Goal: Task Accomplishment & Management: Use online tool/utility

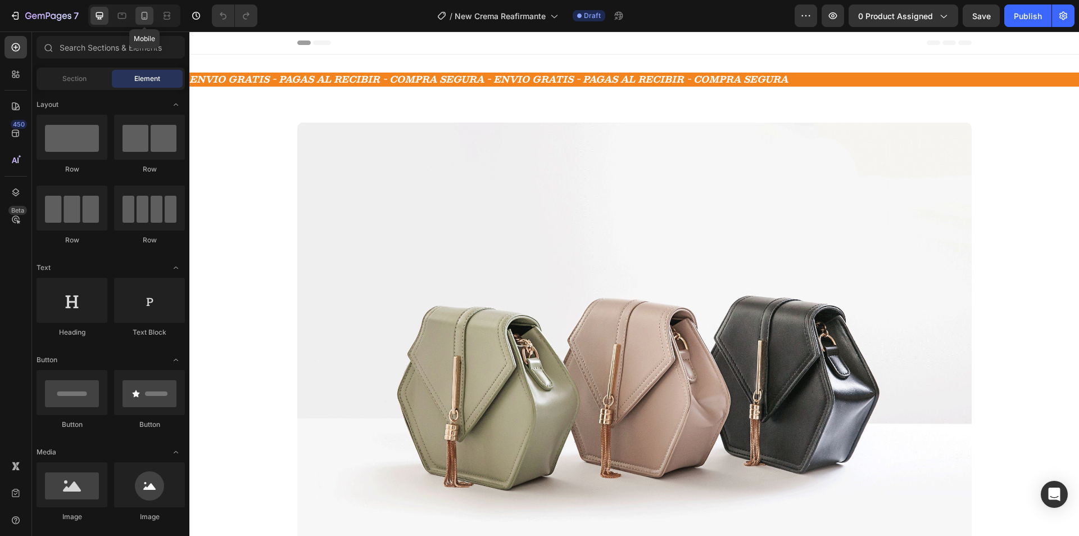
click at [139, 17] on icon at bounding box center [144, 15] width 11 height 11
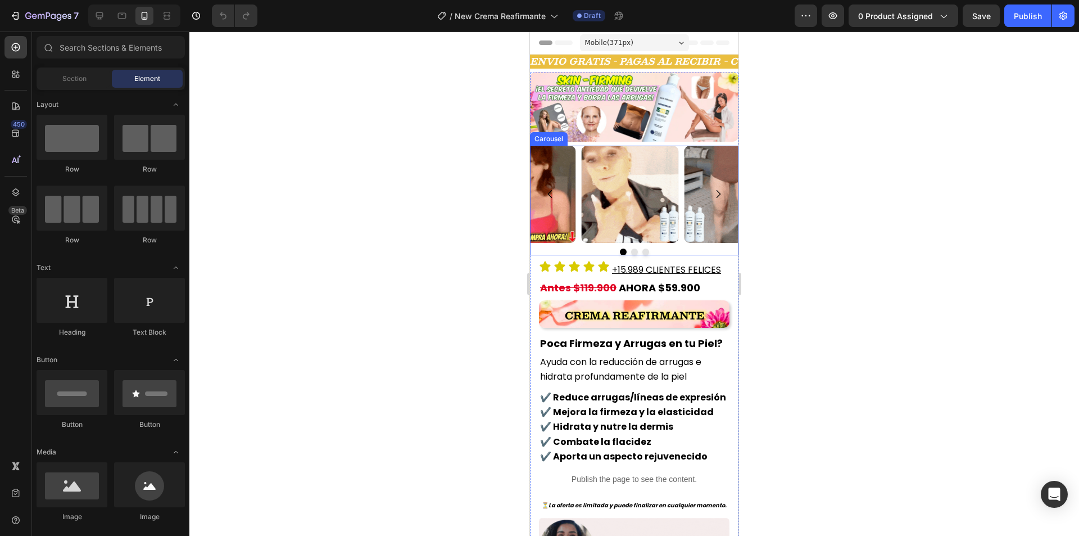
click at [464, 197] on div at bounding box center [634, 283] width 890 height 504
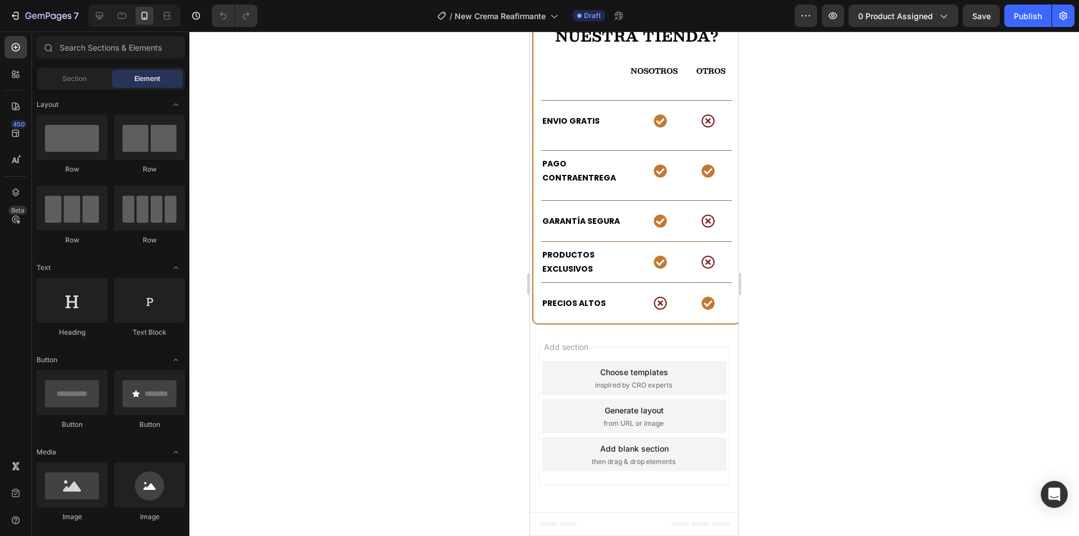
scroll to position [2863, 0]
click at [538, 161] on div "¿QUÉ HACE TAN ESPECIAL A NUESTRA TIENDA? Heading NOSOTROS Text block OTROS Text…" at bounding box center [636, 151] width 209 height 346
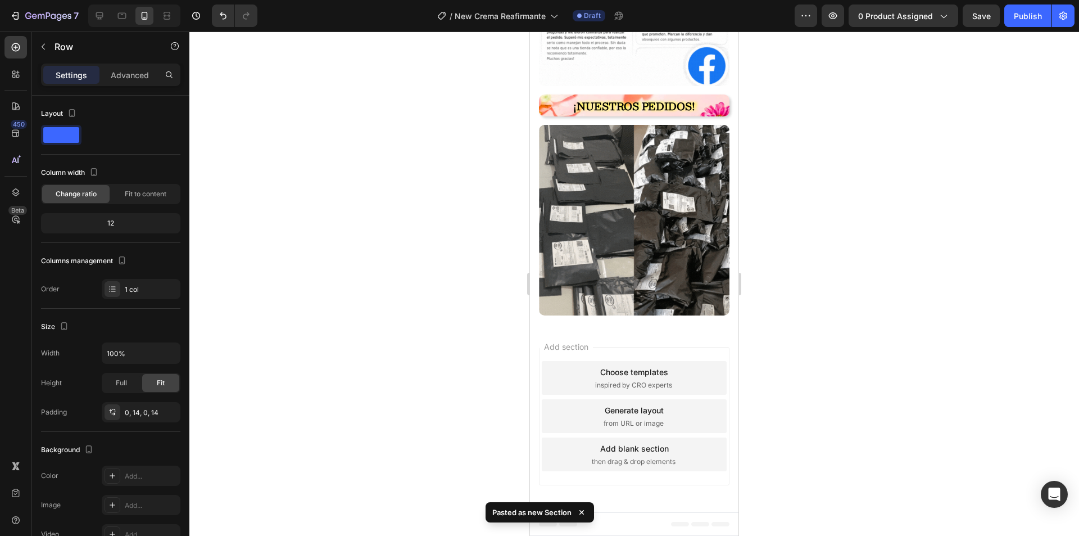
scroll to position [2687, 0]
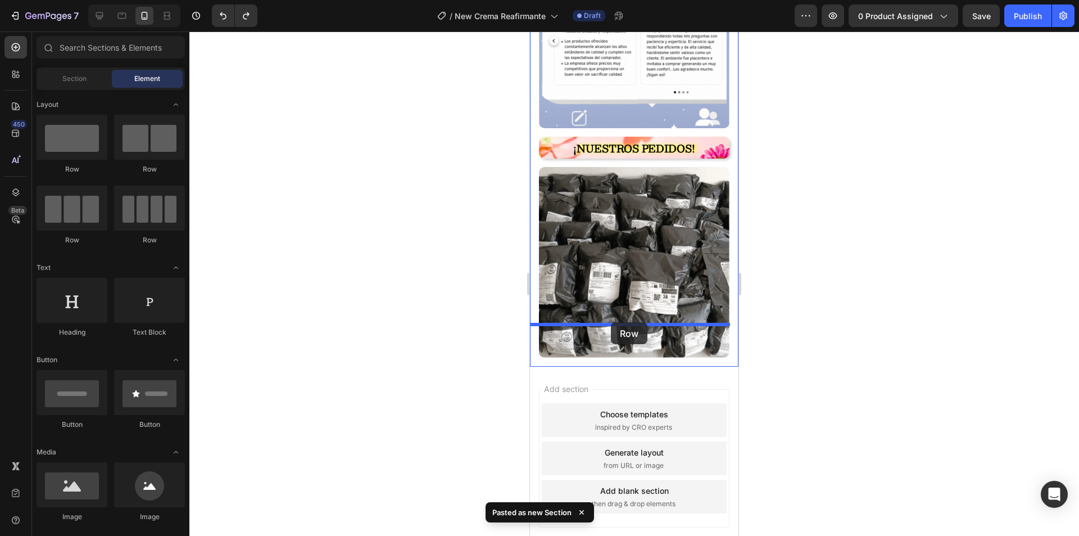
drag, startPoint x: 599, startPoint y: 165, endPoint x: 611, endPoint y: 322, distance: 157.3
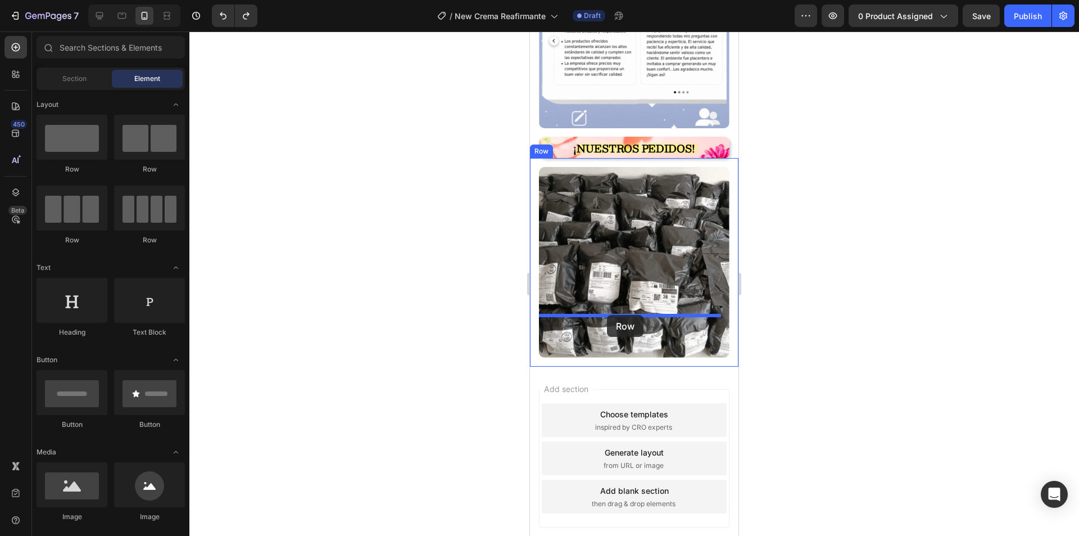
drag, startPoint x: 601, startPoint y: 170, endPoint x: 607, endPoint y: 315, distance: 144.6
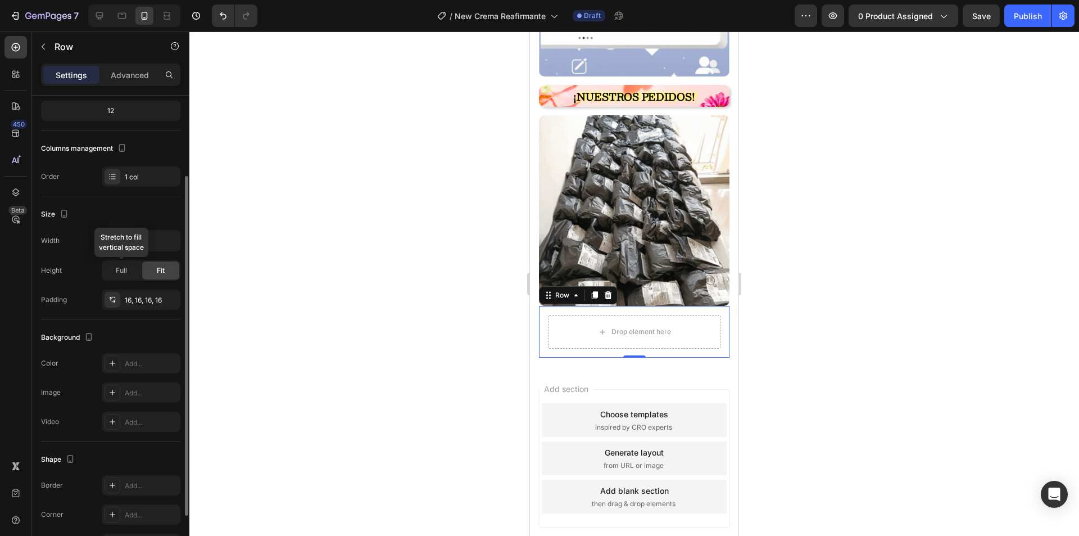
scroll to position [0, 0]
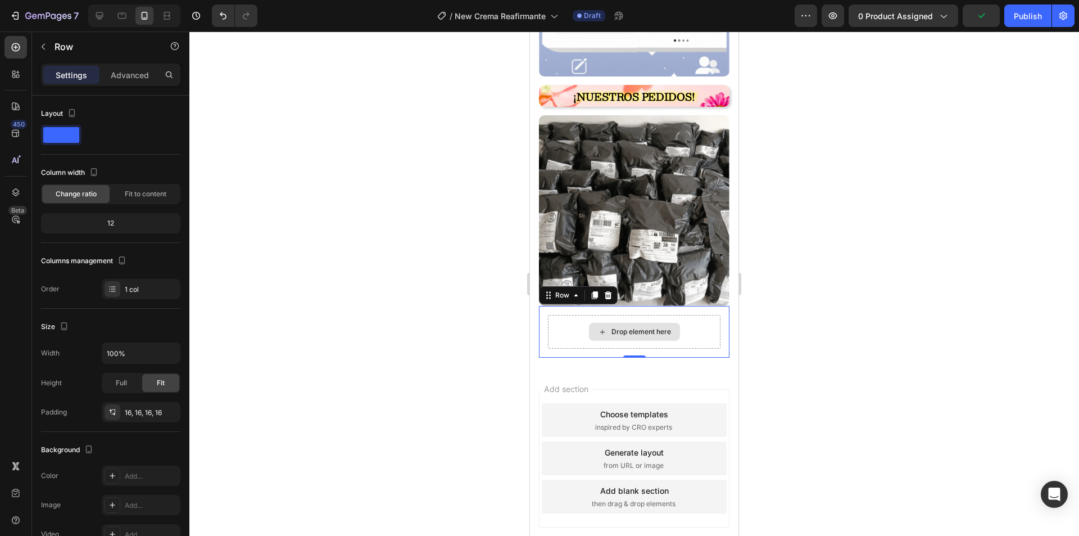
click at [592, 323] on div "Drop element here" at bounding box center [634, 332] width 91 height 18
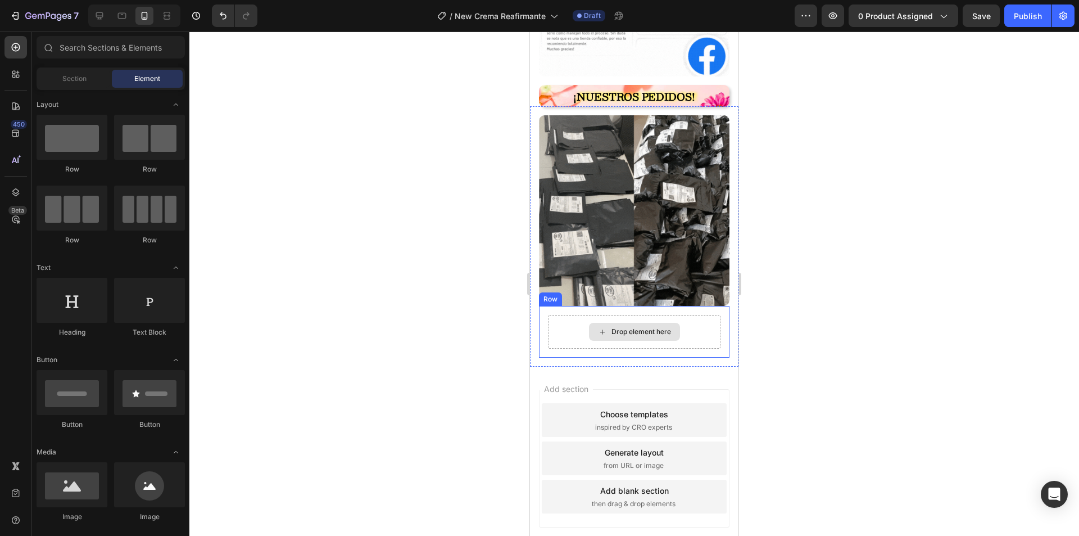
click at [572, 315] on div "Drop element here" at bounding box center [634, 332] width 173 height 34
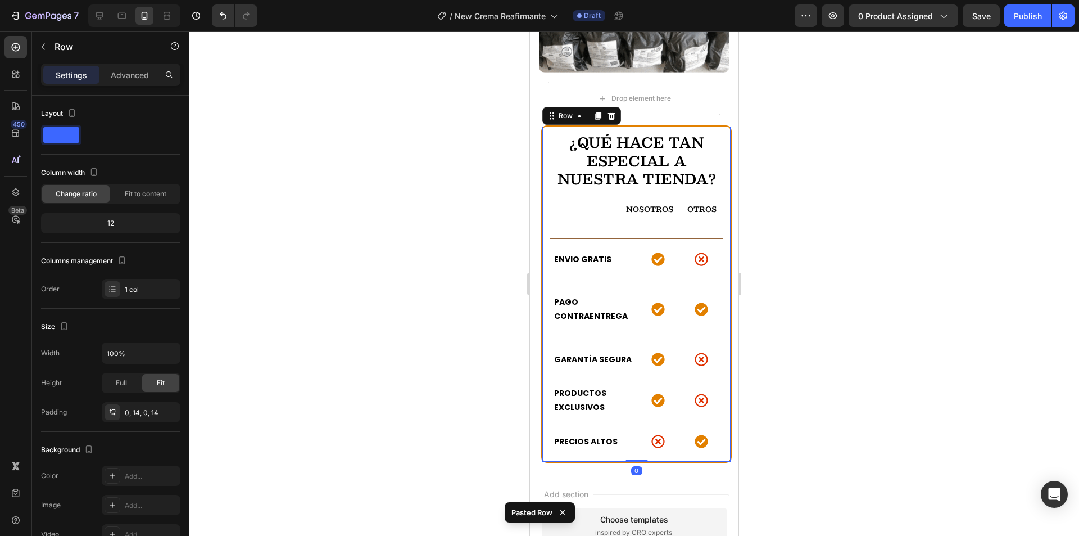
scroll to position [2976, 0]
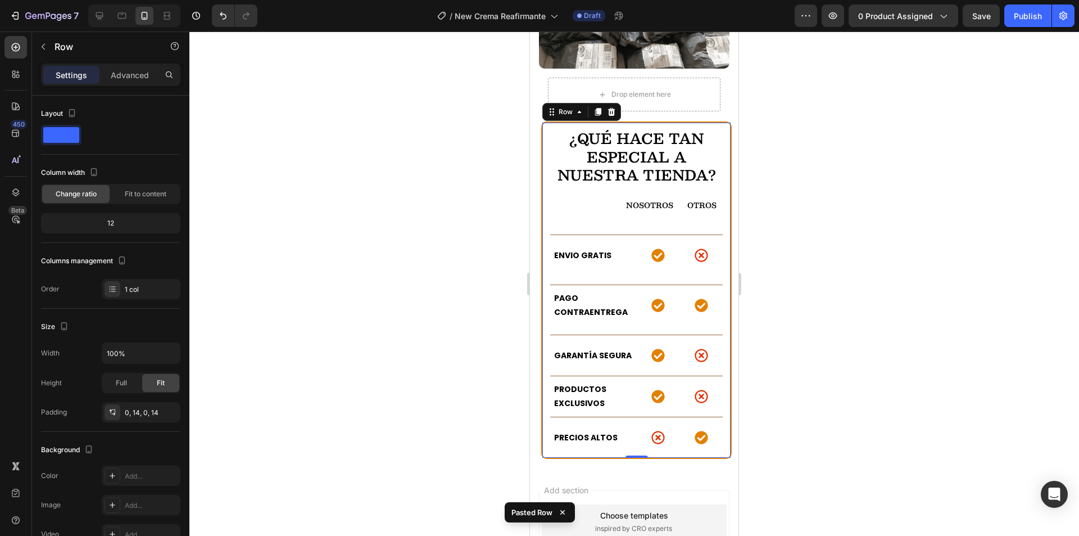
click at [458, 326] on div at bounding box center [634, 283] width 890 height 504
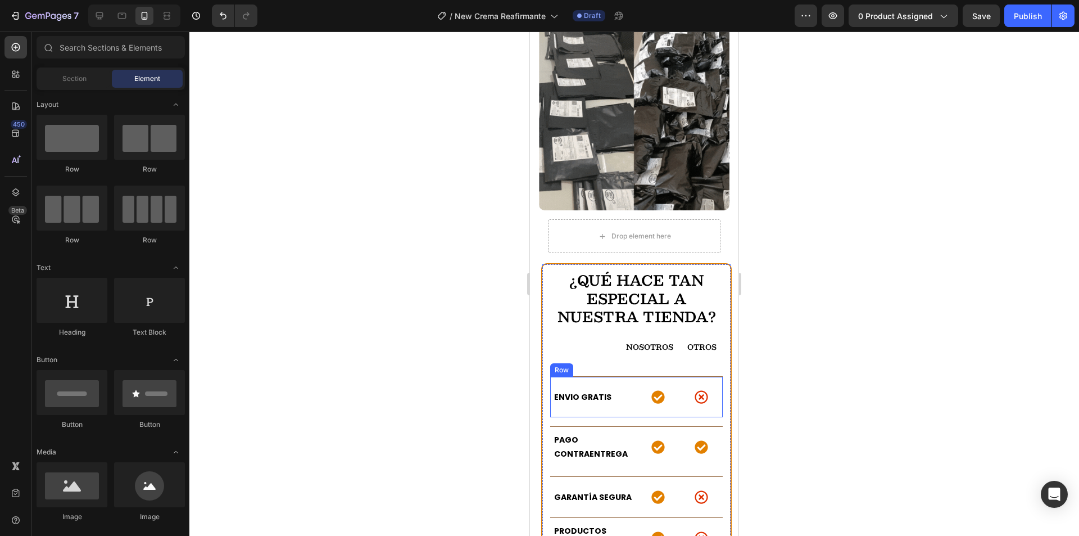
scroll to position [2807, 0]
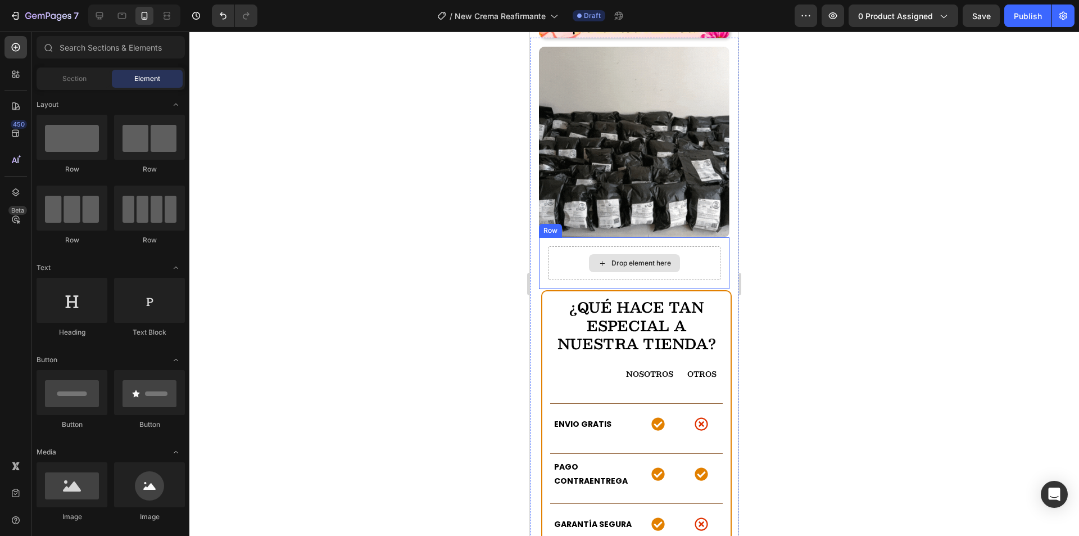
click at [676, 246] on div "Drop element here" at bounding box center [634, 263] width 173 height 34
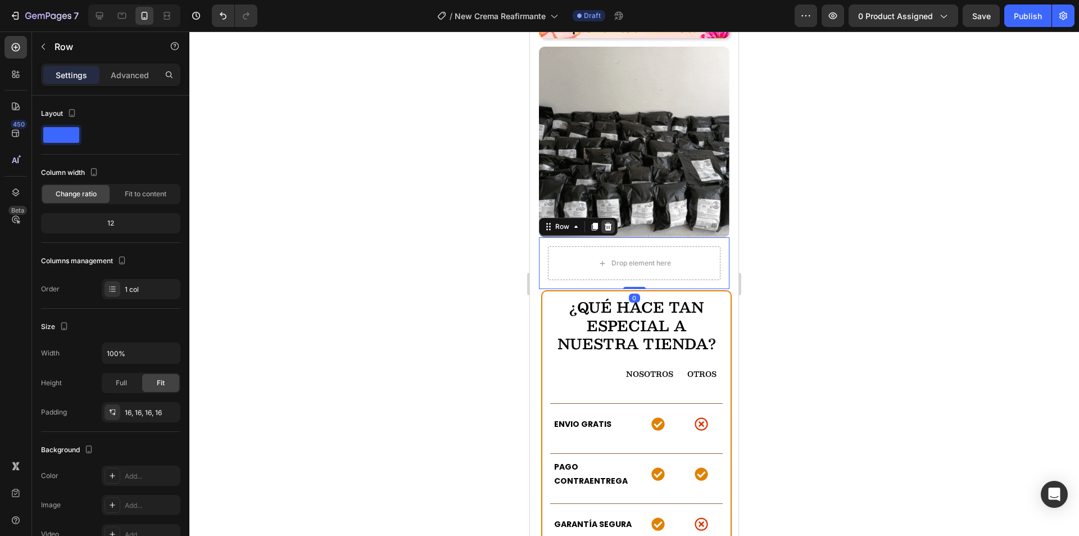
click at [608, 223] on icon at bounding box center [608, 227] width 7 height 8
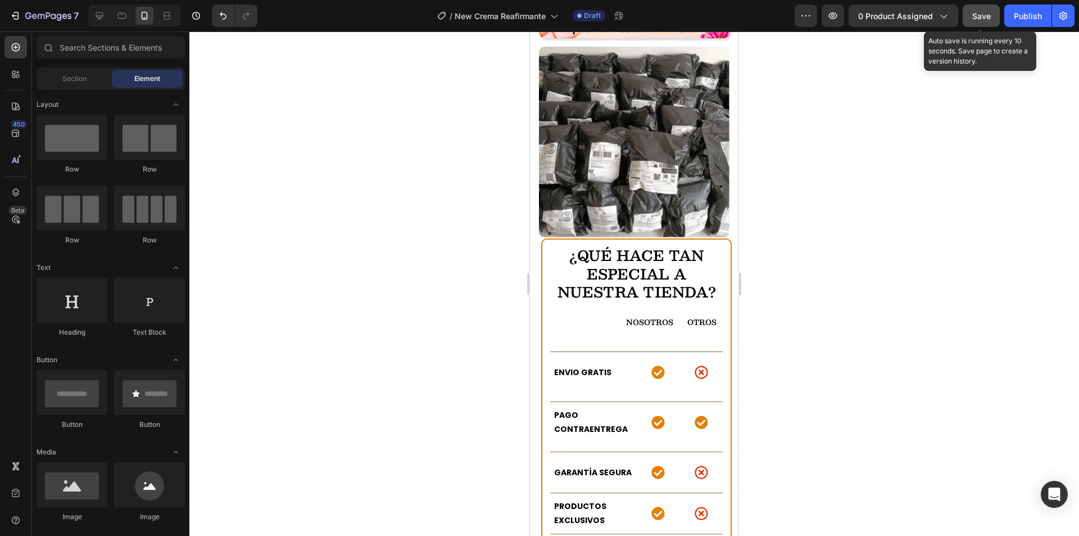
click at [986, 21] on div "Save" at bounding box center [981, 16] width 19 height 12
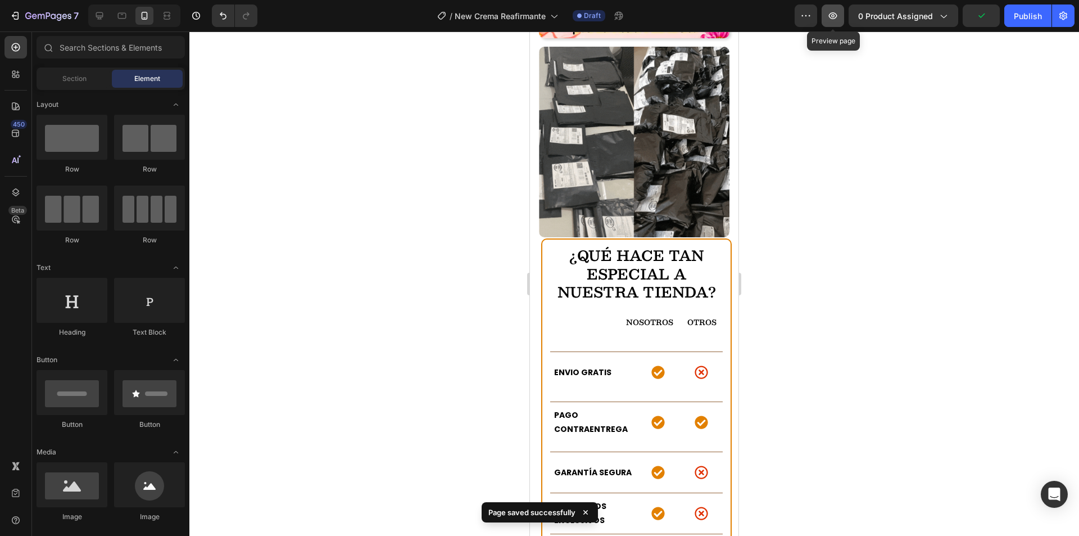
click at [827, 12] on button "button" at bounding box center [833, 15] width 22 height 22
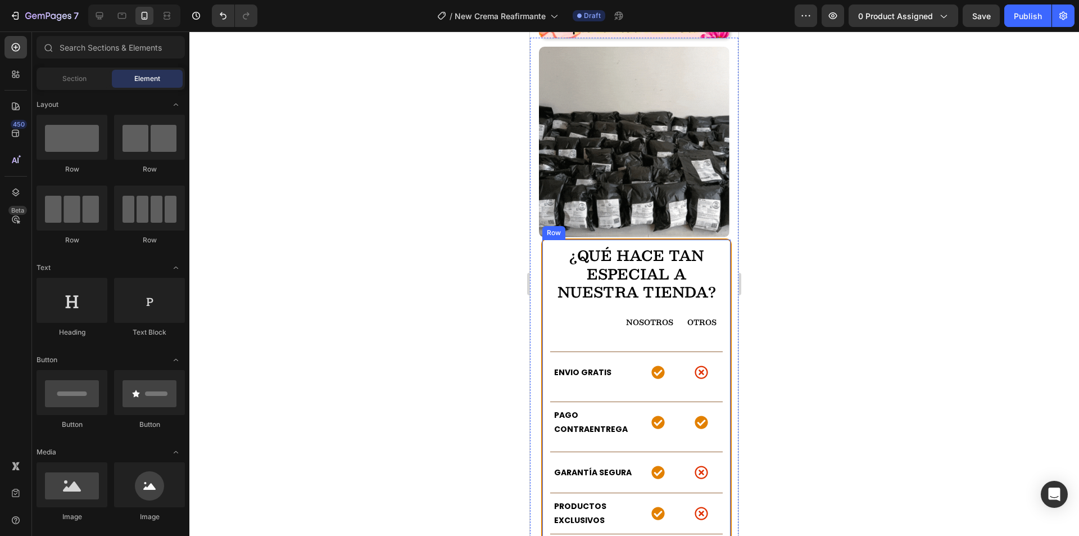
click at [547, 238] on div "¿QUÉ HACE TAN ESPECIAL A NUESTRA TIENDA? Heading NOSOTROS Text block OTROS Text…" at bounding box center [636, 406] width 191 height 337
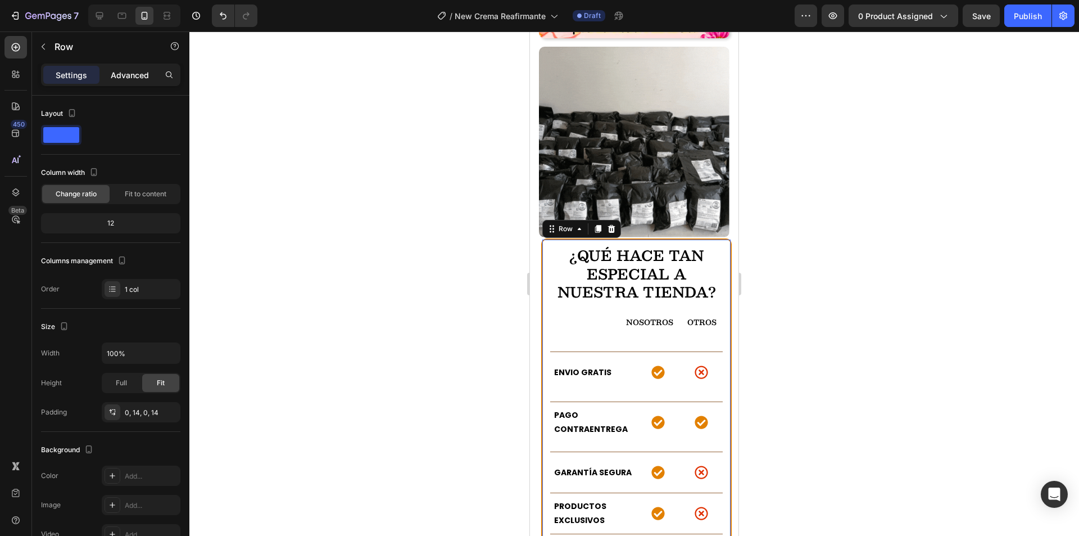
click at [140, 74] on p "Advanced" at bounding box center [130, 75] width 38 height 12
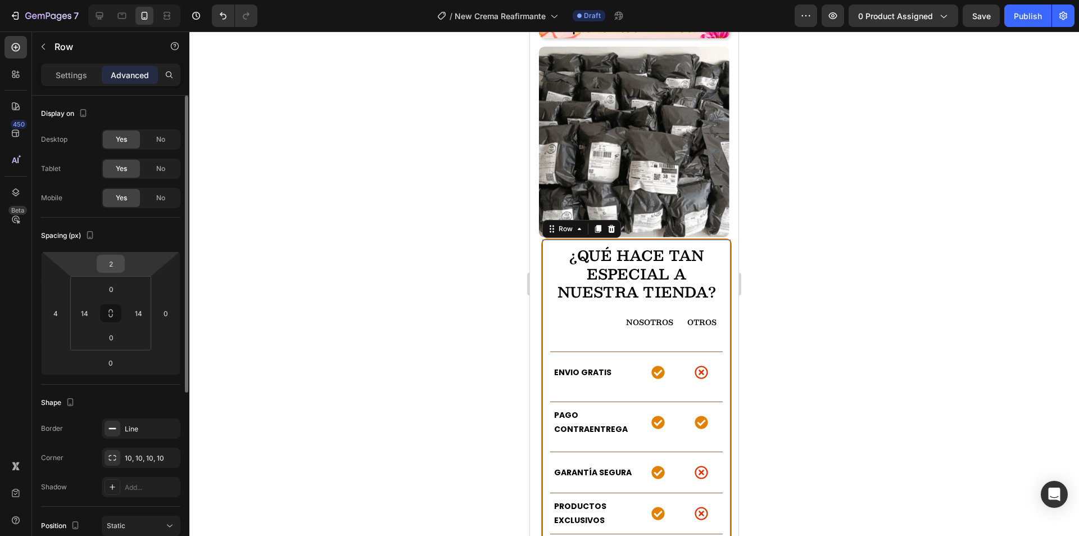
click at [114, 261] on input "2" at bounding box center [110, 263] width 22 height 17
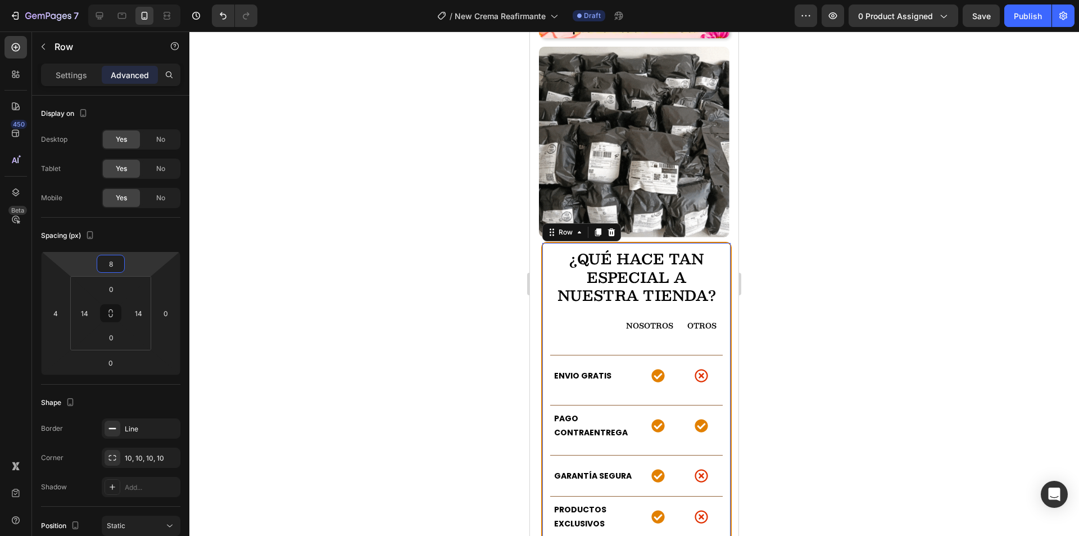
click at [547, 242] on div "¿QUÉ HACE TAN ESPECIAL A NUESTRA TIENDA? Heading NOSOTROS Text block OTROS Text…" at bounding box center [636, 410] width 191 height 337
click at [117, 265] on input "8" at bounding box center [110, 263] width 22 height 17
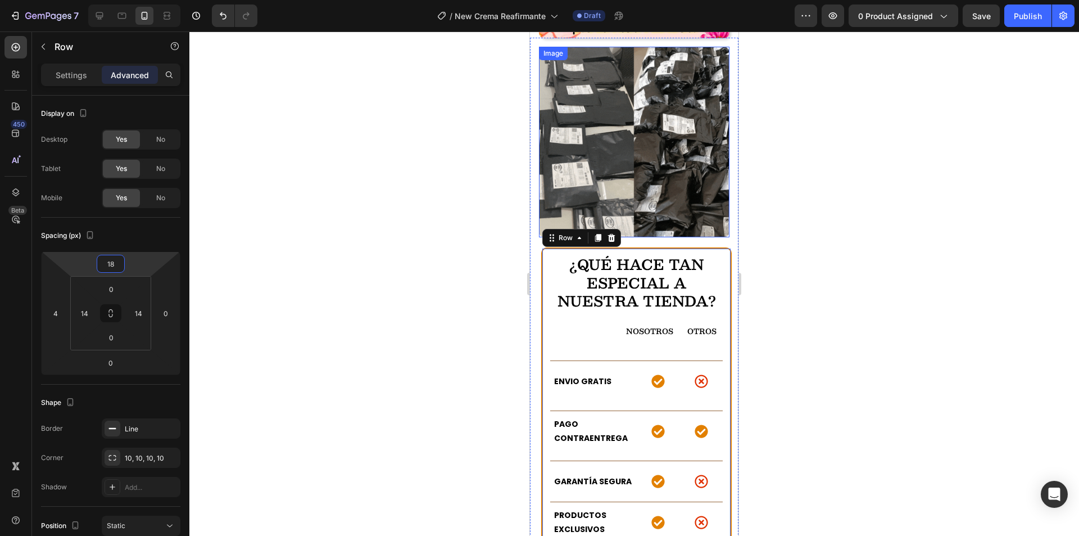
type input "17"
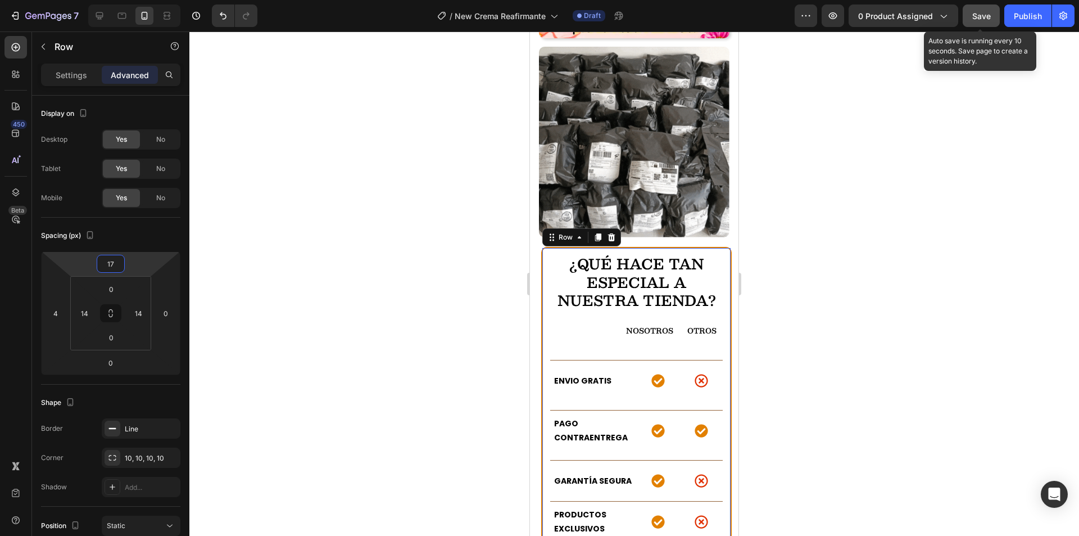
click at [976, 21] on button "Save" at bounding box center [981, 15] width 37 height 22
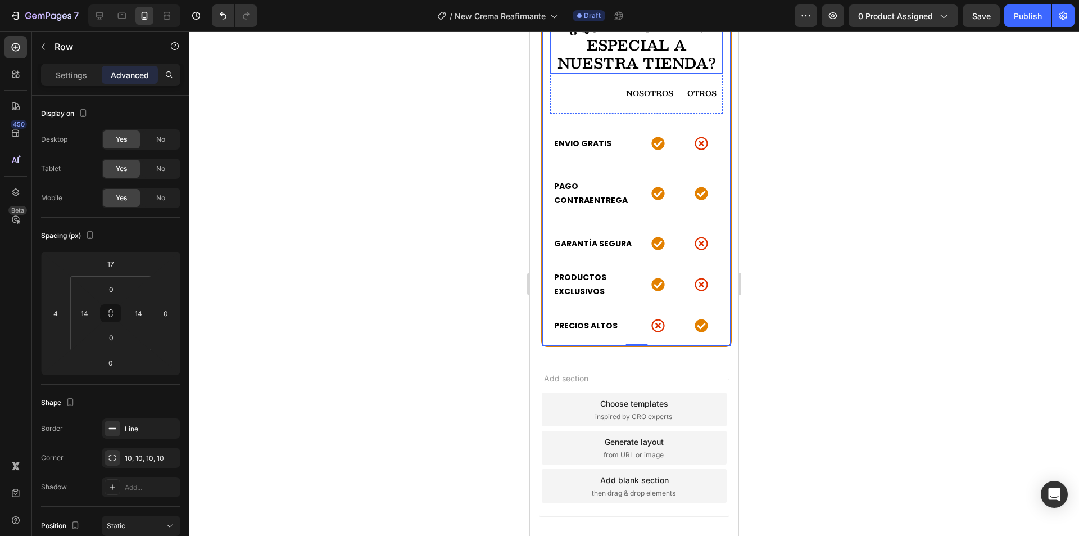
scroll to position [3045, 0]
click at [55, 46] on p "Row" at bounding box center [103, 46] width 96 height 13
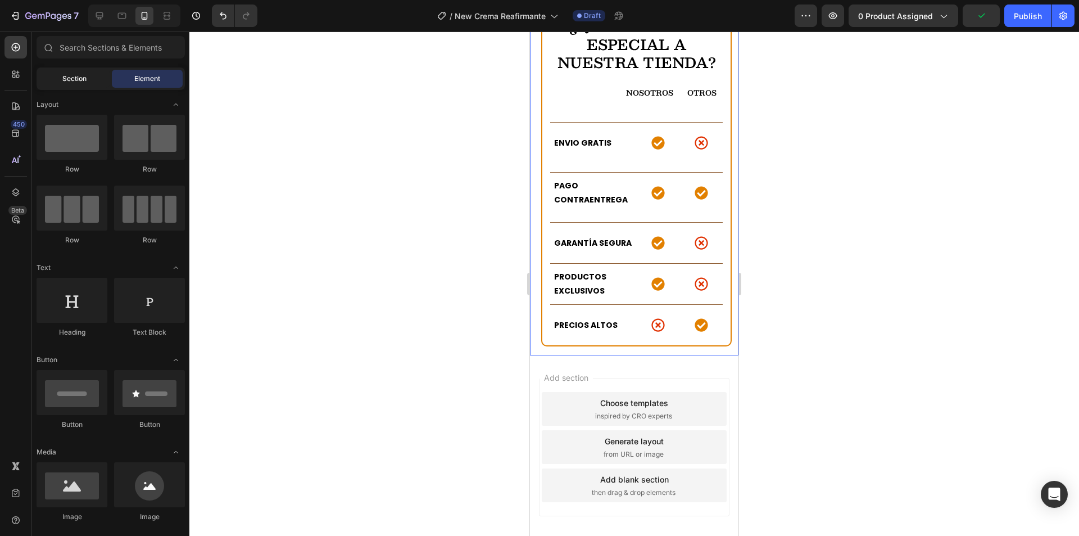
click at [82, 74] on span "Section" at bounding box center [74, 79] width 24 height 10
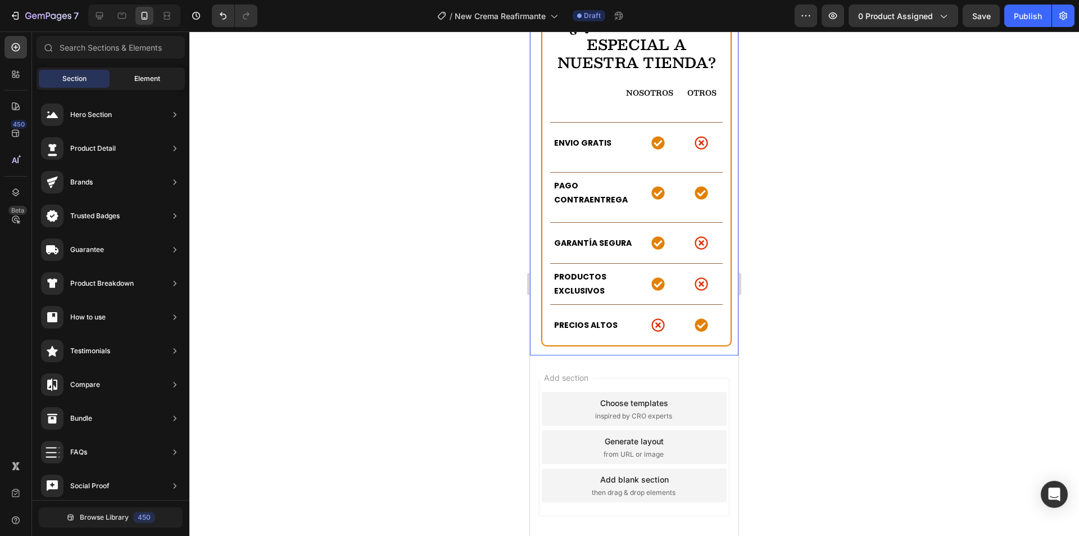
click at [151, 79] on span "Element" at bounding box center [147, 79] width 26 height 10
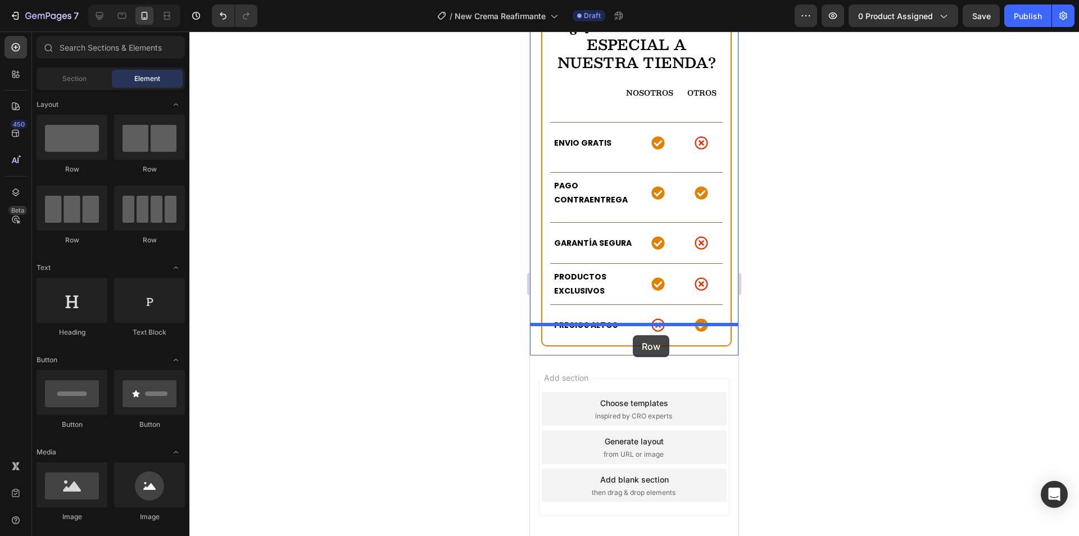
drag, startPoint x: 615, startPoint y: 179, endPoint x: 633, endPoint y: 335, distance: 156.7
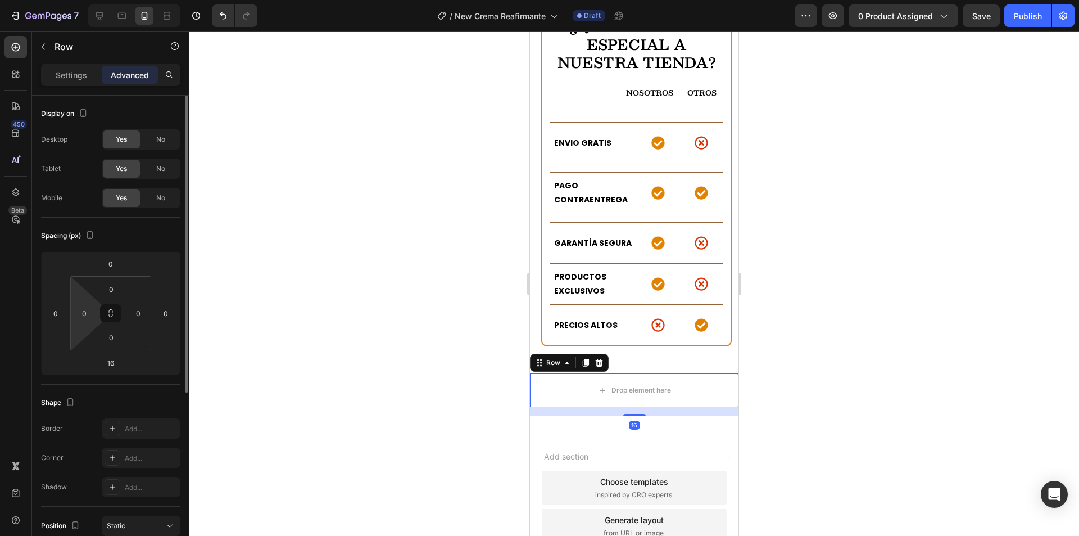
scroll to position [169, 0]
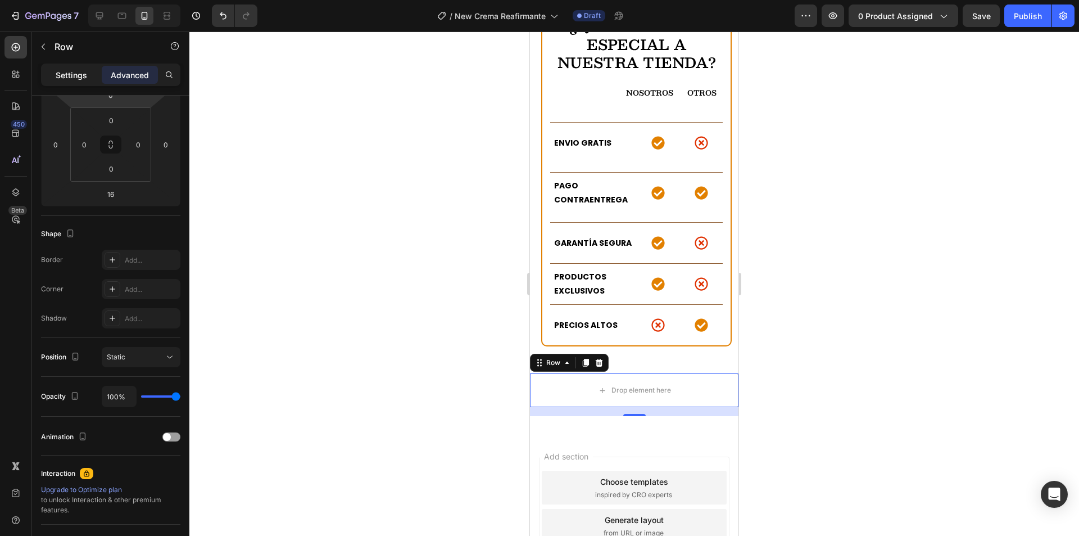
click at [67, 75] on p "Settings" at bounding box center [71, 75] width 31 height 12
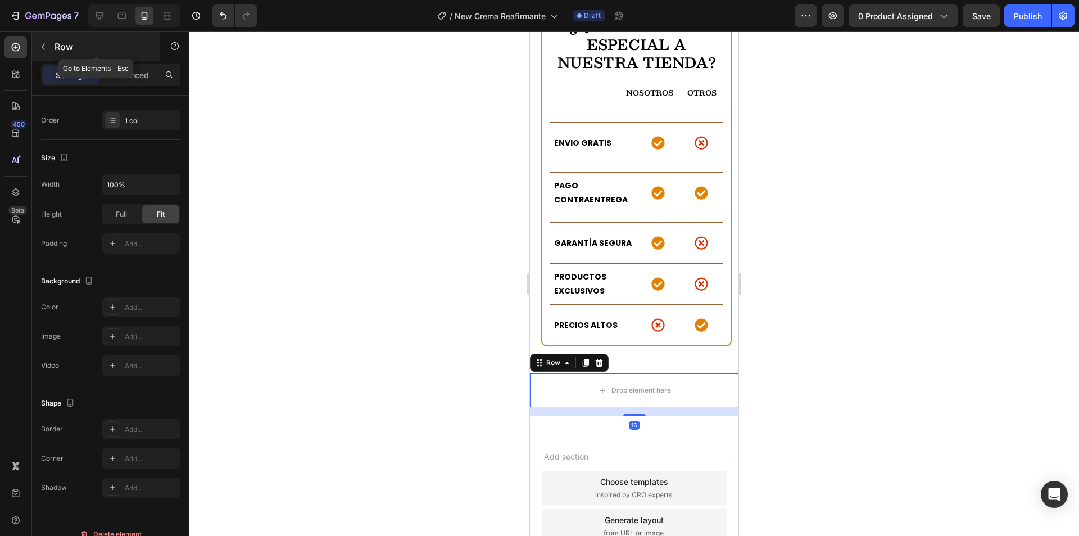
click at [48, 44] on button "button" at bounding box center [43, 47] width 18 height 18
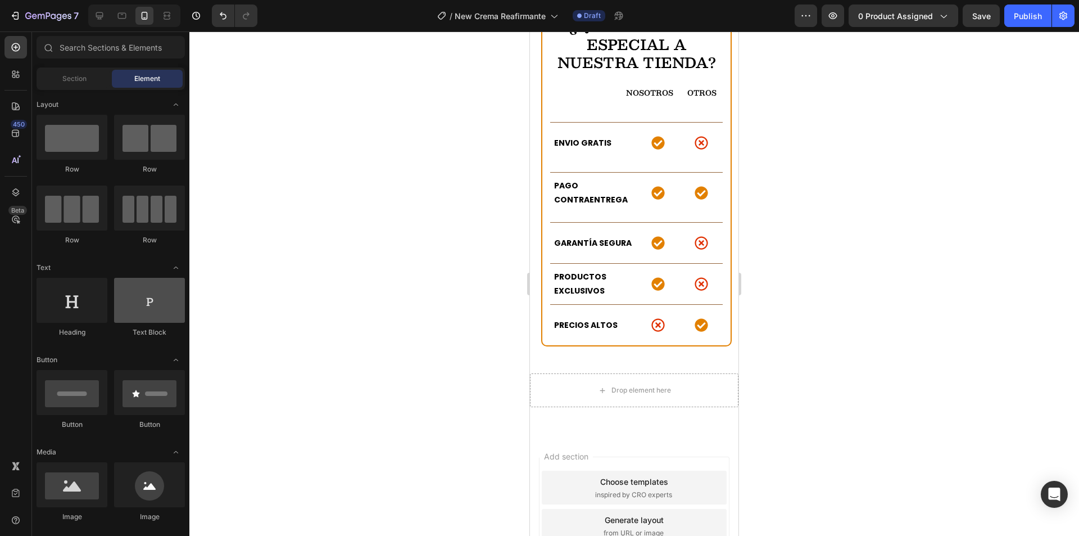
scroll to position [56, 0]
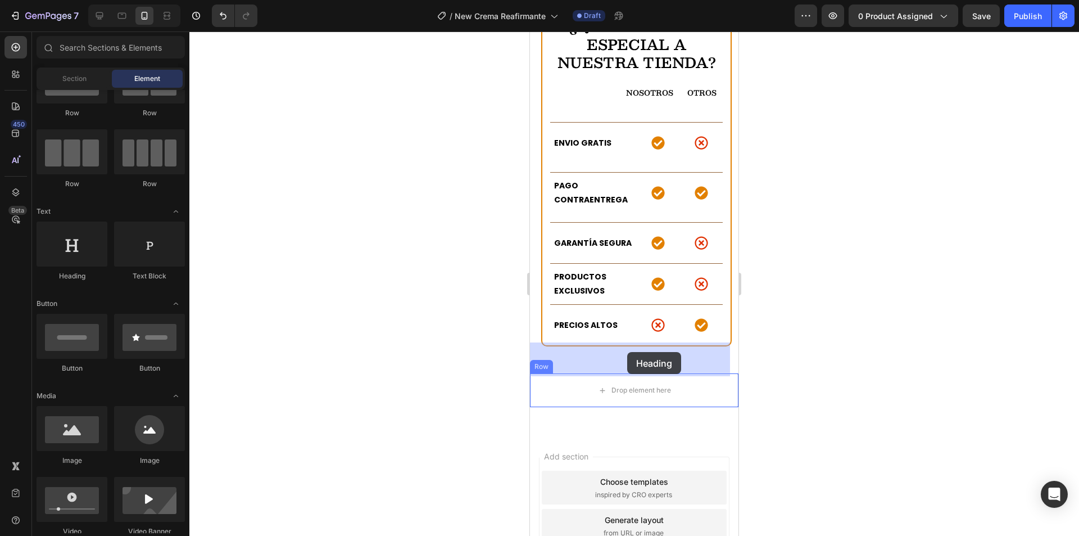
drag, startPoint x: 613, startPoint y: 280, endPoint x: 627, endPoint y: 352, distance: 72.8
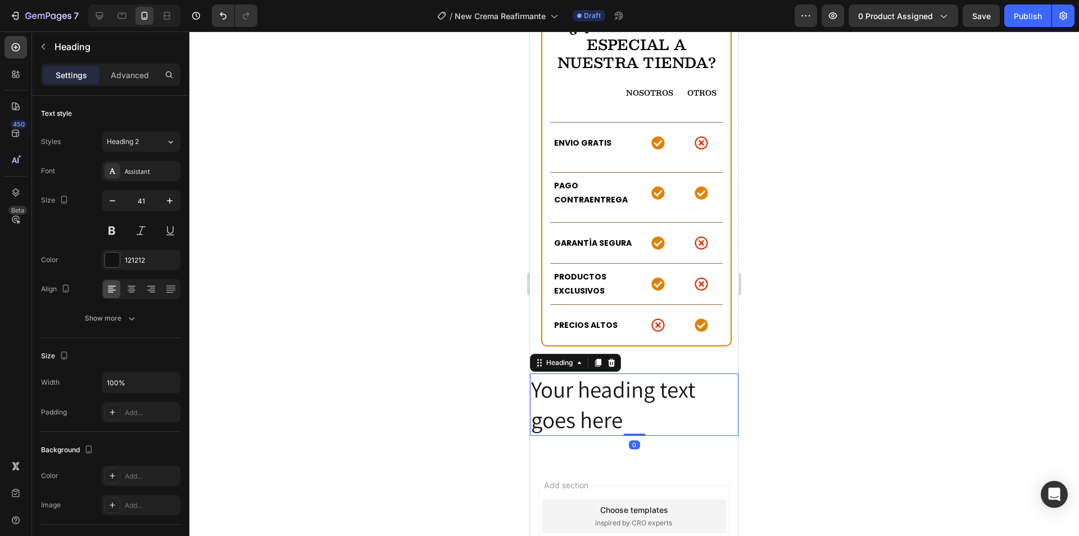
click at [636, 373] on h2 "Your heading text goes here" at bounding box center [634, 404] width 209 height 62
click at [636, 374] on p "Your heading text goes here" at bounding box center [634, 404] width 206 height 60
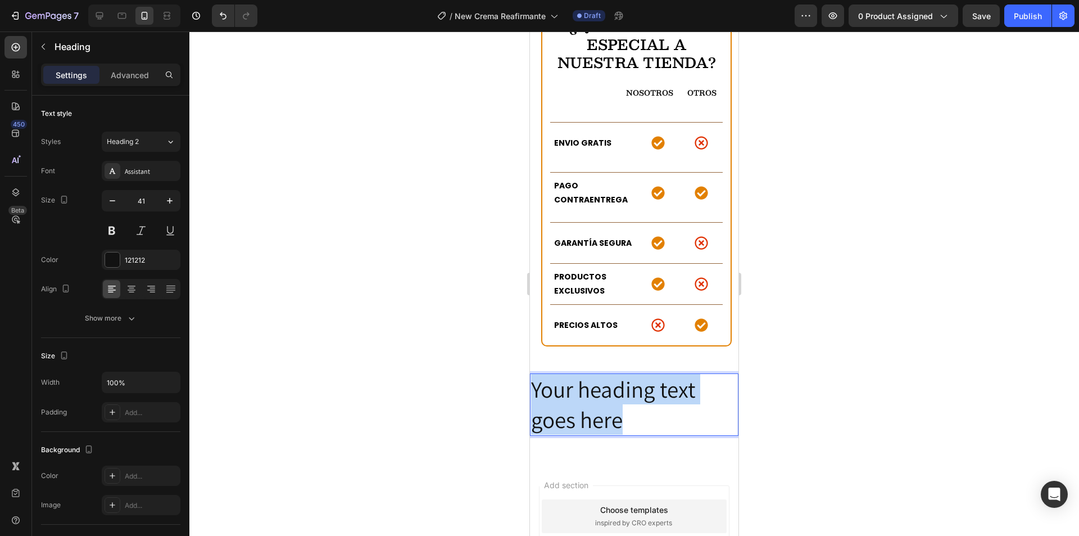
click at [636, 374] on p "Your heading text goes here" at bounding box center [634, 404] width 206 height 60
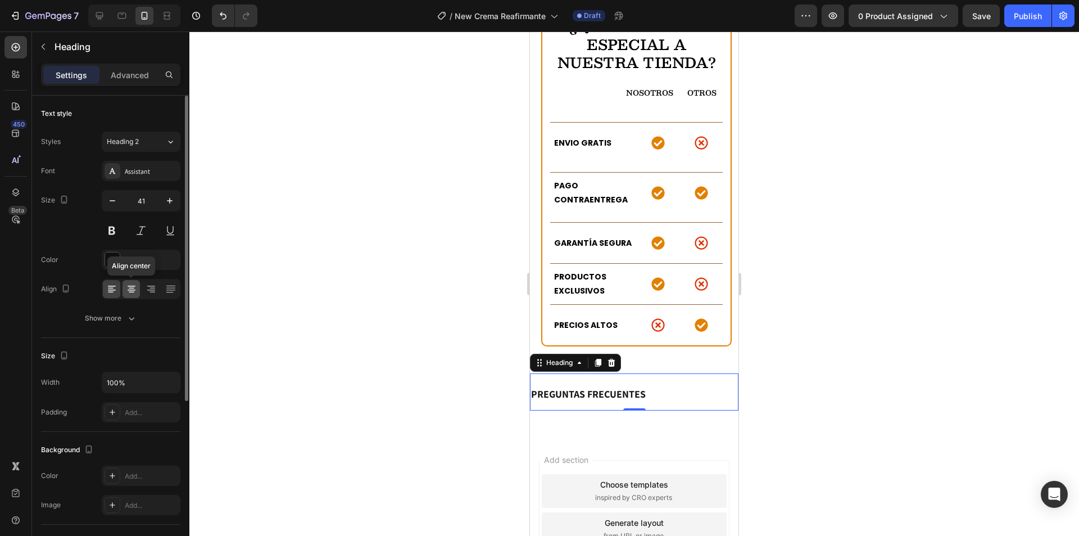
click at [126, 287] on icon at bounding box center [131, 288] width 11 height 11
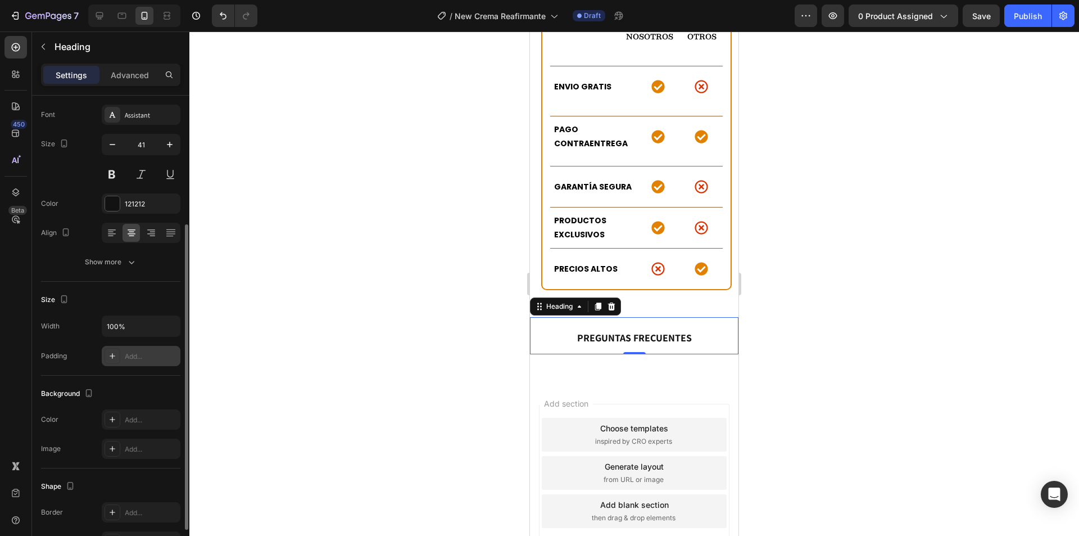
scroll to position [112, 0]
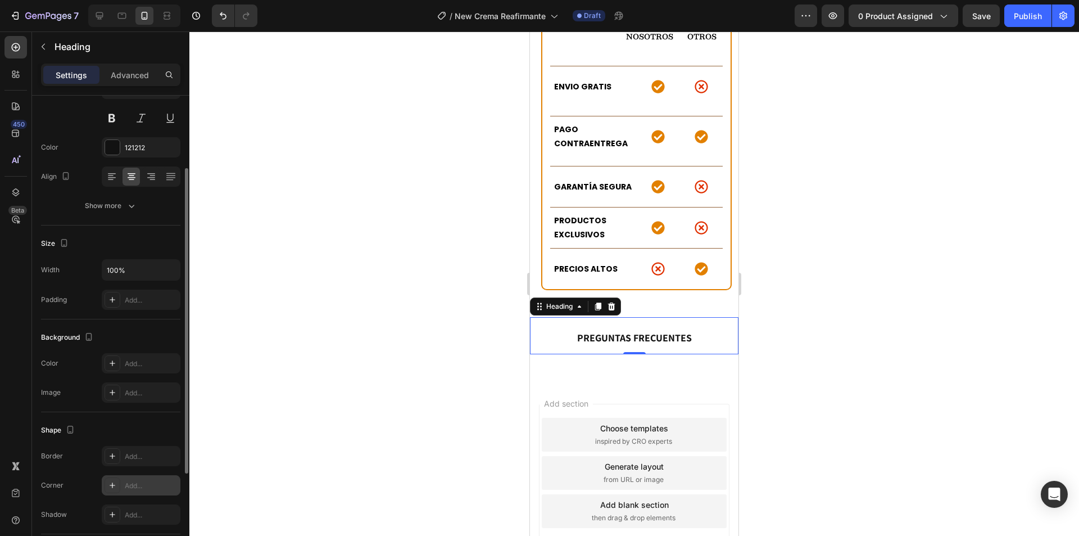
click at [128, 485] on div "Add..." at bounding box center [151, 486] width 53 height 10
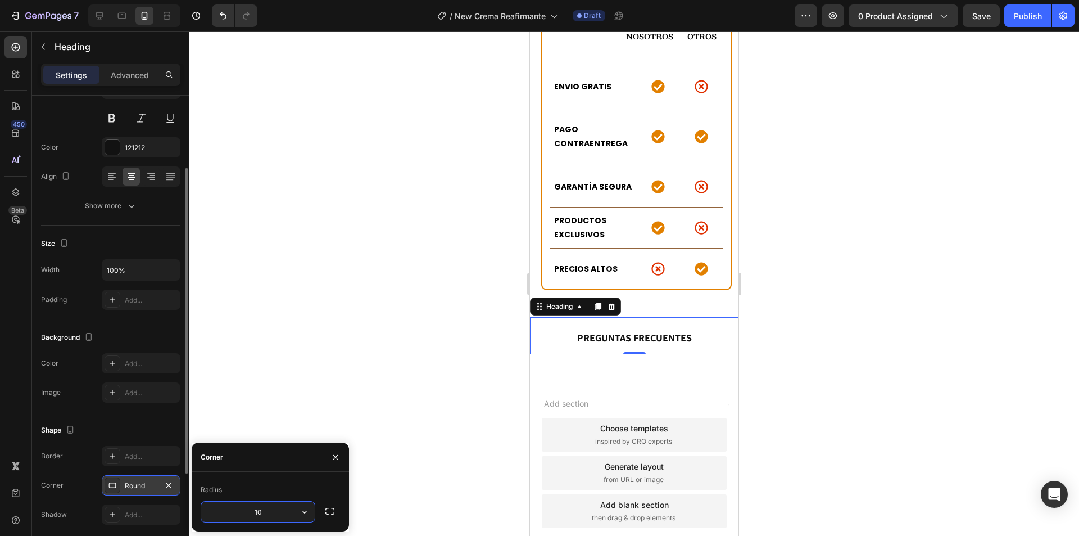
type input "10"
click at [306, 491] on div "Radius" at bounding box center [270, 490] width 139 height 18
click at [142, 392] on div "Add..." at bounding box center [151, 393] width 53 height 10
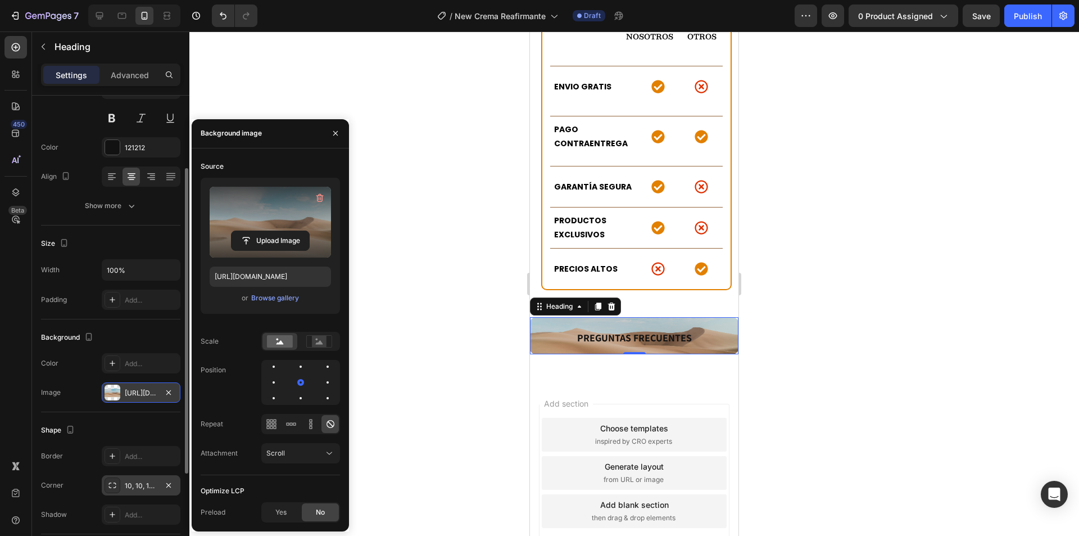
click at [270, 190] on label at bounding box center [270, 222] width 121 height 71
click at [270, 231] on input "file" at bounding box center [271, 240] width 78 height 19
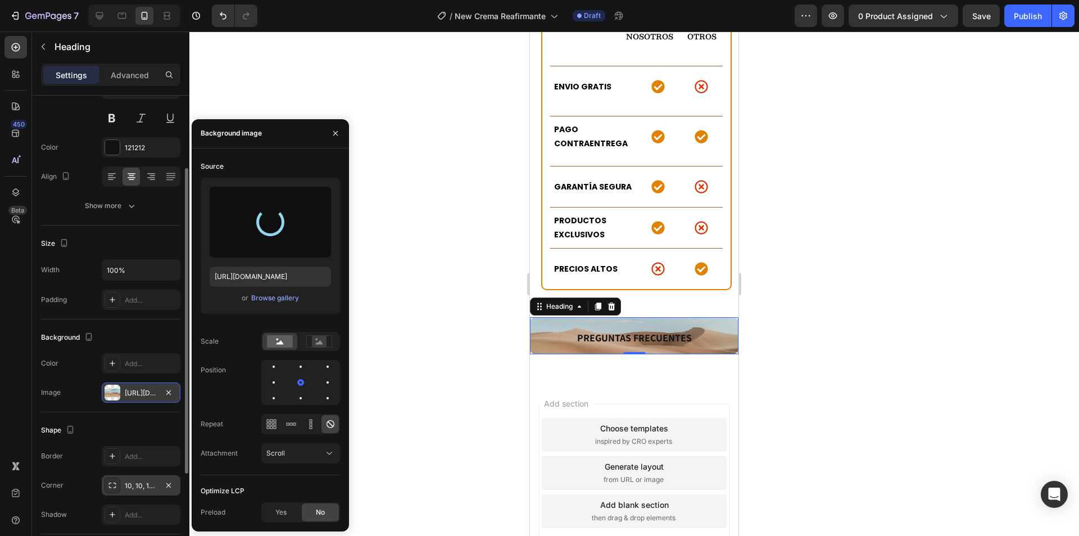
type input "https://cdn.shopify.com/s/files/1/0654/3848/2663/files/gempages_481659705752552…"
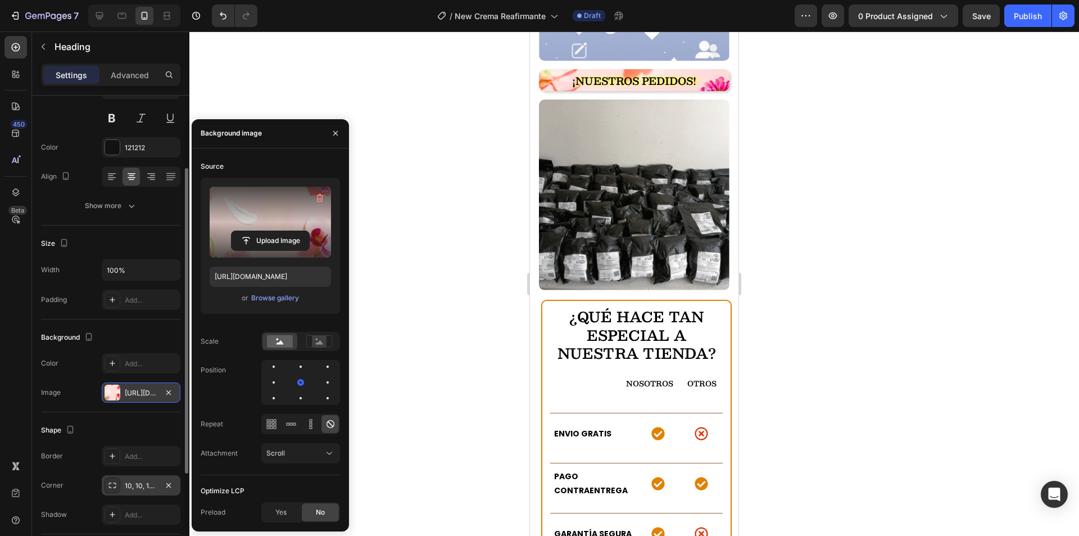
scroll to position [3126, 0]
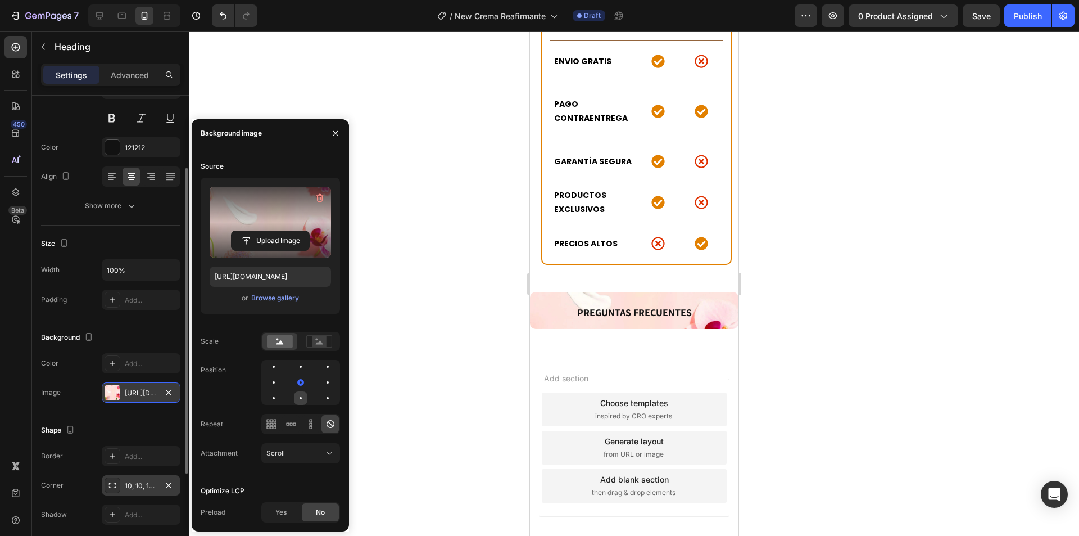
click at [301, 396] on div at bounding box center [300, 397] width 13 height 13
click at [274, 381] on div at bounding box center [273, 381] width 13 height 13
click at [295, 397] on div at bounding box center [300, 397] width 13 height 13
click at [282, 396] on div at bounding box center [300, 382] width 79 height 45
click at [320, 396] on div at bounding box center [300, 382] width 79 height 45
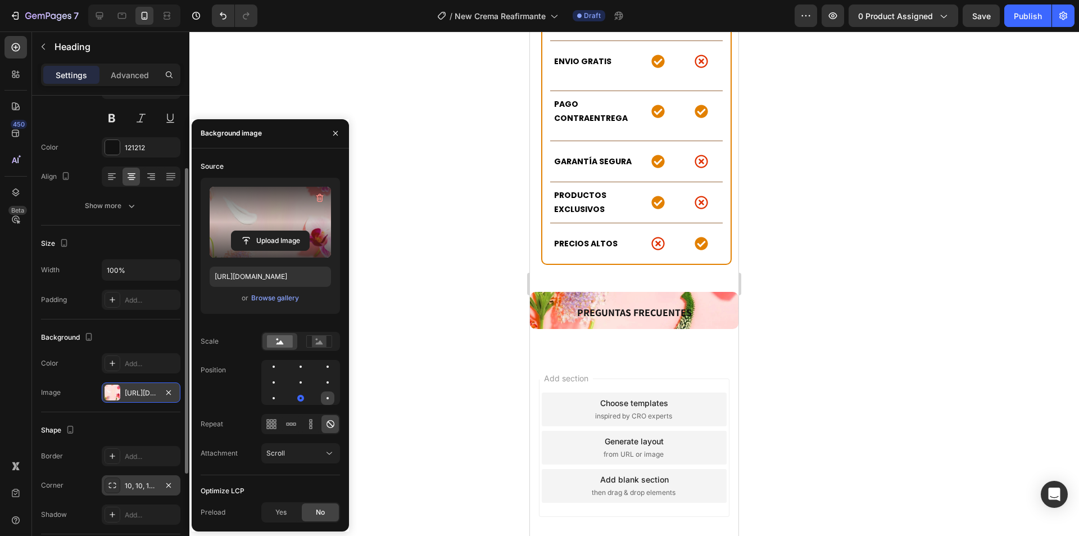
click at [328, 400] on div at bounding box center [327, 397] width 13 height 13
click at [274, 396] on div at bounding box center [273, 397] width 13 height 13
click at [298, 396] on div at bounding box center [300, 397] width 13 height 13
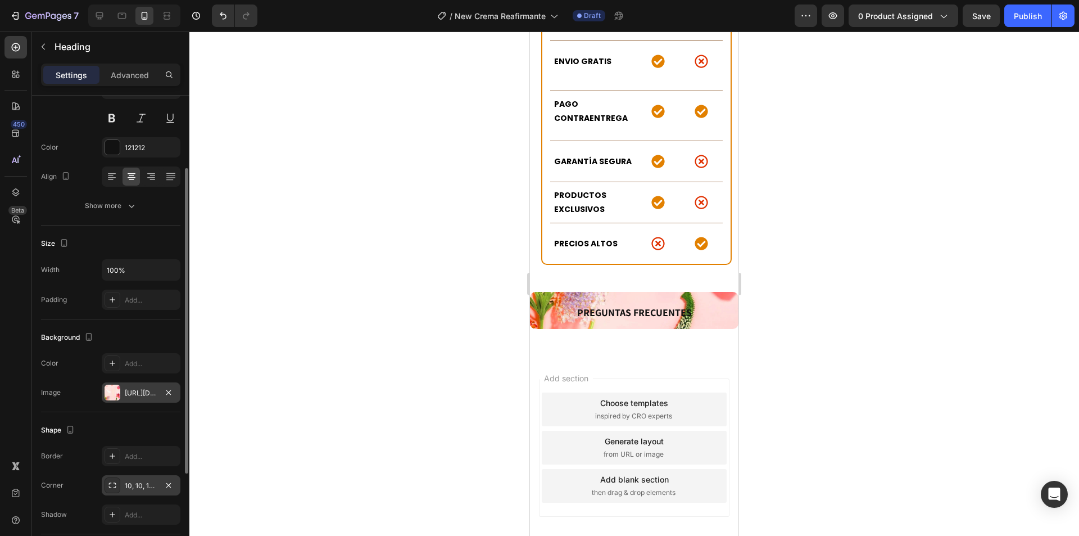
click at [644, 306] on strong "PREGUNTAS FRECUENTES" at bounding box center [634, 312] width 115 height 13
click at [615, 306] on strong "PREGUNTAS FRECUENTES" at bounding box center [634, 312] width 115 height 13
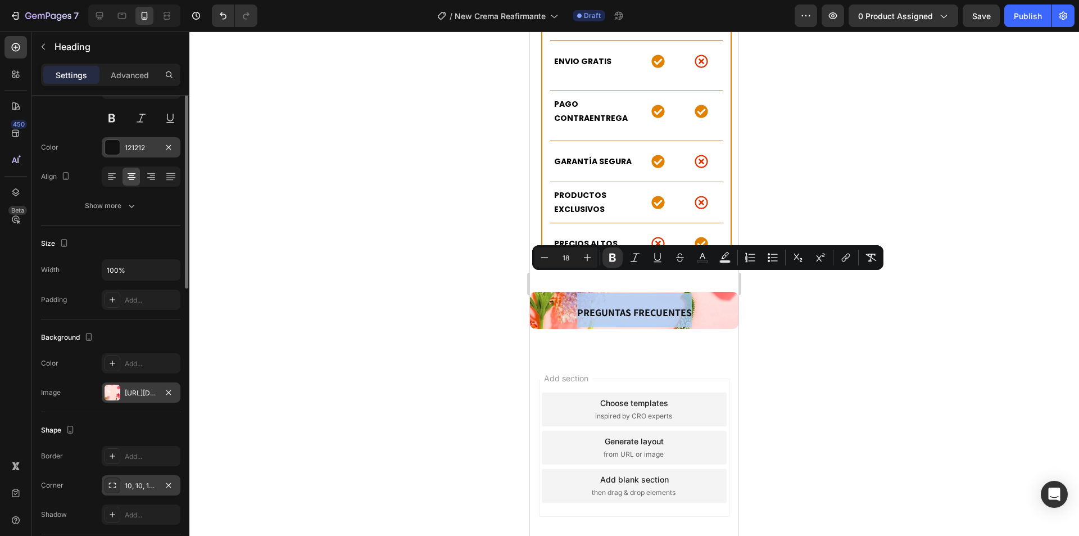
scroll to position [0, 0]
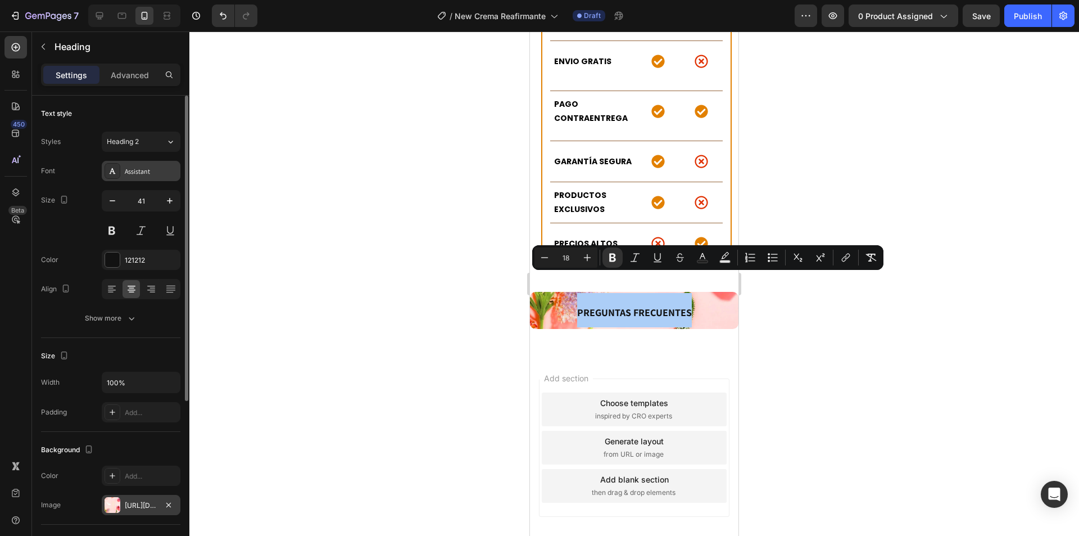
click at [110, 171] on icon at bounding box center [112, 170] width 9 height 9
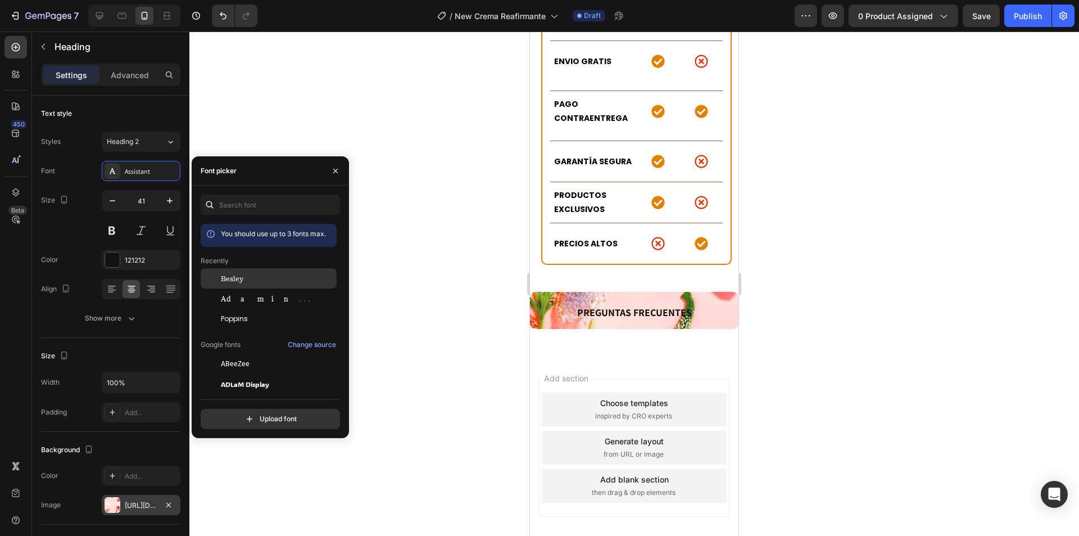
click at [247, 280] on div "Besley" at bounding box center [278, 278] width 114 height 10
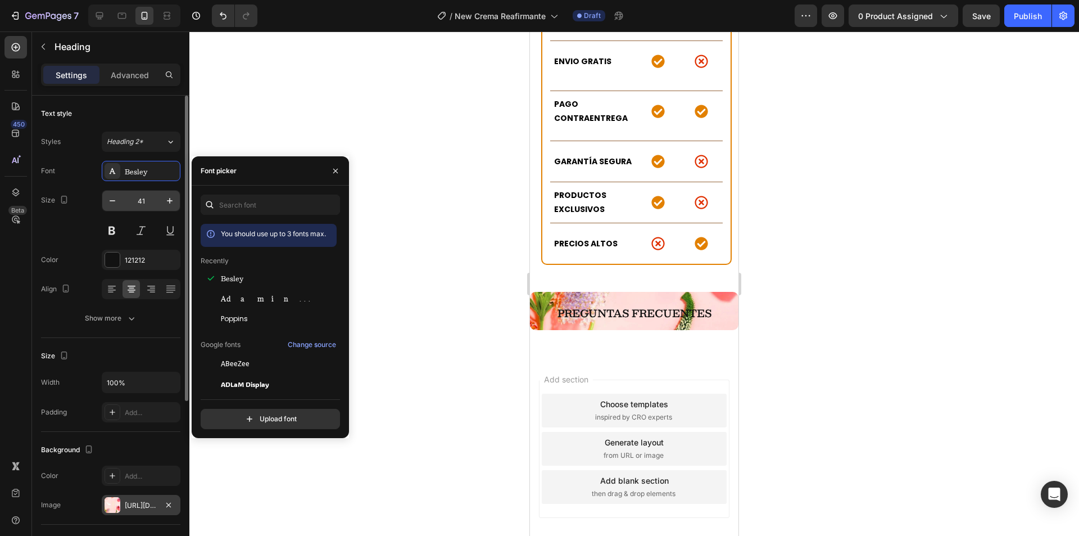
click at [143, 202] on input "41" at bounding box center [141, 201] width 37 height 20
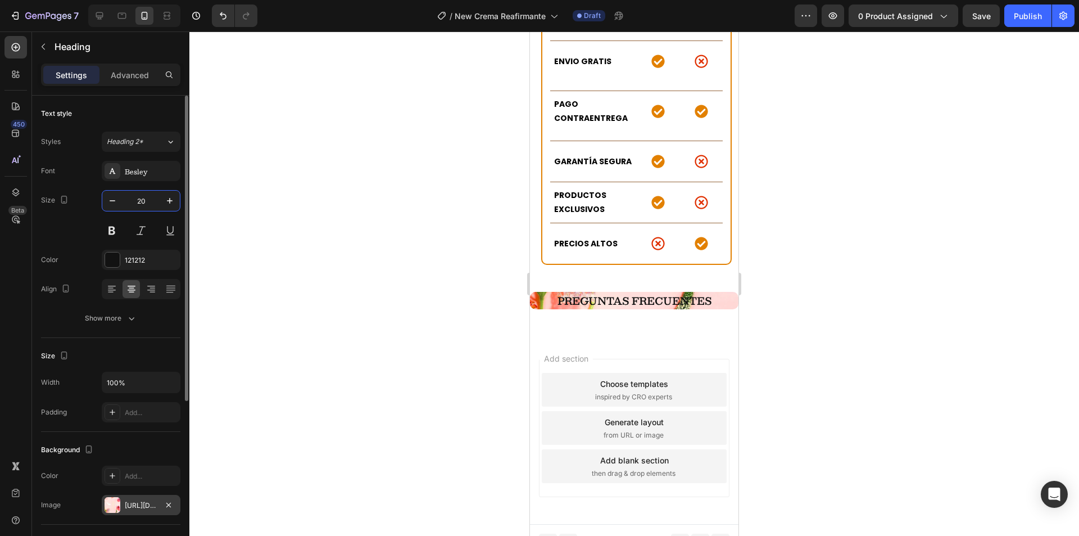
scroll to position [3107, 0]
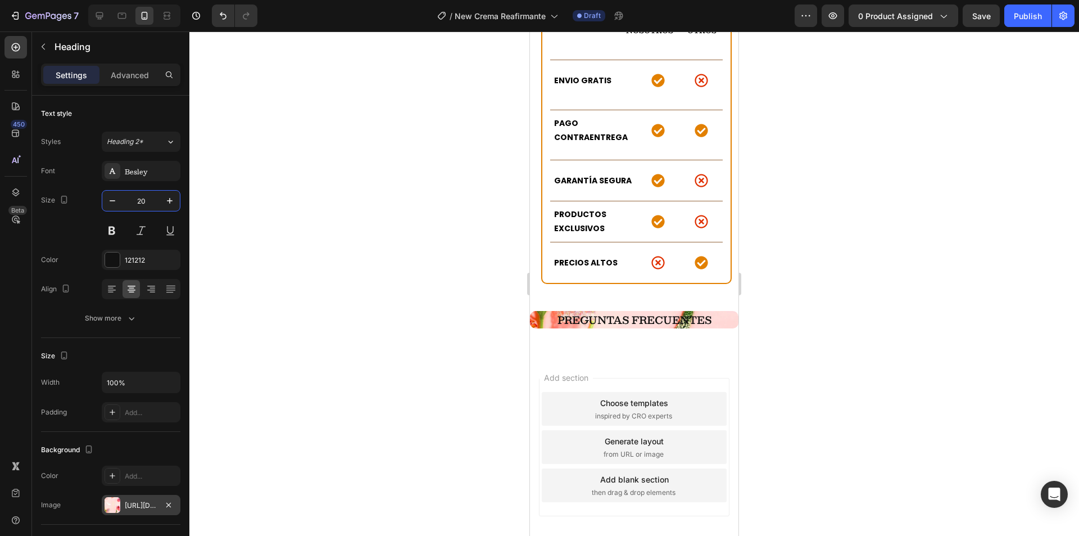
type input "20"
click at [586, 311] on strong "PREGUNTAS FRECUENTES" at bounding box center [635, 319] width 154 height 17
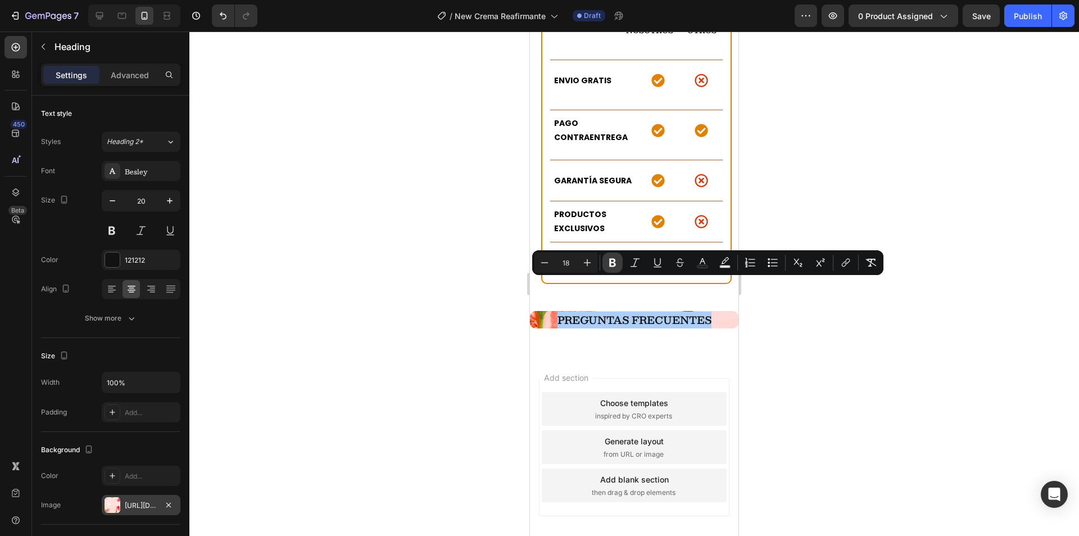
click at [610, 265] on icon "Editor contextual toolbar" at bounding box center [612, 263] width 7 height 8
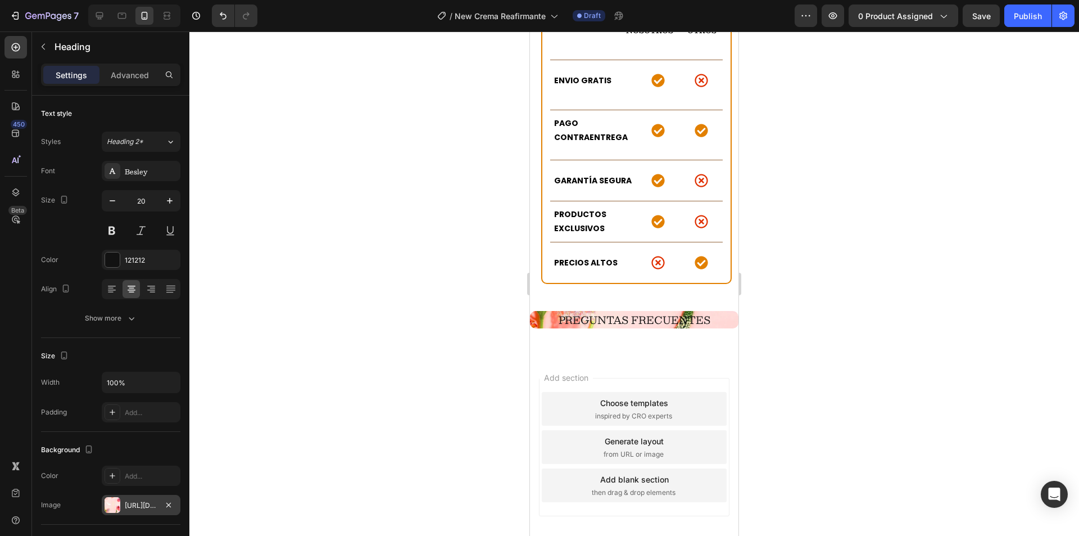
click at [608, 311] on span "PREGUNTAS FRECUENTES" at bounding box center [635, 319] width 152 height 17
click at [582, 311] on span "PREGUNTAS FRECUENTES" at bounding box center [635, 319] width 152 height 17
click at [441, 280] on div at bounding box center [634, 283] width 890 height 504
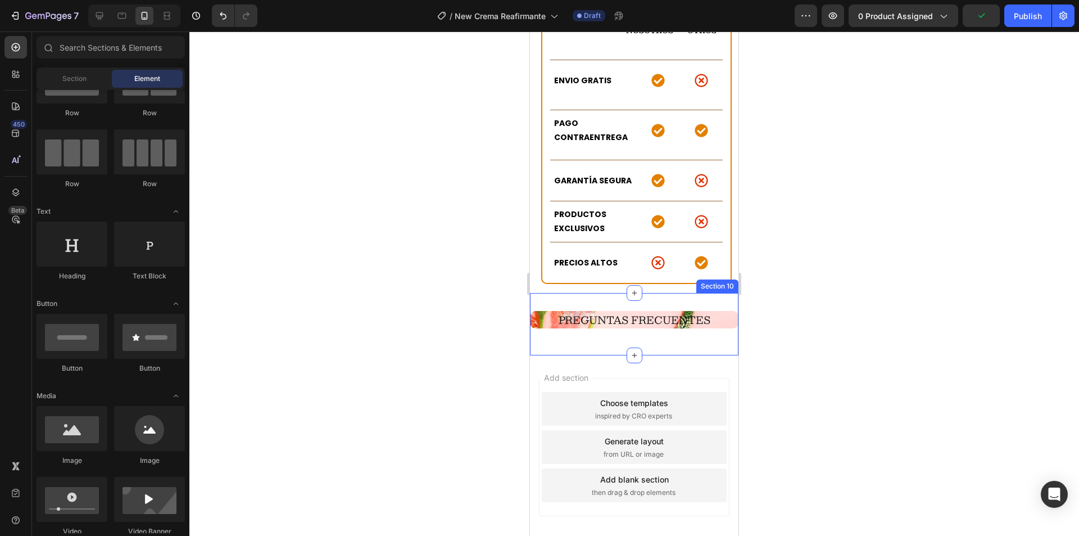
click at [604, 311] on span "PREGUNTAS FRECUENTES" at bounding box center [635, 319] width 152 height 17
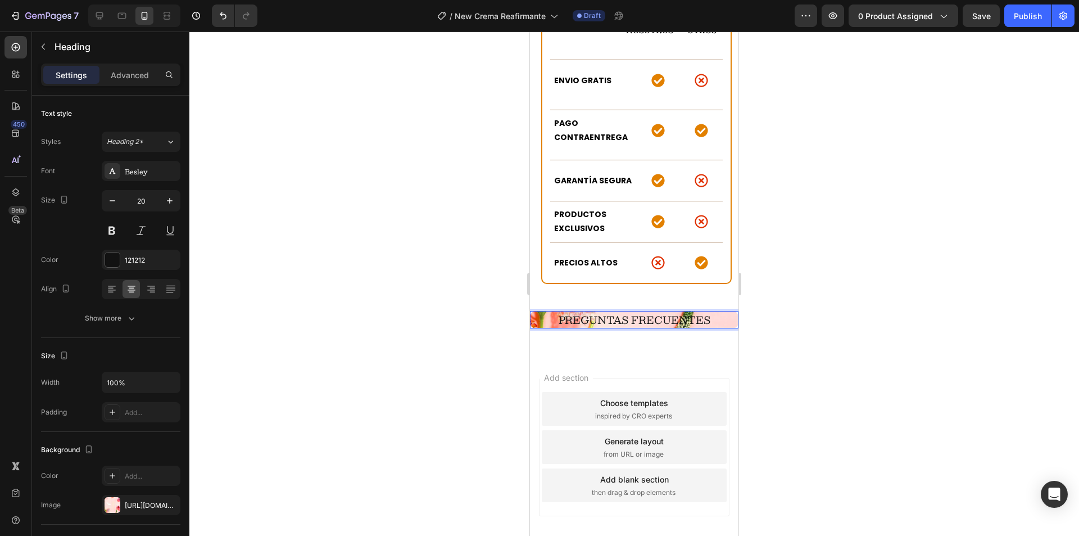
click at [604, 311] on span "PREGUNTAS FRECUENTES" at bounding box center [635, 319] width 152 height 17
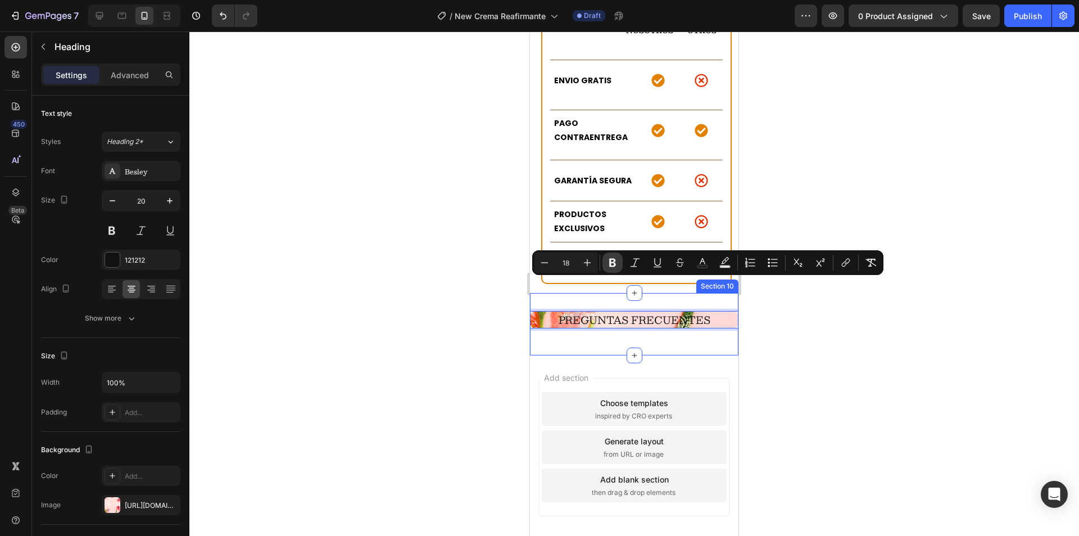
click at [609, 265] on icon "Editor contextual toolbar" at bounding box center [612, 262] width 11 height 11
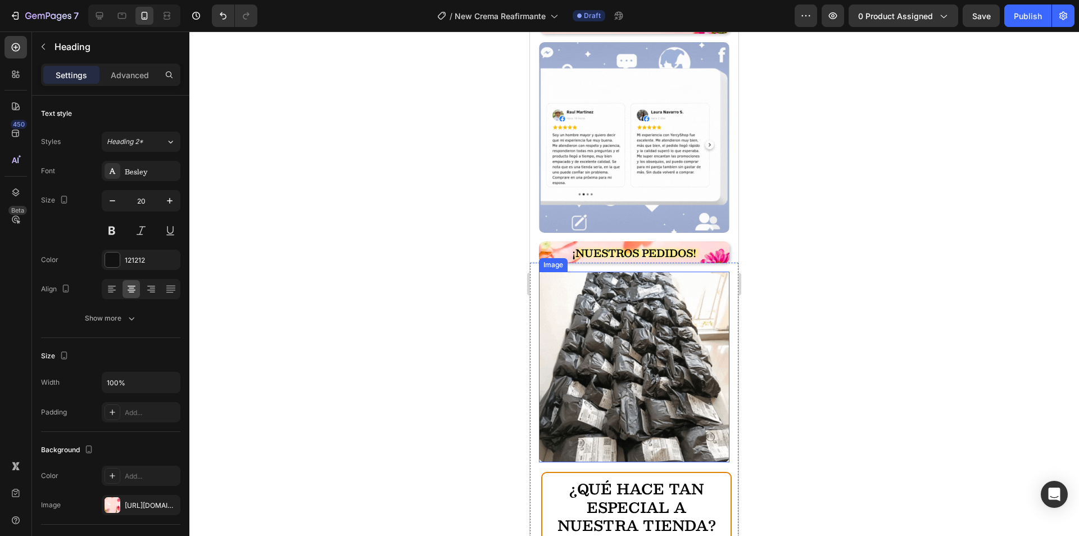
scroll to position [2489, 0]
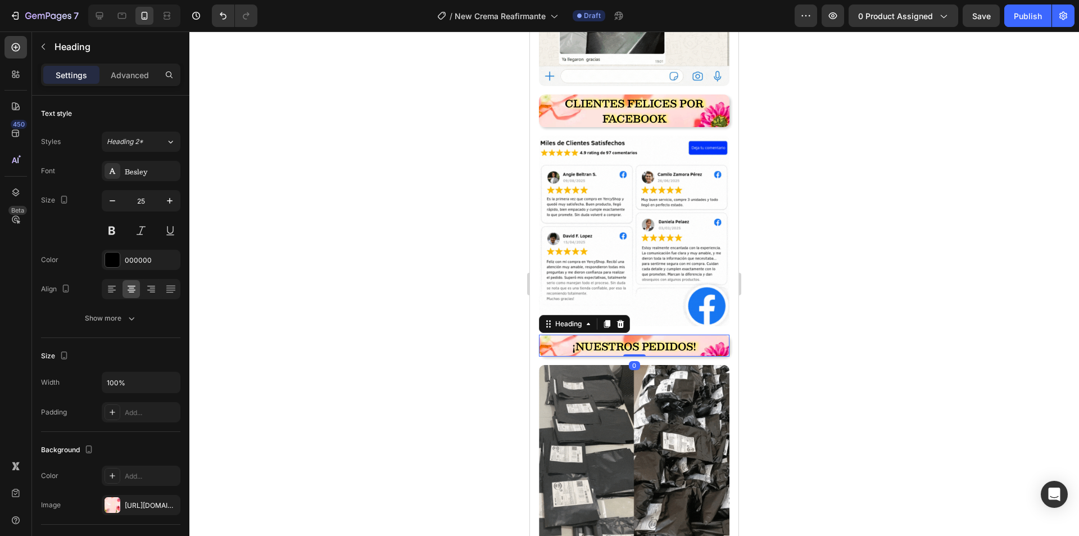
click at [628, 338] on strong "¡NUESTROS PEDIDOS!" at bounding box center [634, 346] width 124 height 17
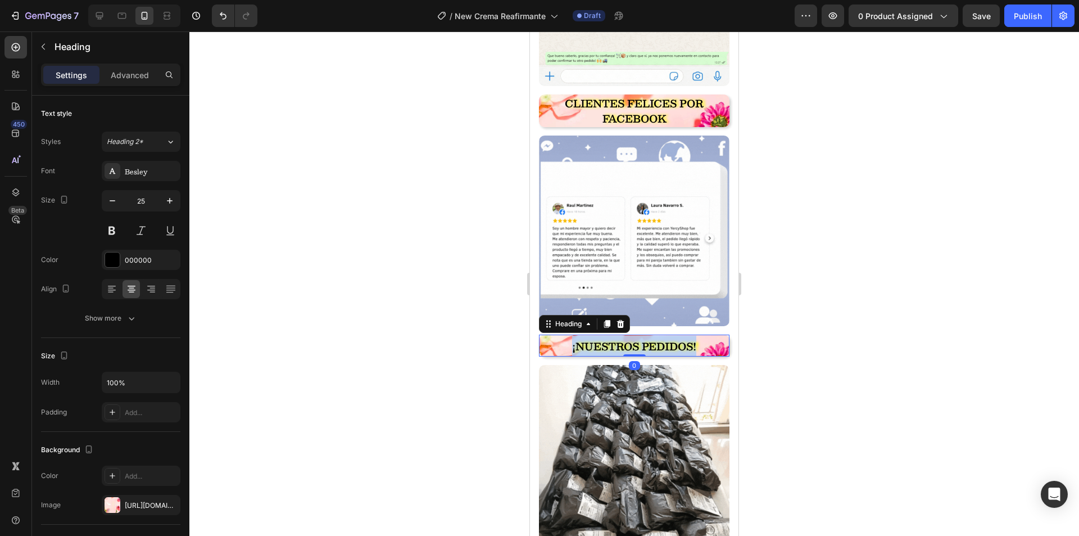
click at [628, 338] on strong "¡NUESTROS PEDIDOS!" at bounding box center [634, 346] width 124 height 17
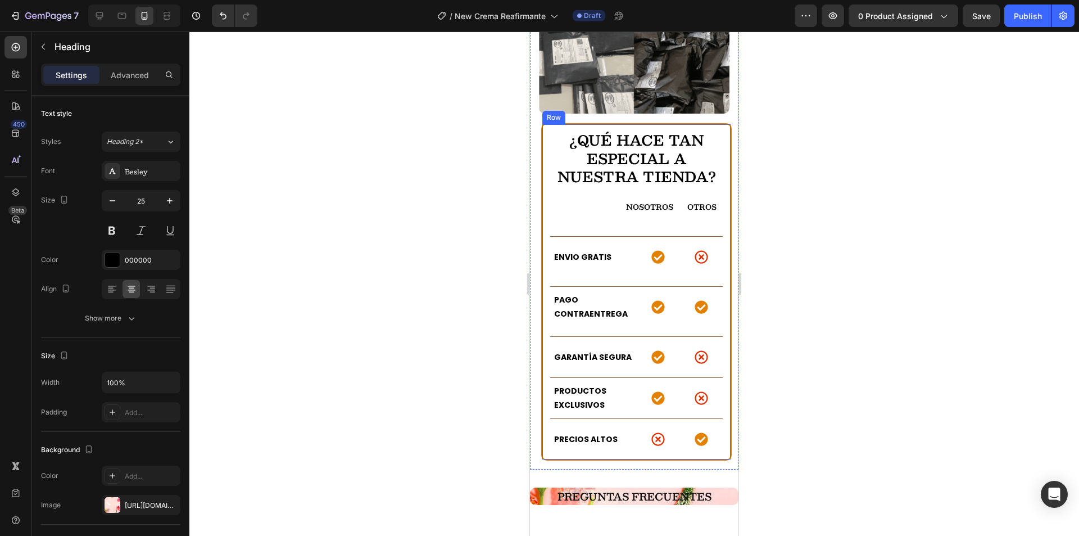
scroll to position [3051, 0]
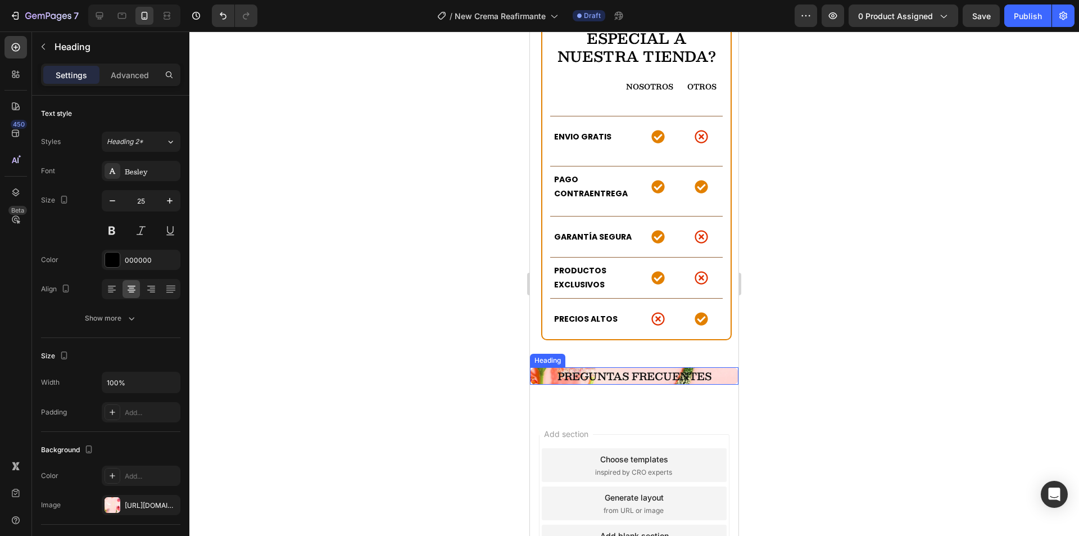
click at [624, 368] on strong "PREGUNTAS FRECUENTES" at bounding box center [635, 376] width 154 height 17
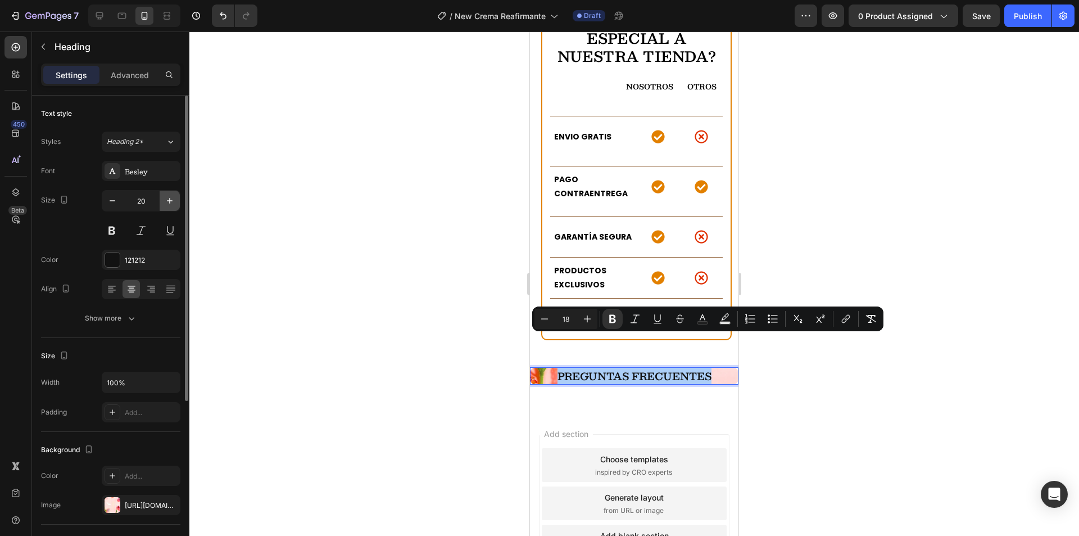
click at [173, 199] on icon "button" at bounding box center [169, 200] width 11 height 11
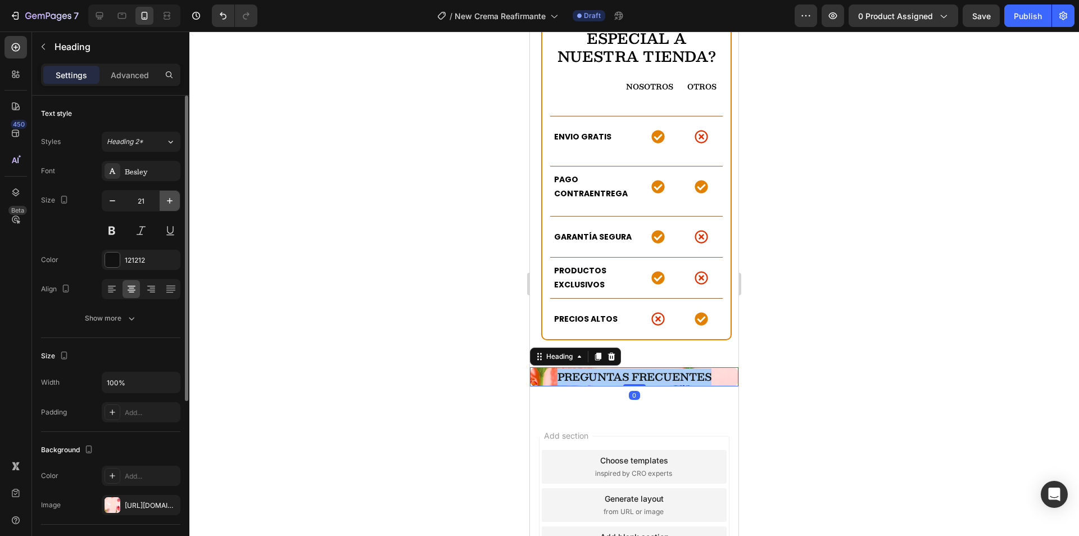
click at [173, 199] on icon "button" at bounding box center [169, 200] width 11 height 11
type input "25"
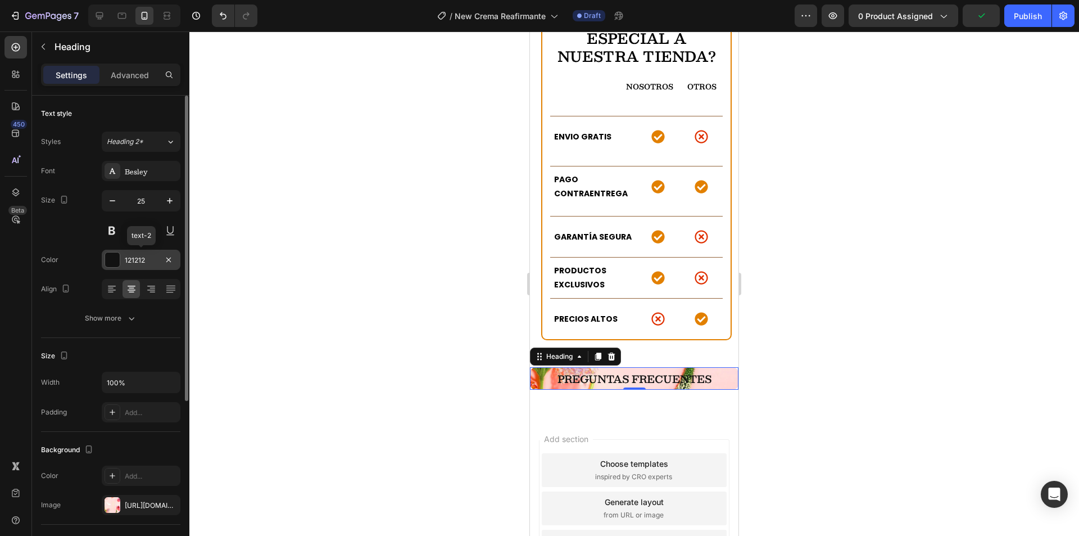
click at [152, 258] on div "121212" at bounding box center [141, 260] width 33 height 10
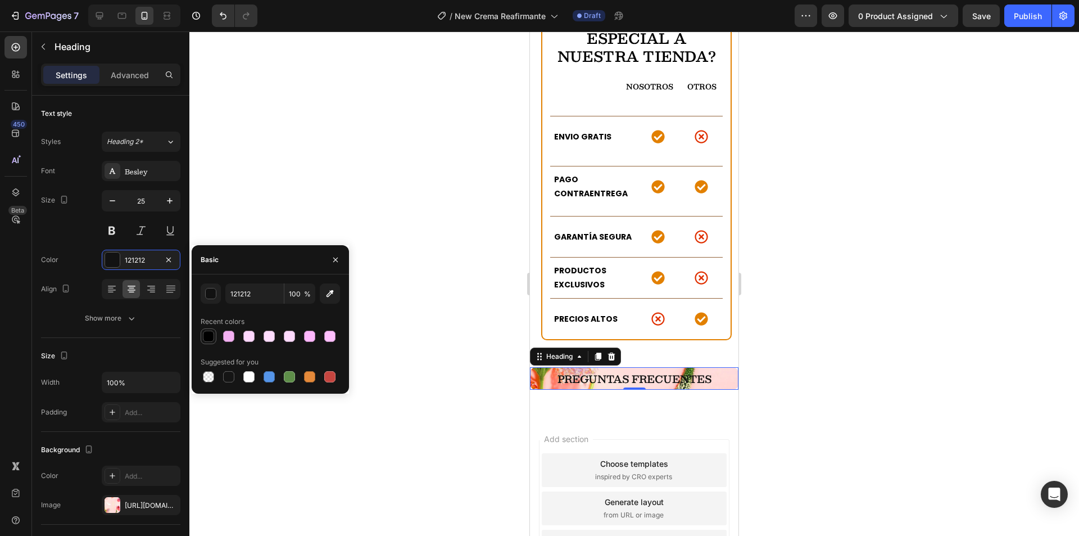
click at [213, 337] on div at bounding box center [208, 335] width 11 height 11
type input "000000"
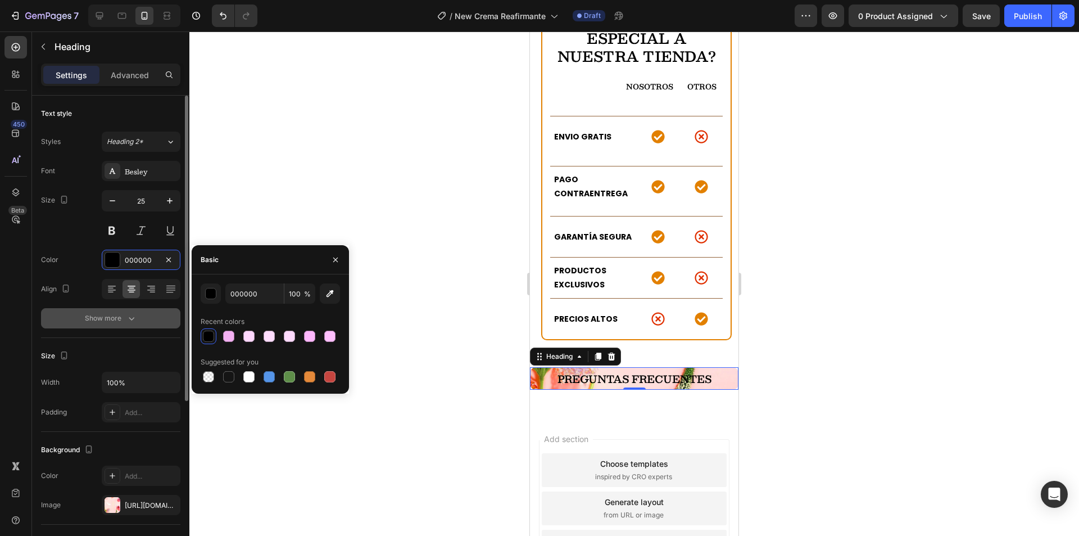
click at [122, 319] on div "Show more" at bounding box center [111, 318] width 52 height 11
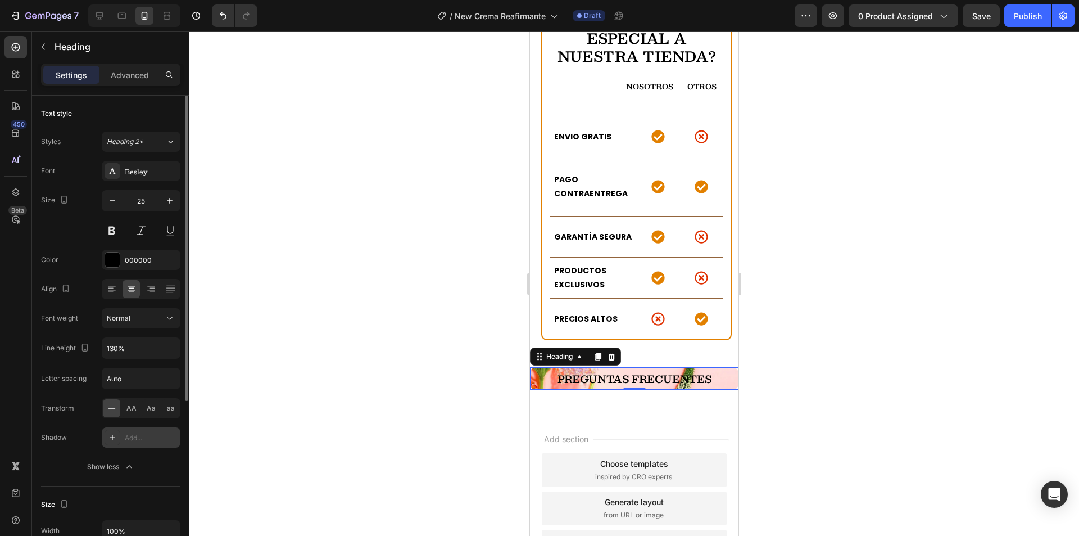
click at [141, 442] on div "Add..." at bounding box center [151, 438] width 53 height 10
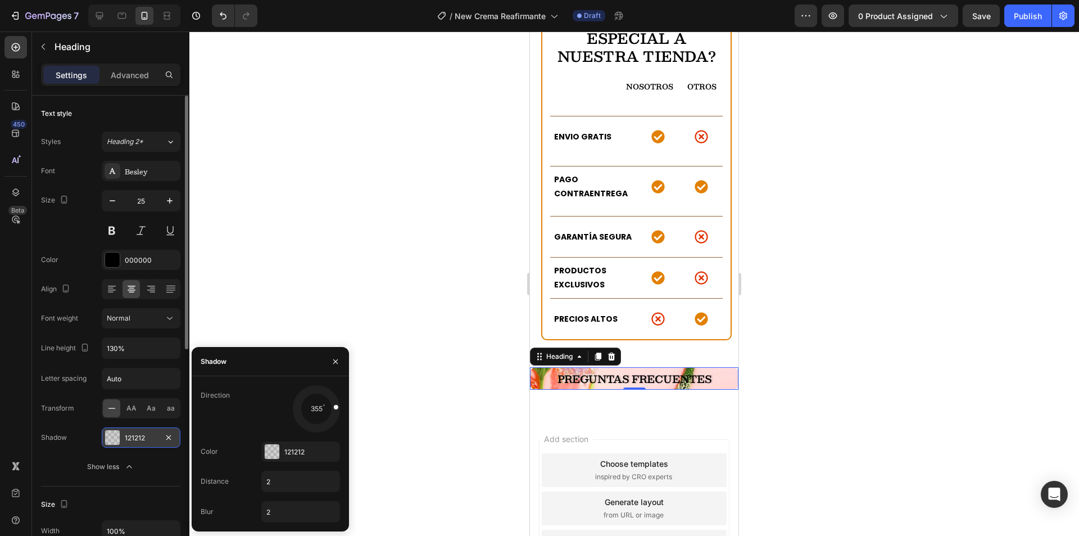
click at [341, 405] on div at bounding box center [316, 408] width 50 height 50
click at [307, 445] on div "121212" at bounding box center [300, 451] width 79 height 20
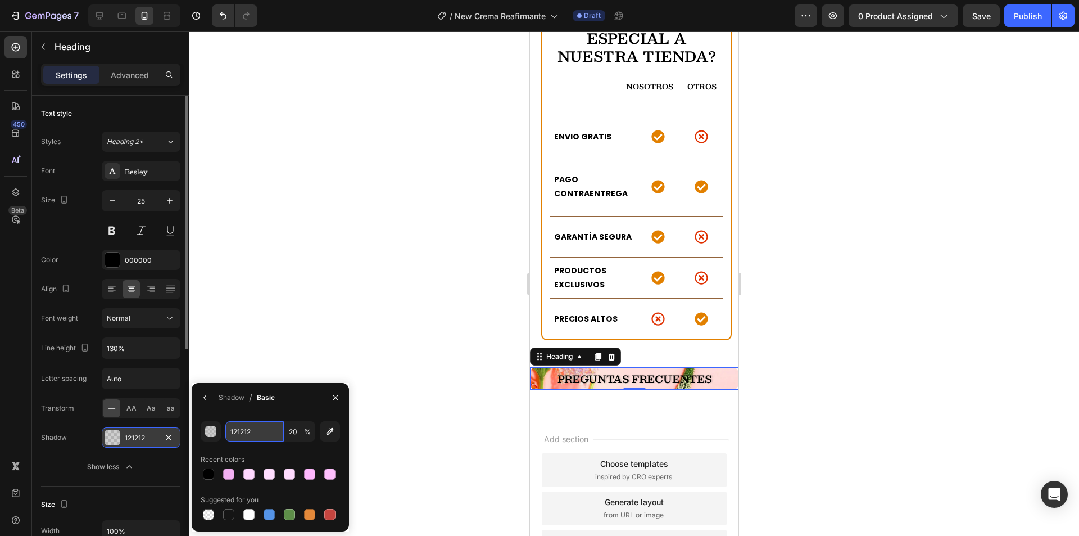
click at [242, 425] on input "121212" at bounding box center [254, 431] width 58 height 20
type input "FFF"
type input "100"
type input "FFFF00"
click at [273, 405] on div "Basic" at bounding box center [266, 397] width 18 height 18
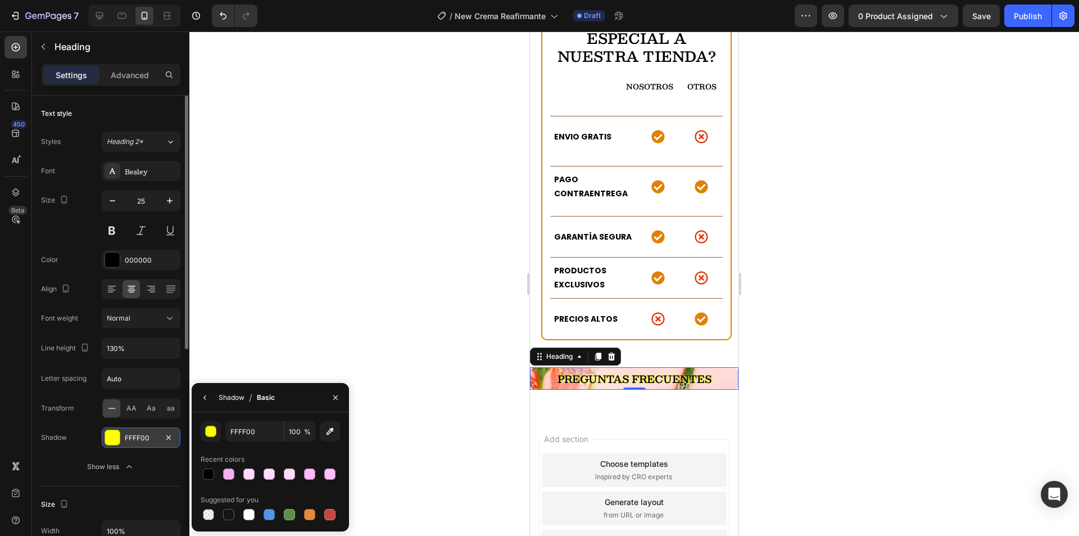
click at [240, 399] on div "Shadow" at bounding box center [232, 397] width 26 height 10
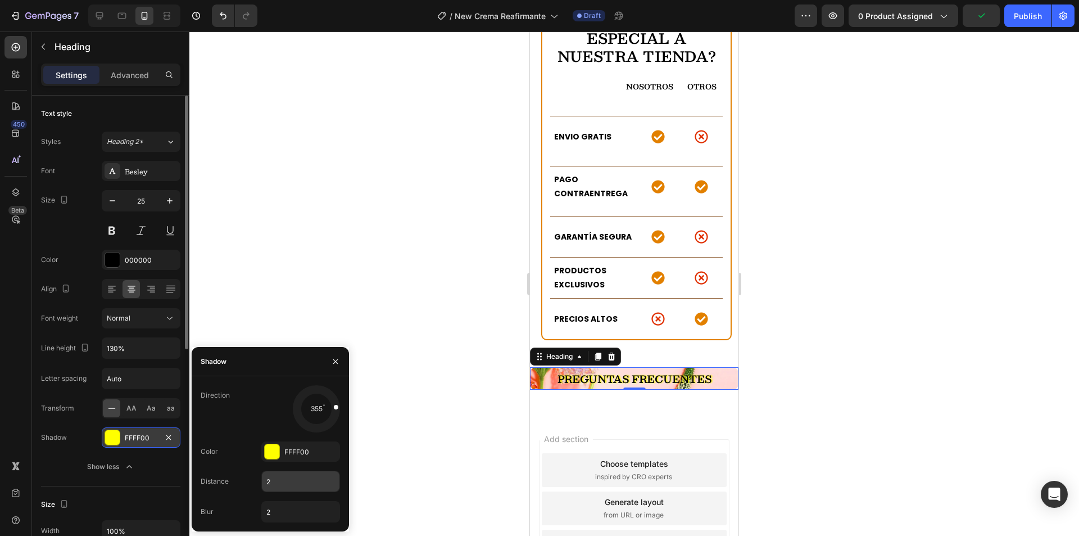
click at [288, 479] on input "2" at bounding box center [301, 481] width 78 height 20
type input "4"
click at [290, 506] on input "2" at bounding box center [301, 511] width 78 height 20
type input "5"
click at [275, 425] on div "355" at bounding box center [300, 408] width 79 height 47
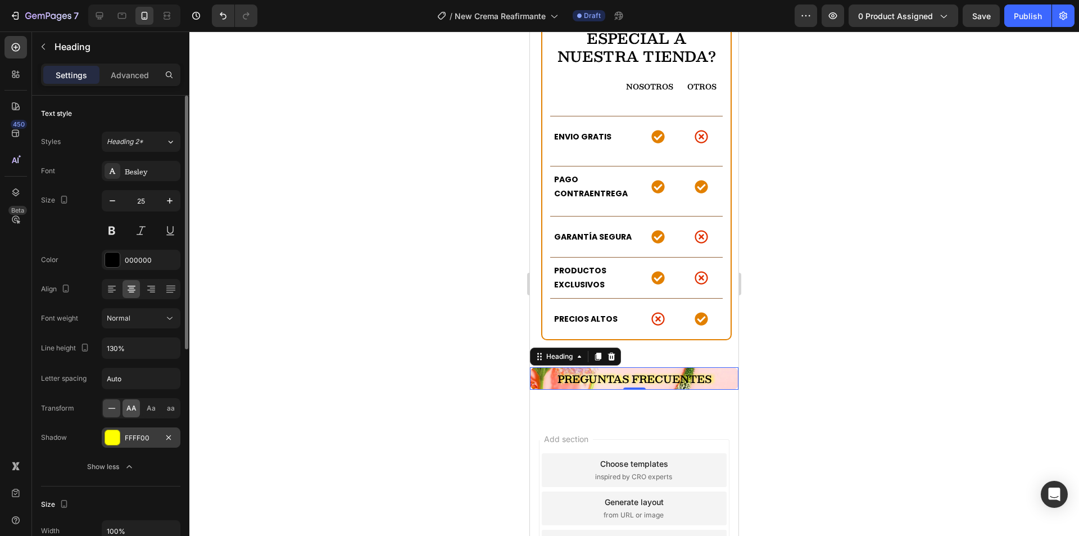
click at [130, 410] on span "AA" at bounding box center [131, 408] width 10 height 10
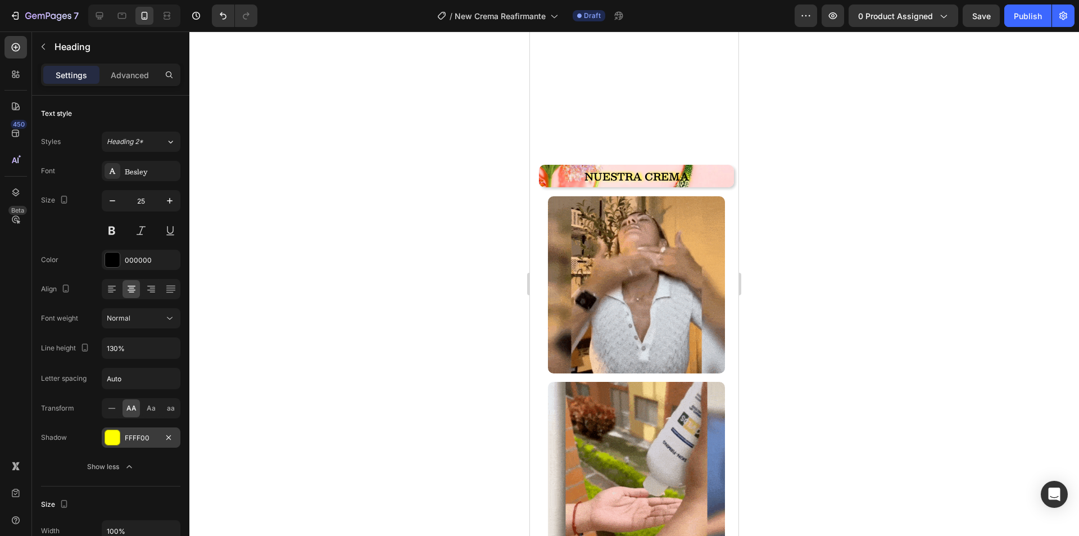
scroll to position [1758, 0]
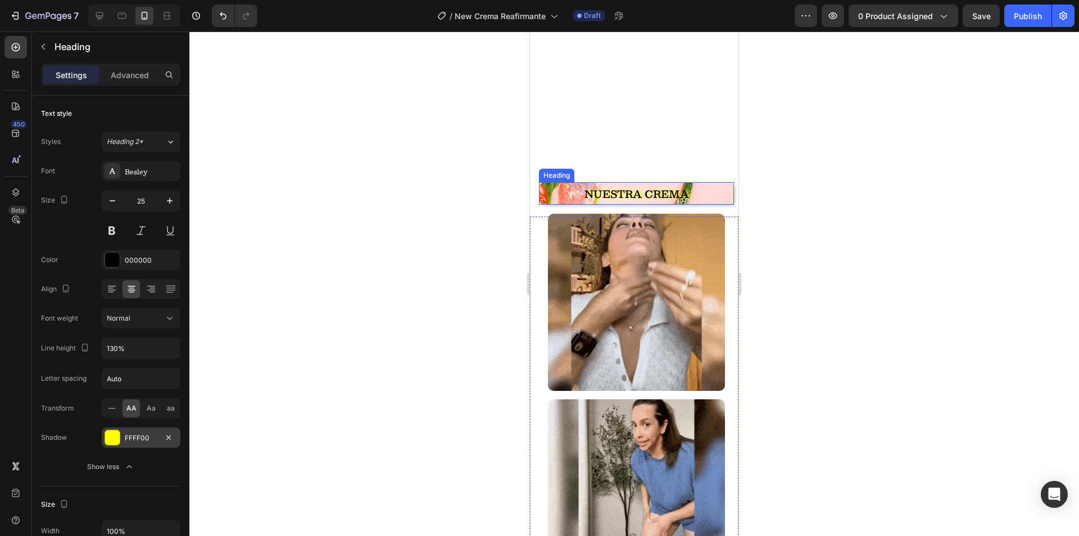
click at [636, 193] on strong "NUESTRA CREMA" at bounding box center [637, 193] width 105 height 17
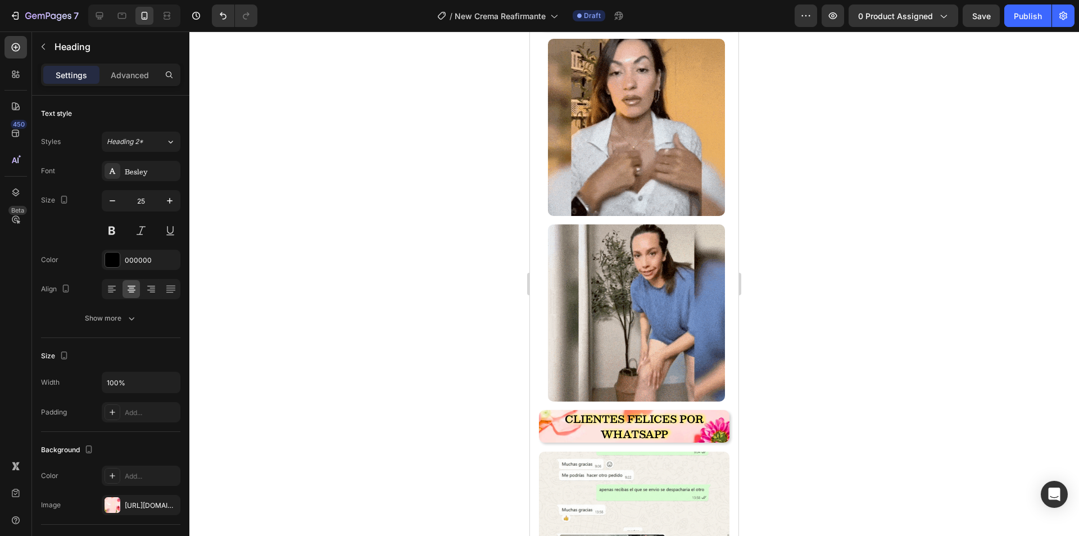
click at [636, 28] on strong "NUESTRA CREMA" at bounding box center [637, 19] width 105 height 17
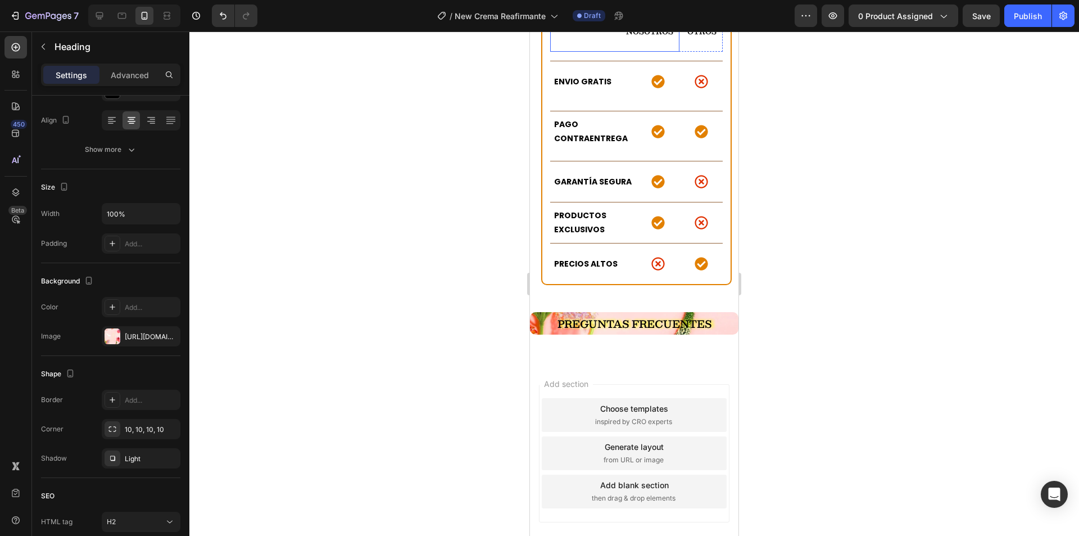
scroll to position [3107, 0]
click at [605, 314] on strong "PREGUNTAS FRECUENTES" at bounding box center [635, 322] width 154 height 17
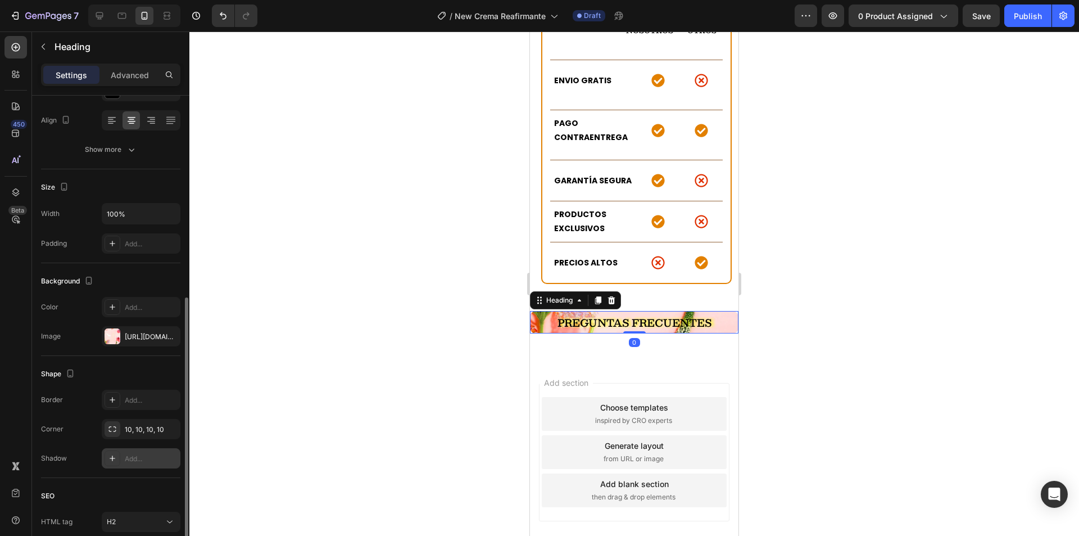
scroll to position [257, 0]
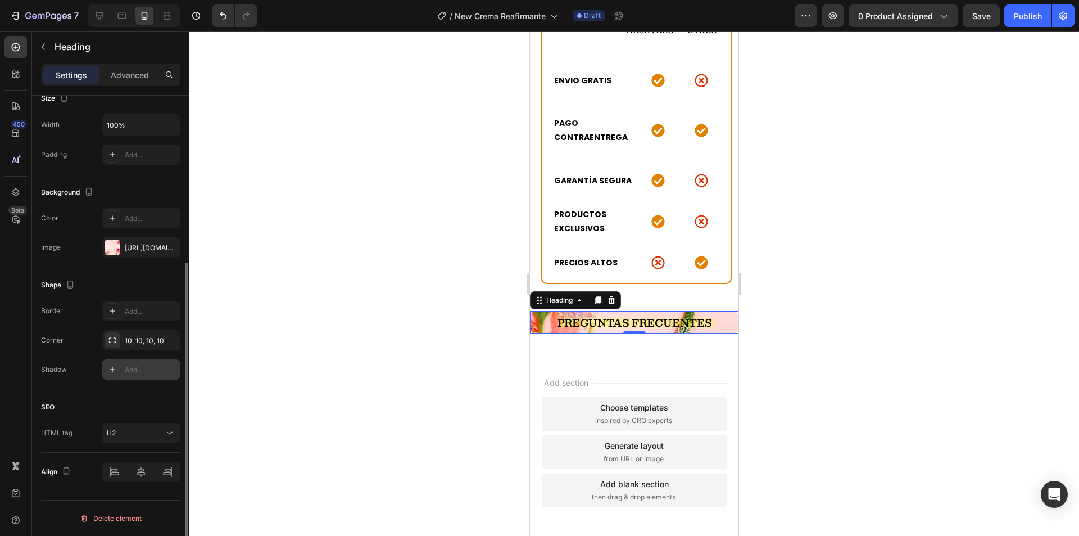
click at [140, 374] on div "Add..." at bounding box center [151, 370] width 53 height 10
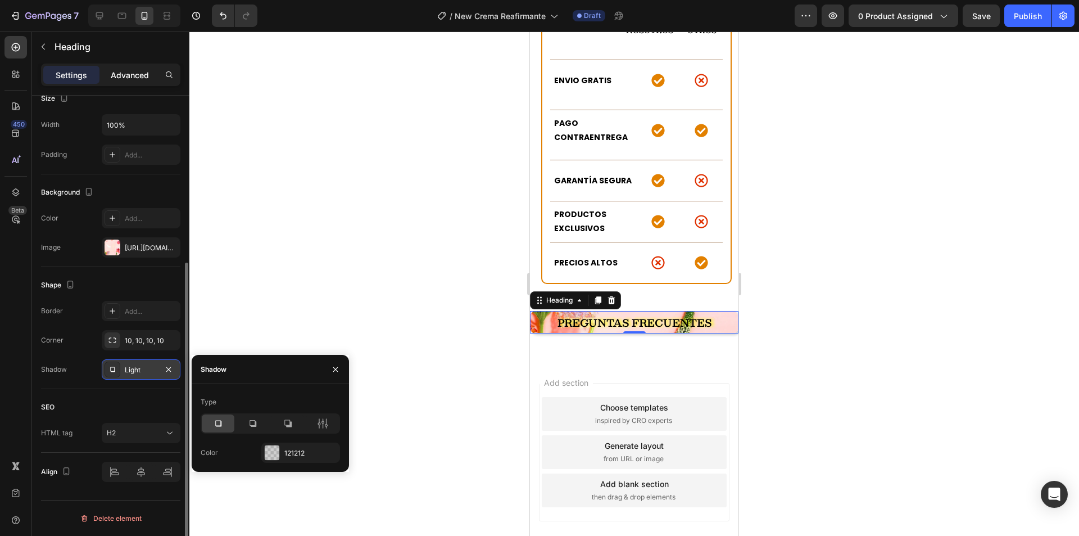
click at [113, 70] on p "Advanced" at bounding box center [130, 75] width 38 height 12
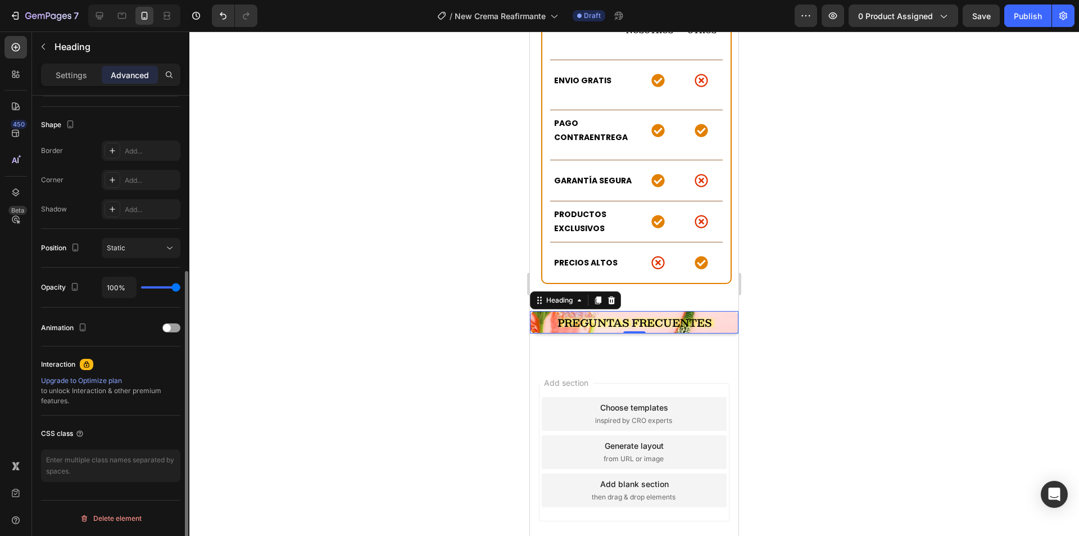
scroll to position [0, 0]
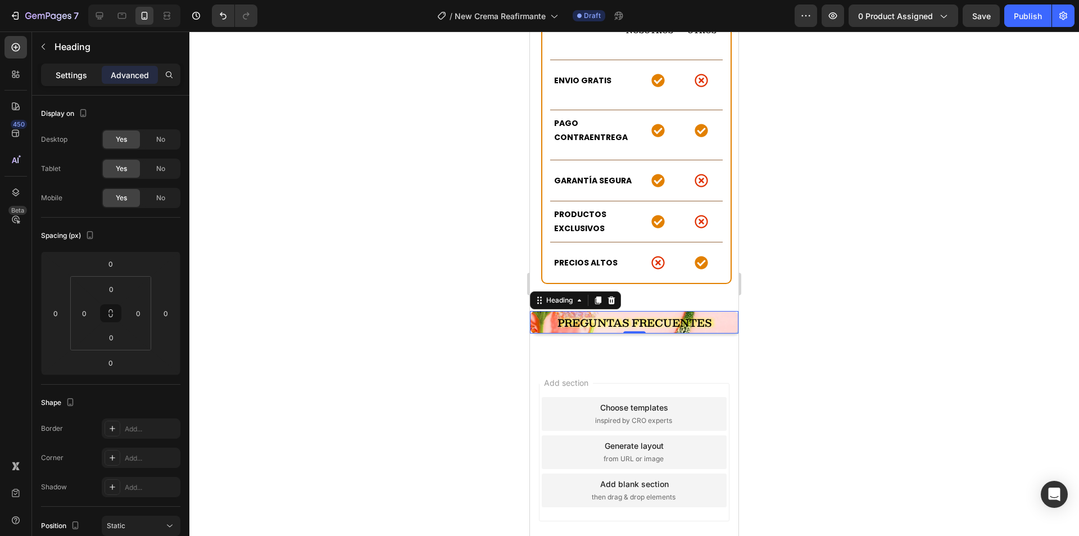
click at [74, 73] on p "Settings" at bounding box center [71, 75] width 31 height 12
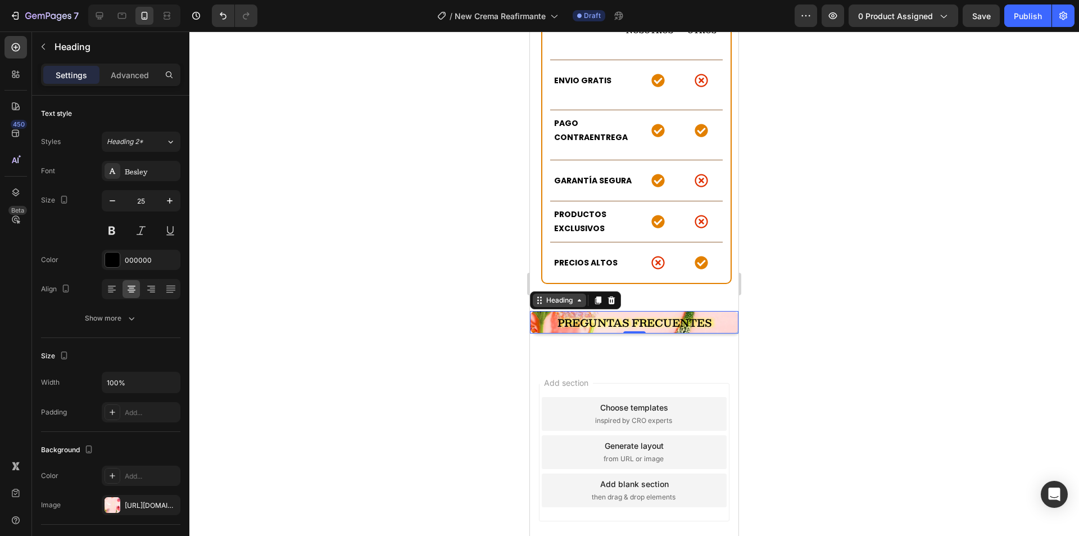
click at [540, 296] on icon at bounding box center [539, 300] width 9 height 9
click at [545, 277] on div "Row 1 col" at bounding box center [552, 280] width 34 height 7
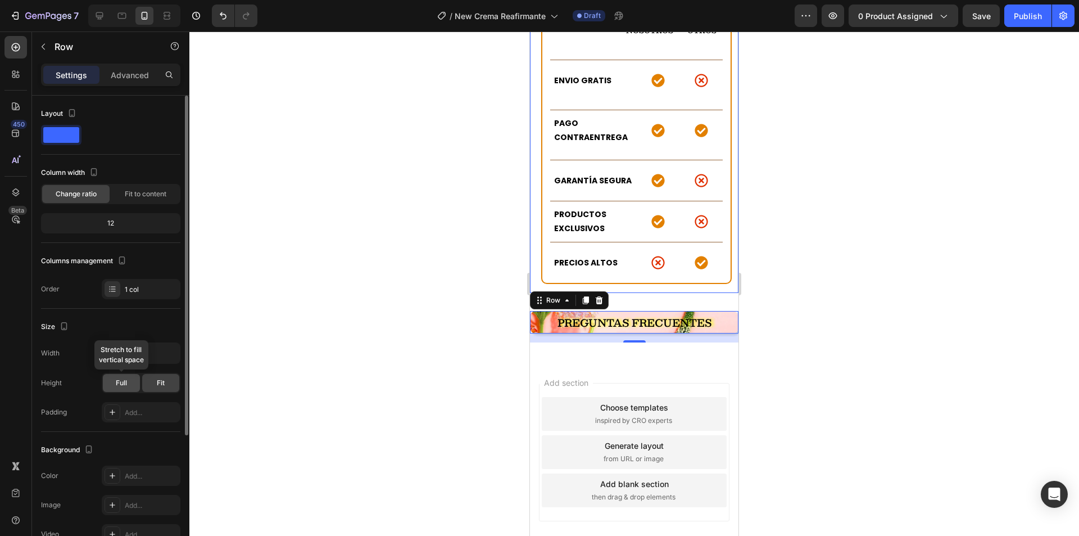
click at [124, 382] on span "Full" at bounding box center [121, 383] width 11 height 10
click at [151, 382] on div "Fit" at bounding box center [160, 383] width 37 height 18
click at [146, 192] on span "Fit to content" at bounding box center [146, 194] width 42 height 10
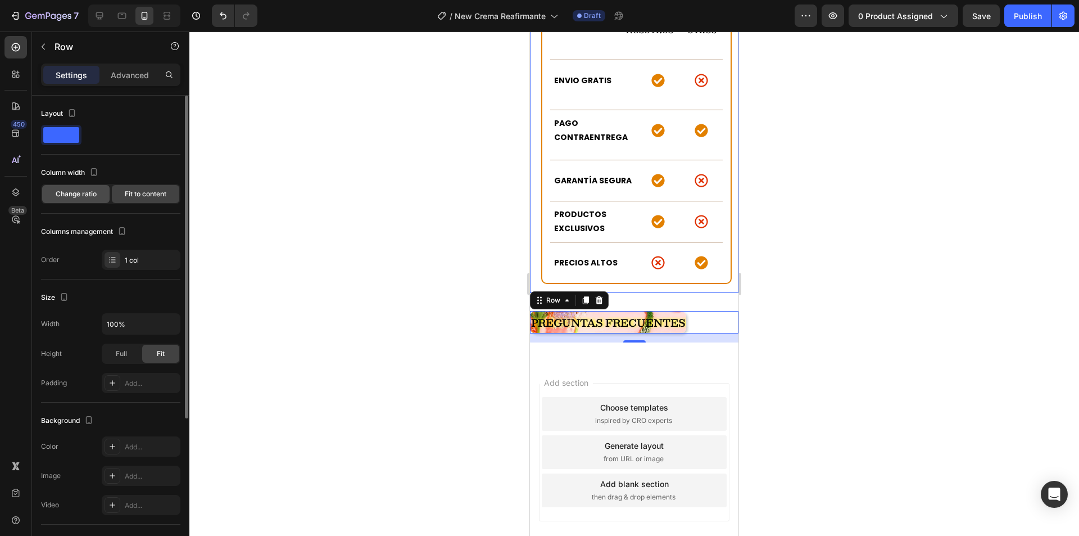
click at [85, 193] on span "Change ratio" at bounding box center [76, 194] width 41 height 10
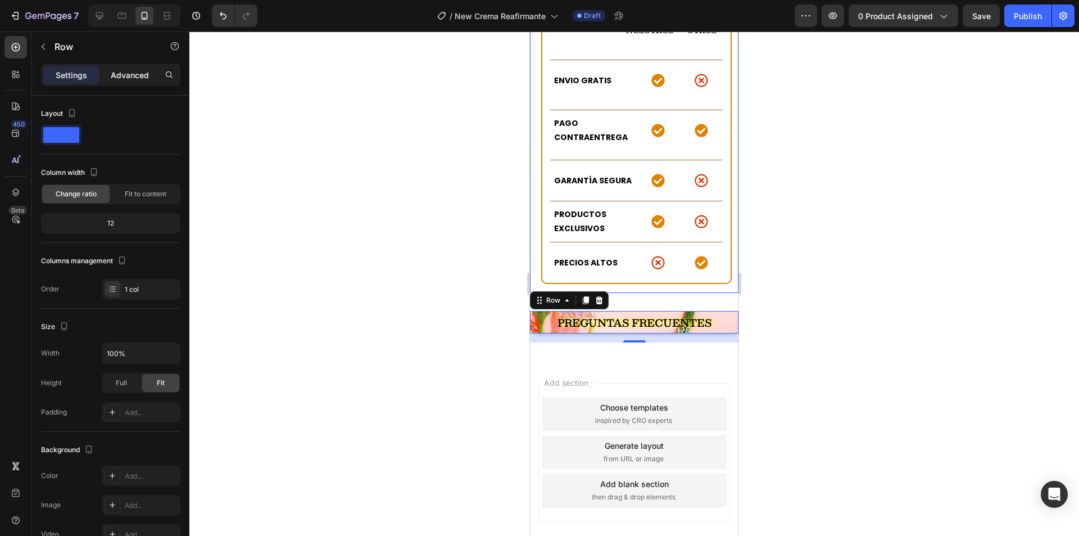
click at [135, 75] on p "Advanced" at bounding box center [130, 75] width 38 height 12
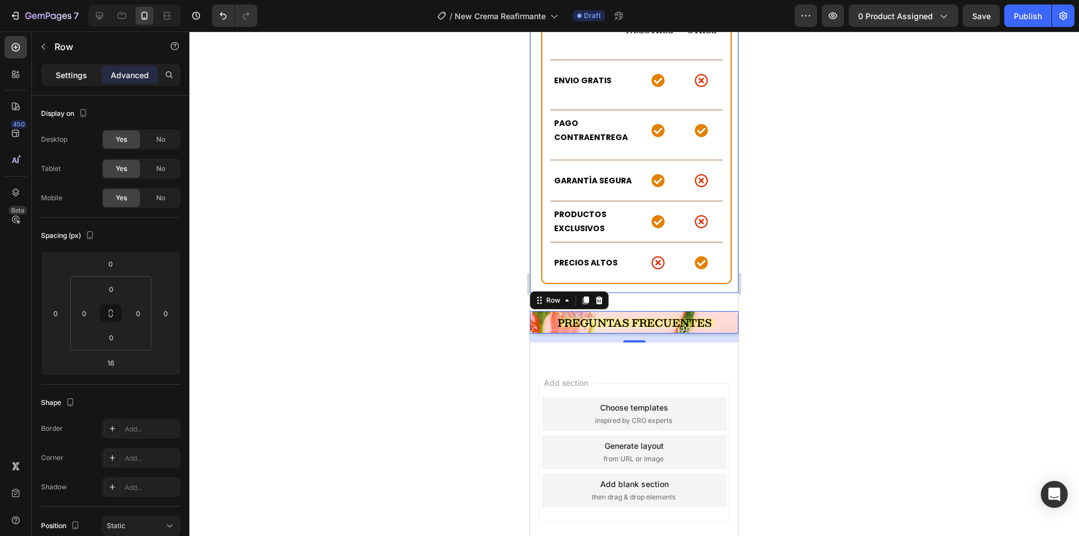
click at [70, 75] on p "Settings" at bounding box center [71, 75] width 31 height 12
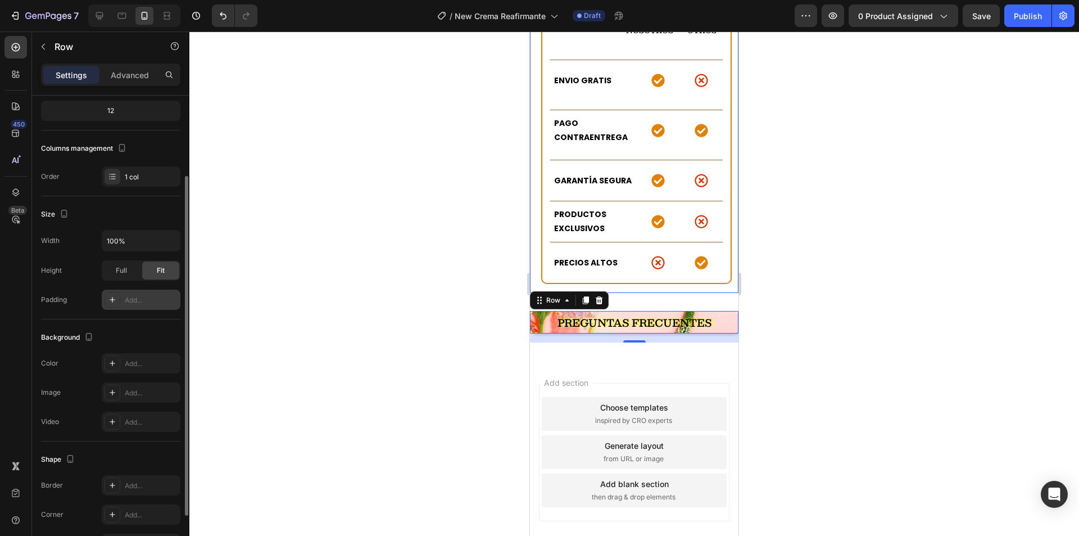
scroll to position [184, 0]
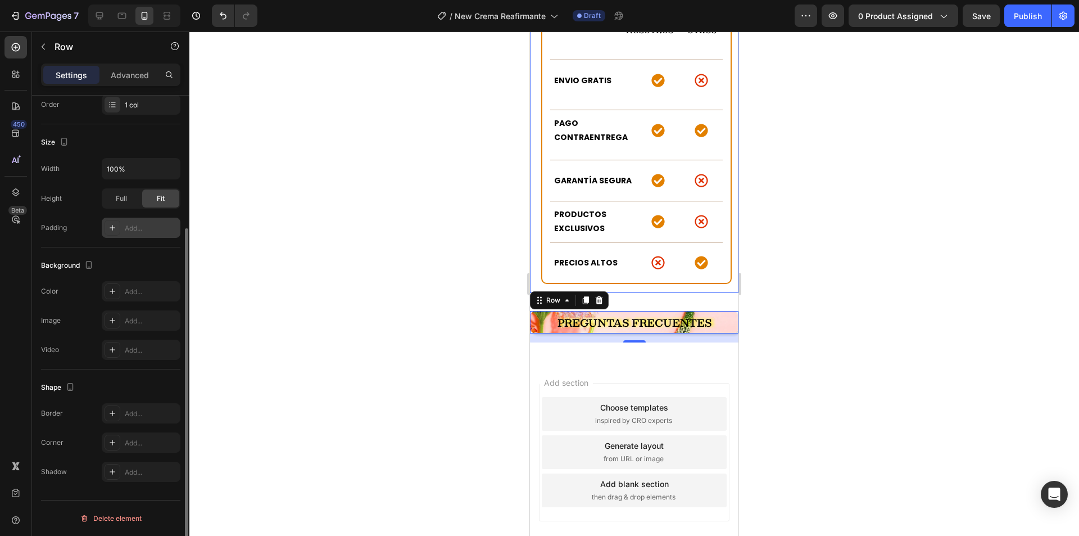
click at [141, 230] on div "Add..." at bounding box center [151, 228] width 53 height 10
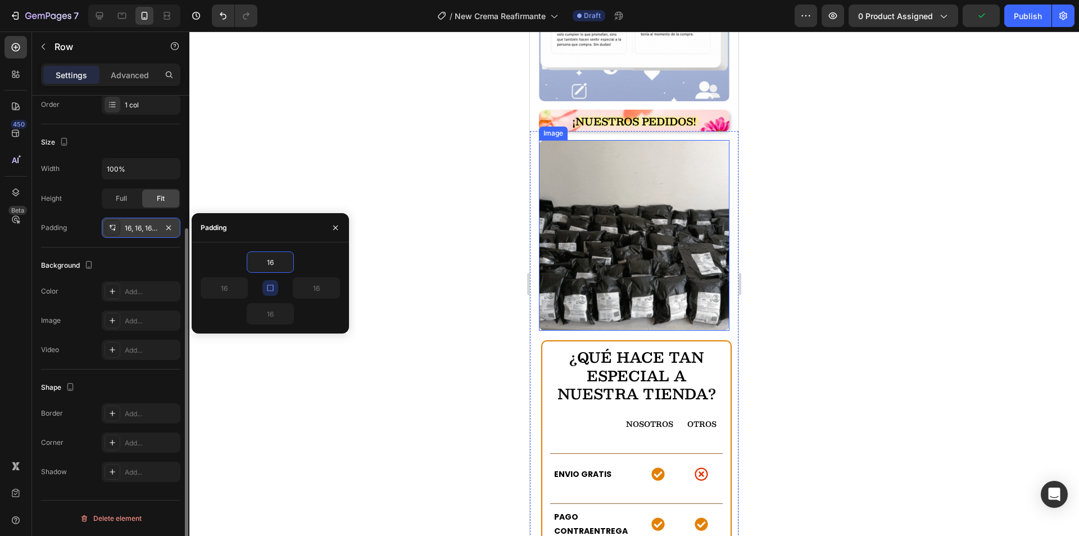
scroll to position [2545, 0]
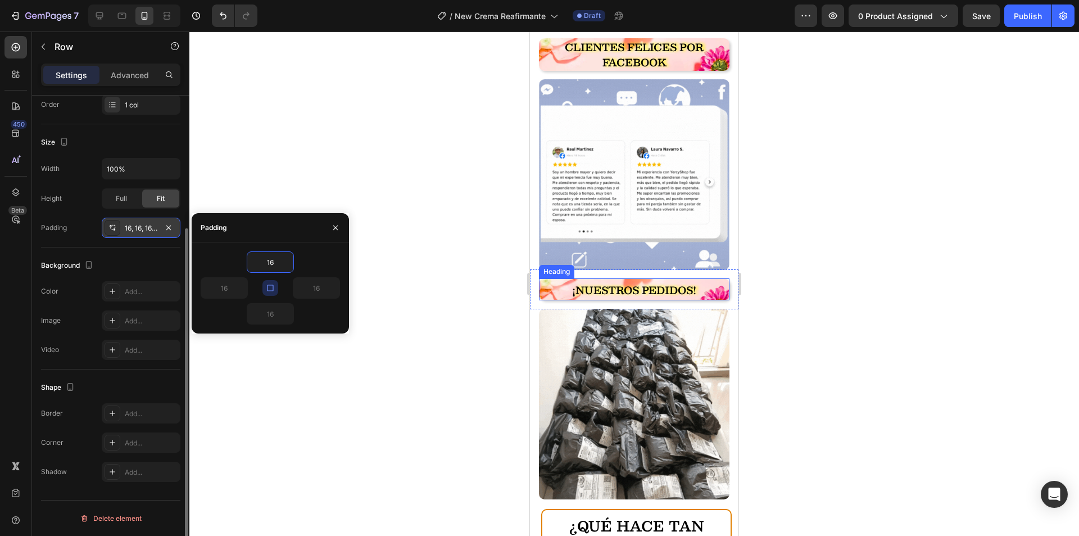
click at [607, 282] on strong "¡NUESTROS PEDIDOS!" at bounding box center [634, 290] width 124 height 17
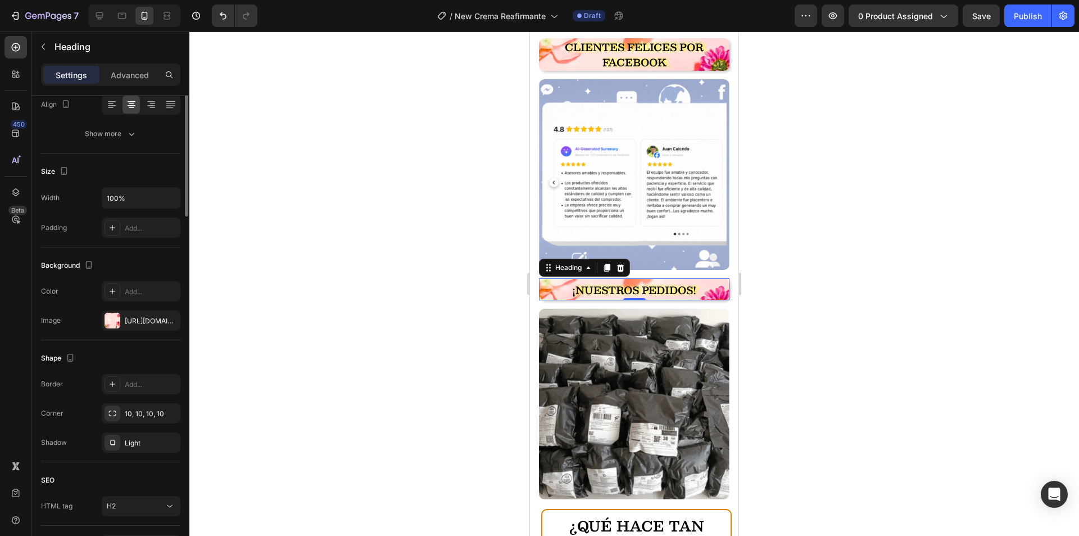
scroll to position [0, 0]
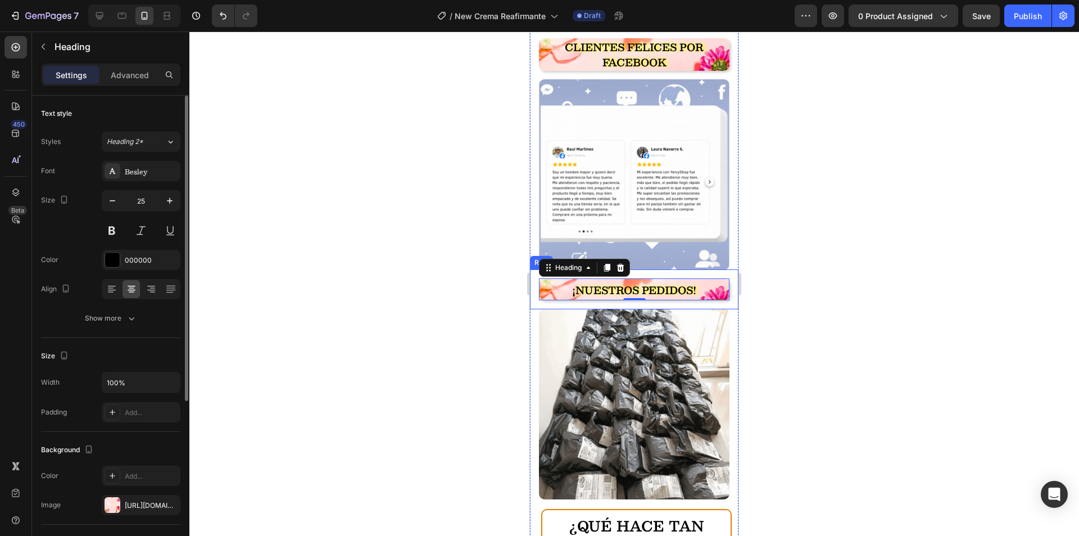
click at [513, 258] on div at bounding box center [634, 283] width 890 height 504
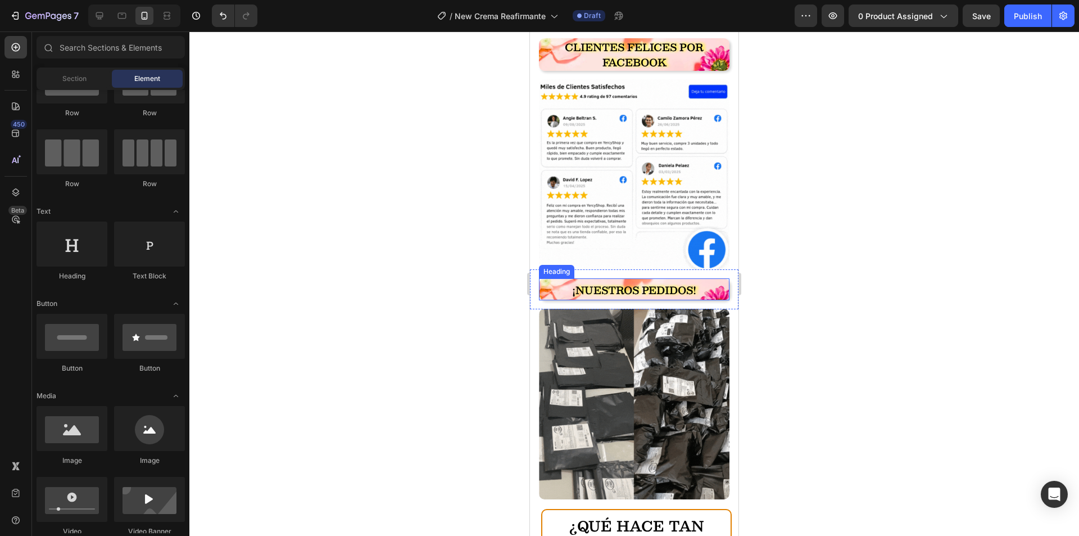
click at [551, 279] on p "⁠⁠⁠⁠⁠⁠⁠ ¡NUESTROS PEDIDOS!" at bounding box center [634, 289] width 188 height 20
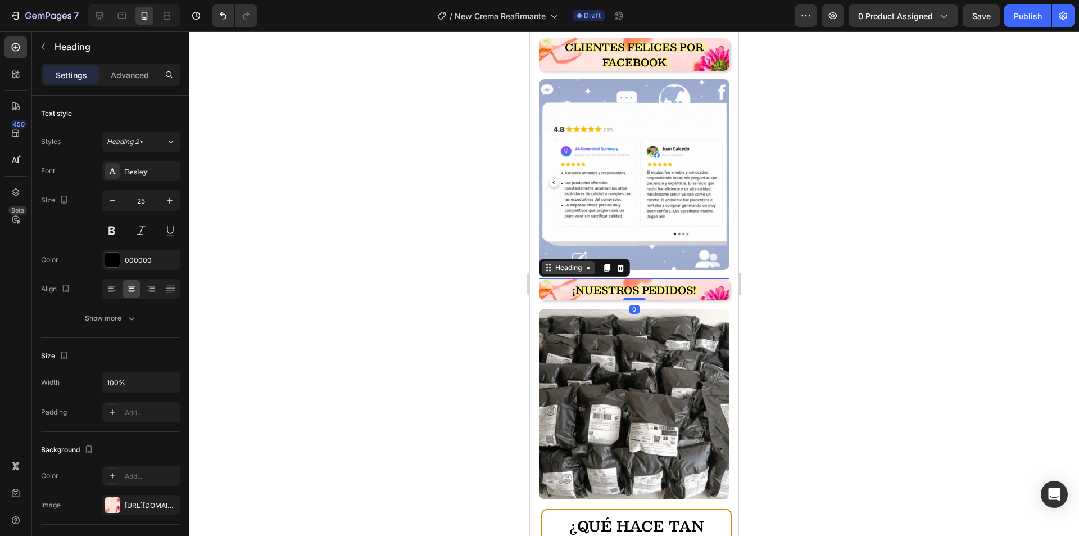
click at [558, 262] on div "Heading" at bounding box center [568, 267] width 31 height 10
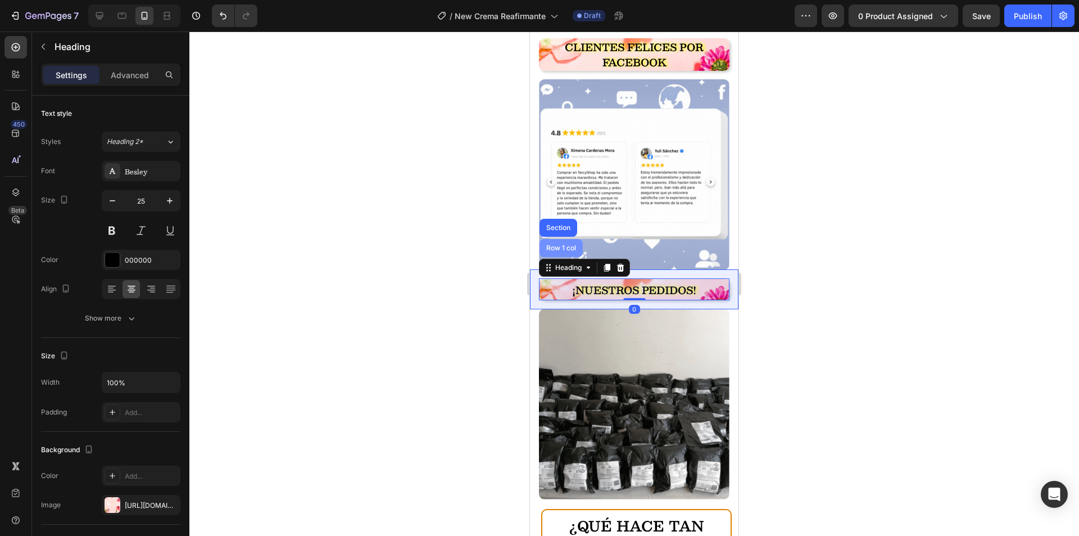
click at [565, 239] on div "Row 1 col" at bounding box center [561, 248] width 43 height 18
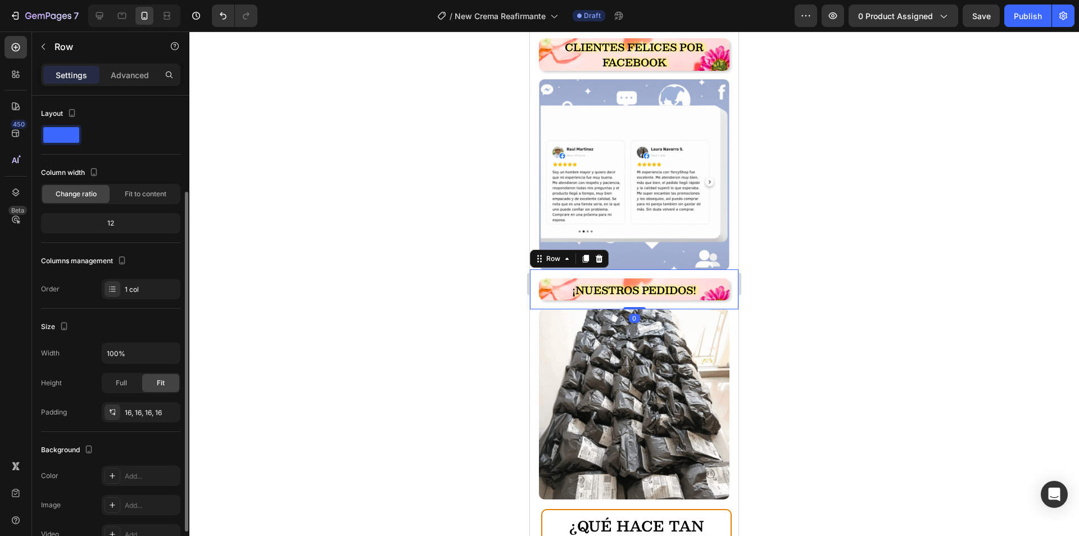
scroll to position [56, 0]
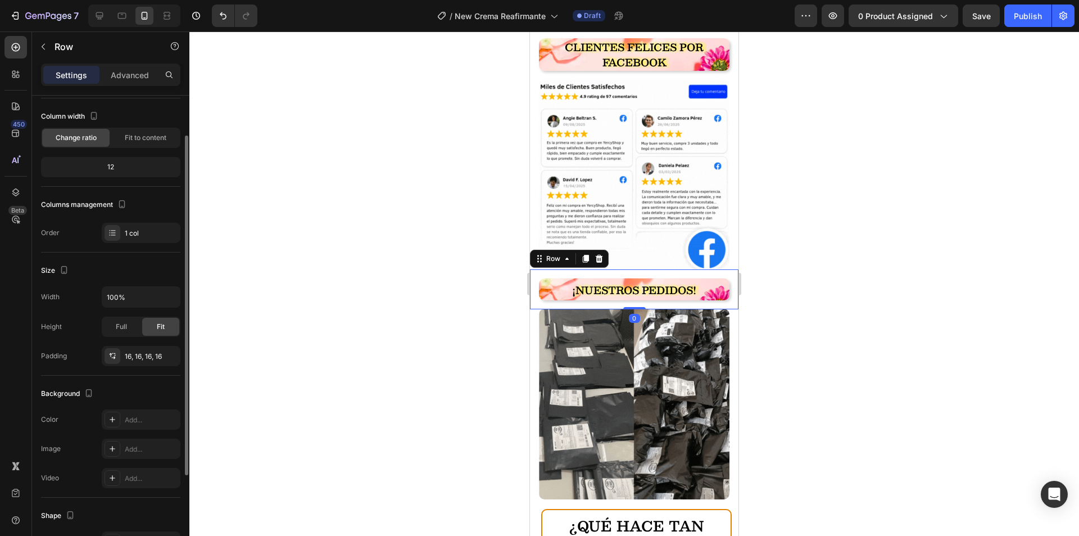
click at [469, 304] on div at bounding box center [634, 283] width 890 height 504
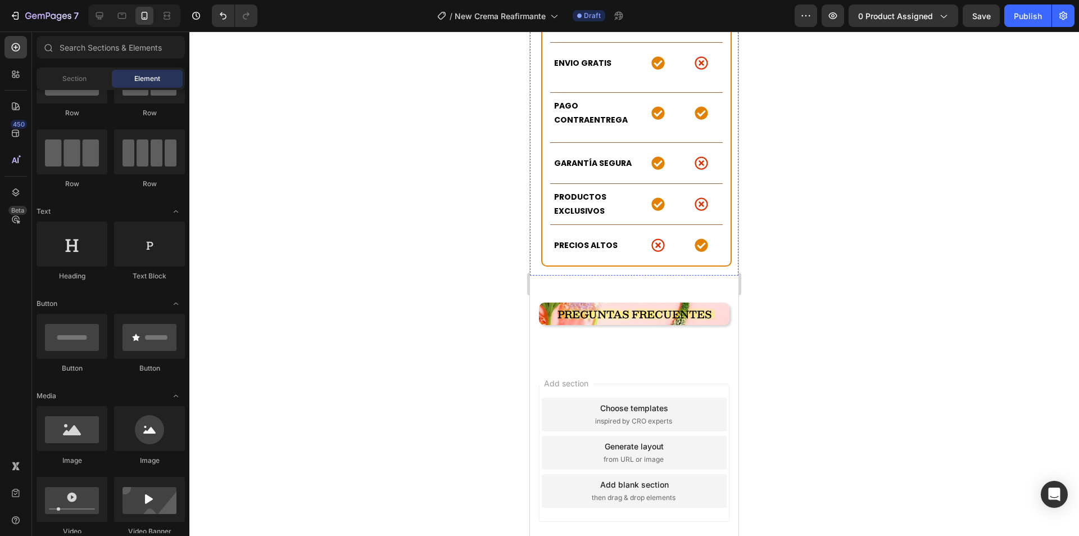
scroll to position [3130, 0]
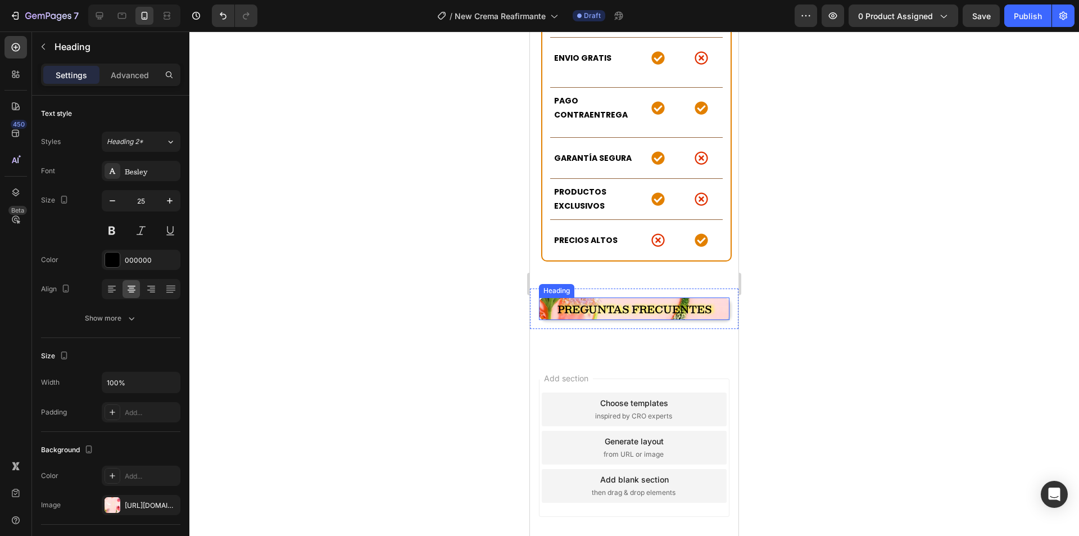
click at [661, 301] on strong "PREGUNTAS FRECUENTES" at bounding box center [635, 309] width 154 height 17
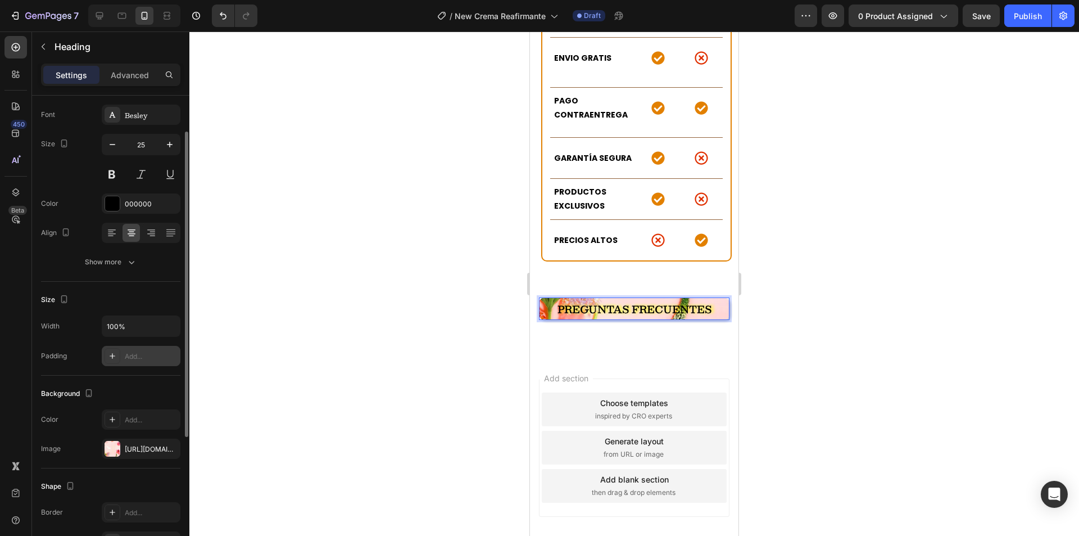
scroll to position [169, 0]
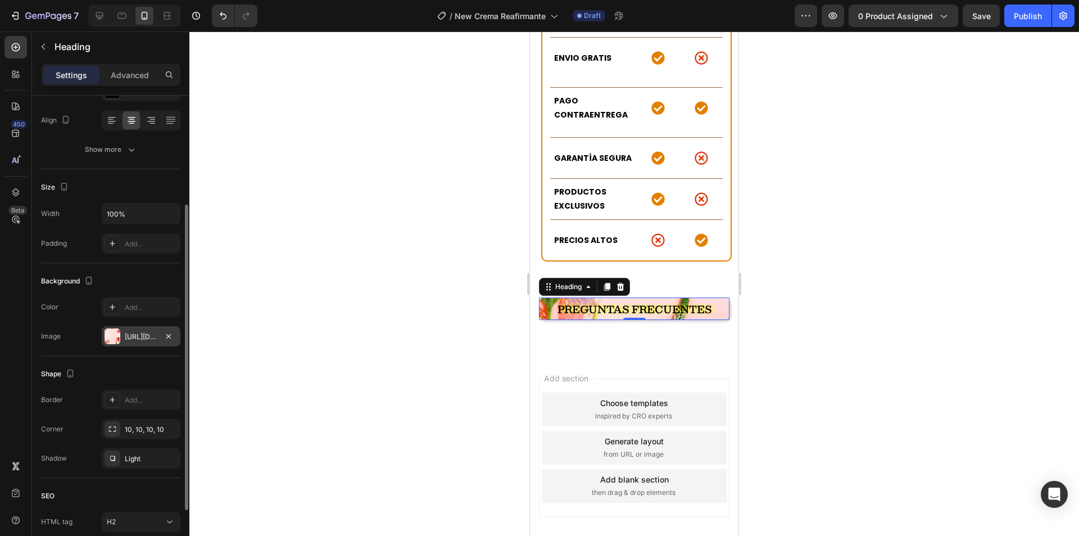
click at [144, 340] on div "https://cdn.shopify.com/s/files/1/0654/3848/2663/files/gempages_481659705752552…" at bounding box center [141, 337] width 33 height 10
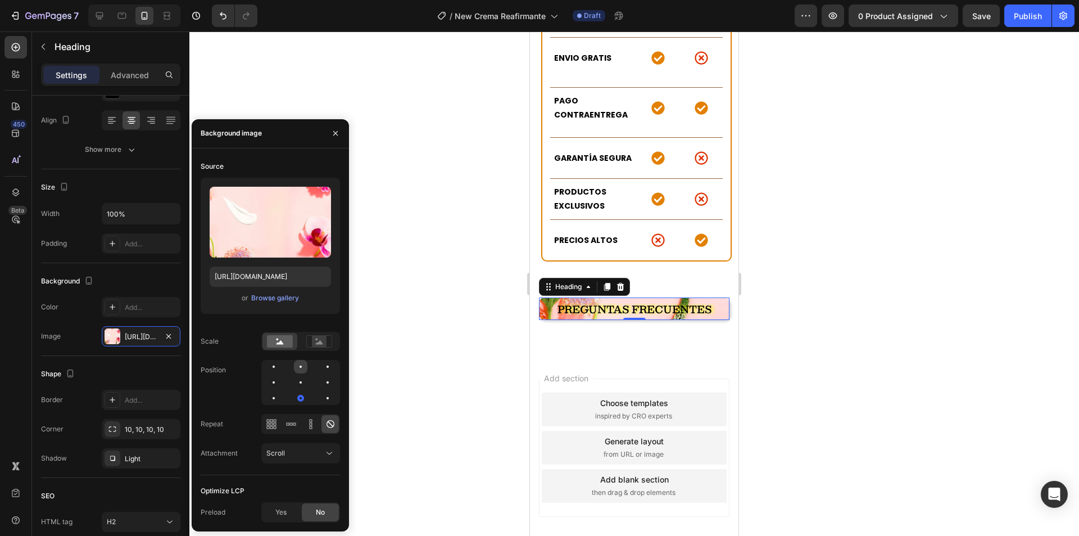
click at [299, 367] on div at bounding box center [300, 366] width 13 height 13
click at [304, 379] on div at bounding box center [300, 381] width 13 height 13
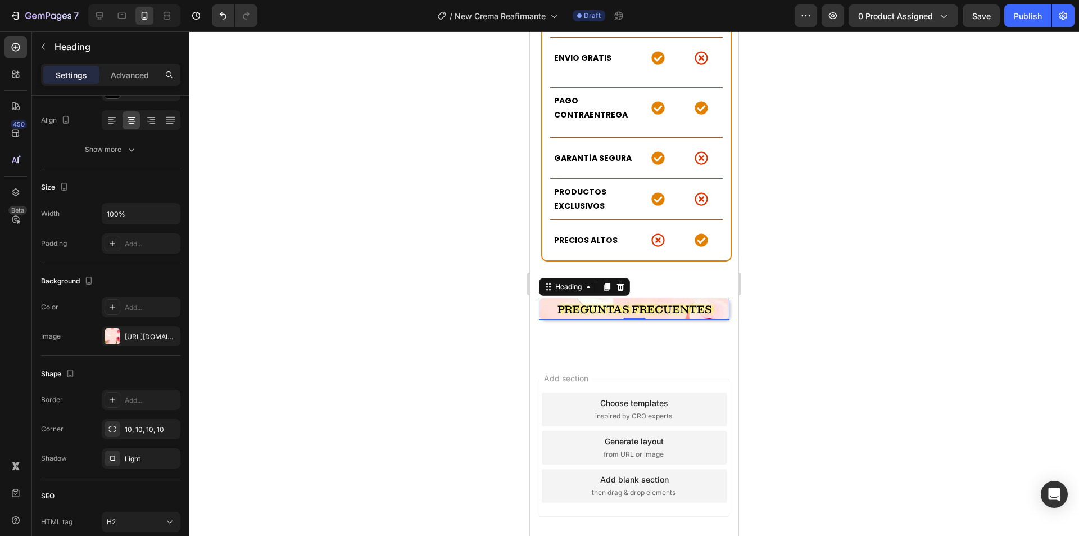
click at [451, 347] on div at bounding box center [634, 283] width 890 height 504
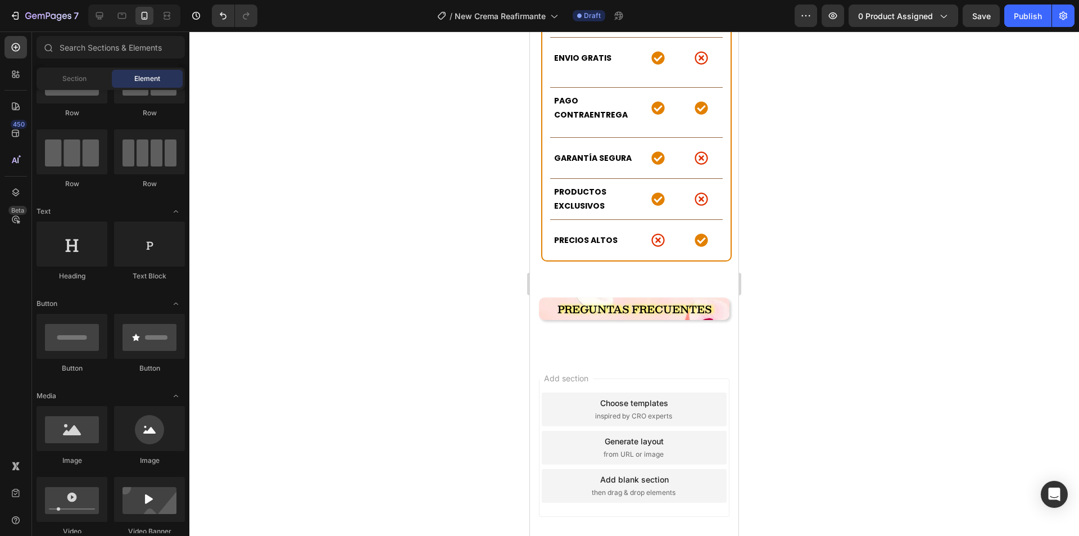
click at [451, 347] on div at bounding box center [634, 283] width 890 height 504
click at [547, 284] on div "Heading" at bounding box center [556, 290] width 35 height 13
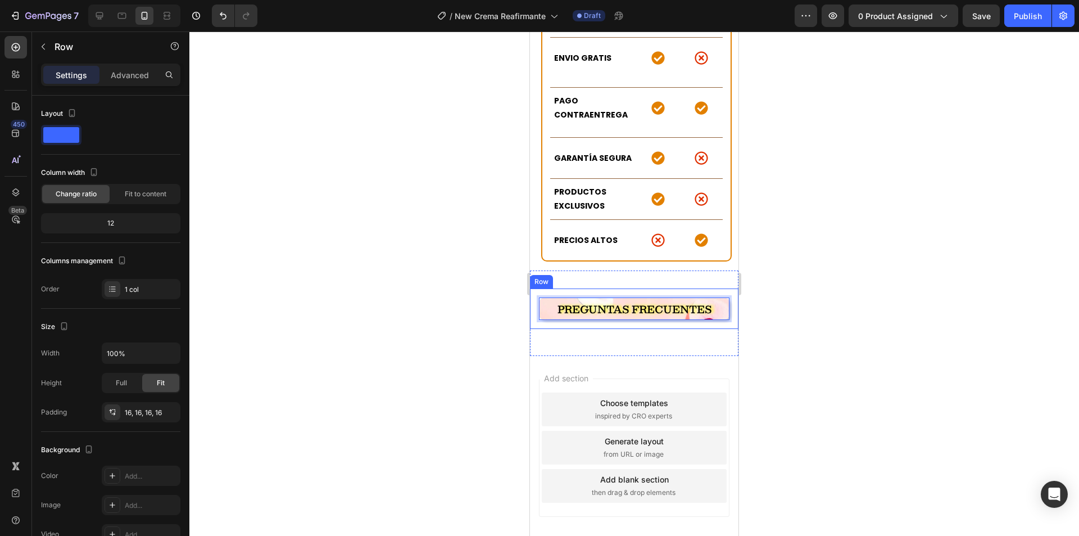
click at [536, 288] on div "PREGUNTAS FRECUENTES Heading 0 Row" at bounding box center [634, 308] width 209 height 40
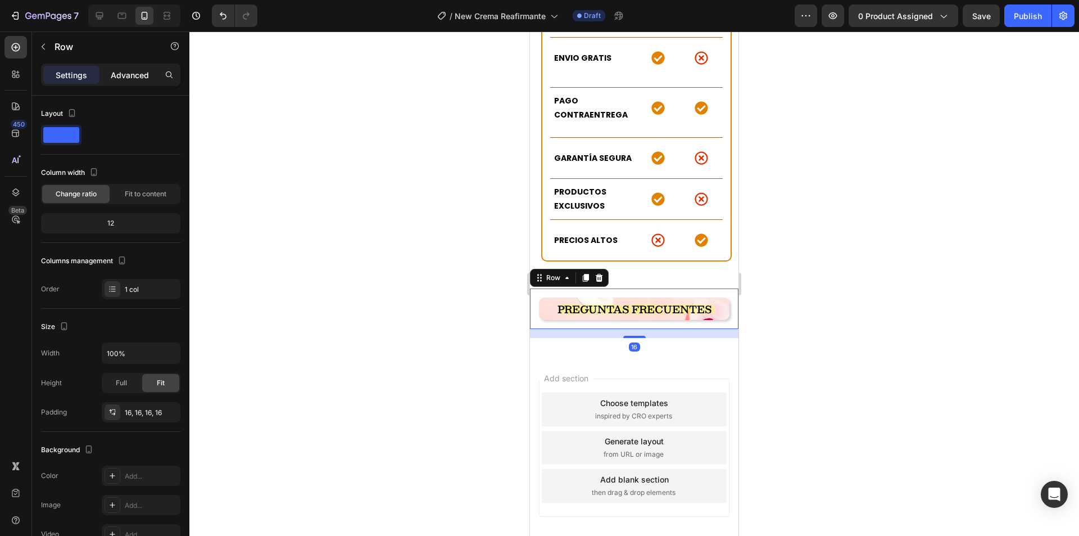
click at [133, 76] on p "Advanced" at bounding box center [130, 75] width 38 height 12
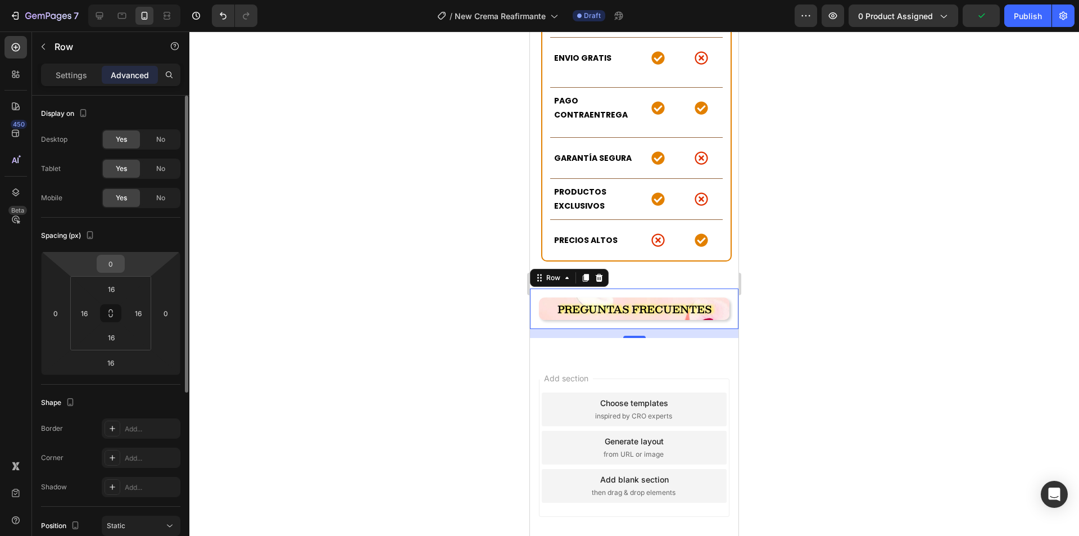
click at [117, 270] on input "0" at bounding box center [110, 263] width 22 height 17
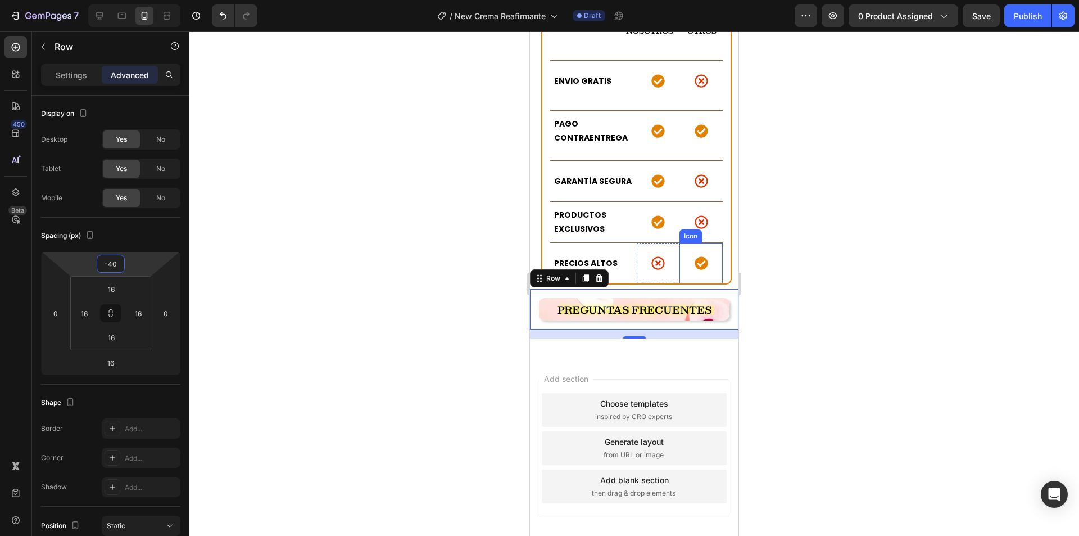
scroll to position [3107, 0]
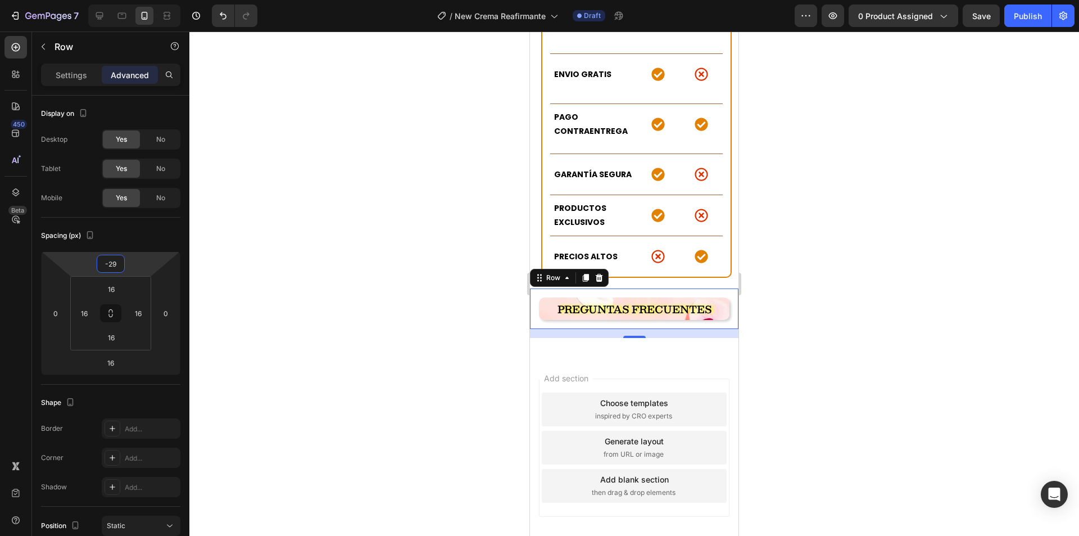
type input "-30"
click at [415, 179] on div at bounding box center [634, 283] width 890 height 504
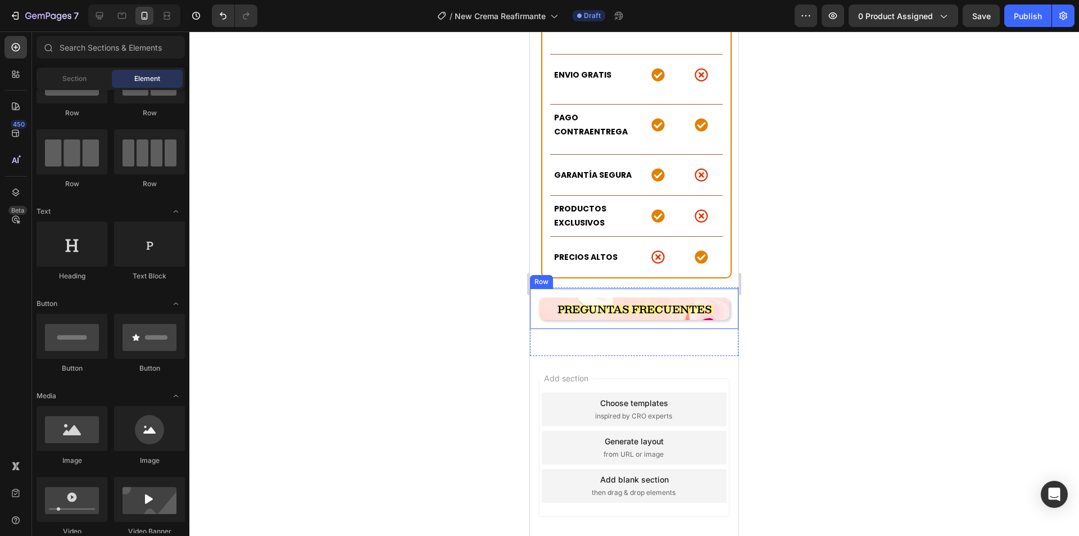
click at [536, 288] on div "PREGUNTAS FRECUENTES Heading Row" at bounding box center [634, 308] width 209 height 40
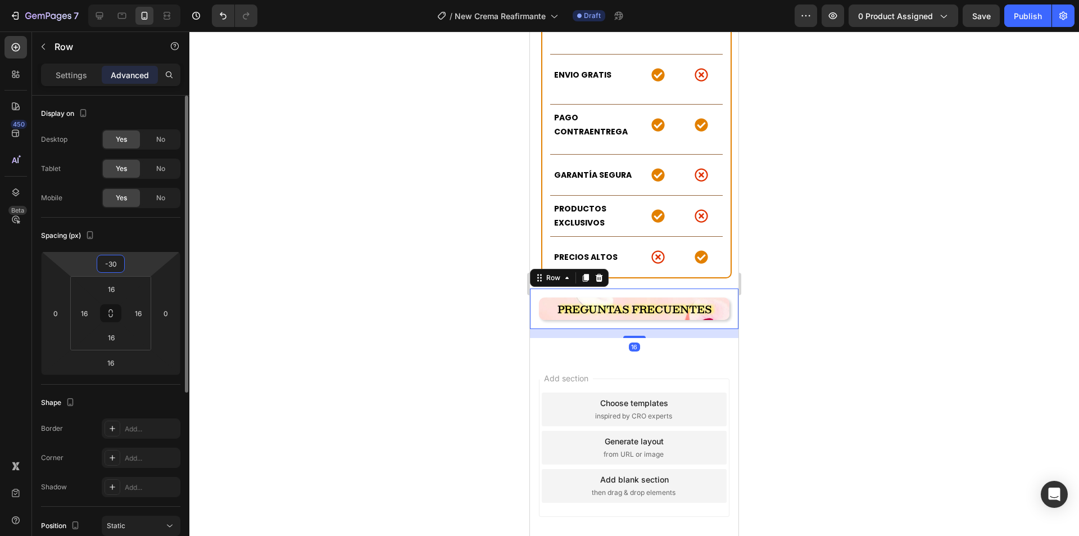
click at [119, 265] on input "-30" at bounding box center [110, 263] width 22 height 17
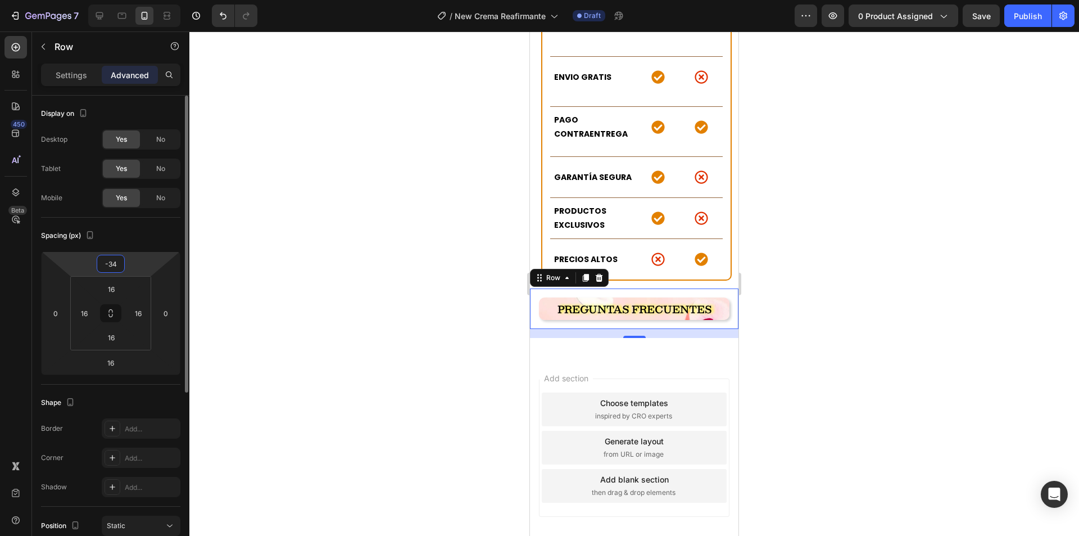
type input "-35"
click at [478, 278] on div at bounding box center [634, 283] width 890 height 504
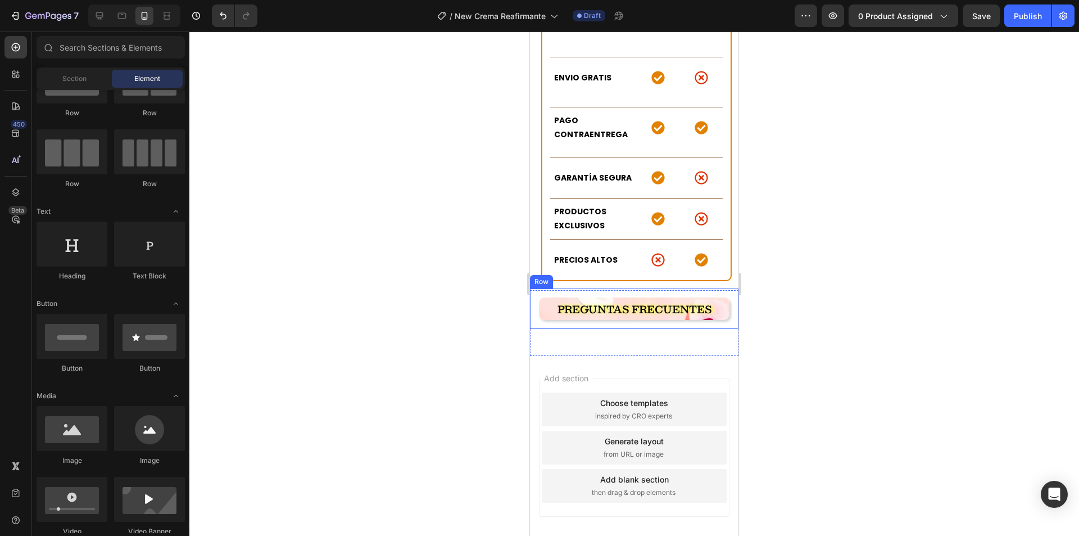
click at [536, 288] on div "PREGUNTAS FRECUENTES Heading Row" at bounding box center [634, 308] width 209 height 40
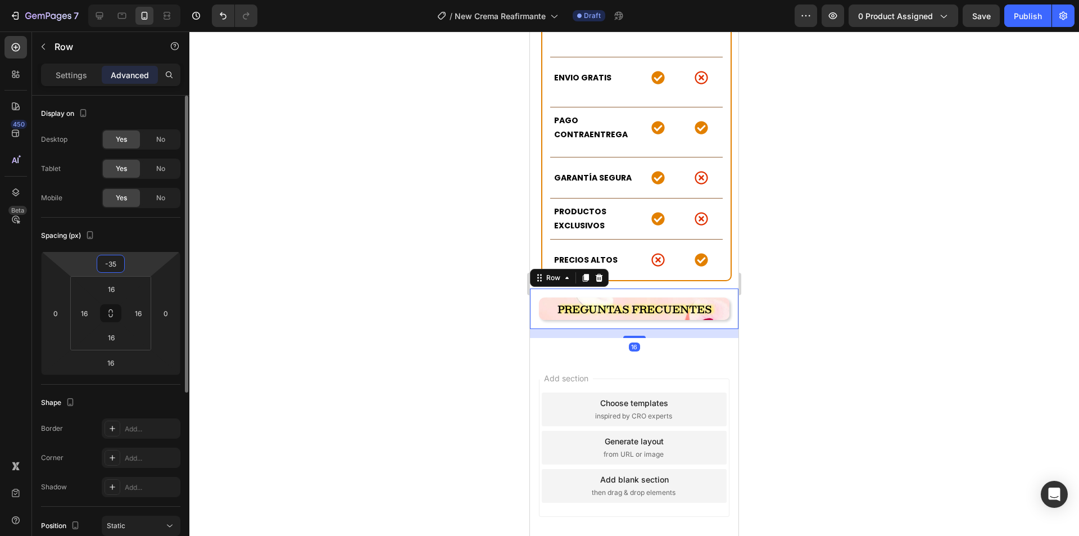
click at [115, 256] on input "-35" at bounding box center [110, 263] width 22 height 17
type input "-40"
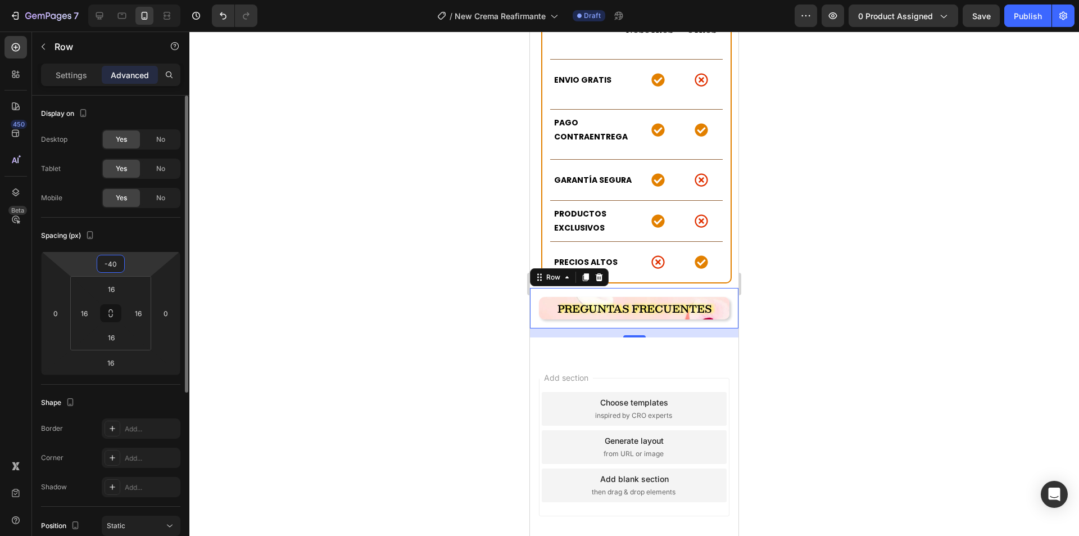
scroll to position [3107, 0]
click at [508, 261] on div at bounding box center [634, 283] width 890 height 504
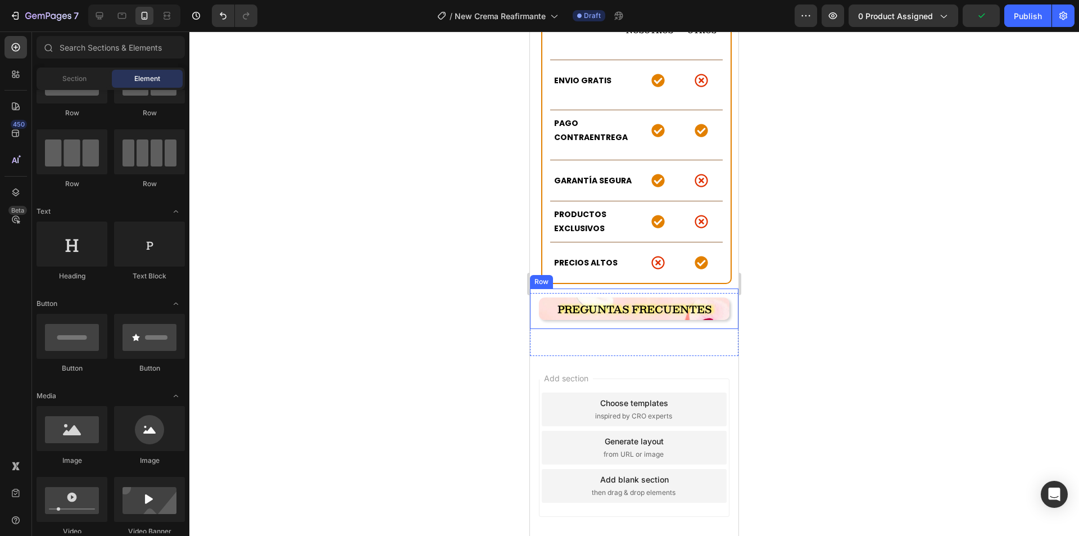
click at [537, 288] on div "PREGUNTAS FRECUENTES Heading Row" at bounding box center [634, 308] width 209 height 40
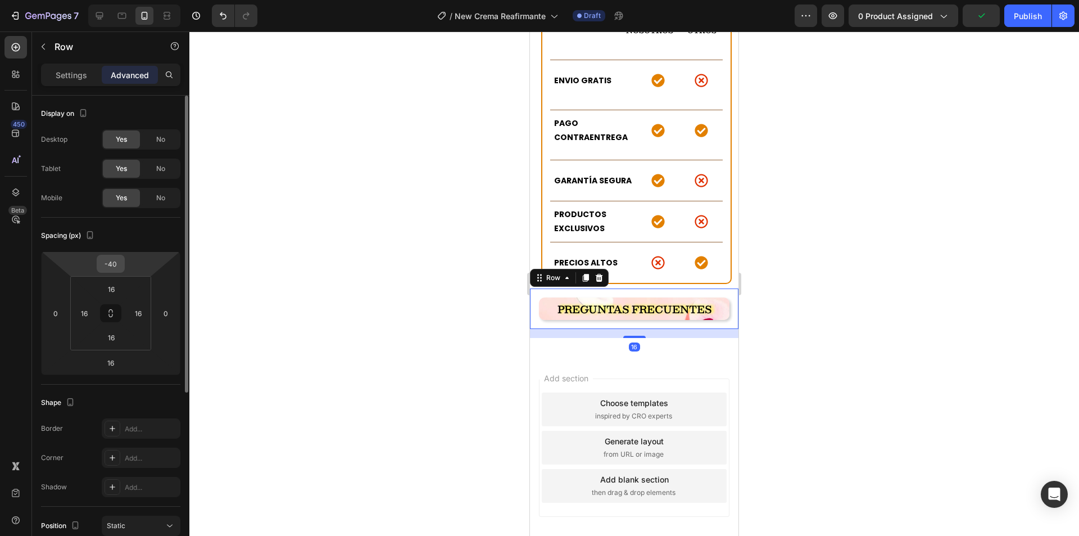
click at [124, 269] on div "-40" at bounding box center [111, 264] width 28 height 18
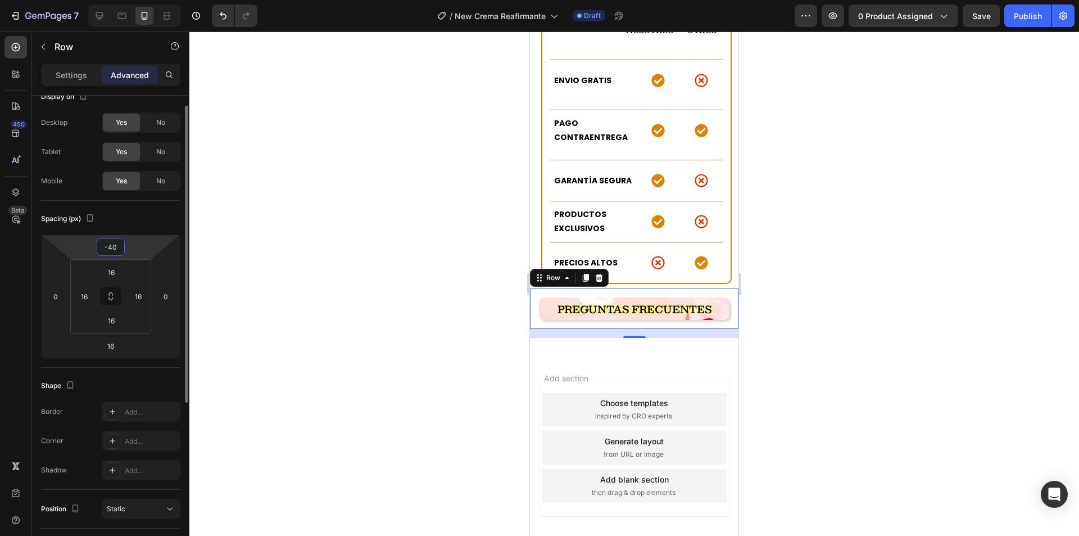
click at [114, 246] on input "-40" at bounding box center [110, 246] width 22 height 17
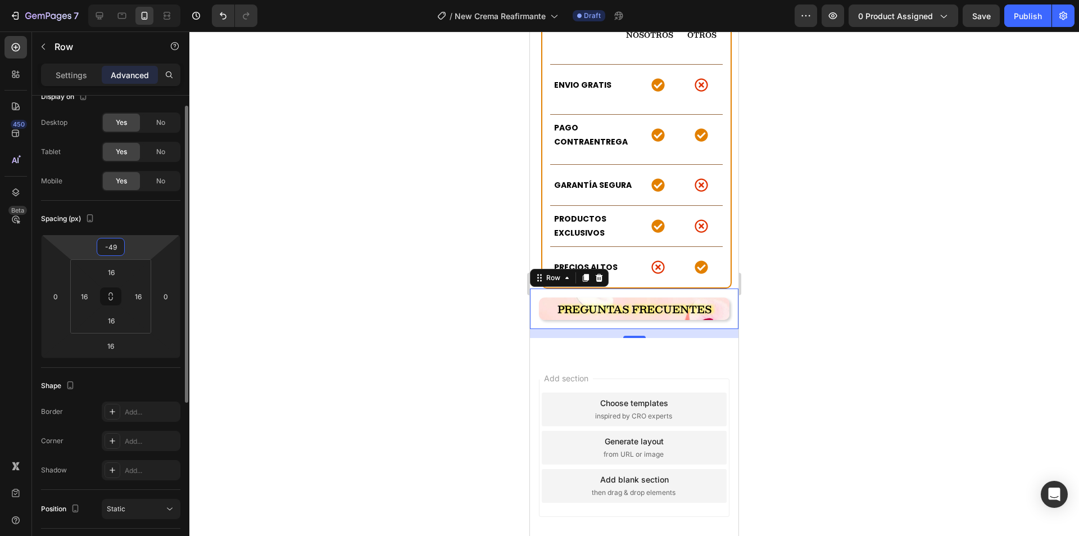
scroll to position [3102, 0]
type input "-49"
click at [364, 230] on div at bounding box center [634, 283] width 890 height 504
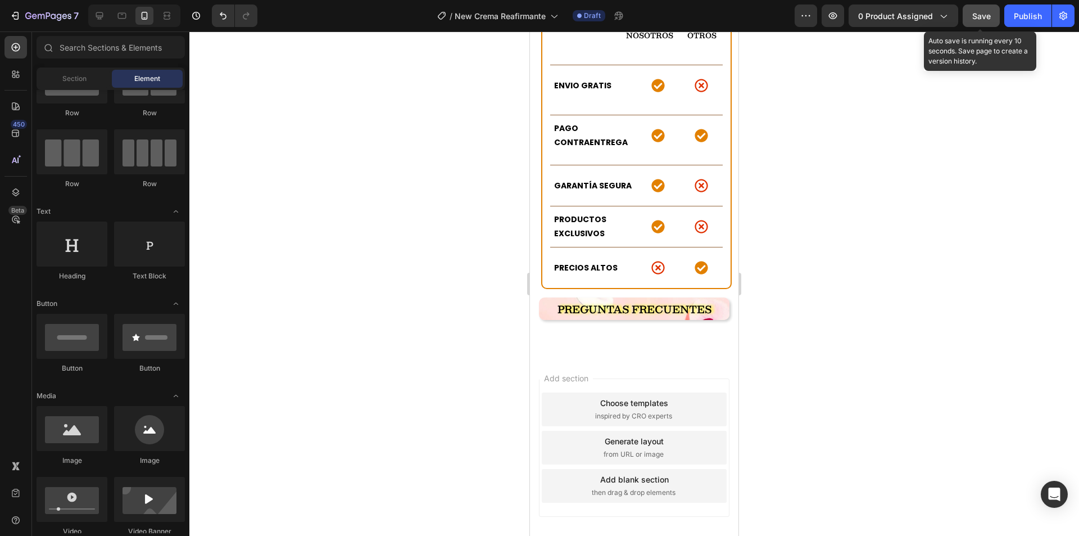
click at [973, 25] on button "Save" at bounding box center [981, 15] width 37 height 22
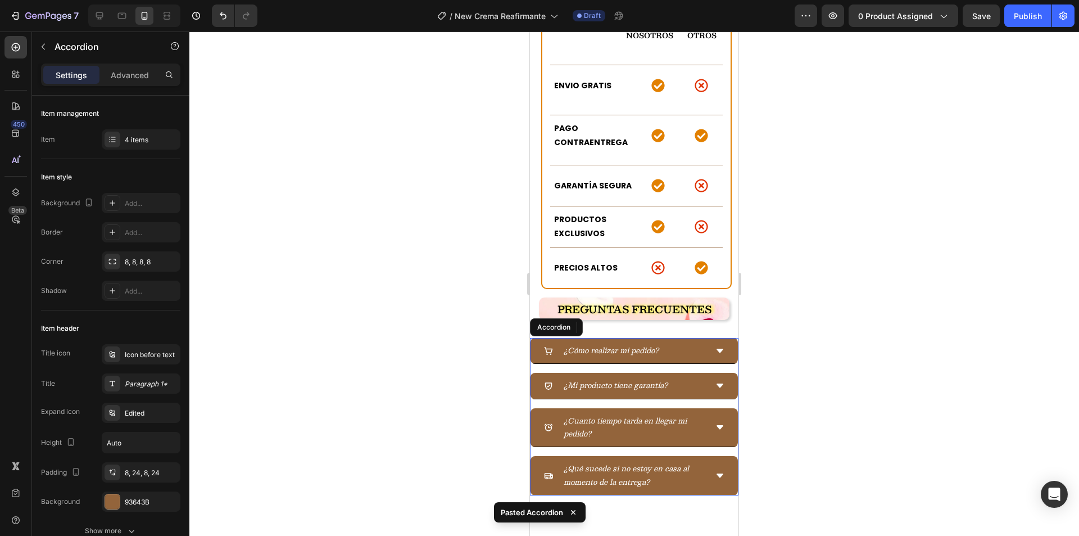
scroll to position [3113, 0]
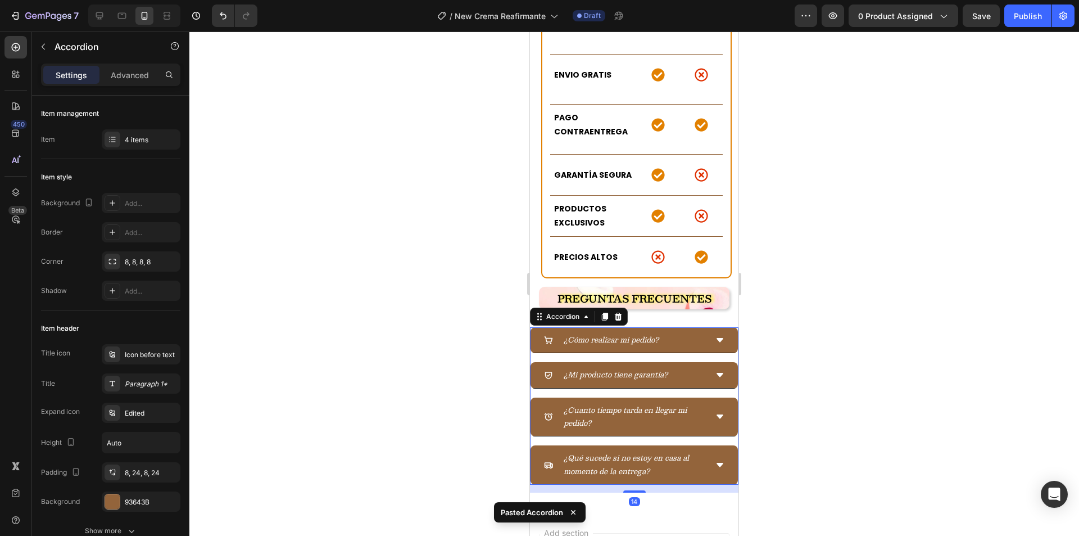
click at [447, 300] on div at bounding box center [634, 283] width 890 height 504
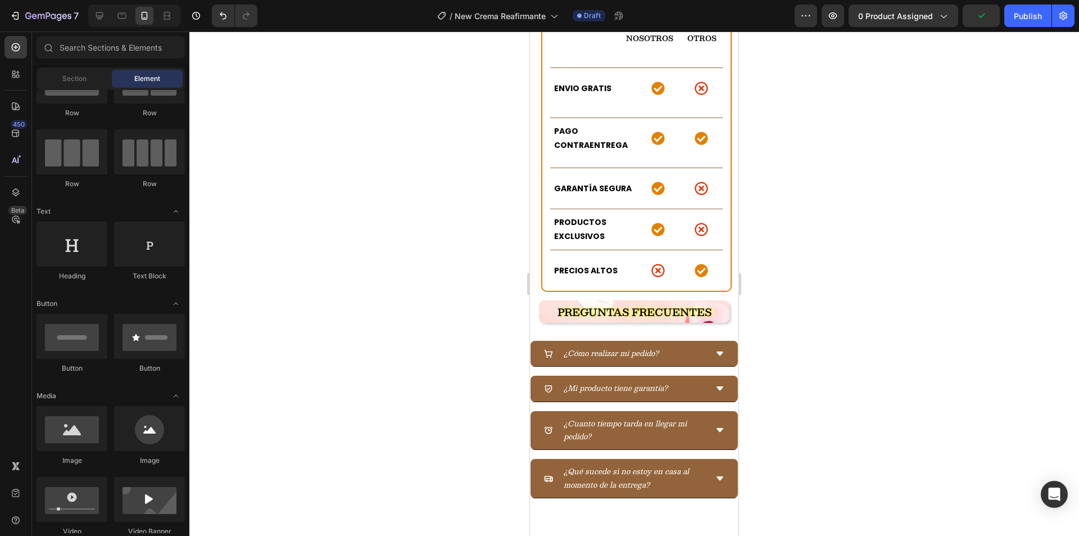
scroll to position [3155, 0]
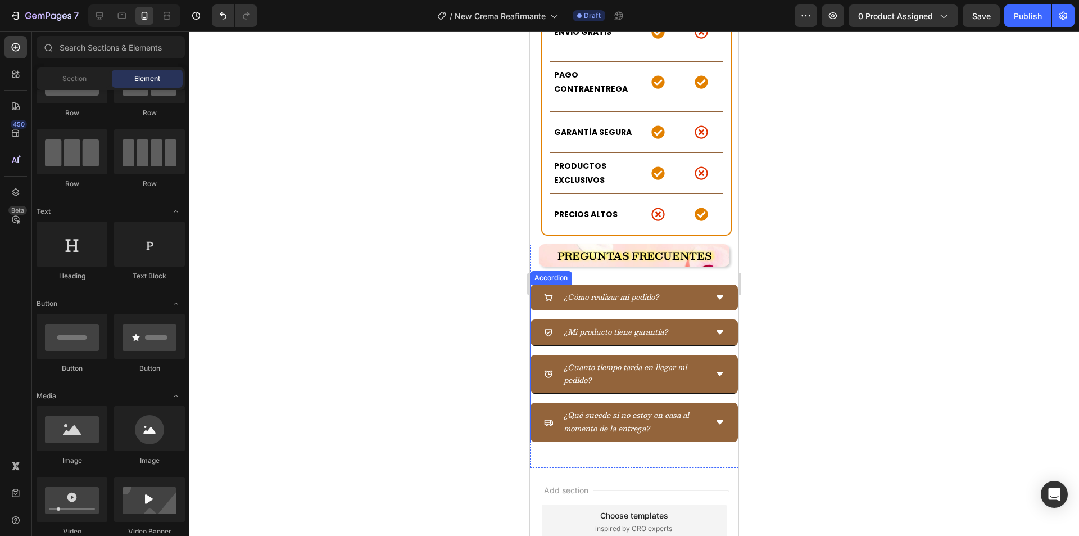
click at [576, 284] on div "¿Cómo realizar mi pedido? ¿Mi producto tiene garantía? ¿Cuanto tiempo tarda en …" at bounding box center [634, 362] width 209 height 157
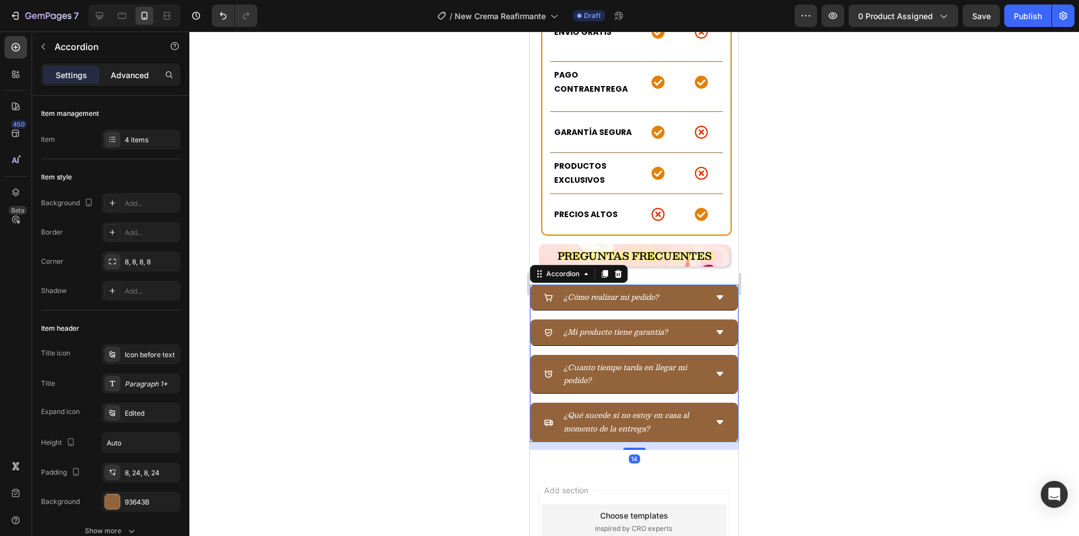
click at [132, 76] on p "Advanced" at bounding box center [130, 75] width 38 height 12
type input "100%"
type input "100"
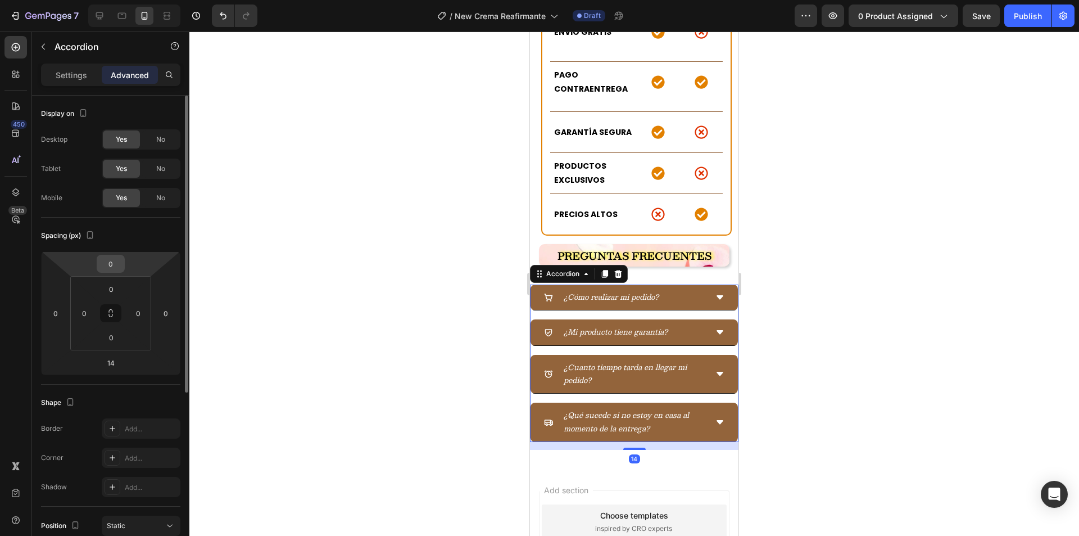
click at [119, 268] on input "0" at bounding box center [110, 263] width 22 height 17
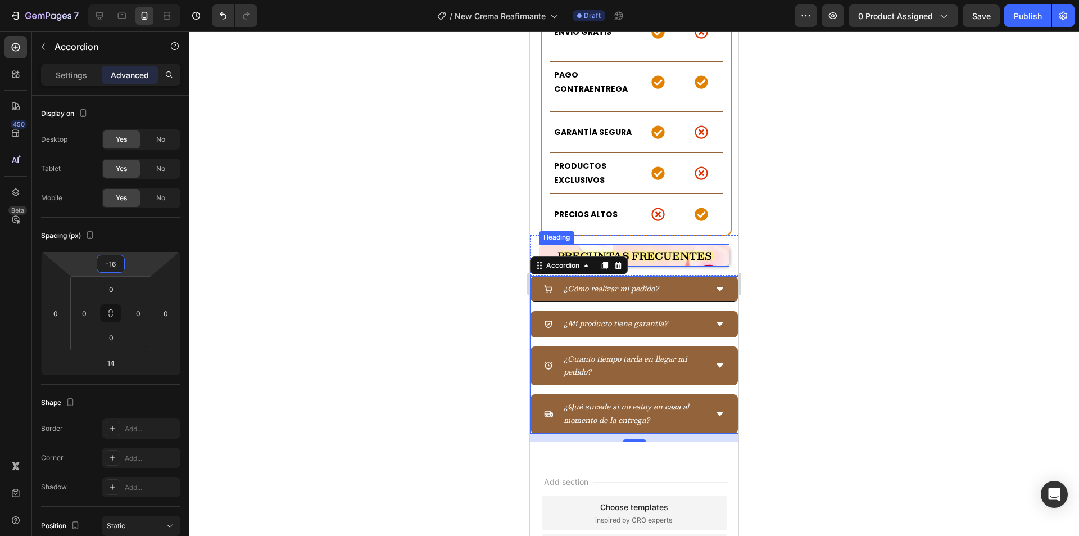
type input "-17"
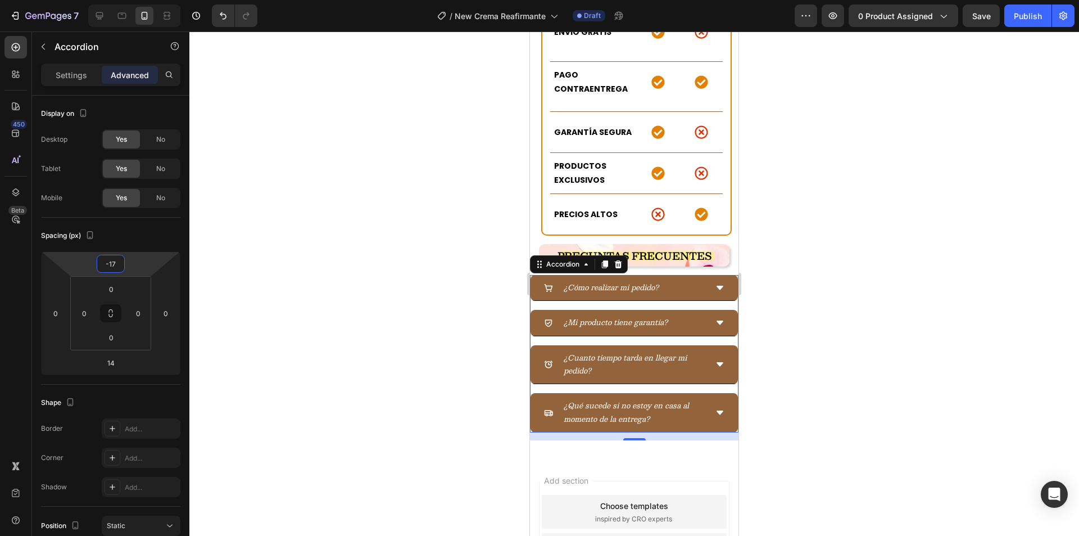
click at [384, 205] on div at bounding box center [634, 283] width 890 height 504
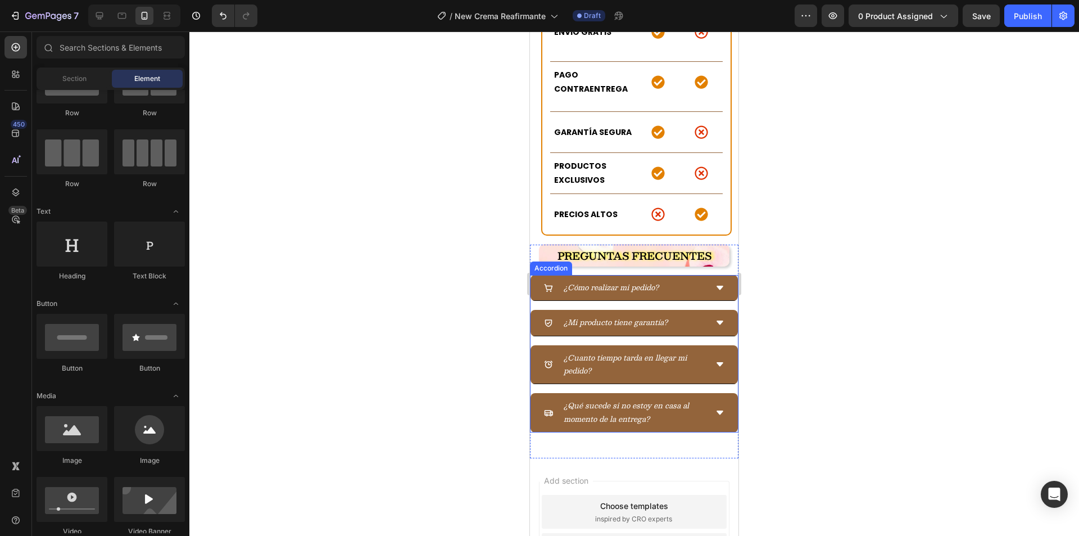
click at [676, 275] on div "¿Cómo realizar mi pedido? ¿Mi producto tiene garantía? ¿Cuanto tiempo tarda en …" at bounding box center [634, 353] width 209 height 157
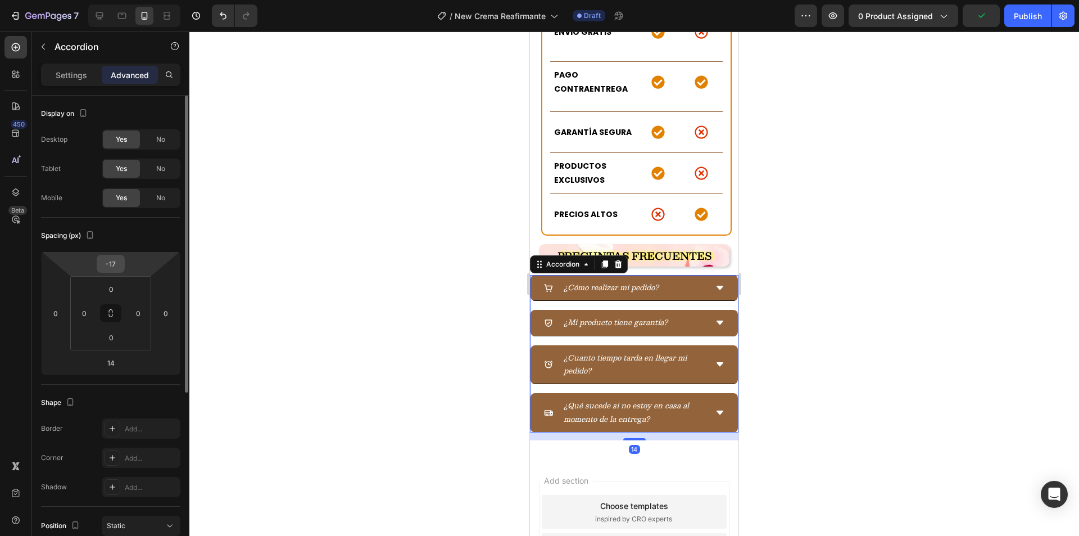
click at [113, 262] on input "-17" at bounding box center [110, 263] width 22 height 17
type input "-15"
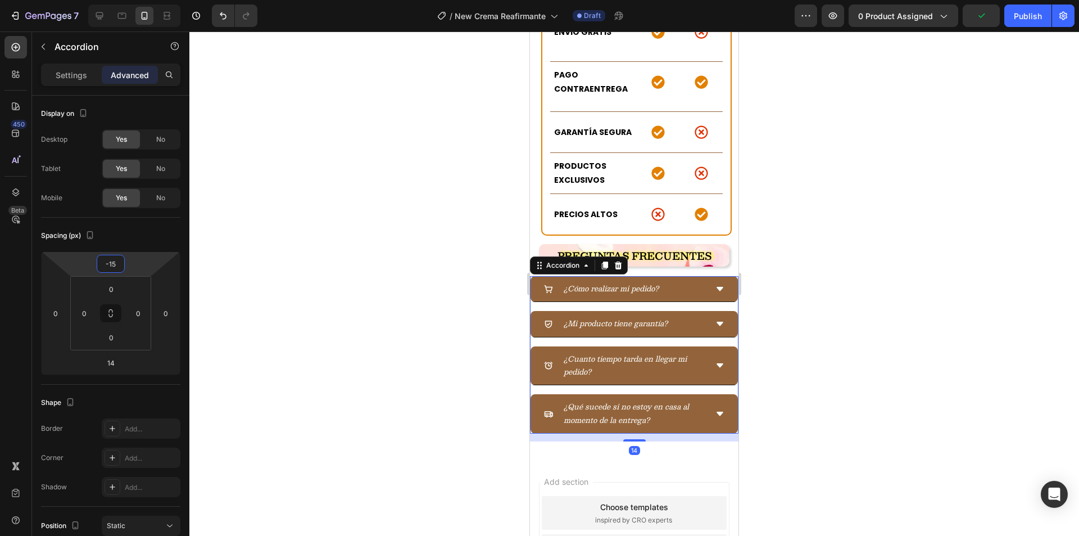
click at [381, 269] on div at bounding box center [634, 283] width 890 height 504
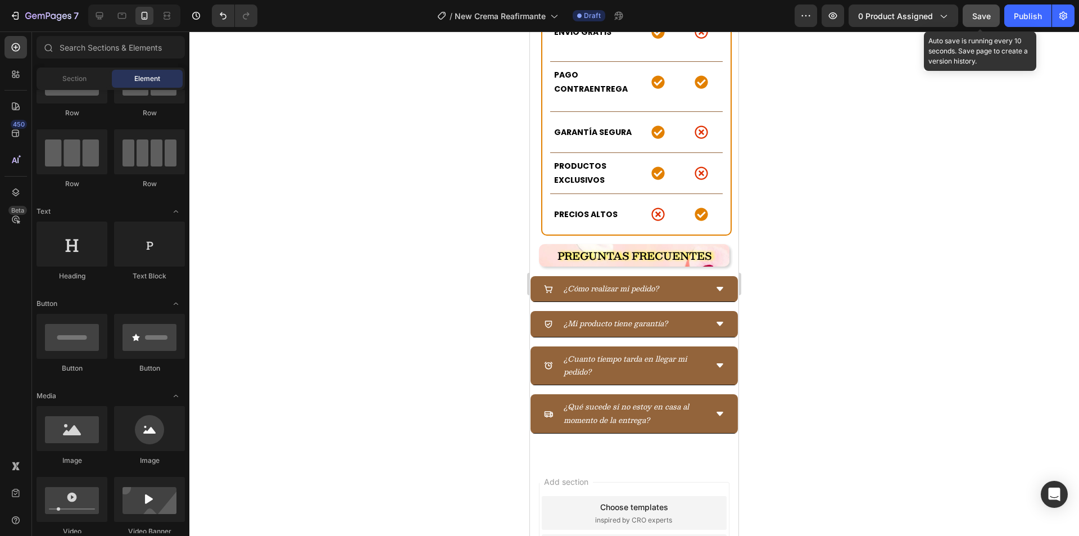
click at [989, 21] on div "Save" at bounding box center [981, 16] width 19 height 12
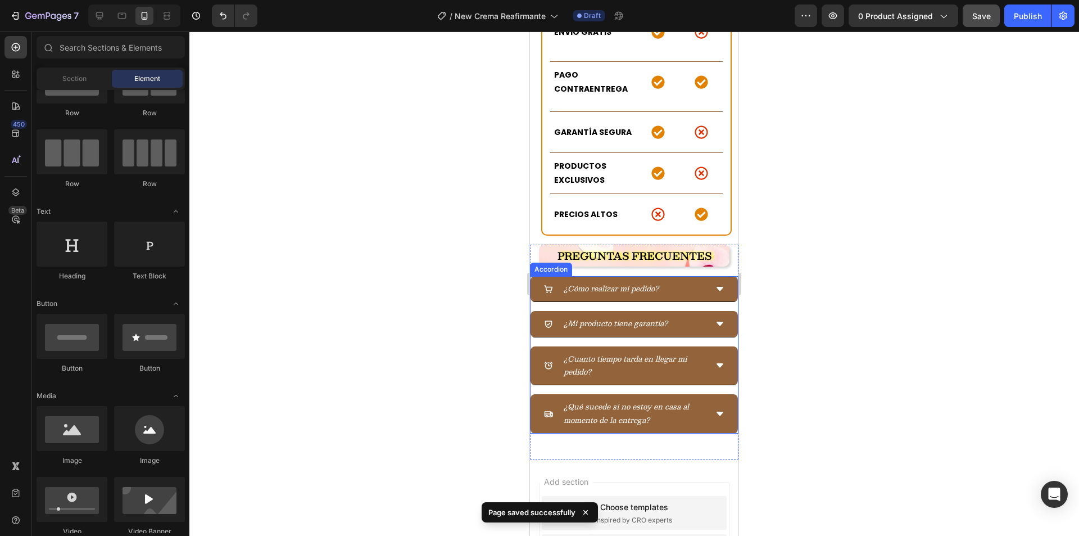
click at [681, 276] on div "¿Cómo realizar mi pedido? ¿Mi producto tiene garantía? ¿Cuanto tiempo tarda en …" at bounding box center [634, 354] width 209 height 157
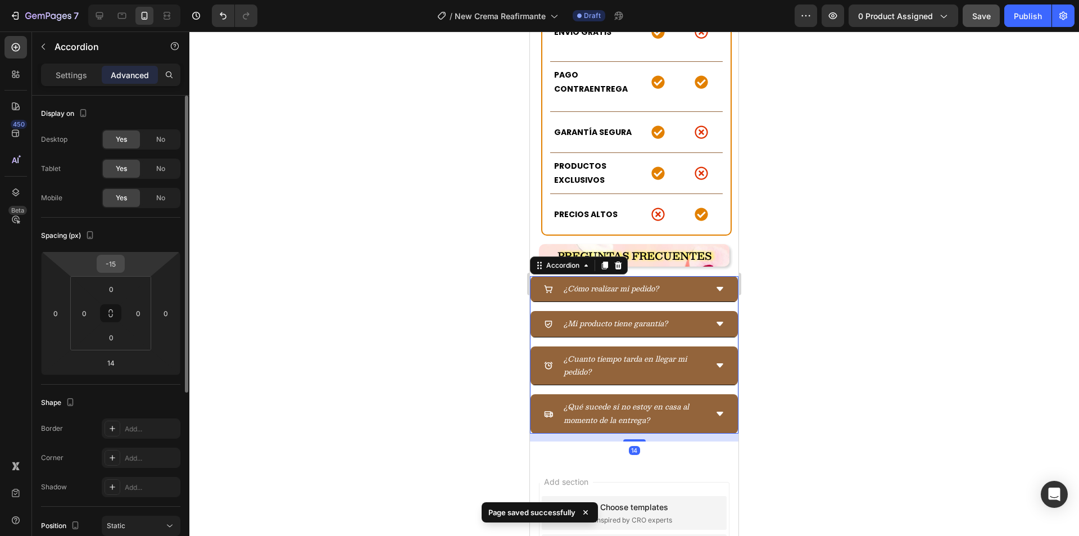
click at [111, 266] on input "-15" at bounding box center [110, 263] width 22 height 17
type input "-13"
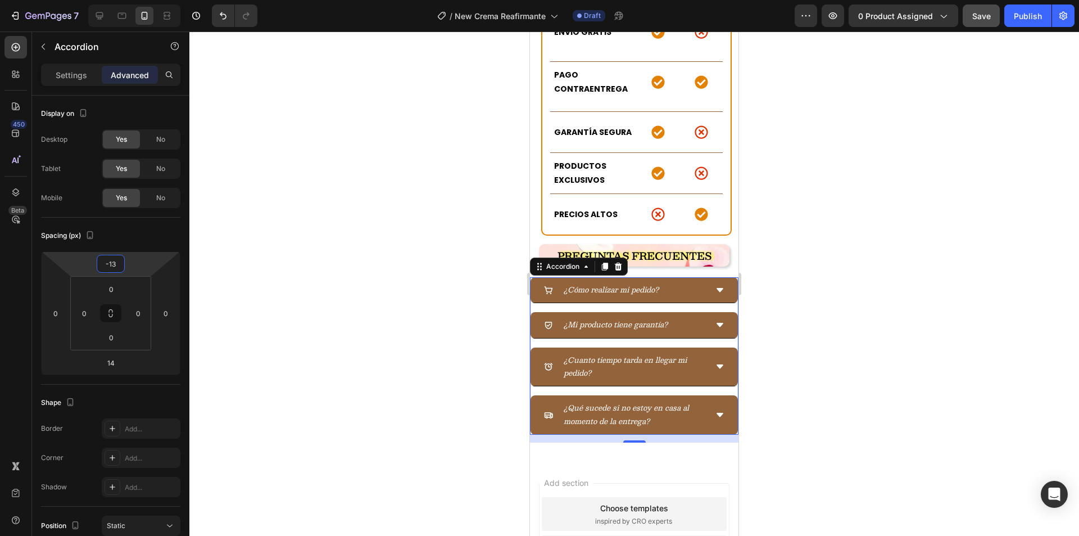
click at [288, 245] on div at bounding box center [634, 283] width 890 height 504
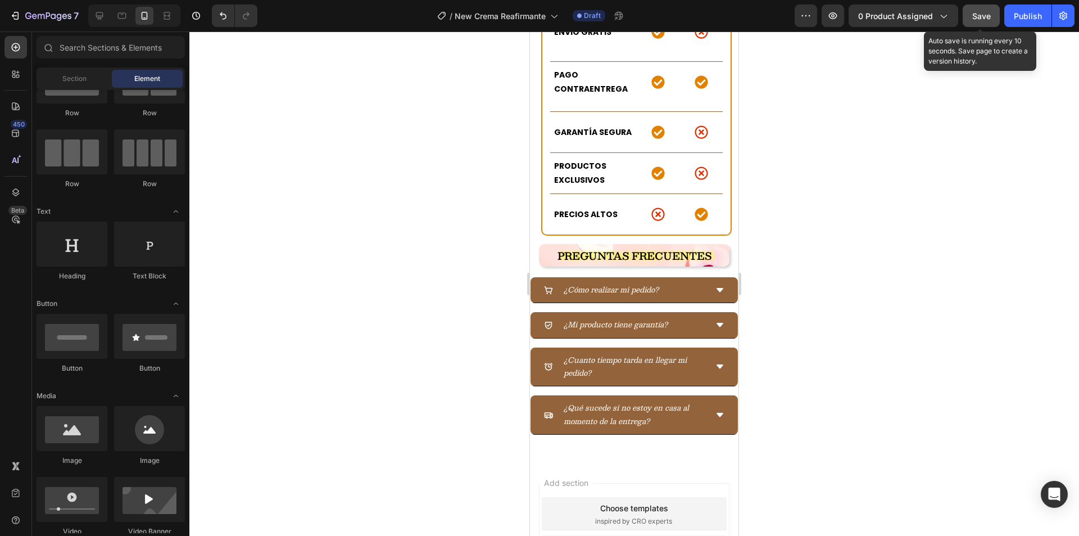
click at [973, 17] on span "Save" at bounding box center [981, 16] width 19 height 10
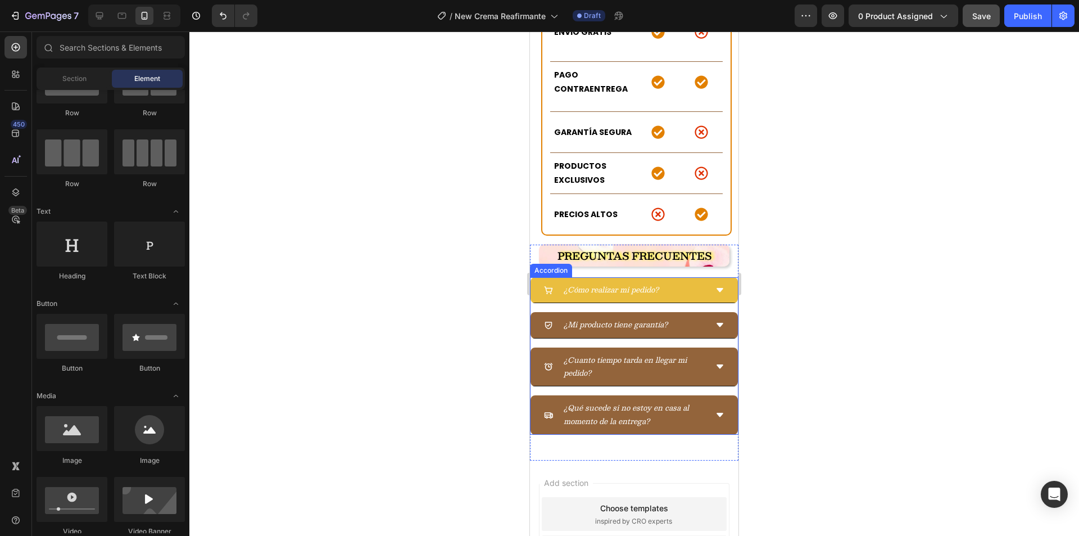
click at [715, 286] on icon at bounding box center [719, 290] width 9 height 9
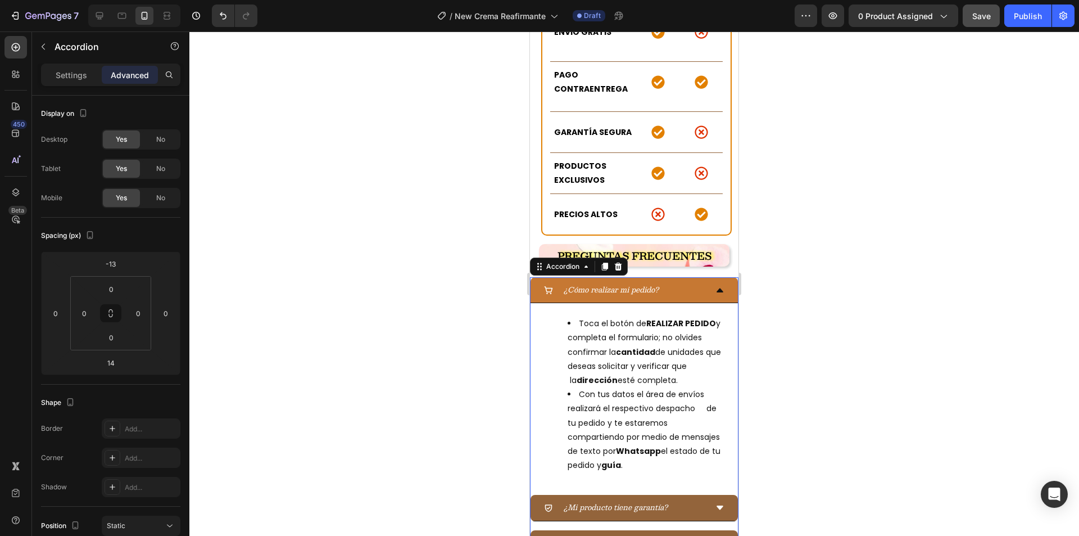
click at [705, 277] on div "¿Cómo realizar mi pedido?" at bounding box center [634, 290] width 207 height 26
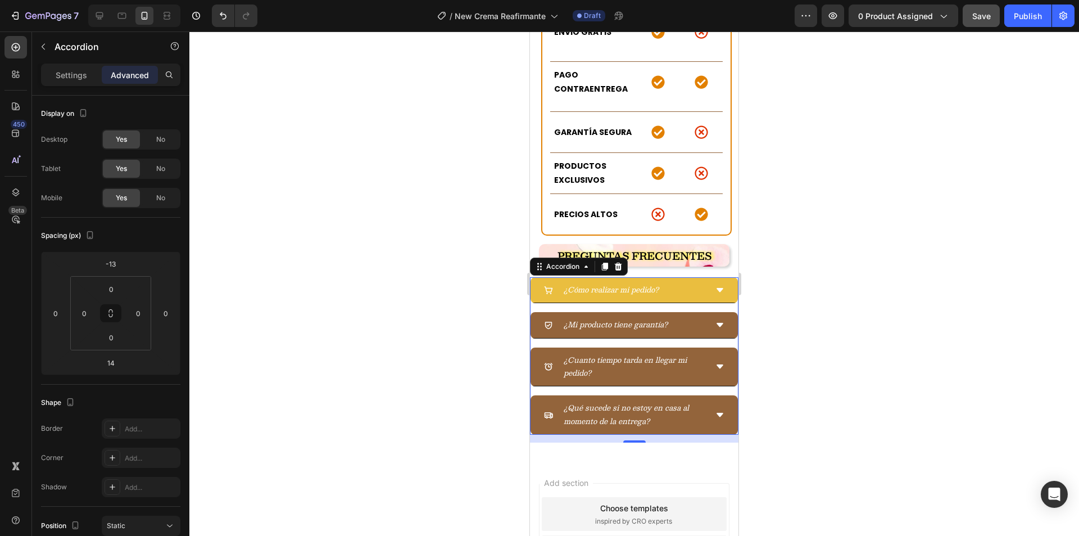
click at [607, 283] on icon "¿Cómo realizar mi pedido?" at bounding box center [611, 289] width 95 height 12
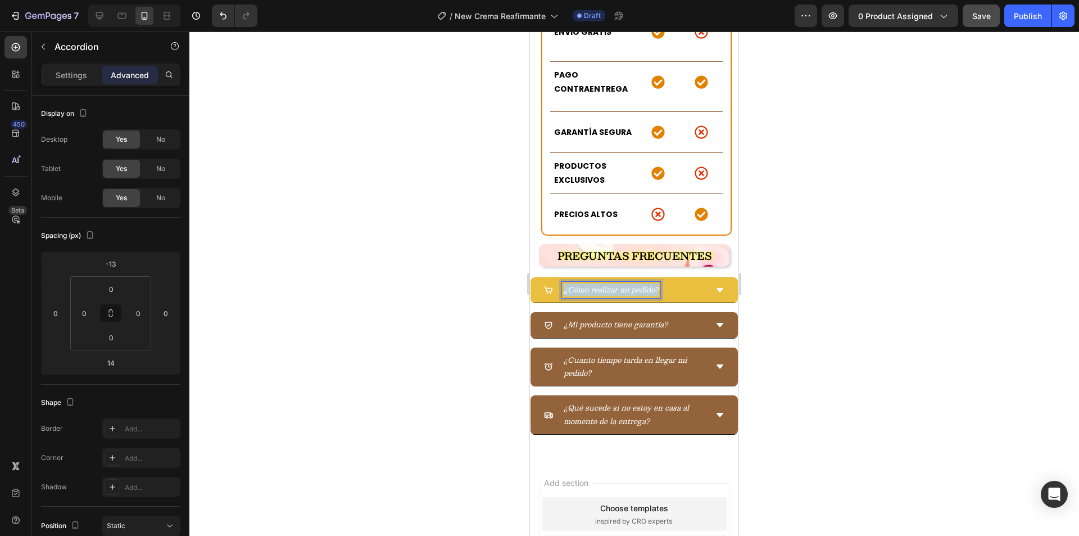
click at [607, 283] on icon "¿Cómo realizar mi pedido?" at bounding box center [611, 289] width 95 height 12
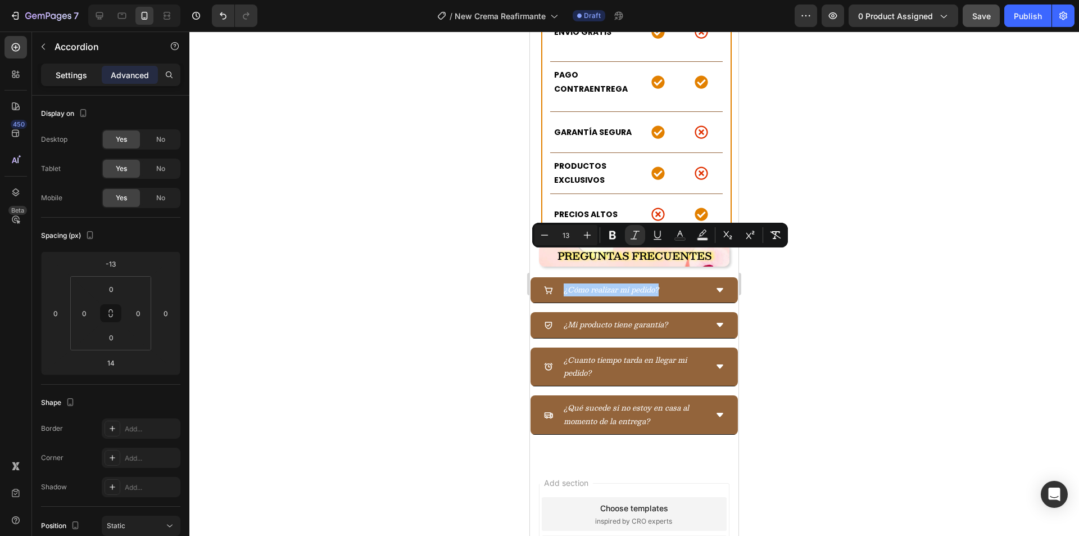
click at [67, 71] on p "Settings" at bounding box center [71, 75] width 31 height 12
type input "16"
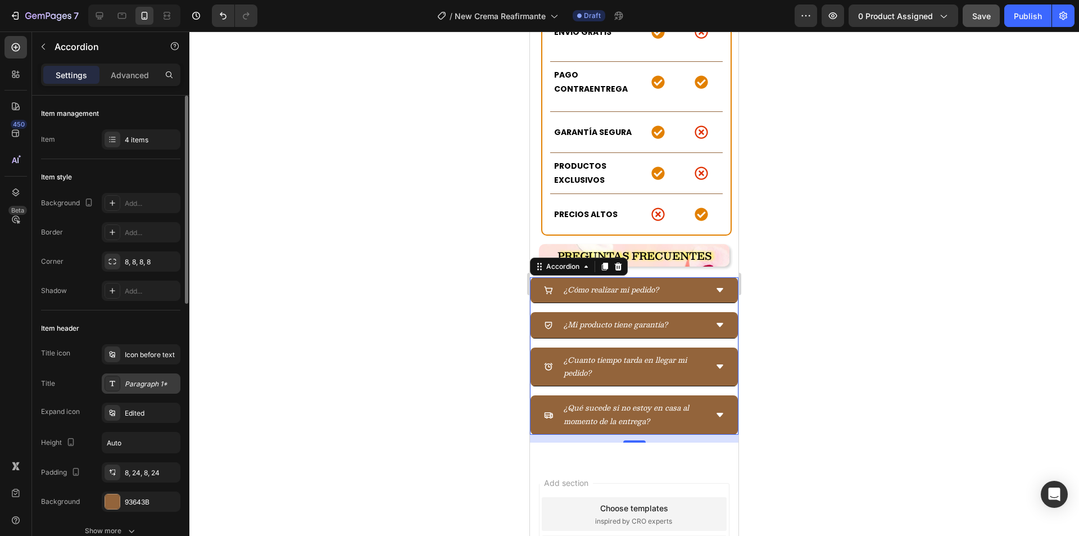
click at [138, 377] on div "Paragraph 1*" at bounding box center [141, 383] width 79 height 20
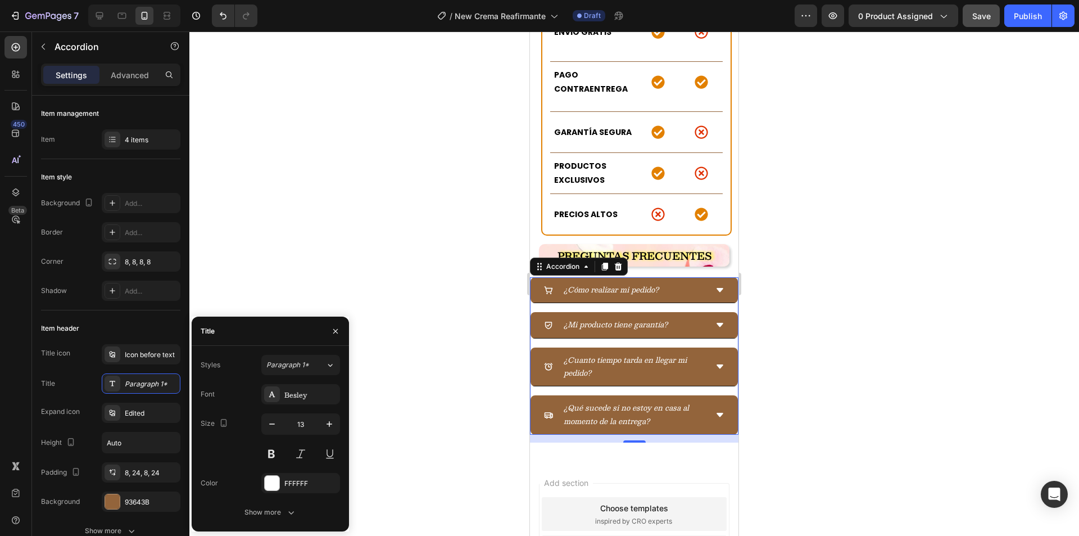
click at [473, 279] on div at bounding box center [634, 283] width 890 height 504
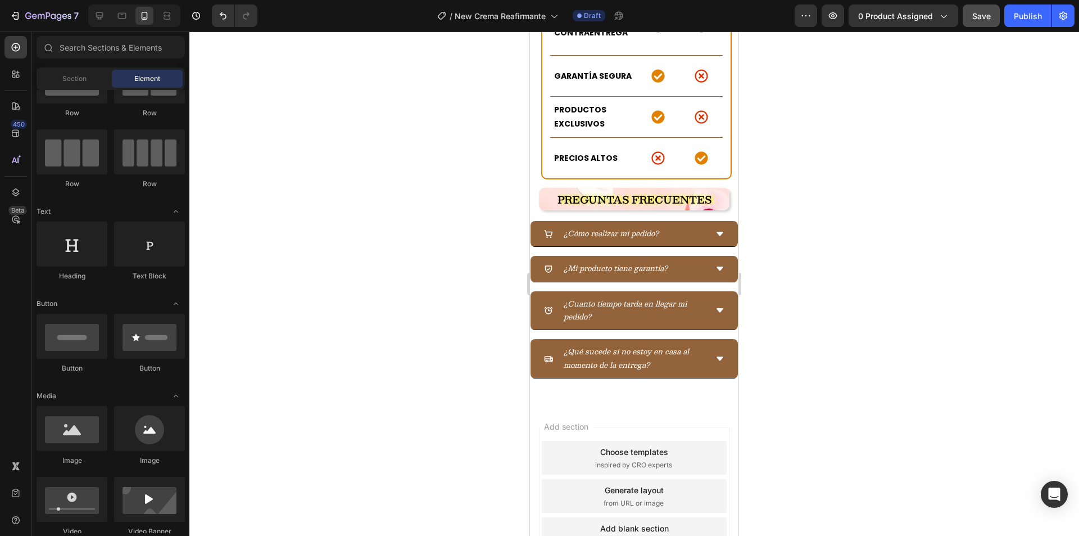
scroll to position [3260, 0]
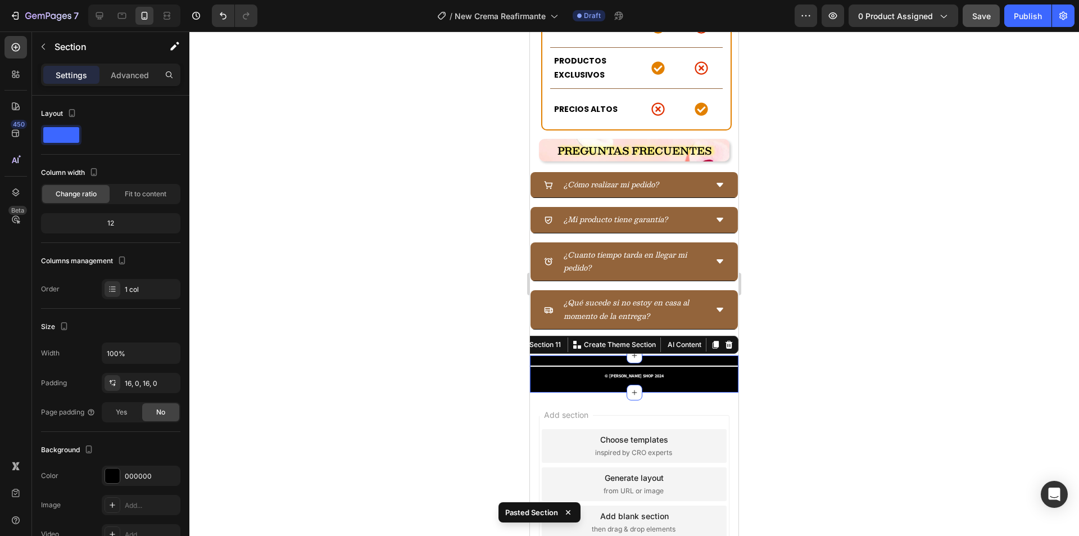
click at [858, 330] on div at bounding box center [634, 283] width 890 height 504
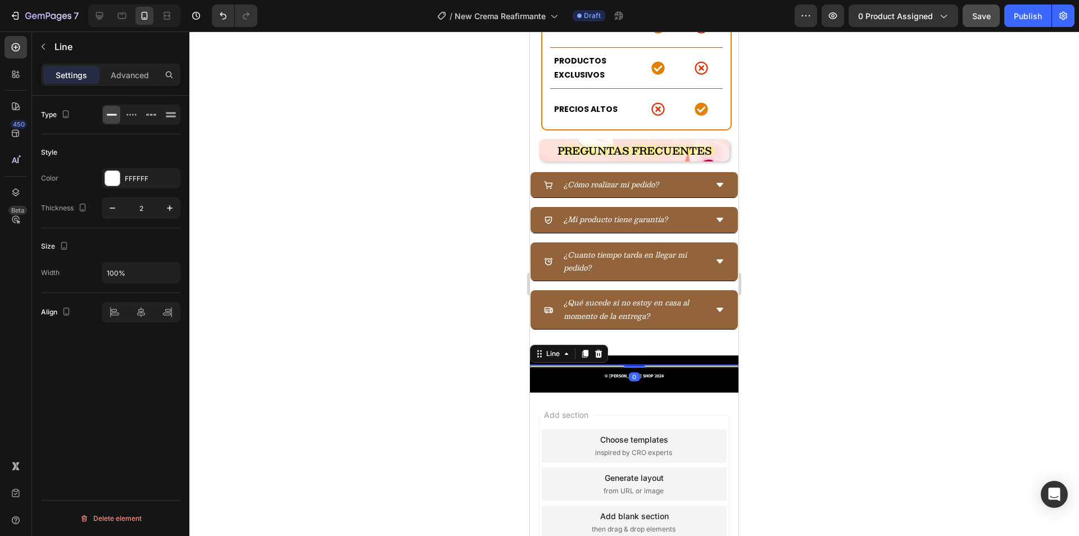
click at [566, 364] on div "Title Line 0" at bounding box center [634, 365] width 209 height 3
click at [536, 369] on p "© YERCY SHOP 2024" at bounding box center [634, 375] width 206 height 13
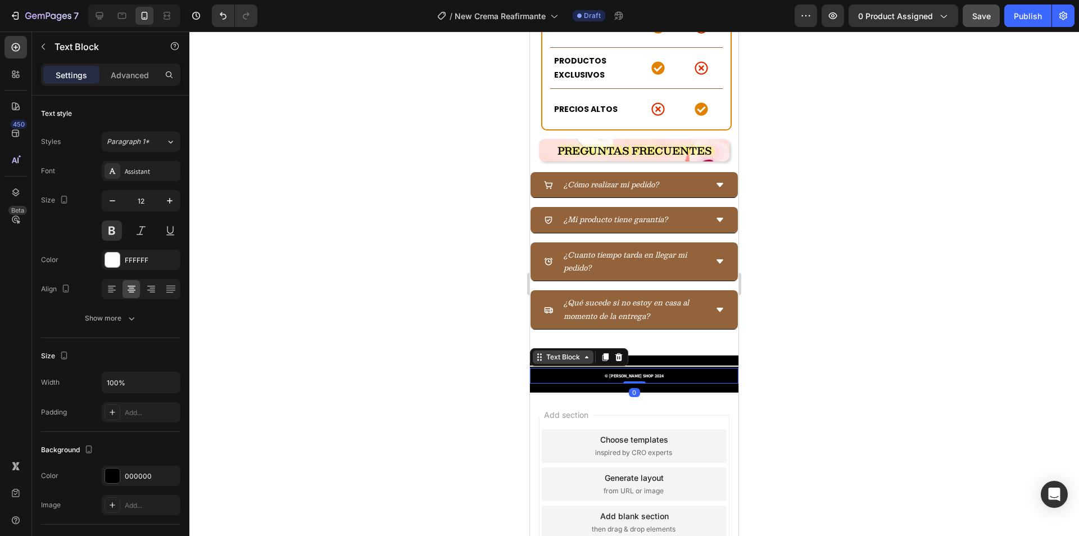
click at [558, 352] on div "Text Block" at bounding box center [563, 357] width 38 height 10
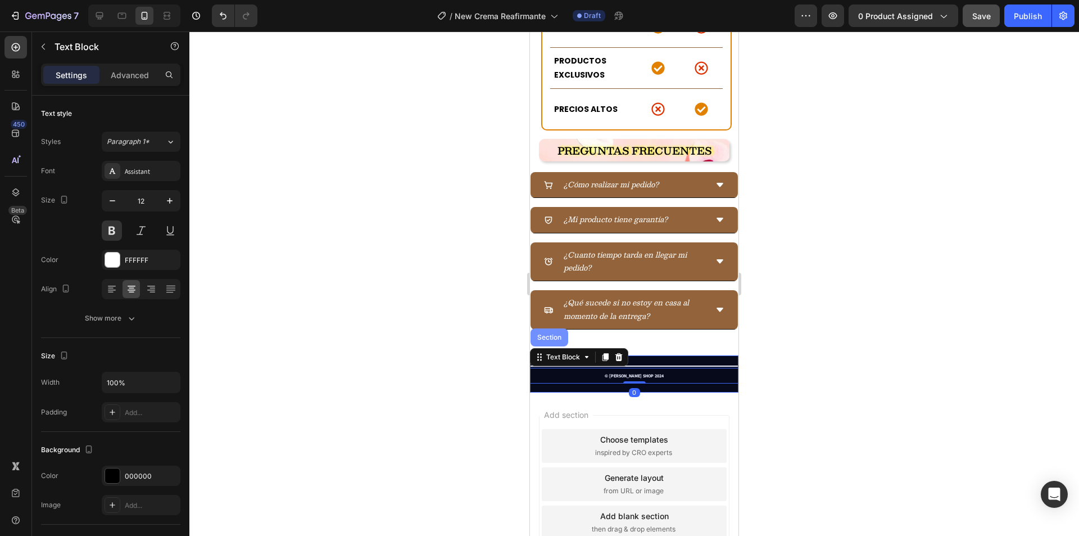
click at [562, 328] on div "Section" at bounding box center [550, 337] width 38 height 18
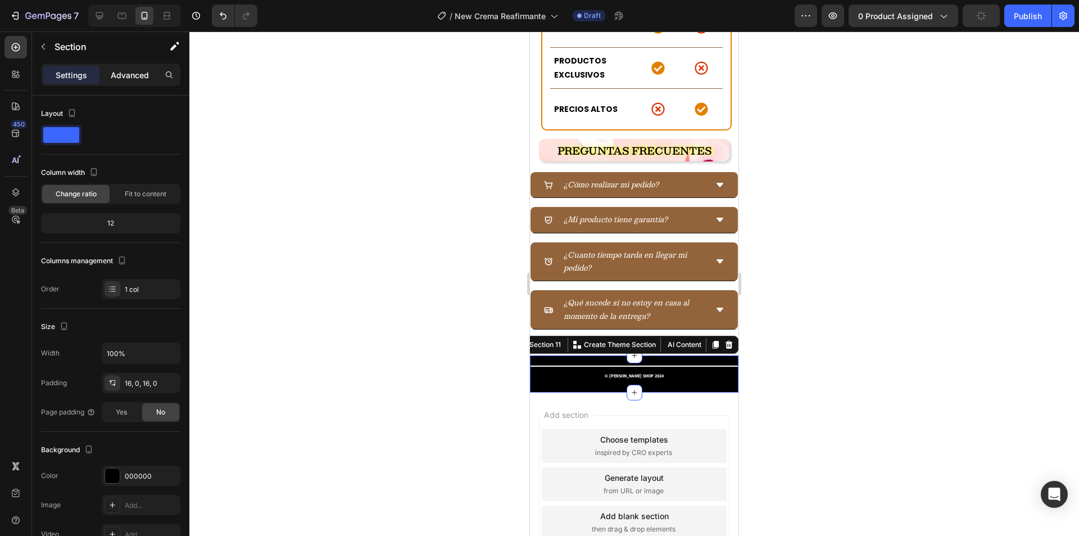
click at [116, 73] on p "Advanced" at bounding box center [130, 75] width 38 height 12
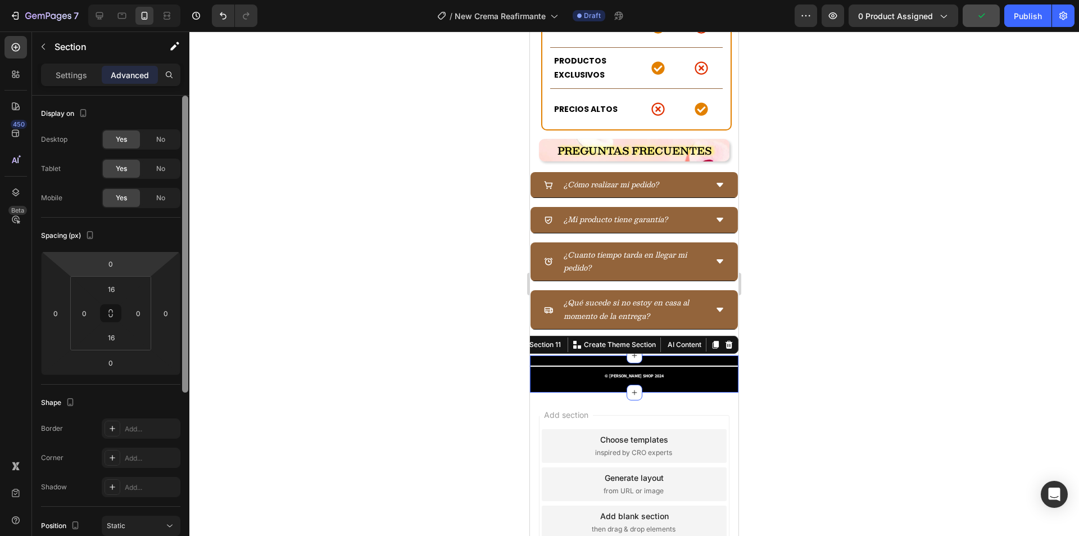
click at [108, 262] on input "0" at bounding box center [110, 263] width 22 height 17
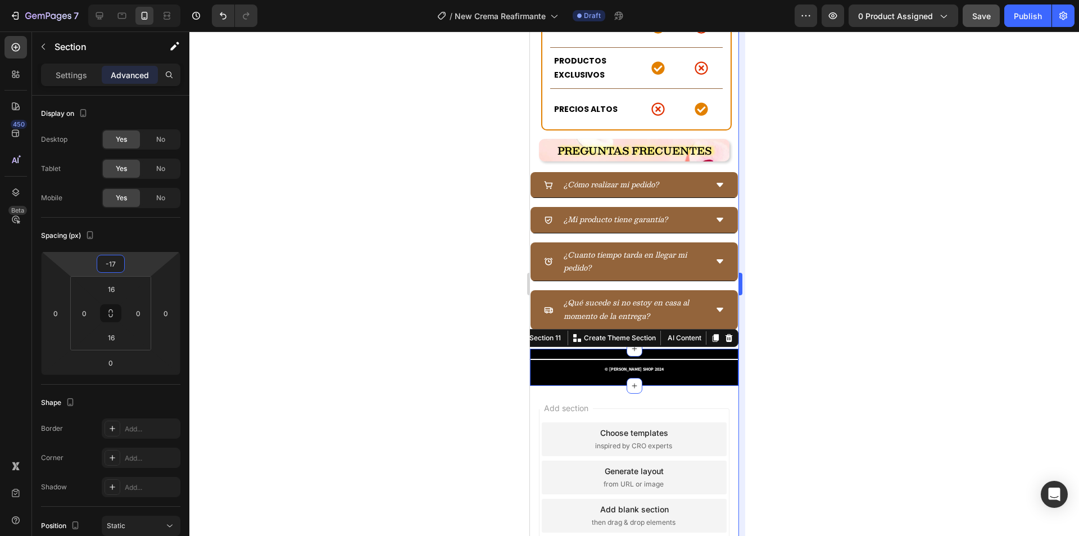
type input "-18"
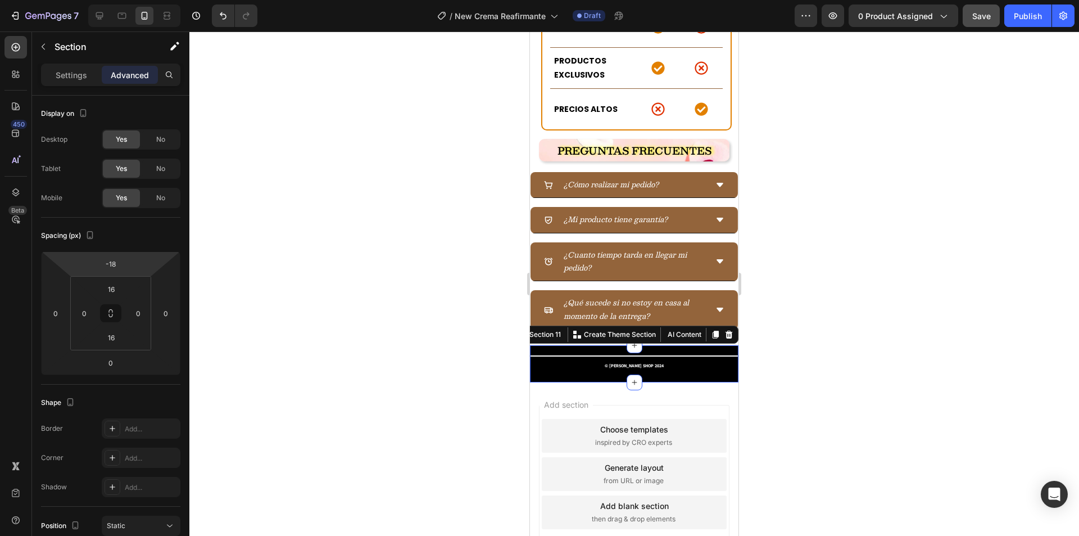
click at [497, 321] on div at bounding box center [634, 283] width 890 height 504
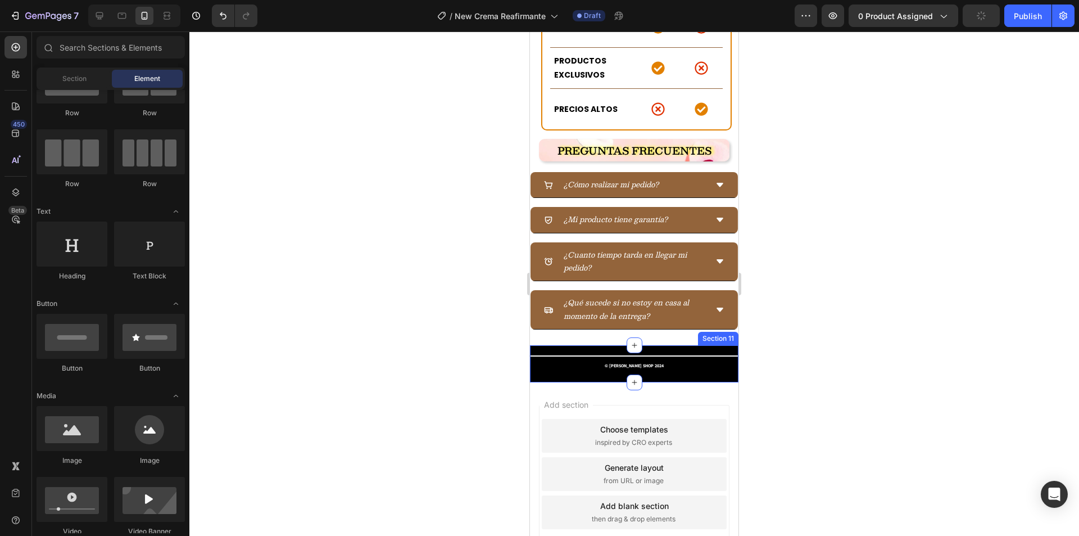
click at [589, 345] on div "Title Line © YERCY SHOP 2024 Text Block Section 11" at bounding box center [634, 363] width 209 height 37
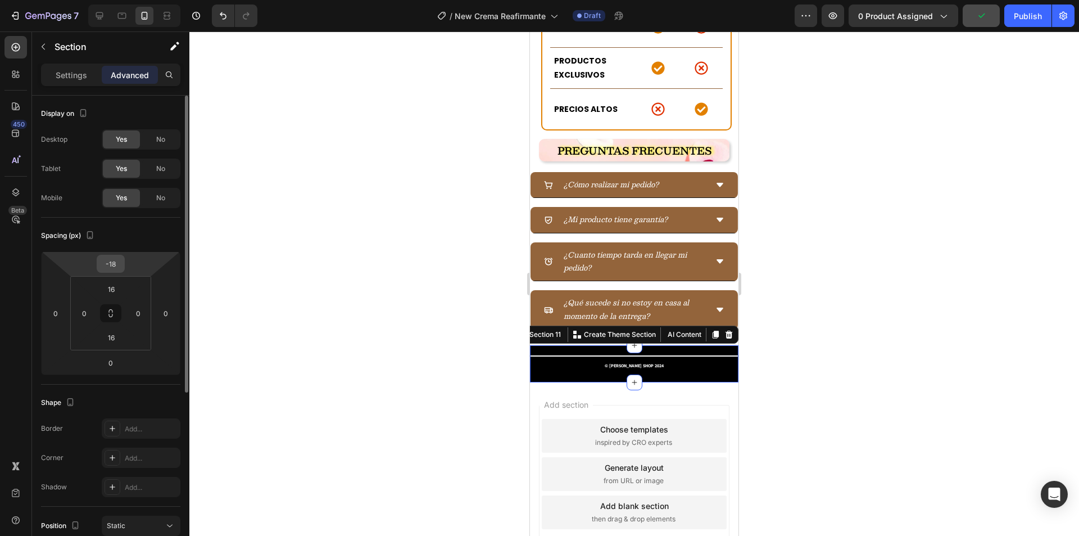
click at [115, 264] on input "-18" at bounding box center [110, 263] width 22 height 17
type input "-20"
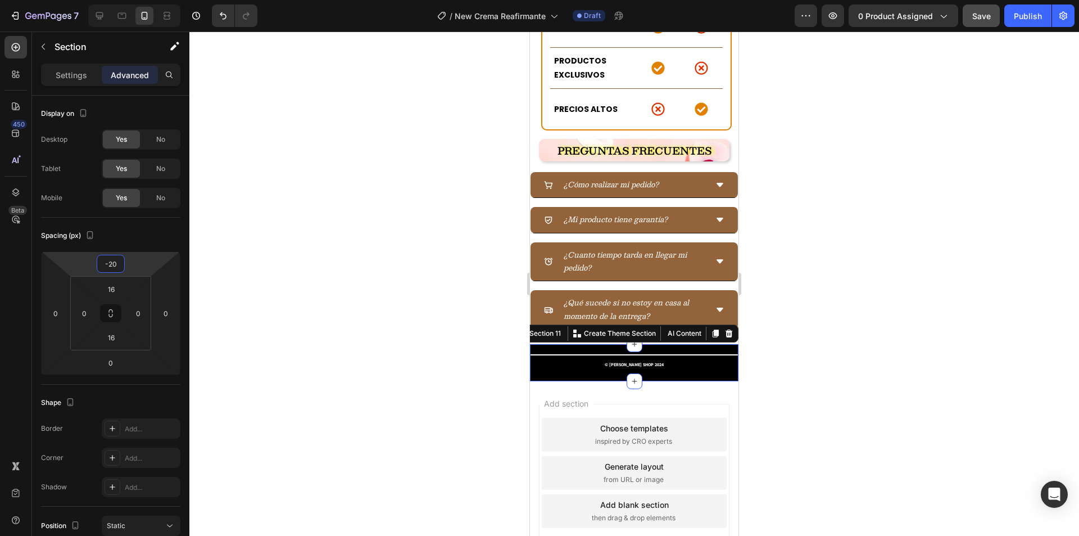
click at [443, 176] on div at bounding box center [634, 283] width 890 height 504
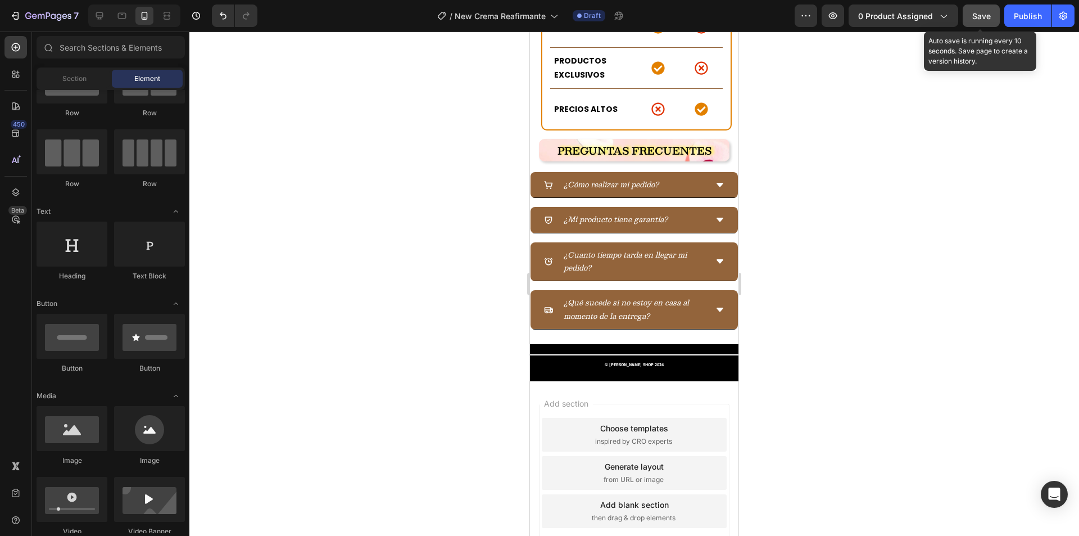
click at [975, 19] on span "Save" at bounding box center [981, 16] width 19 height 10
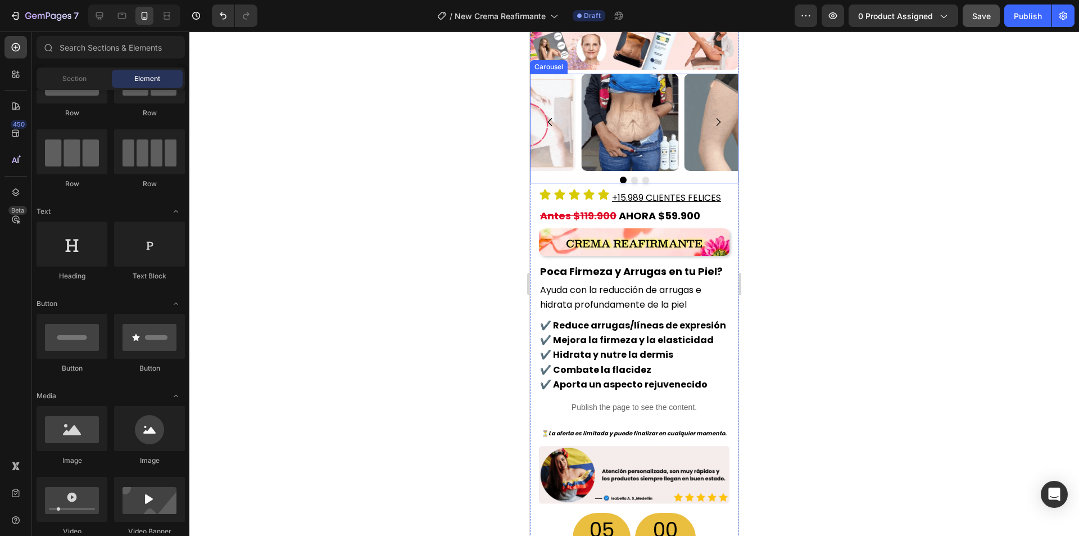
scroll to position [0, 0]
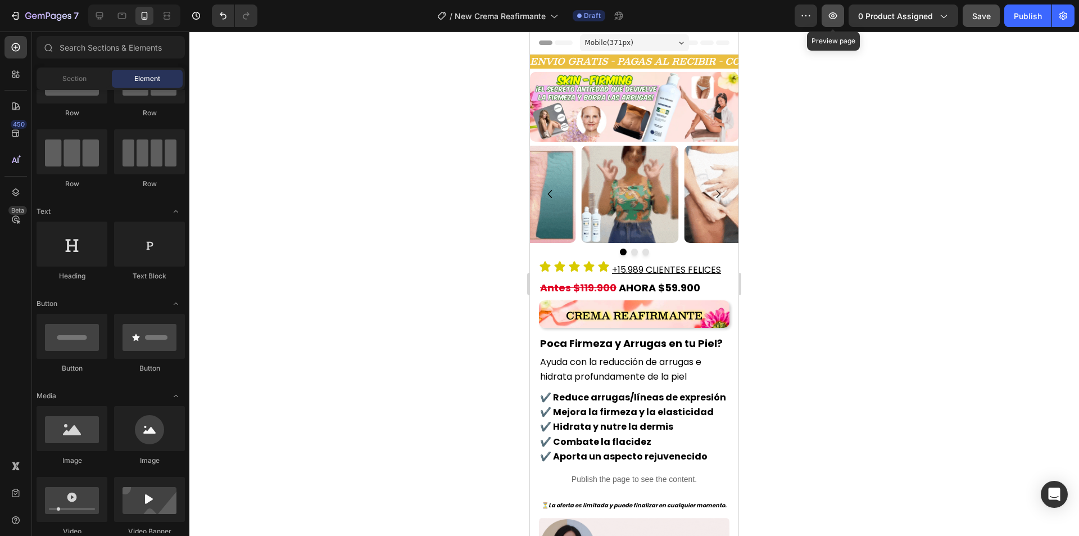
click at [835, 16] on icon "button" at bounding box center [832, 15] width 3 height 3
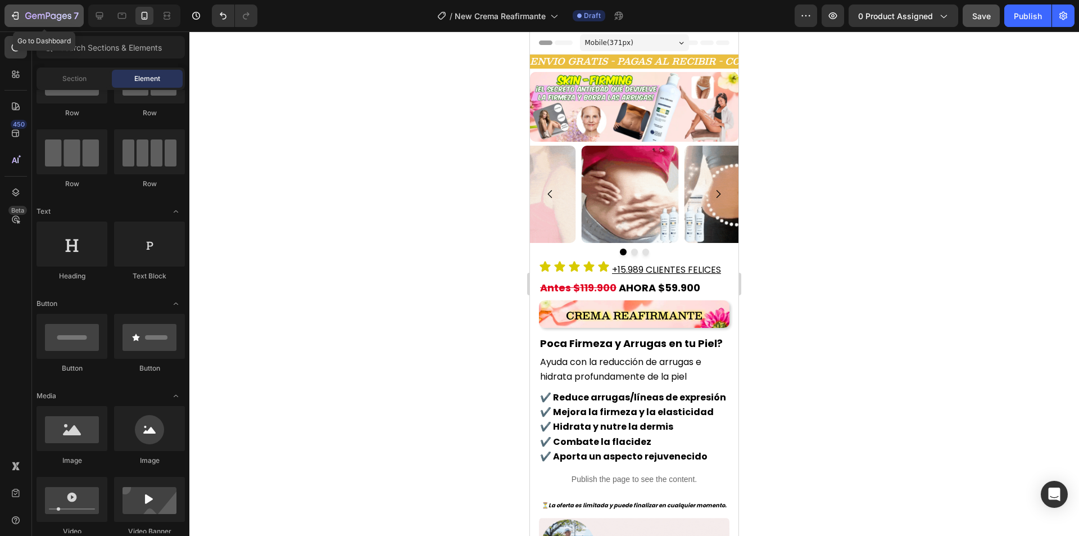
click at [51, 12] on icon "button" at bounding box center [48, 17] width 46 height 10
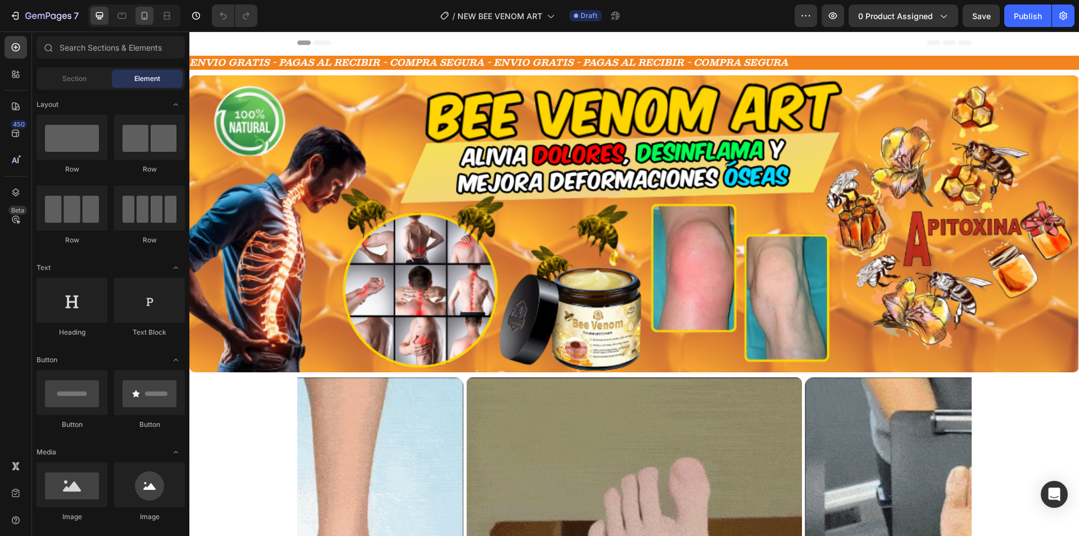
click at [146, 13] on icon at bounding box center [144, 15] width 11 height 11
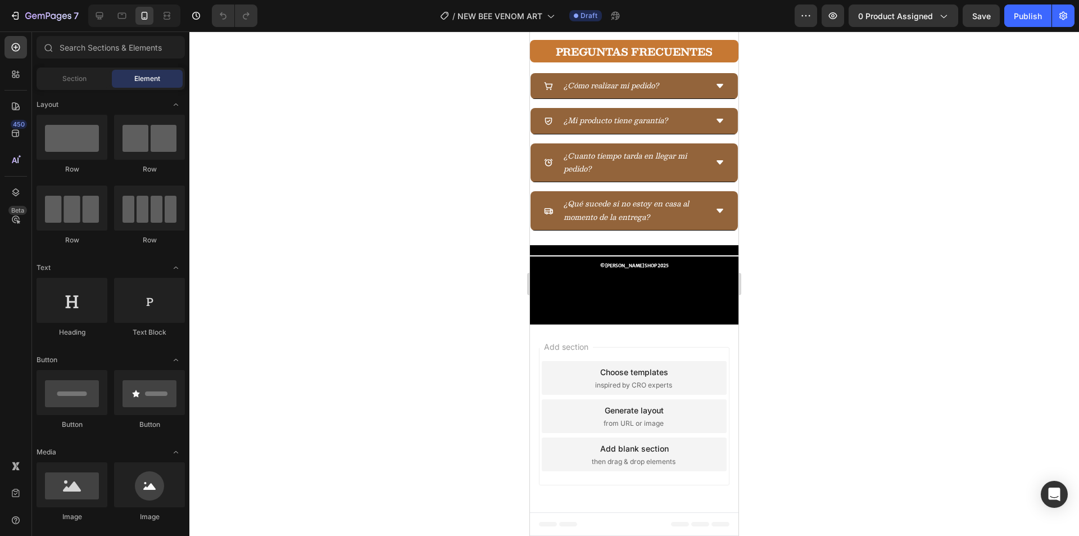
scroll to position [3020, 0]
click at [634, 29] on div "Icon" at bounding box center [657, 9] width 46 height 40
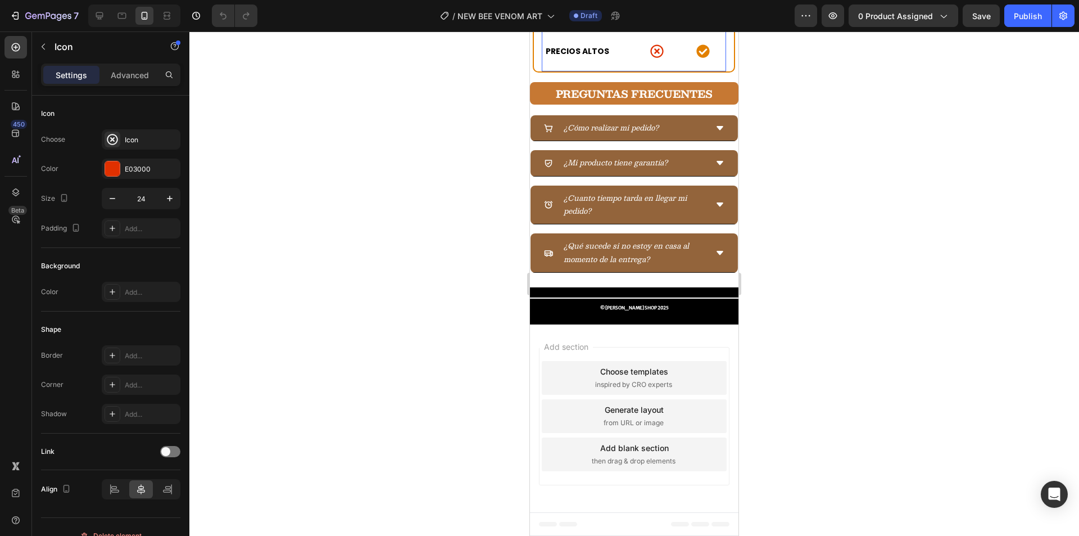
click at [616, 71] on div "PRECIOS ALTOS Text block" at bounding box center [588, 51] width 92 height 40
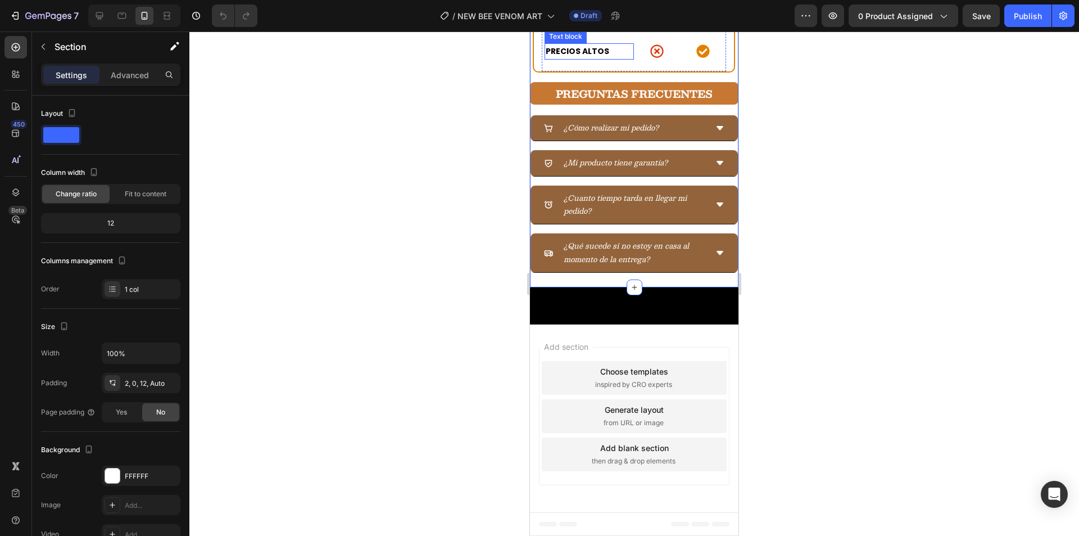
scroll to position [2739, 0]
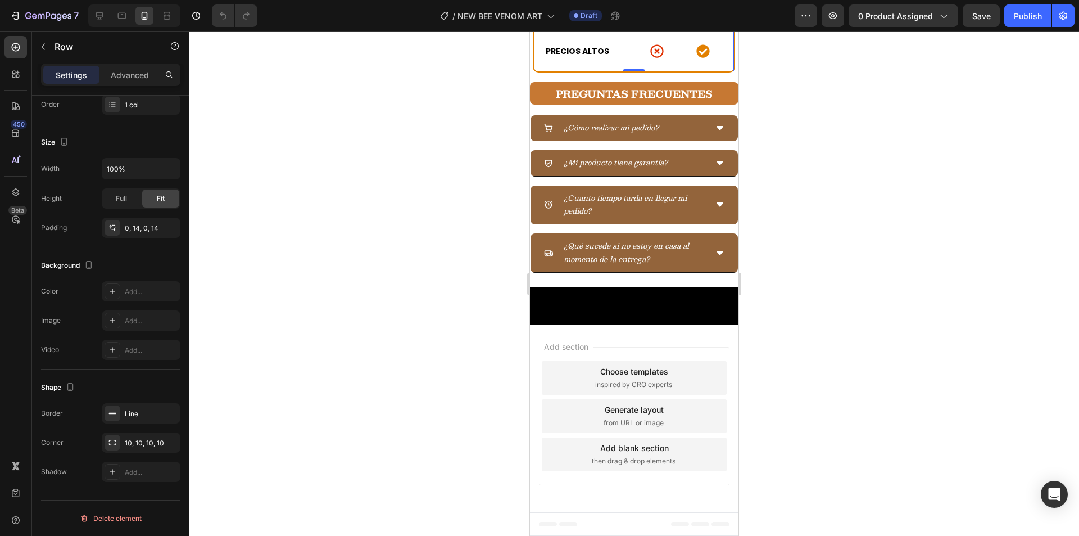
scroll to position [2851, 0]
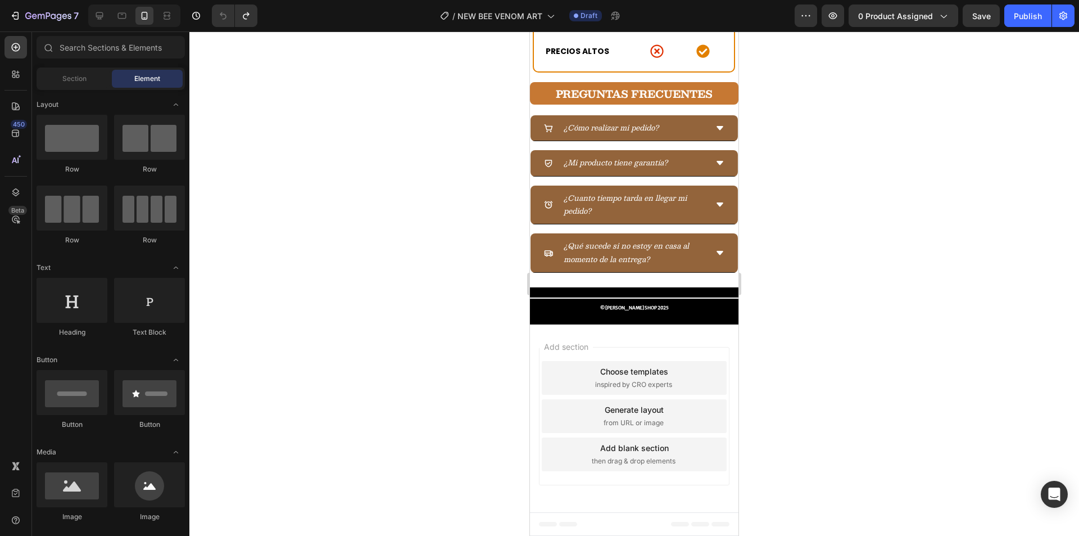
scroll to position [3027, 0]
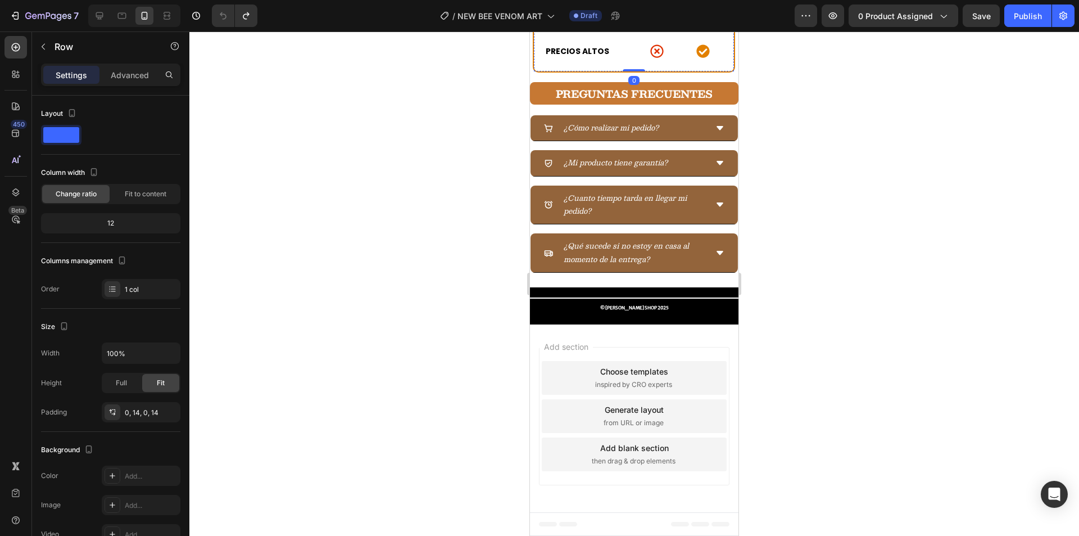
scroll to position [2802, 0]
click at [449, 166] on div at bounding box center [634, 283] width 890 height 504
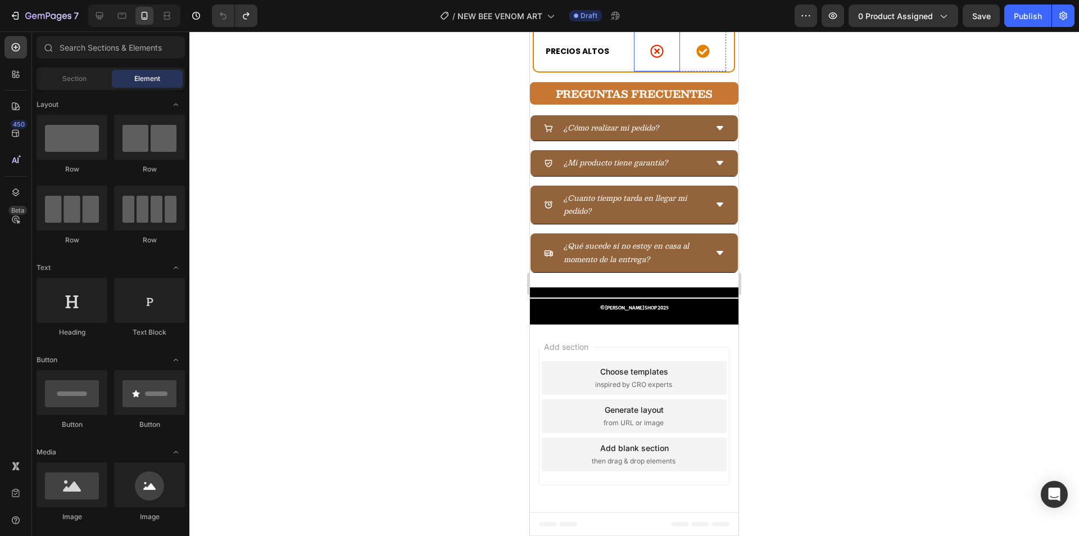
scroll to position [3139, 0]
click at [628, 102] on strong "PREGUNTAS FRECUENTES" at bounding box center [634, 93] width 157 height 17
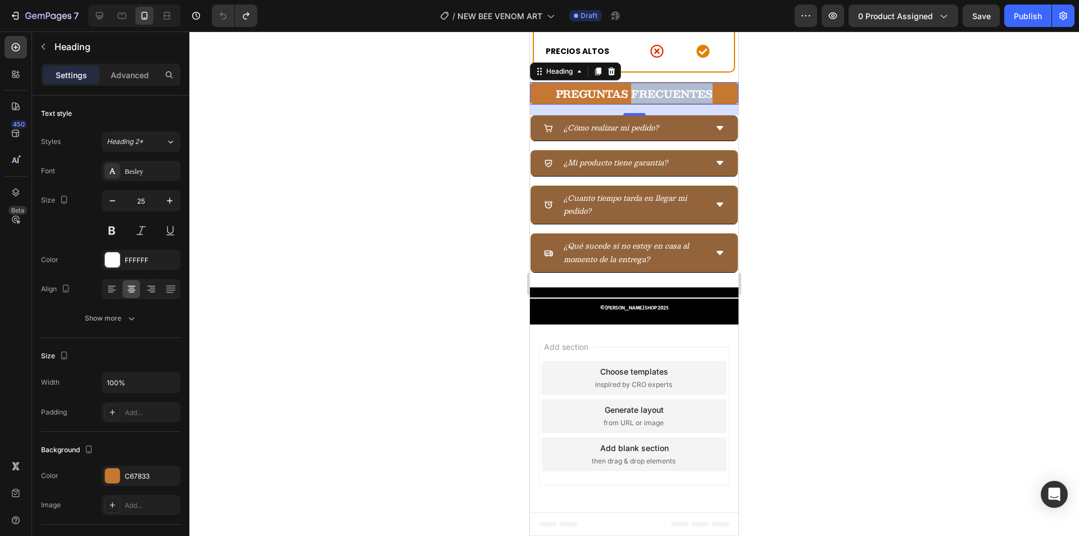
click at [631, 102] on strong "PREGUNTAS FRECUENTES" at bounding box center [634, 93] width 157 height 17
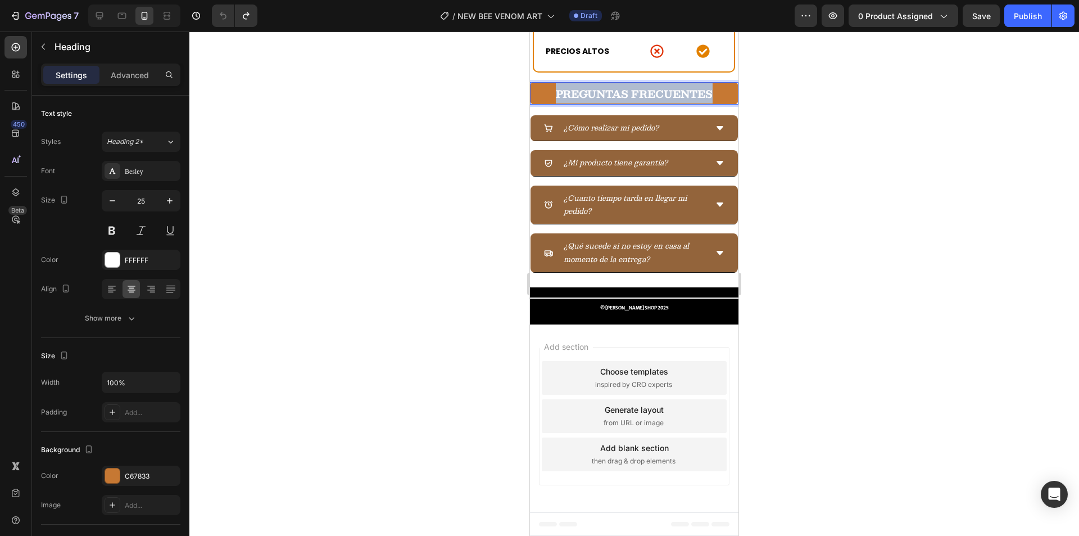
click at [631, 102] on strong "PREGUNTAS FRECUENTES" at bounding box center [634, 93] width 157 height 17
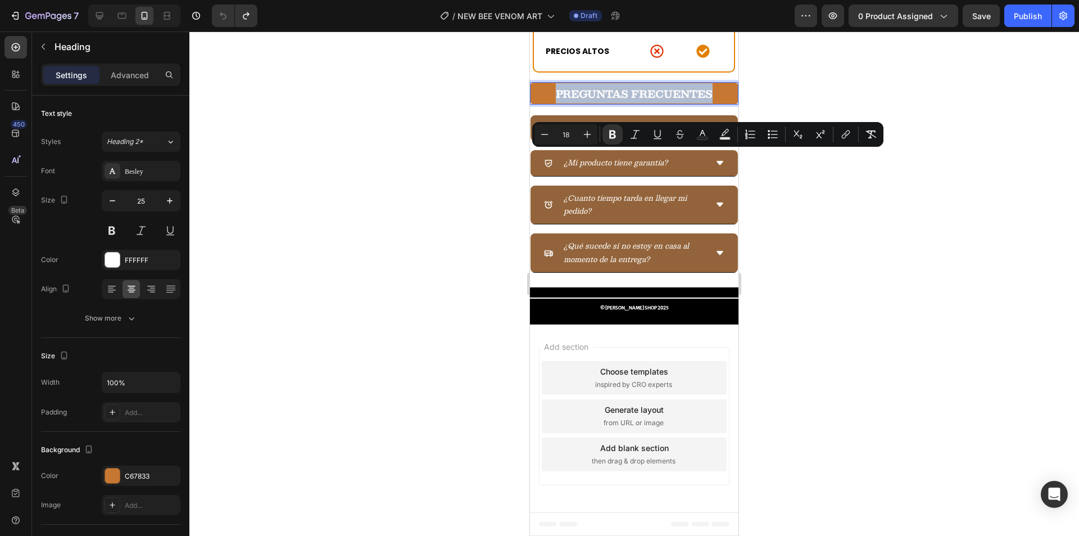
copy strong "PREGUNTAS FRECUENTES"
click at [491, 256] on div at bounding box center [634, 283] width 890 height 504
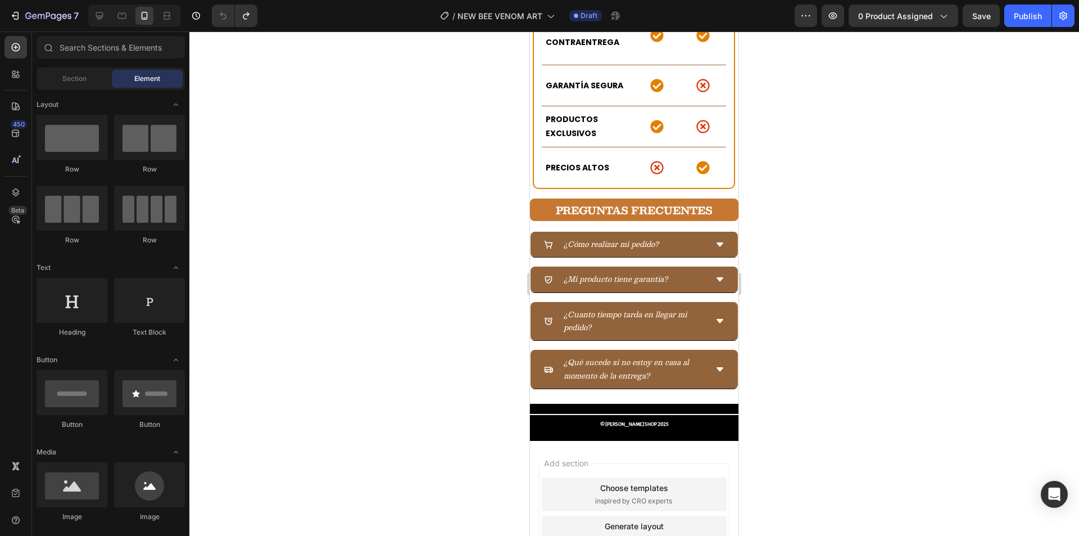
scroll to position [3147, 0]
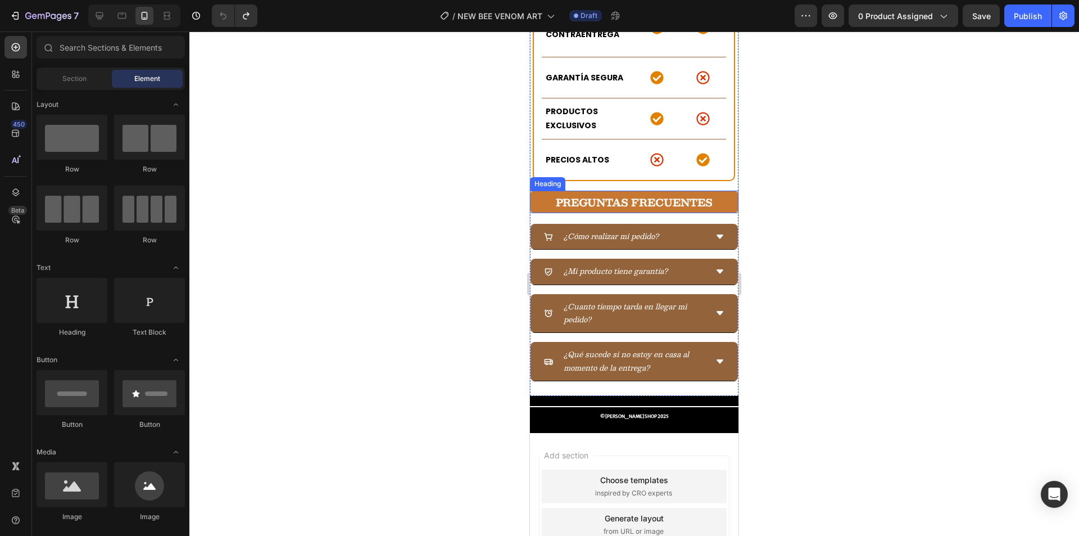
click at [569, 194] on strong "PREGUNTAS FRECUENTES" at bounding box center [634, 202] width 157 height 17
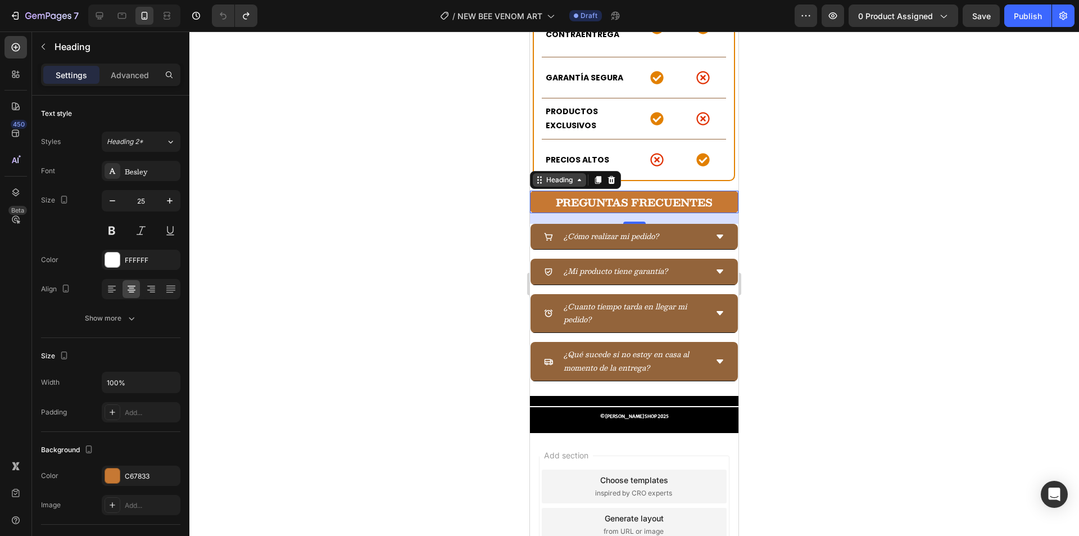
click at [546, 175] on div "Heading" at bounding box center [559, 180] width 31 height 10
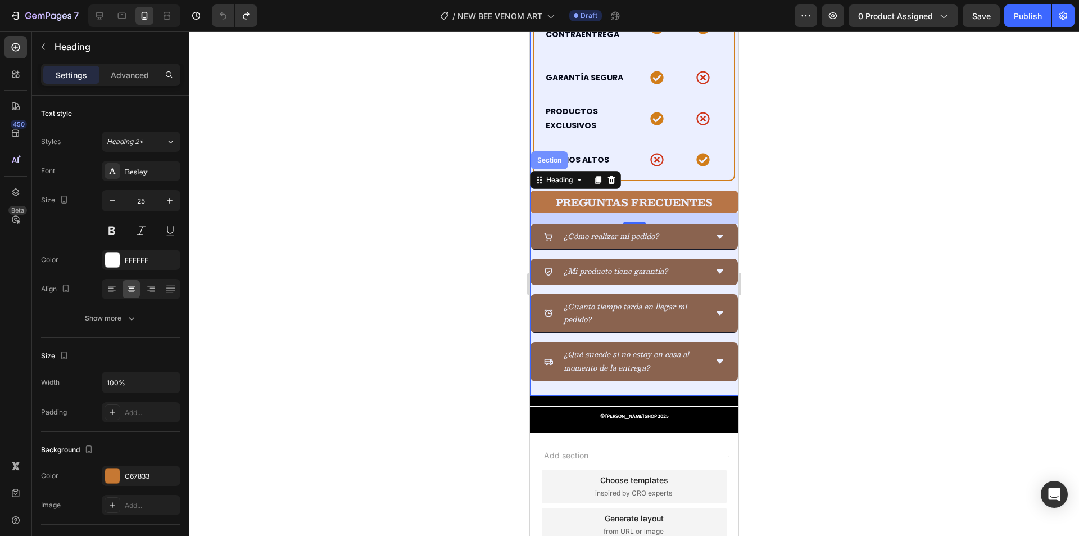
click at [556, 151] on div "Section" at bounding box center [550, 160] width 38 height 18
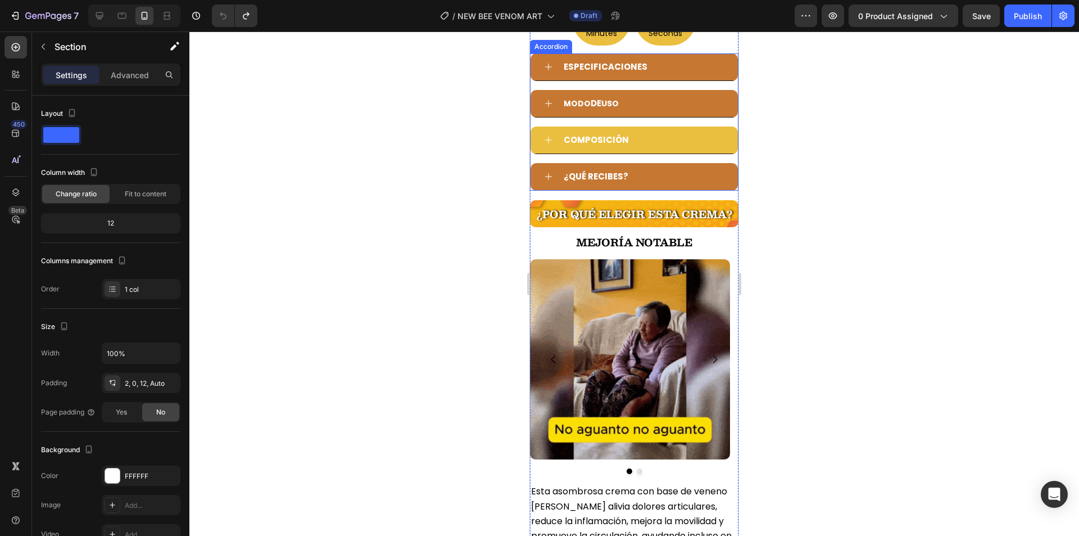
scroll to position [618, 0]
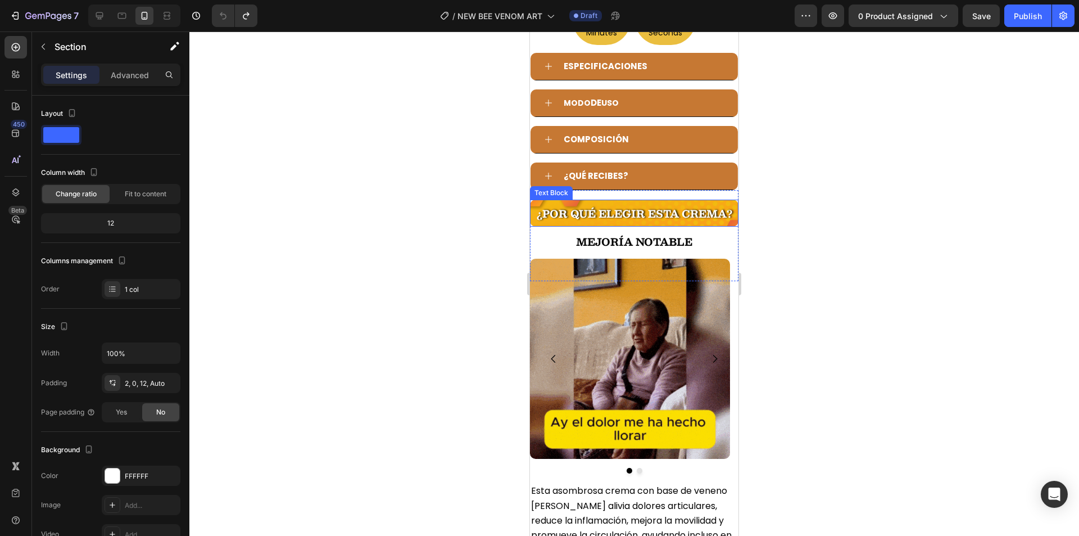
click at [629, 200] on p "¿Por qué elegir esta crema?" at bounding box center [634, 213] width 209 height 27
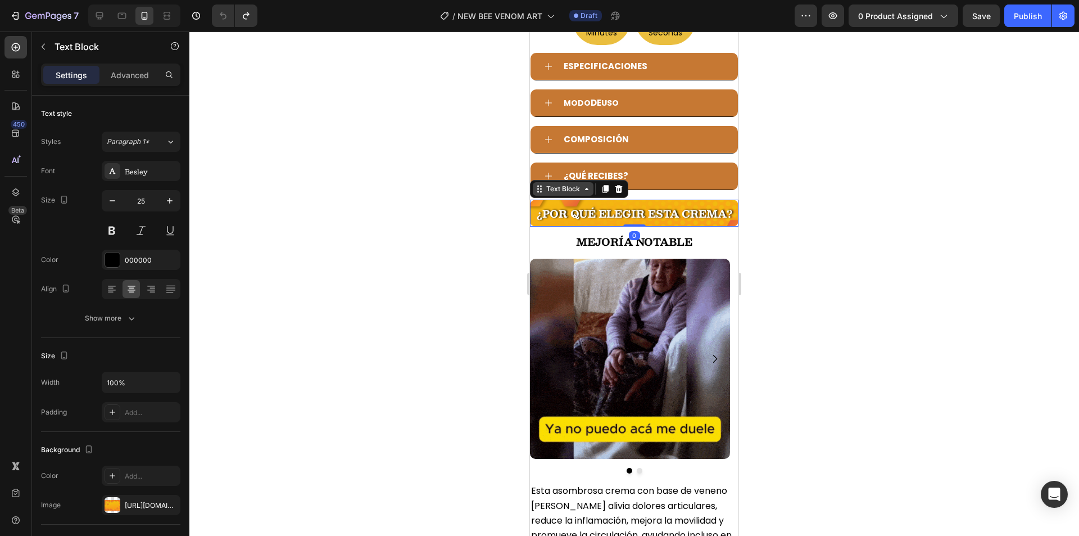
click at [547, 184] on div "Text Block" at bounding box center [563, 189] width 38 height 10
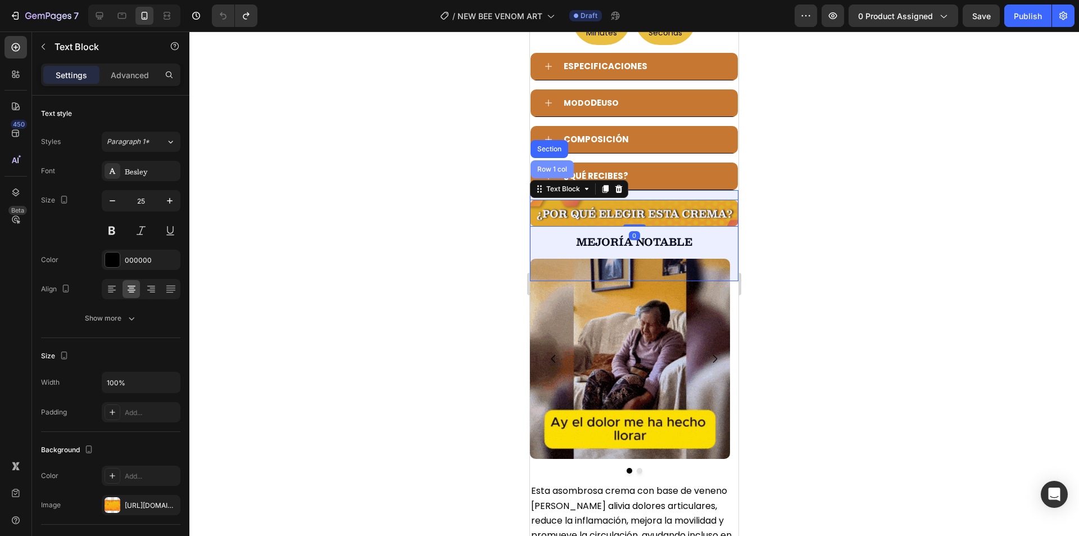
click at [551, 166] on div "Row 1 col" at bounding box center [552, 169] width 34 height 7
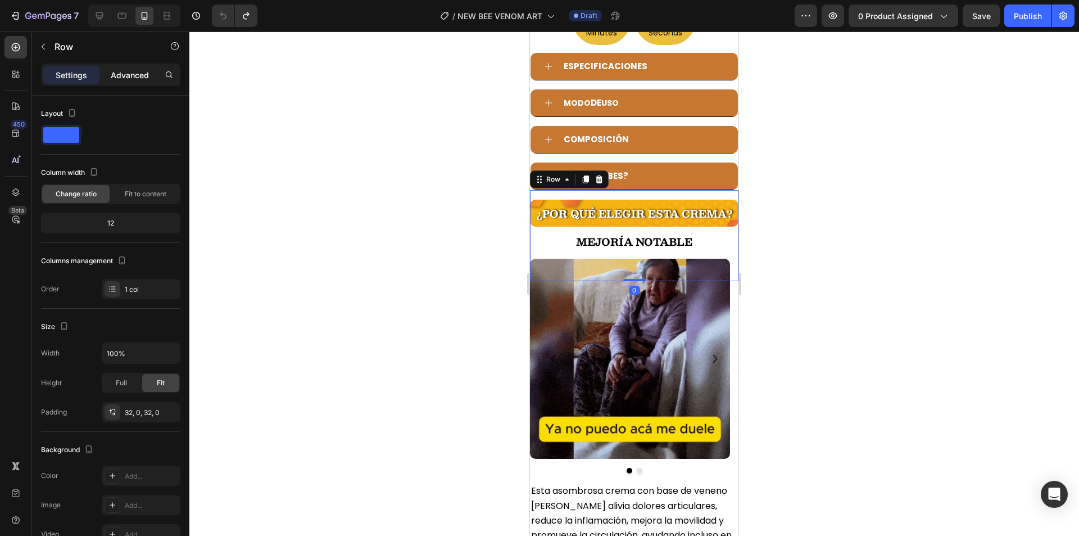
click at [148, 80] on p "Advanced" at bounding box center [130, 75] width 38 height 12
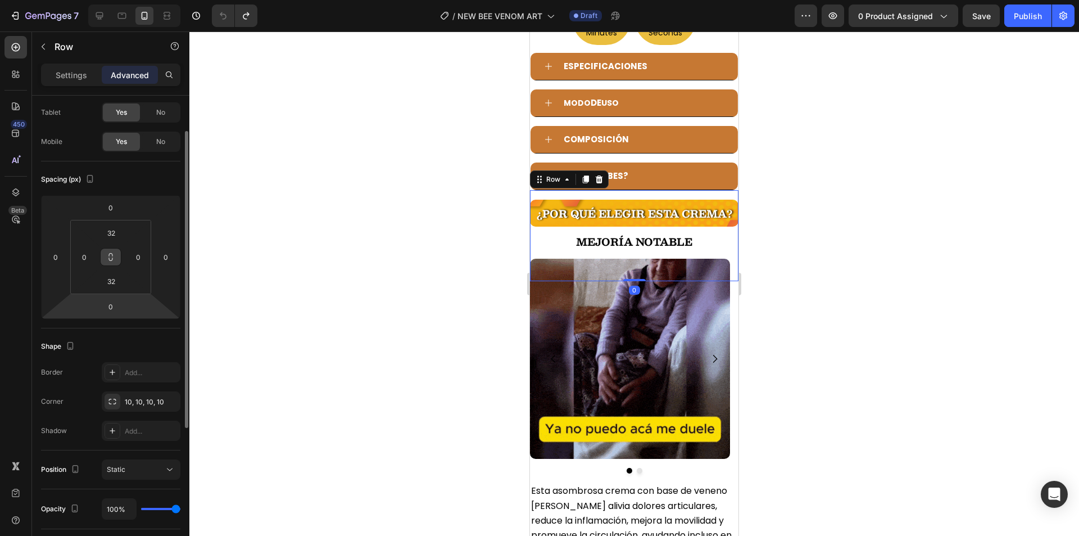
scroll to position [112, 0]
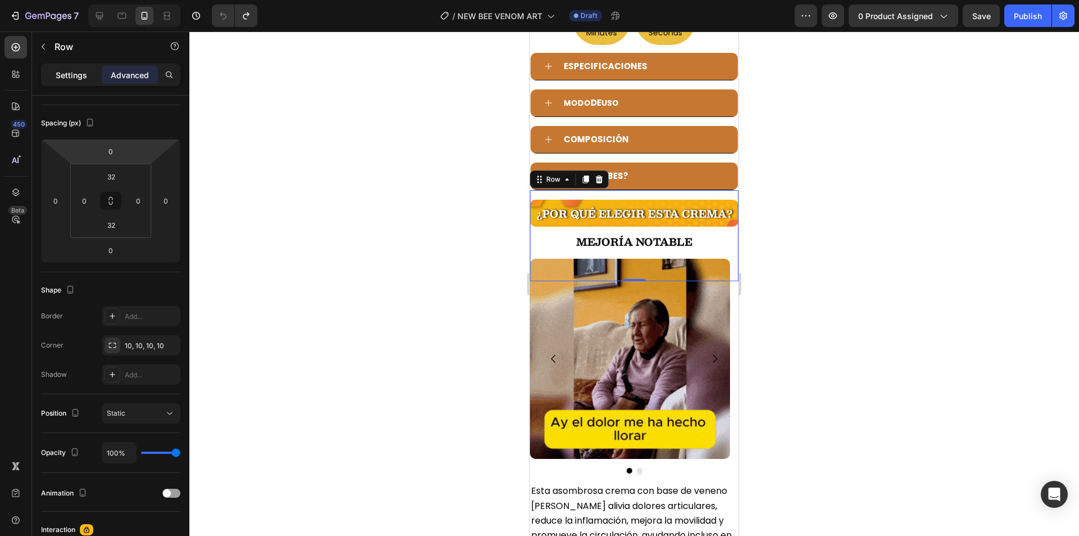
click at [69, 74] on p "Settings" at bounding box center [71, 75] width 31 height 12
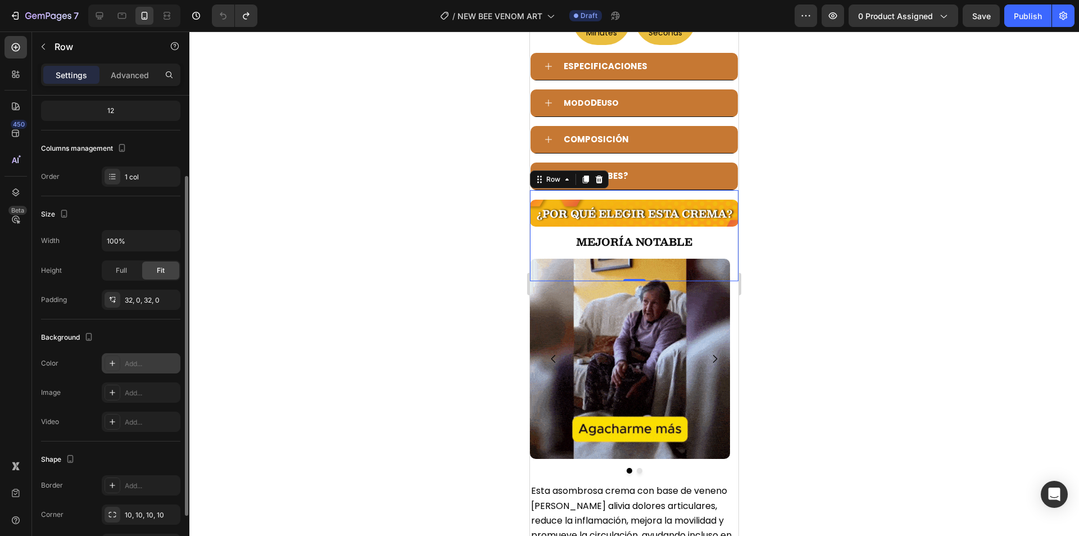
scroll to position [169, 0]
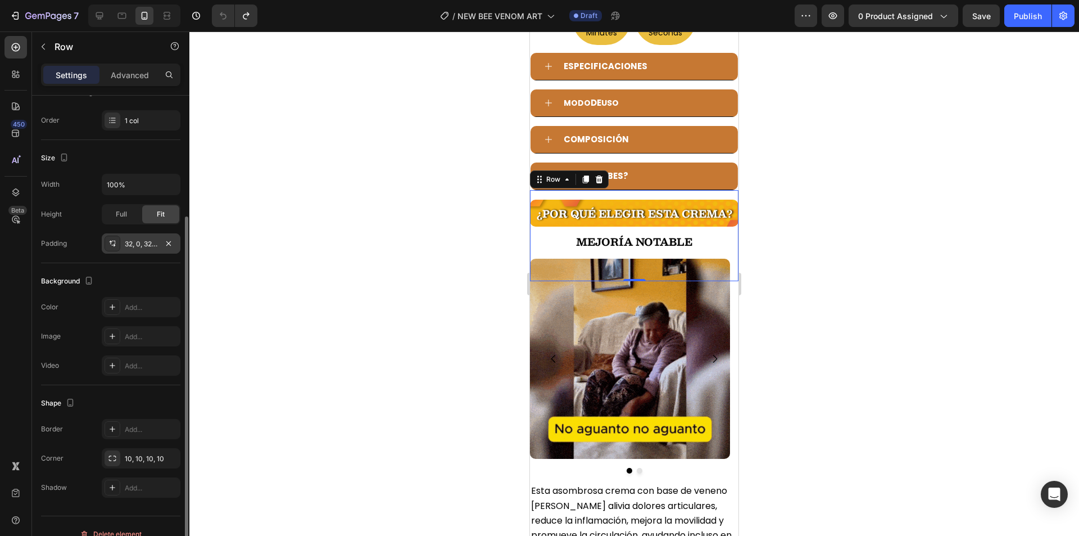
click at [139, 247] on div "32, 0, 32, 0" at bounding box center [141, 244] width 33 height 10
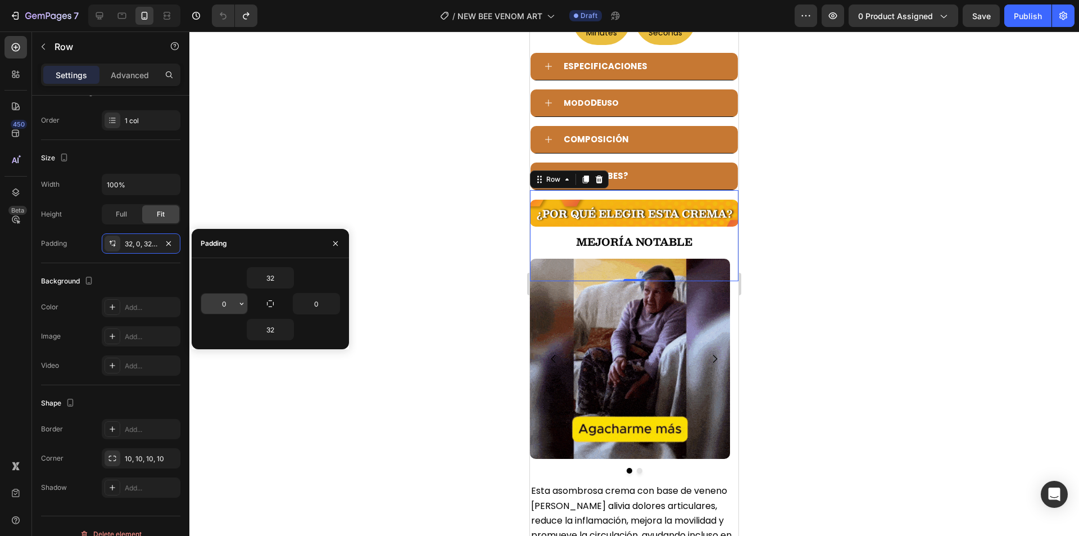
click at [232, 298] on input "0" at bounding box center [224, 303] width 46 height 20
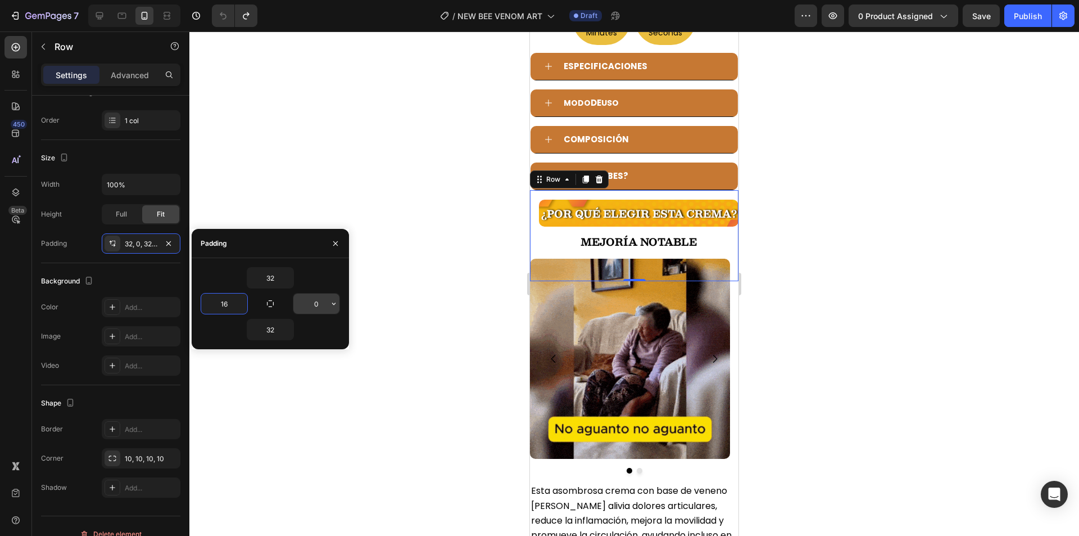
type input "16"
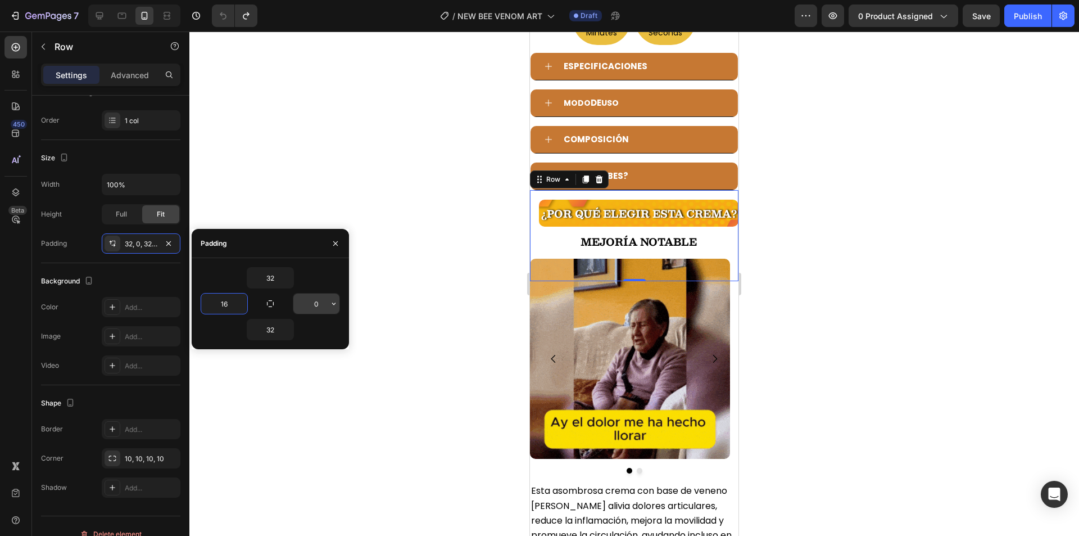
click at [304, 304] on input "0" at bounding box center [316, 303] width 46 height 20
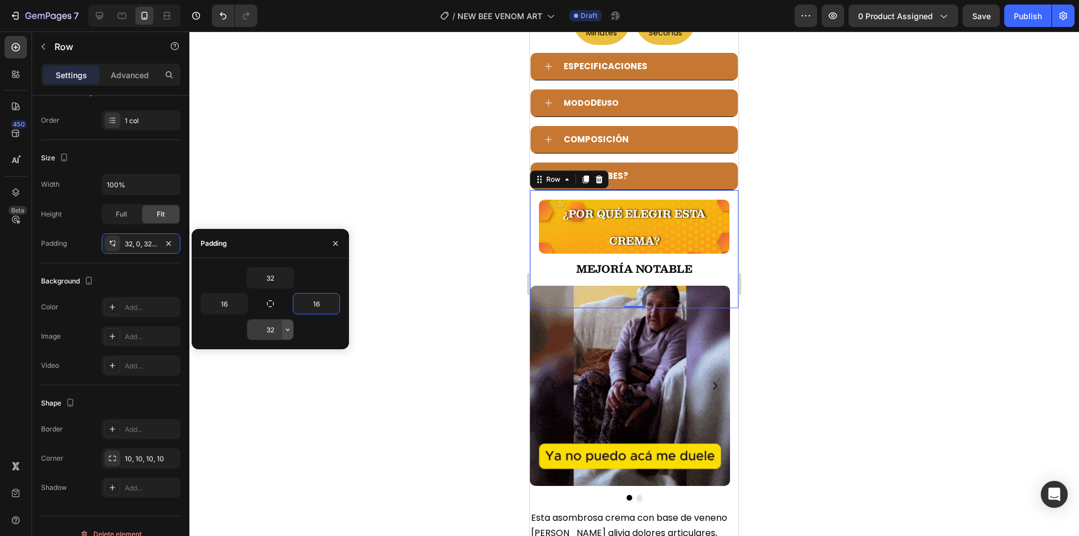
type input "16"
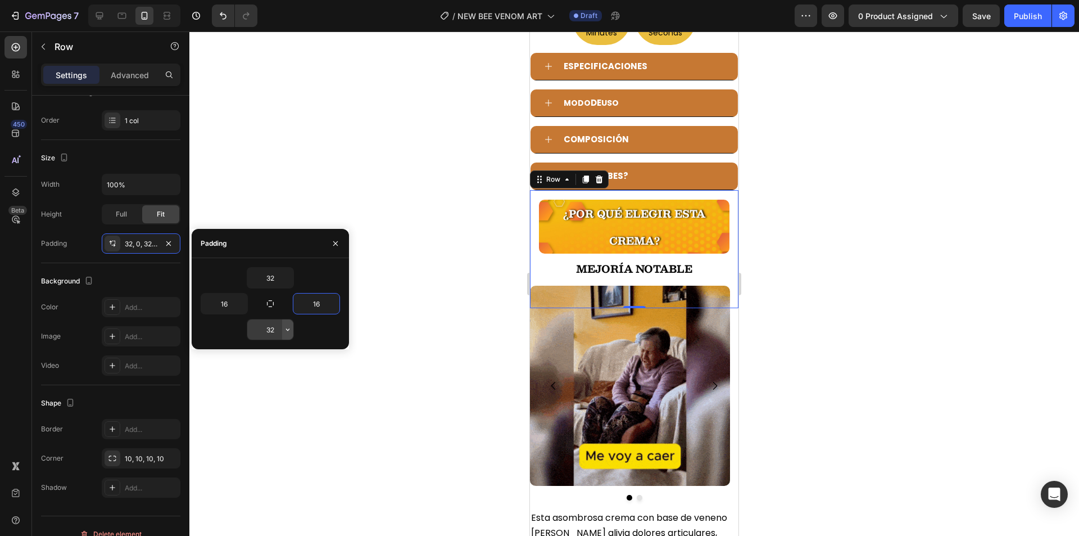
click at [285, 330] on icon "button" at bounding box center [287, 329] width 9 height 9
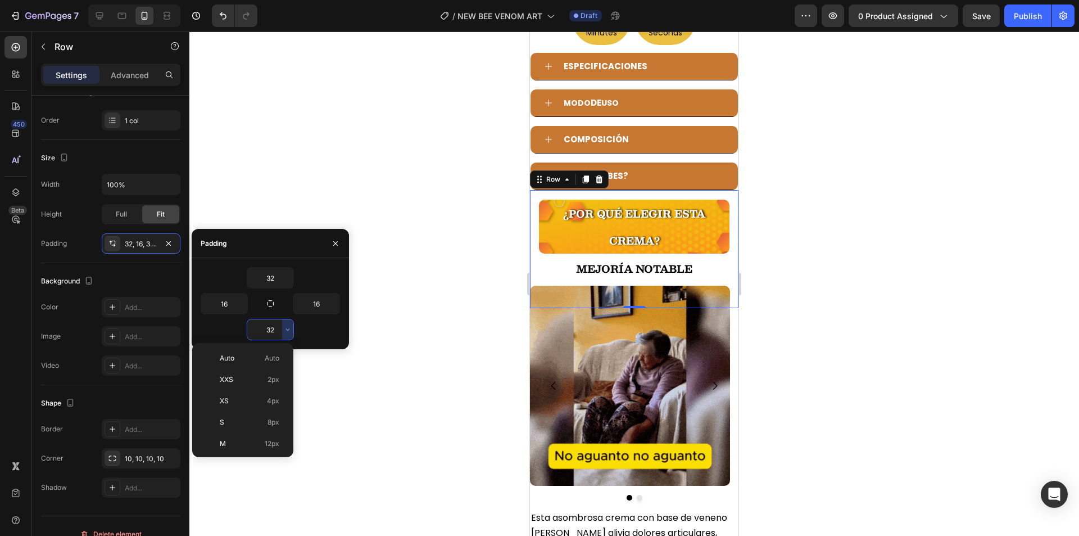
click at [280, 332] on input "32" at bounding box center [270, 329] width 46 height 20
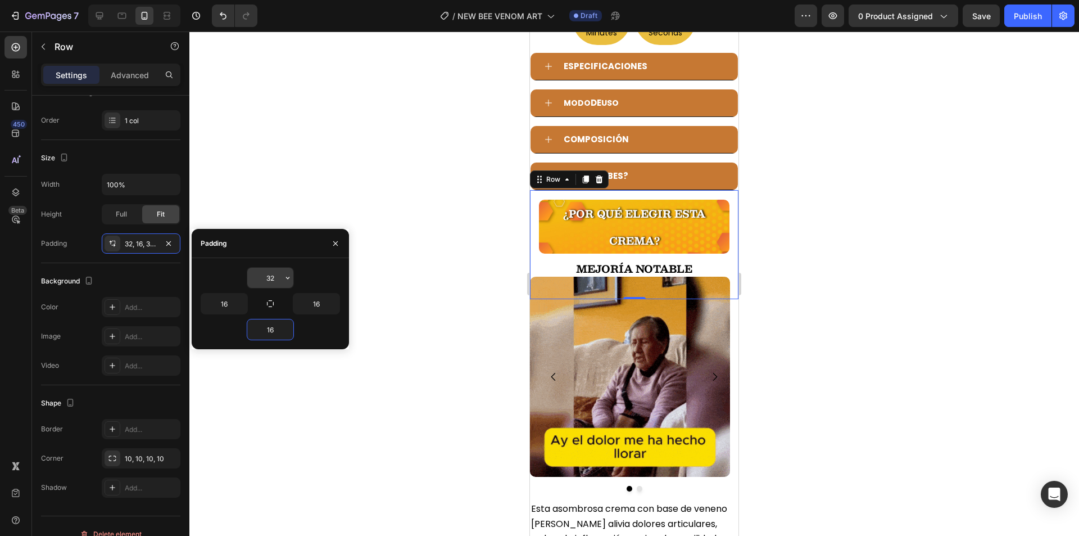
type input "16"
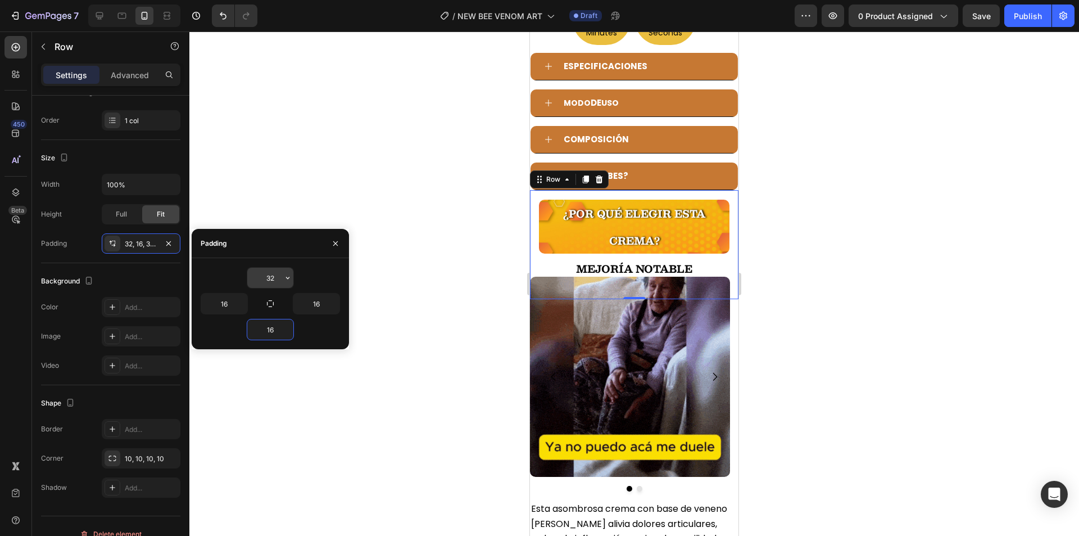
click at [276, 276] on input "32" at bounding box center [270, 278] width 46 height 20
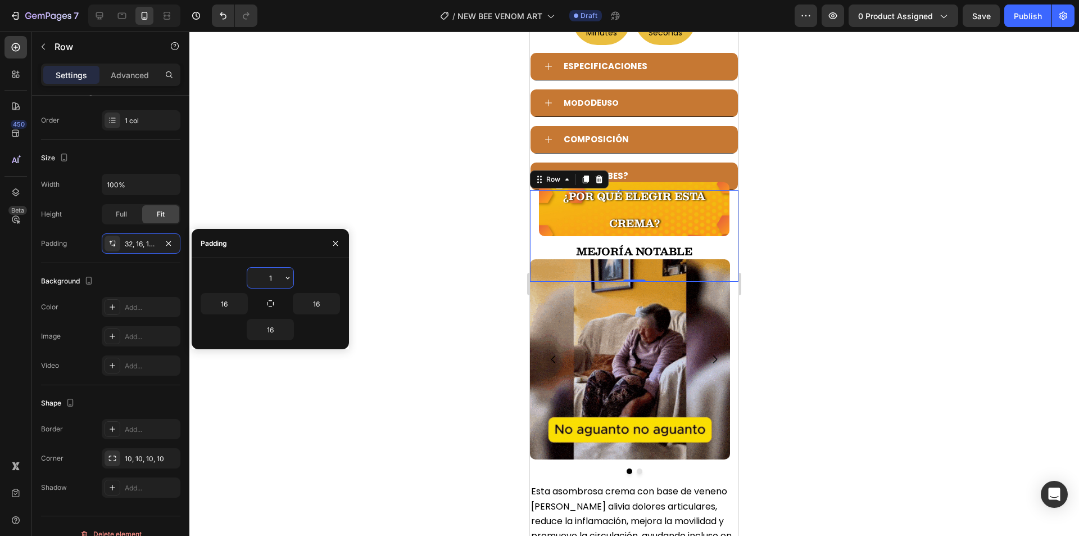
type input "16"
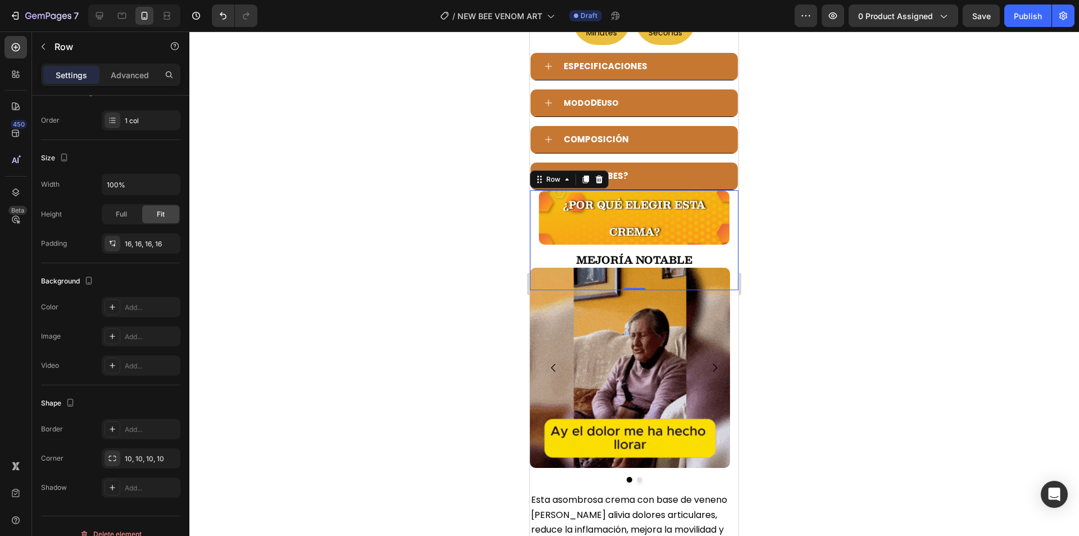
click at [366, 271] on div at bounding box center [634, 283] width 890 height 504
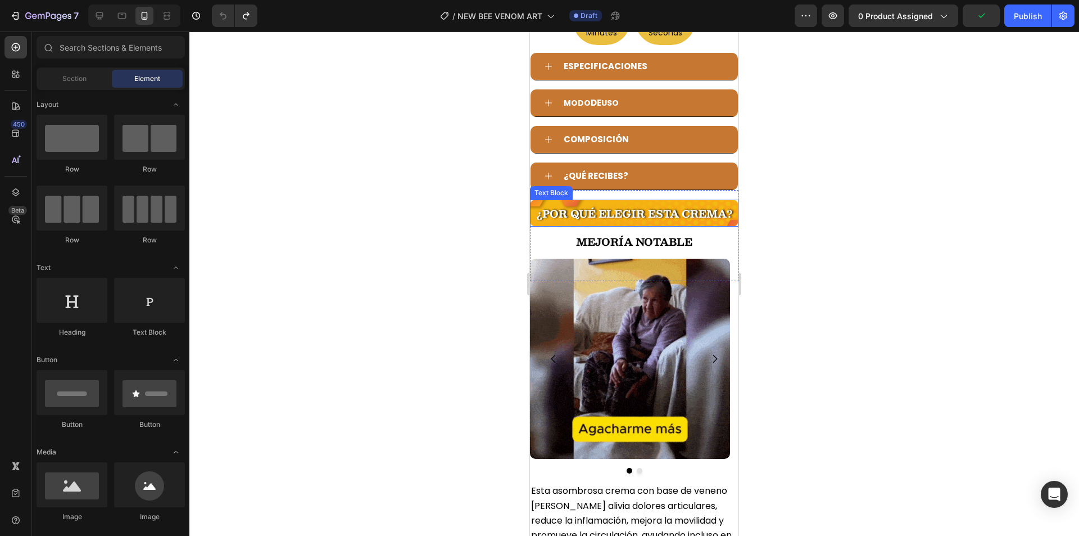
click at [541, 186] on div "Text Block" at bounding box center [551, 192] width 43 height 13
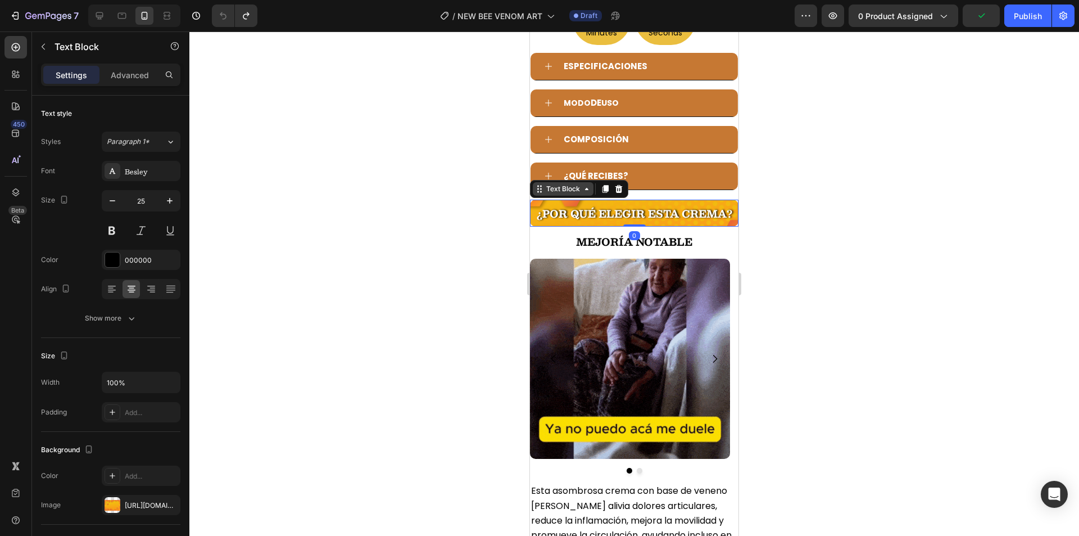
click at [572, 182] on div "Text Block" at bounding box center [563, 188] width 61 height 13
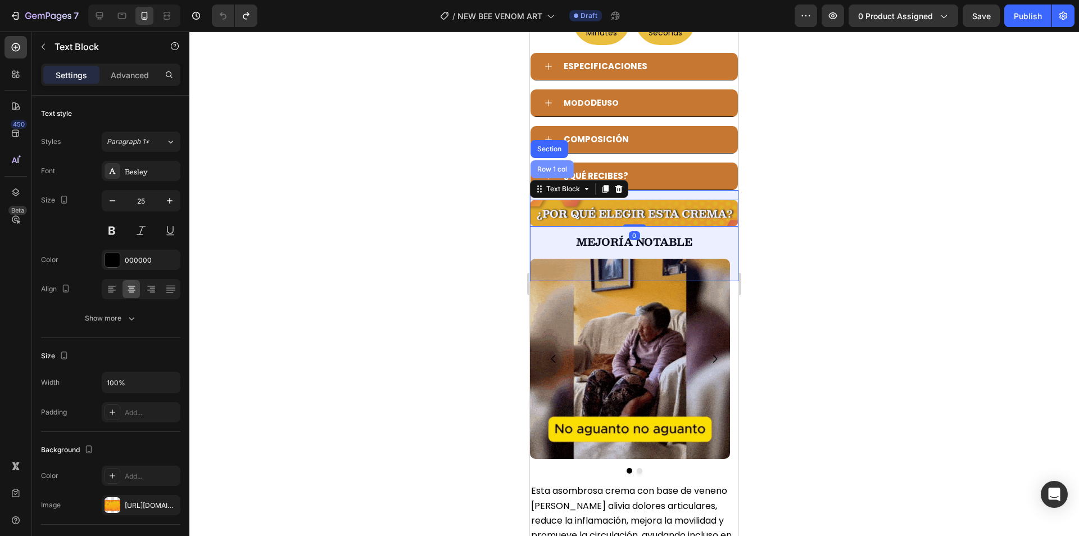
click at [561, 160] on div "Row 1 col" at bounding box center [552, 169] width 43 height 18
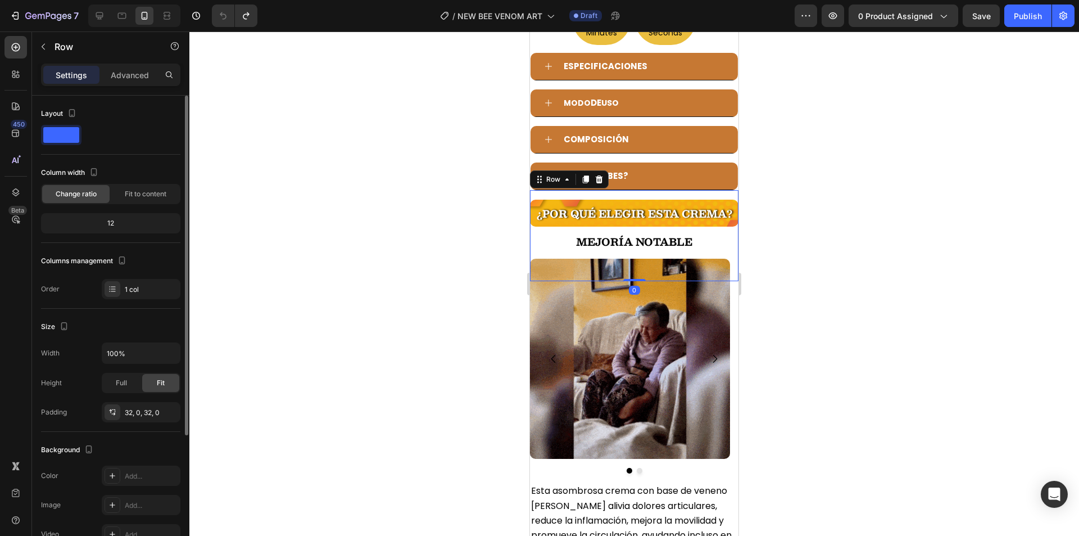
scroll to position [56, 0]
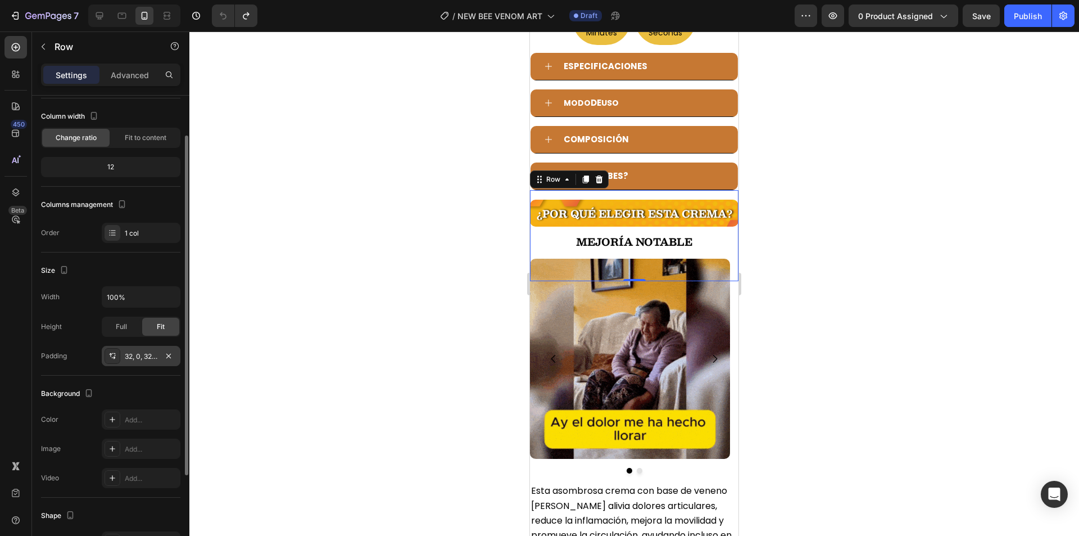
click at [152, 356] on div "32, 0, 32, 0" at bounding box center [141, 356] width 33 height 10
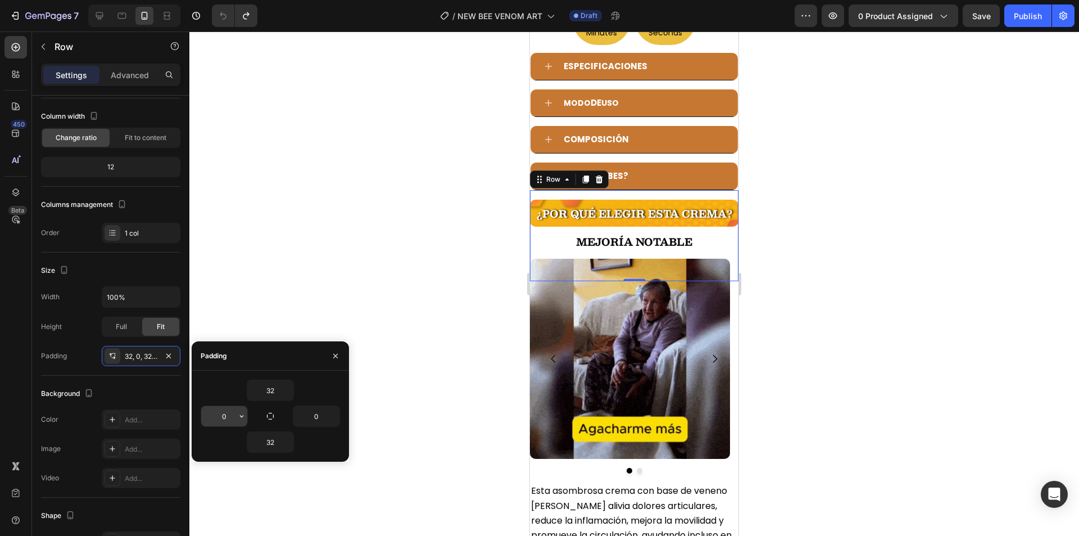
click at [229, 414] on input "0" at bounding box center [224, 416] width 46 height 20
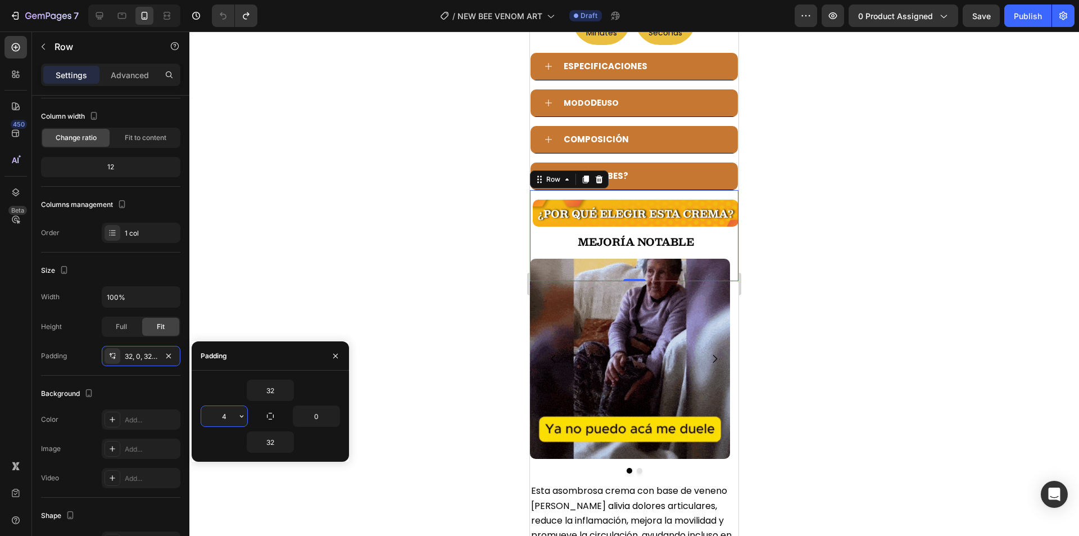
type input "5"
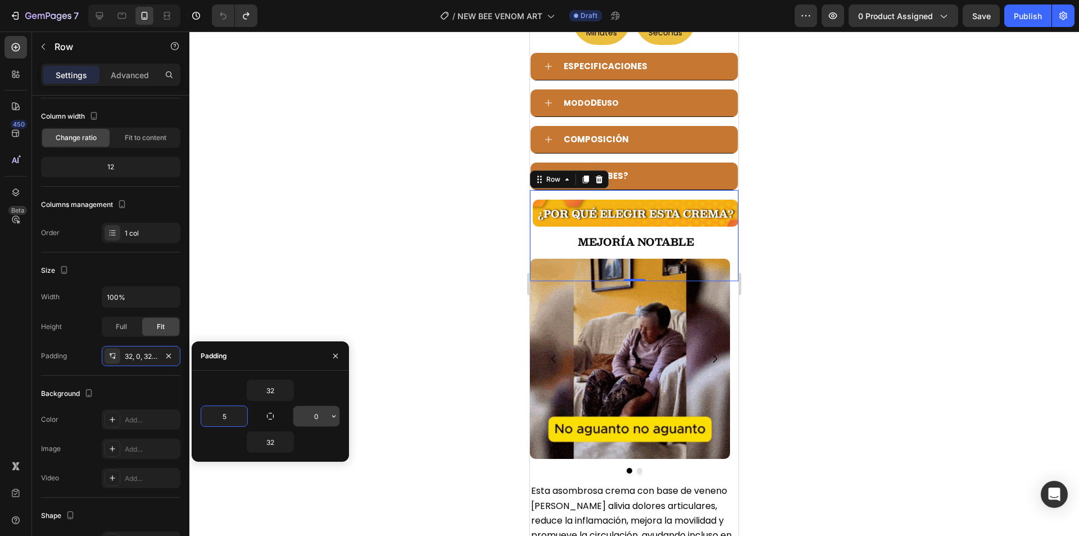
click at [323, 420] on input "0" at bounding box center [316, 416] width 46 height 20
type input "5"
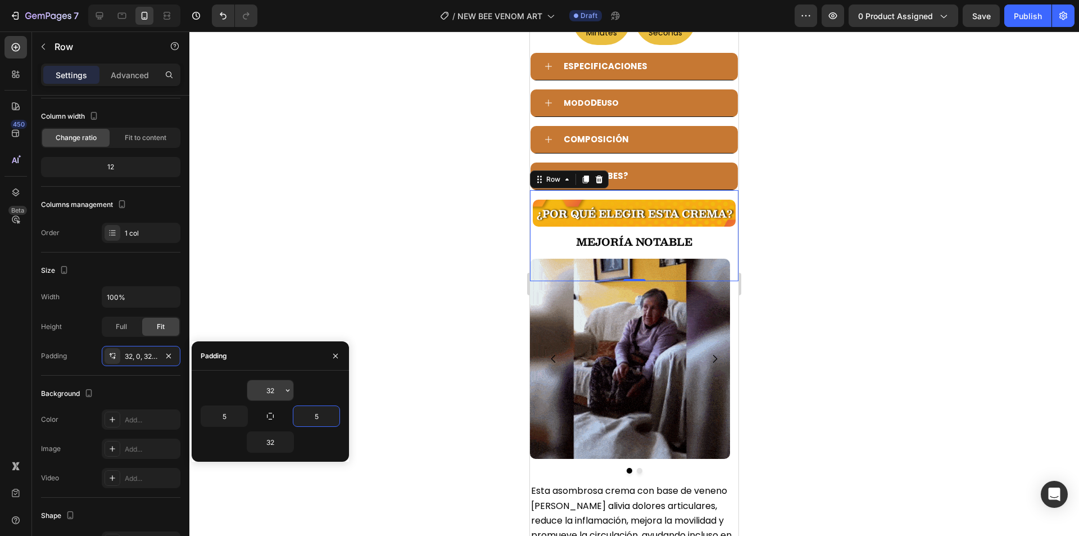
click at [261, 390] on input "32" at bounding box center [270, 390] width 46 height 20
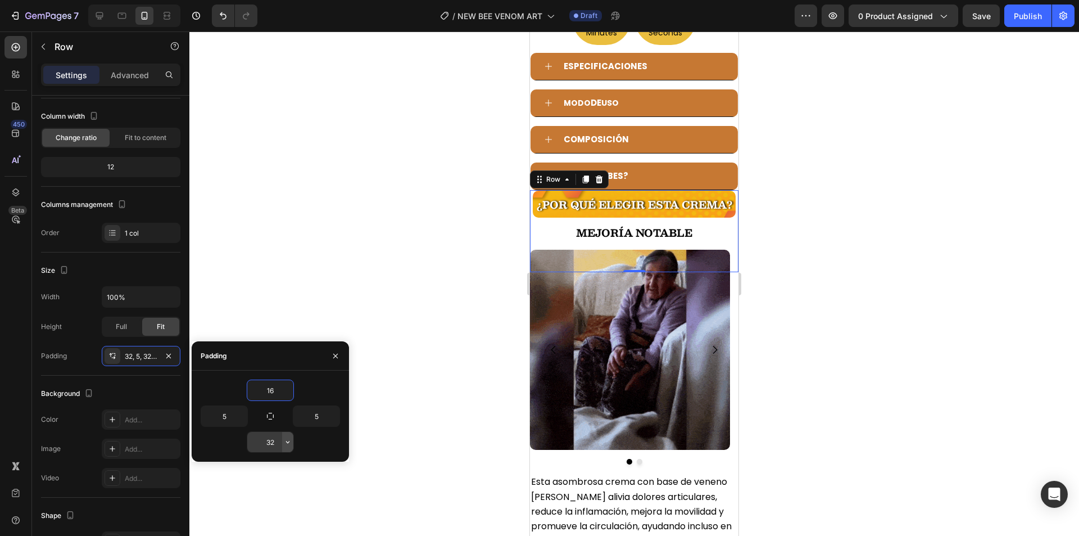
type input "16"
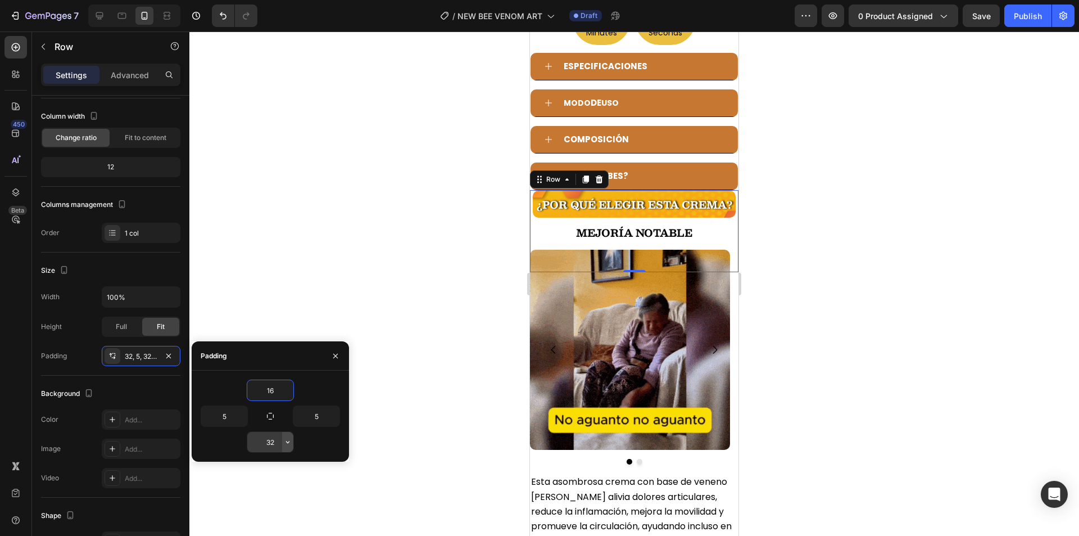
click at [282, 443] on button "button" at bounding box center [287, 442] width 11 height 20
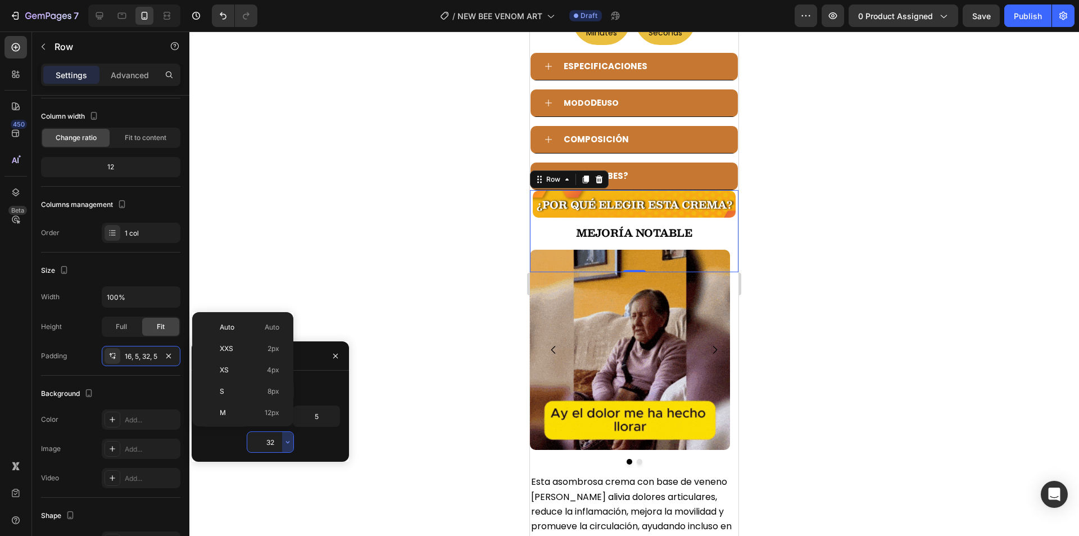
click at [275, 443] on input "32" at bounding box center [270, 442] width 46 height 20
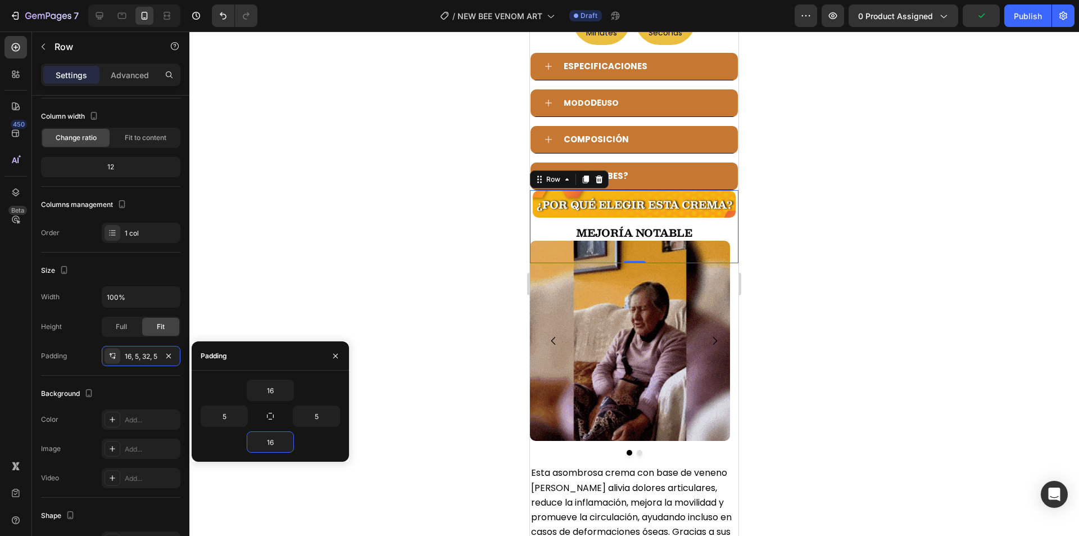
type input "16"
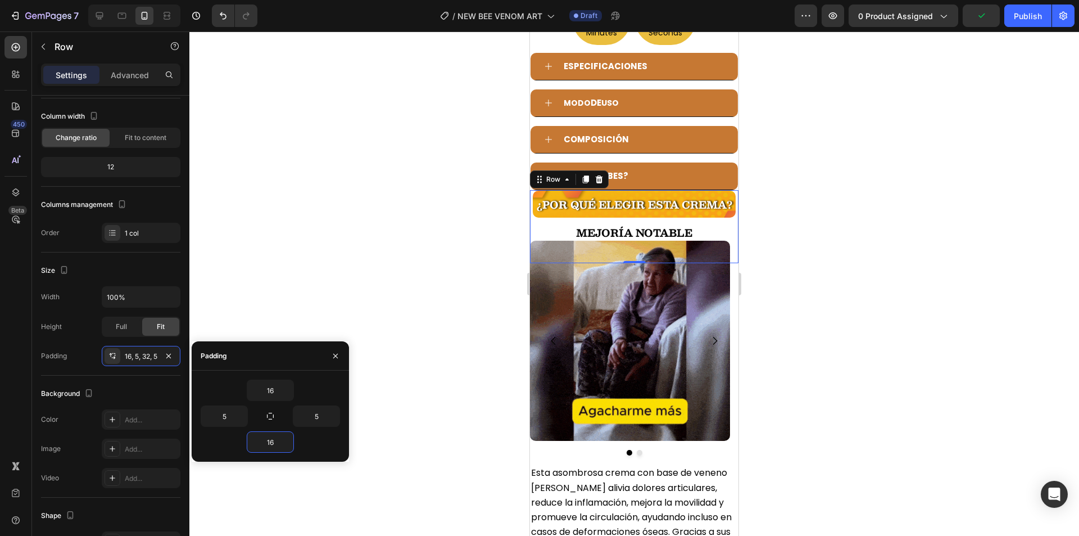
click at [300, 389] on div "16" at bounding box center [270, 389] width 139 height 21
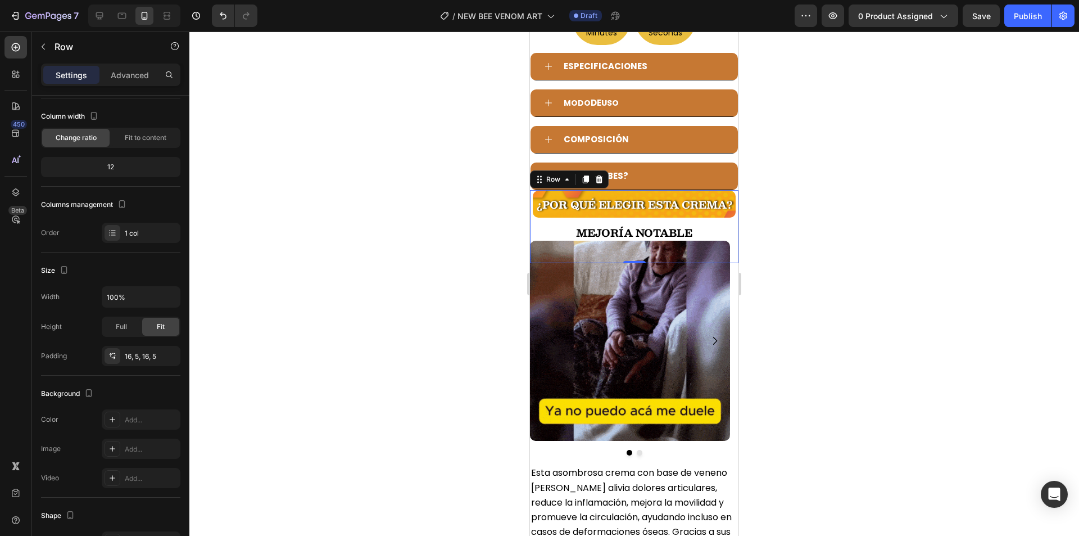
click at [428, 275] on div at bounding box center [634, 283] width 890 height 504
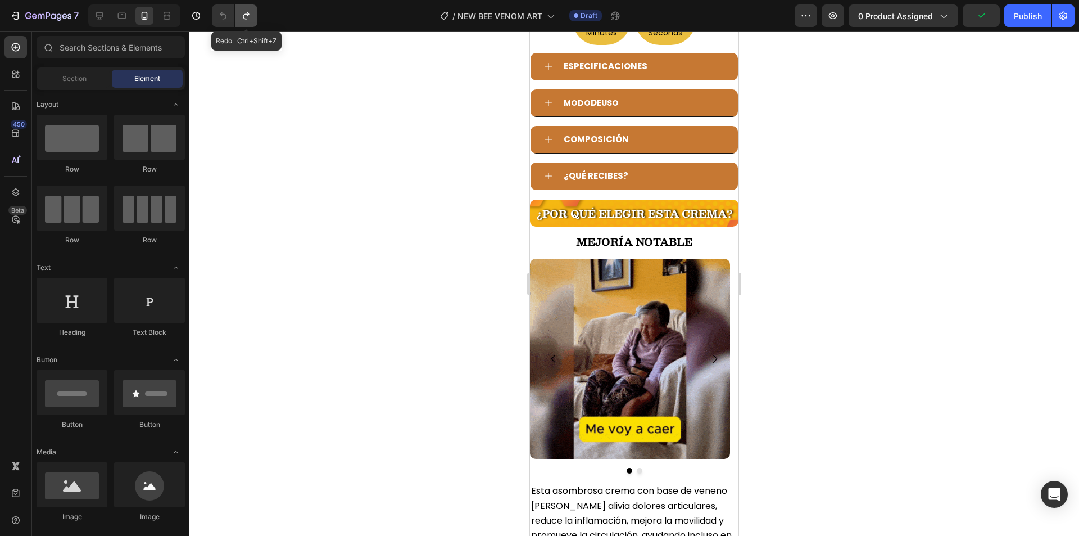
click at [239, 15] on button "Undo/Redo" at bounding box center [246, 15] width 22 height 22
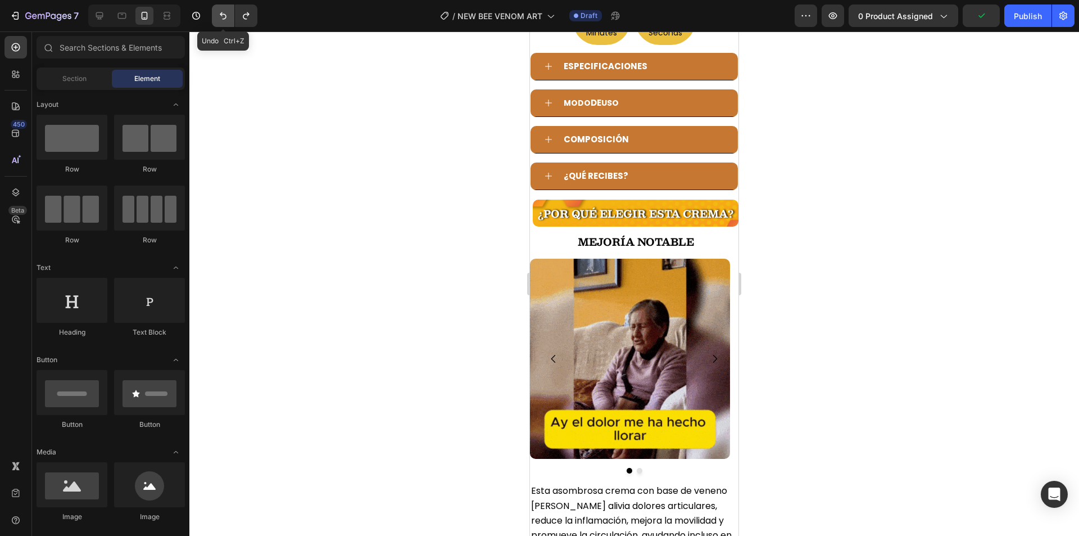
click at [228, 15] on icon "Undo/Redo" at bounding box center [223, 15] width 11 height 11
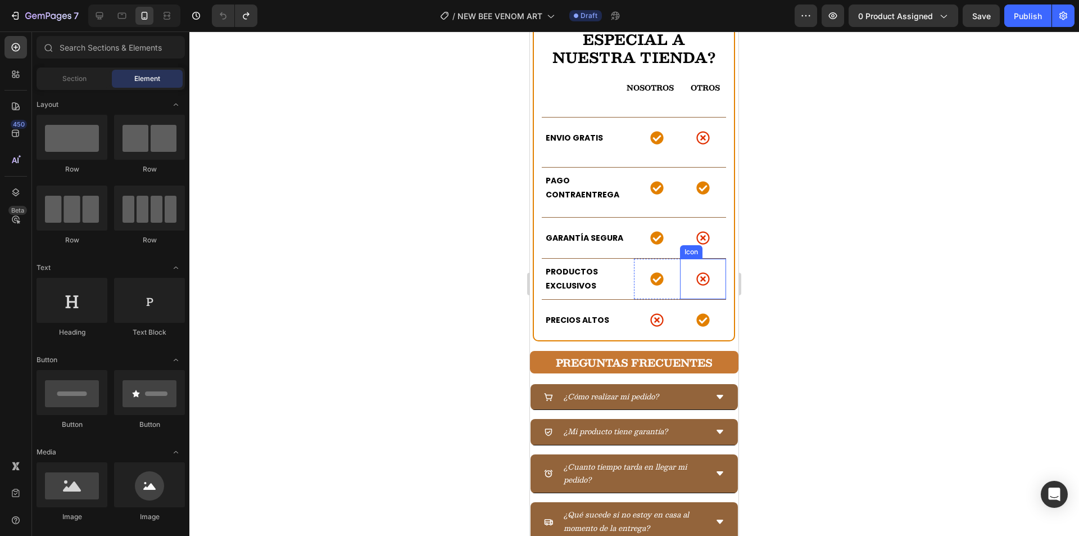
scroll to position [3147, 0]
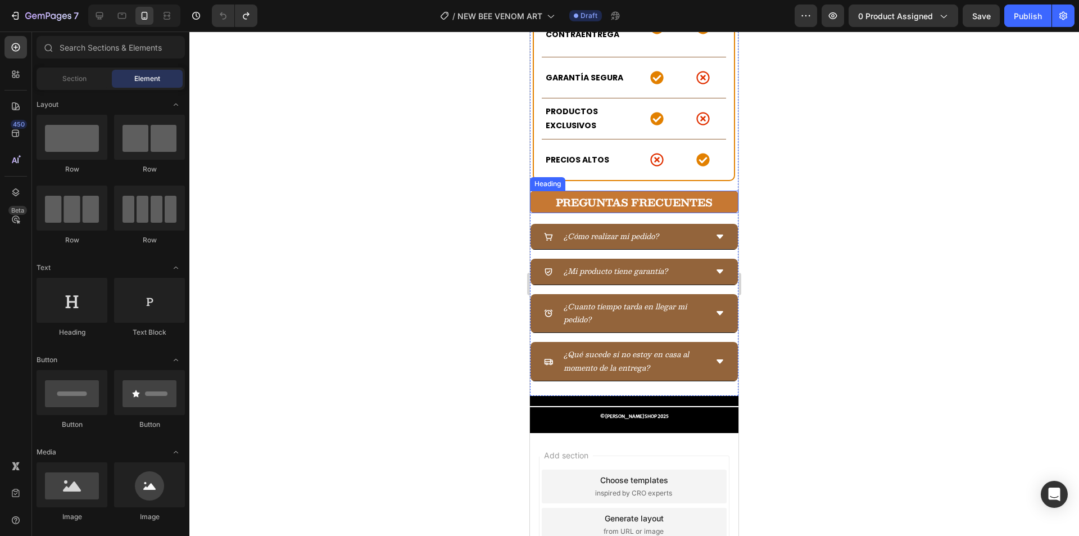
click at [618, 194] on strong "PREGUNTAS FRECUENTES" at bounding box center [634, 202] width 157 height 17
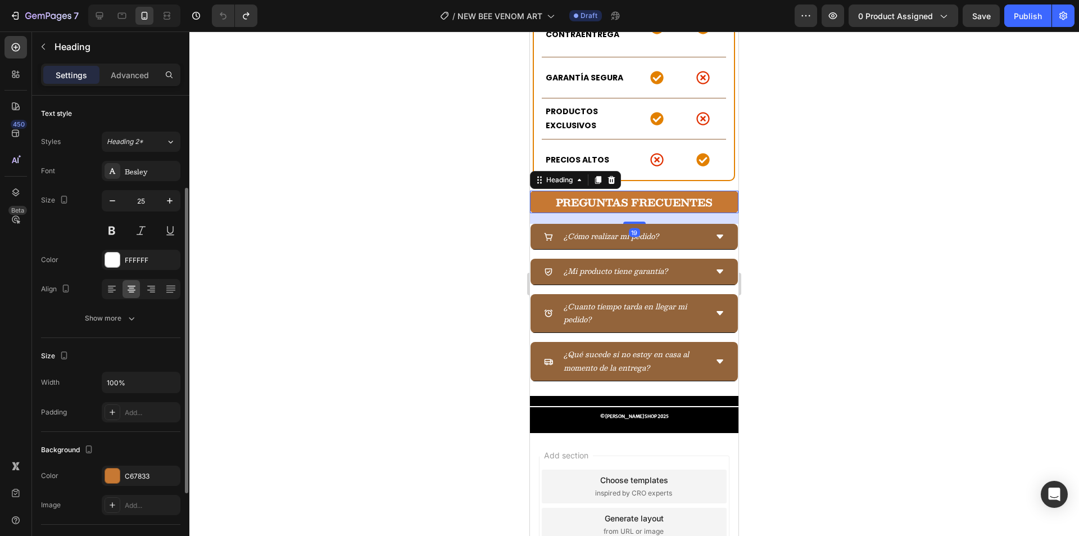
scroll to position [112, 0]
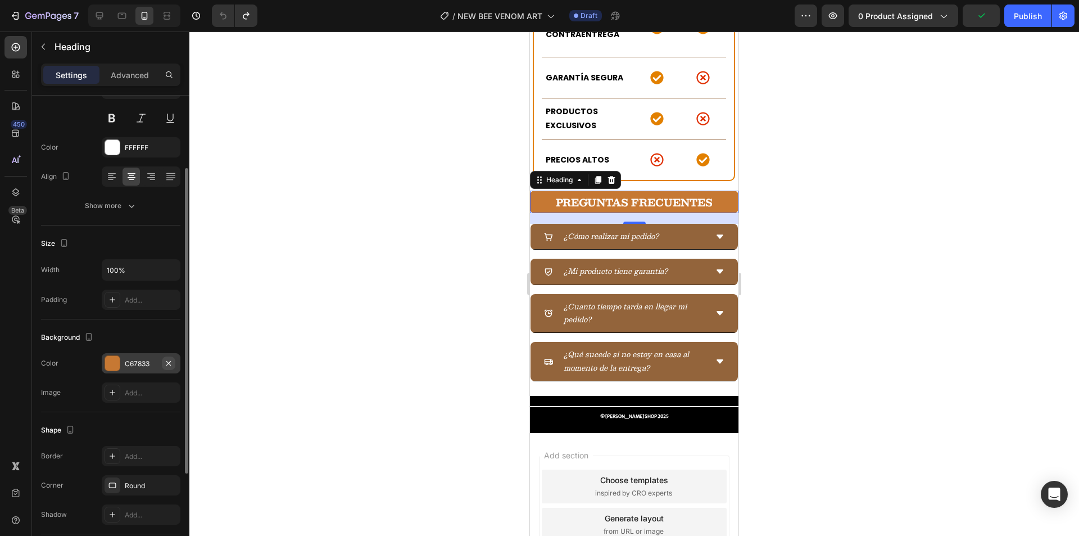
click at [169, 364] on icon "button" at bounding box center [168, 363] width 9 height 9
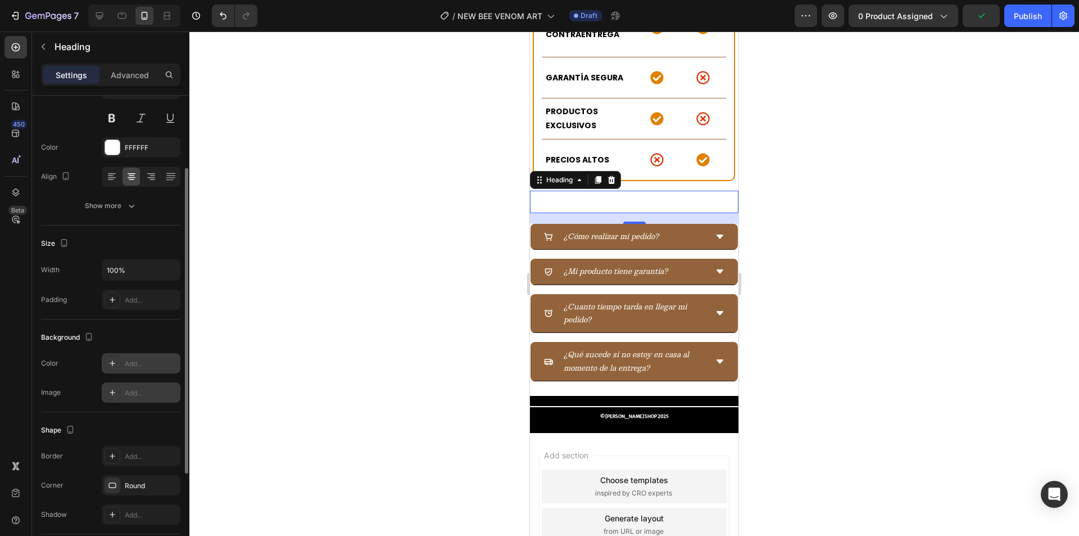
click at [143, 387] on div "Add..." at bounding box center [141, 392] width 79 height 20
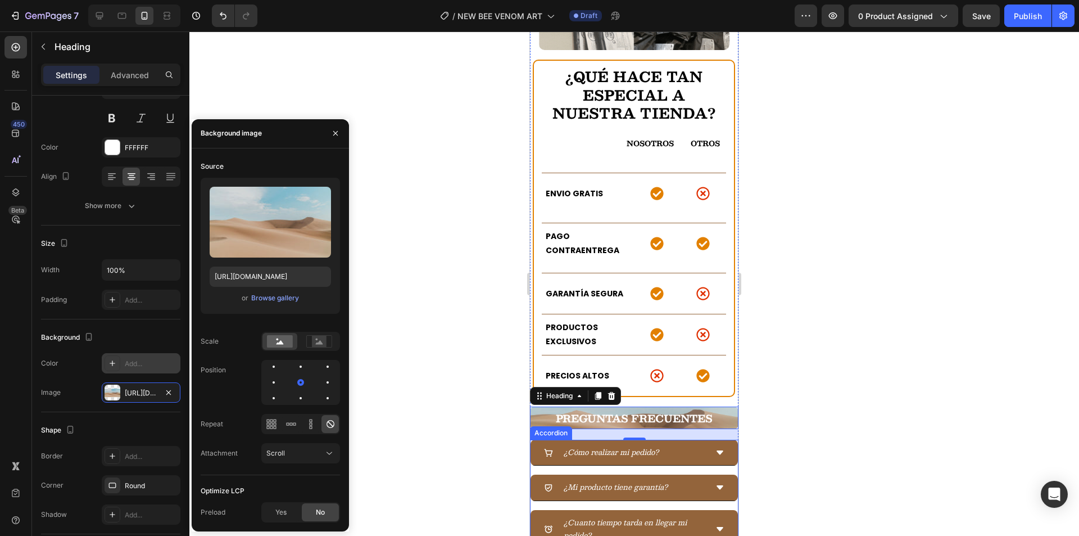
scroll to position [3091, 0]
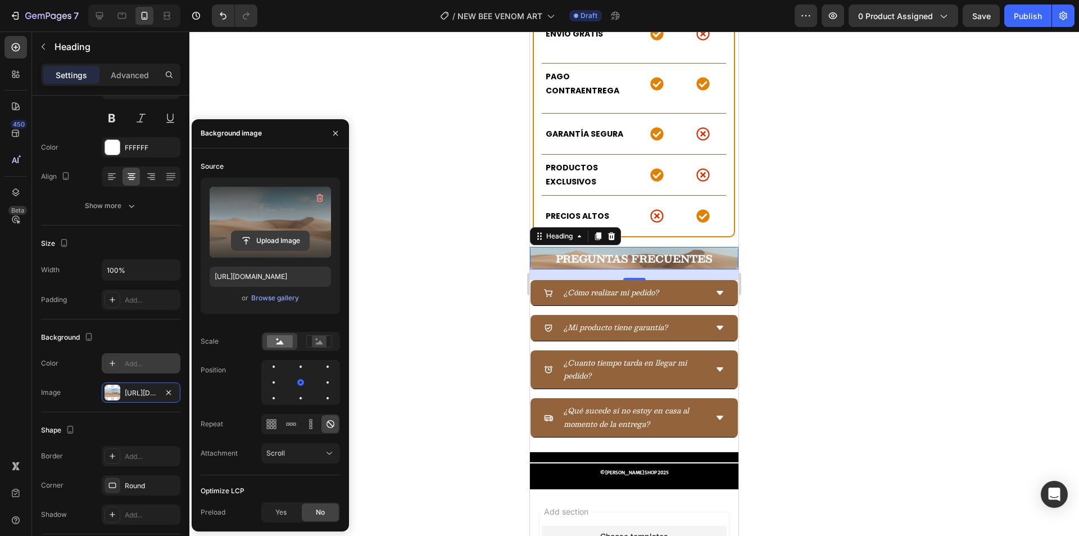
click at [260, 230] on button "Upload Image" at bounding box center [270, 240] width 79 height 20
click at [280, 234] on input "file" at bounding box center [271, 240] width 78 height 19
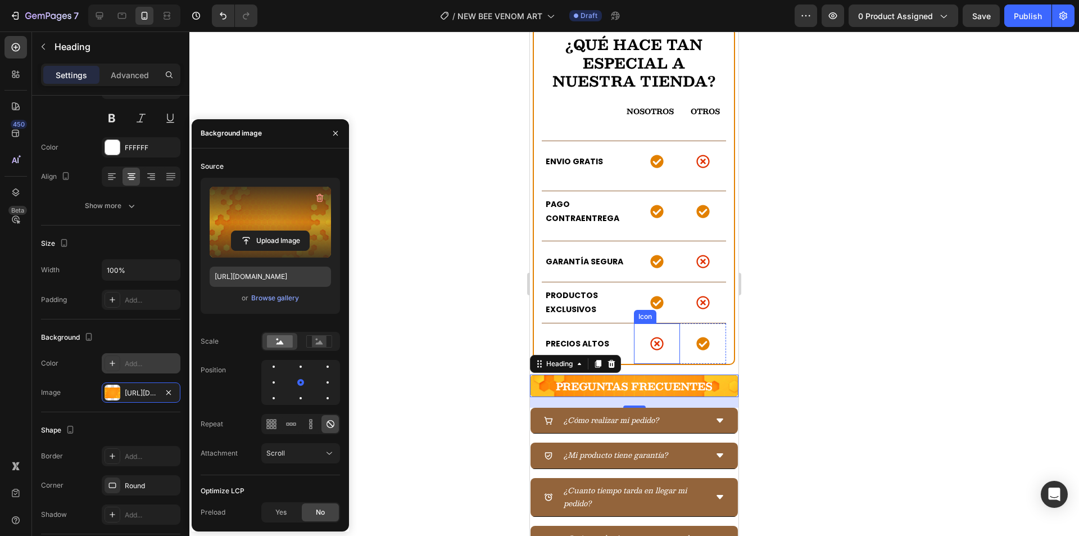
scroll to position [2979, 0]
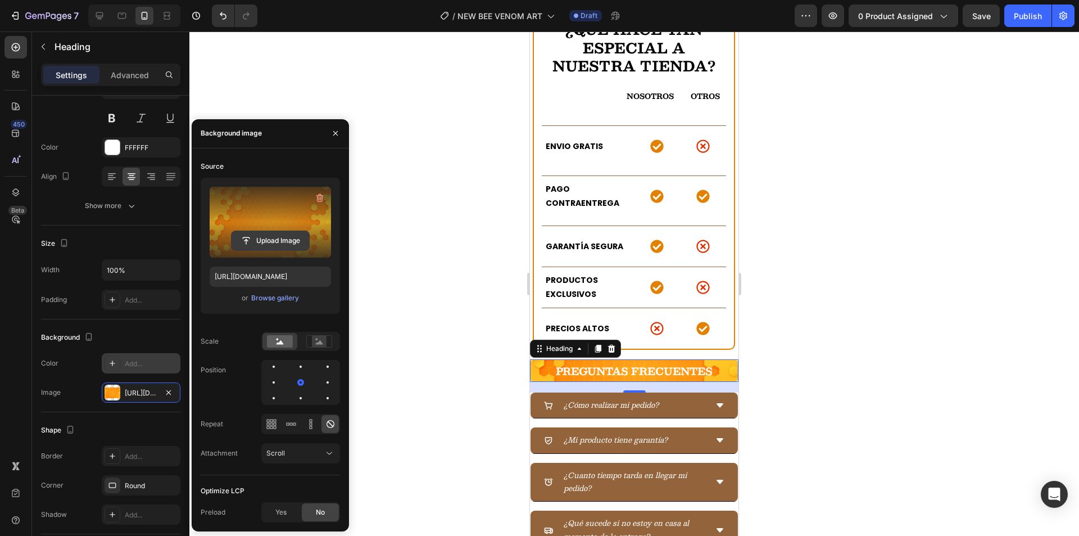
click at [262, 239] on input "file" at bounding box center [271, 240] width 78 height 19
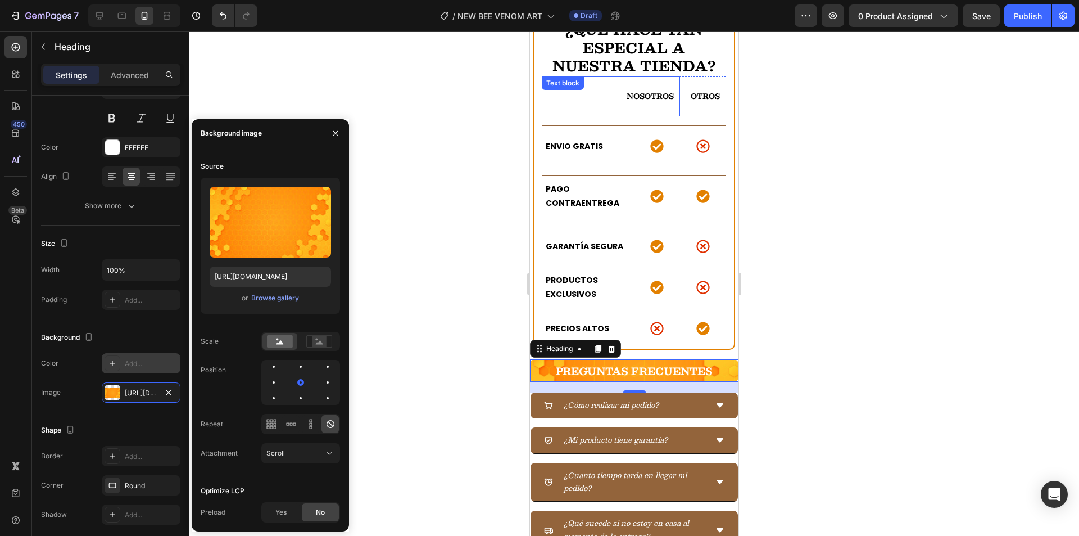
type input "https://cdn.shopify.com/s/files/1/0654/3848/2663/files/gempages_481659705752552…"
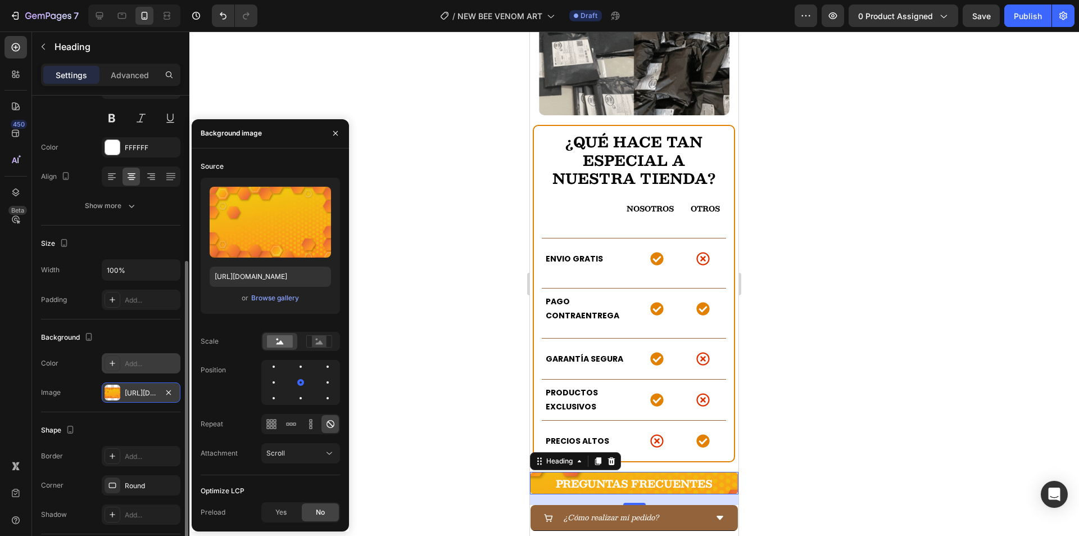
scroll to position [225, 0]
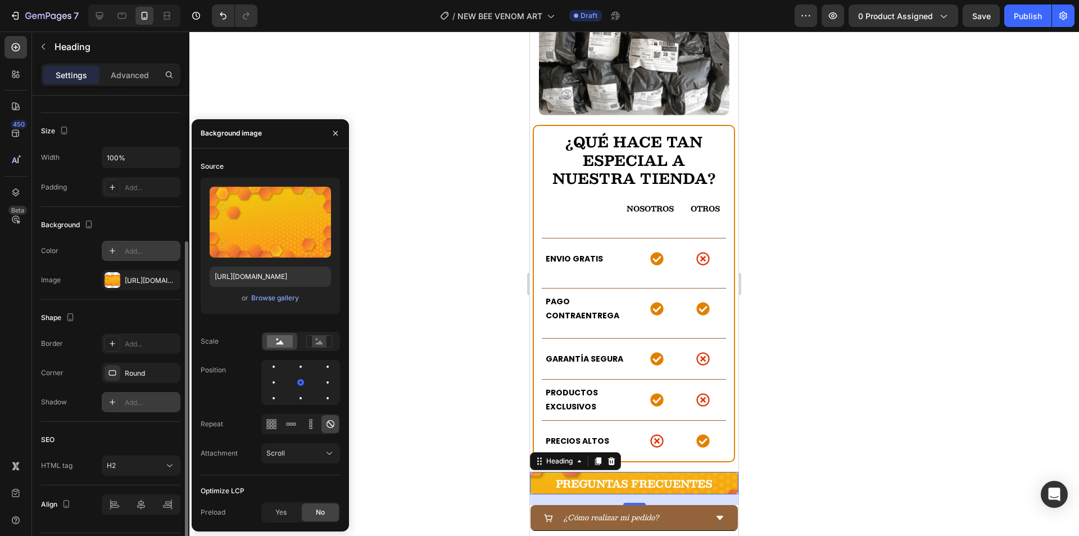
click at [129, 407] on div "Add..." at bounding box center [141, 402] width 79 height 20
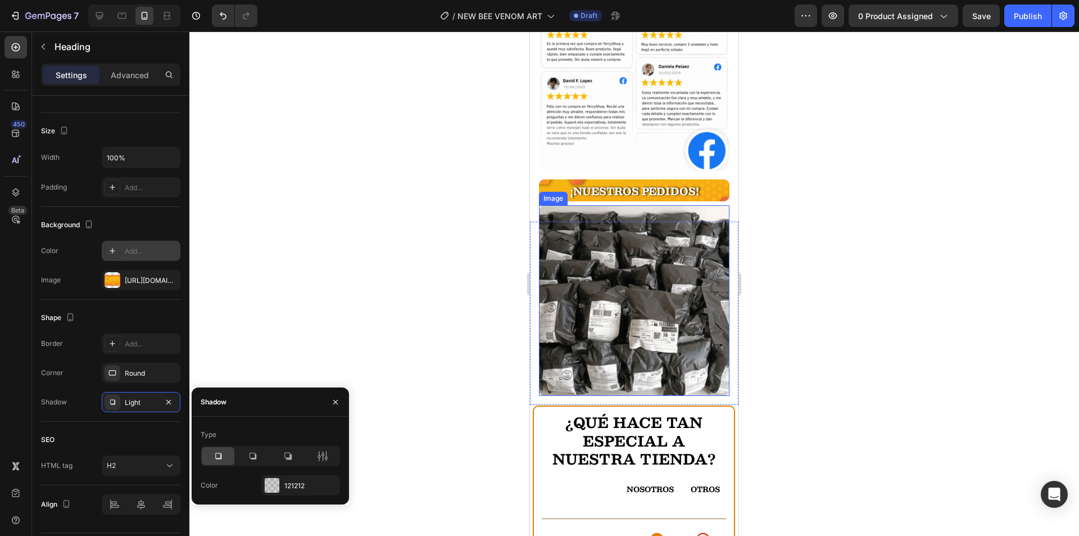
scroll to position [2585, 0]
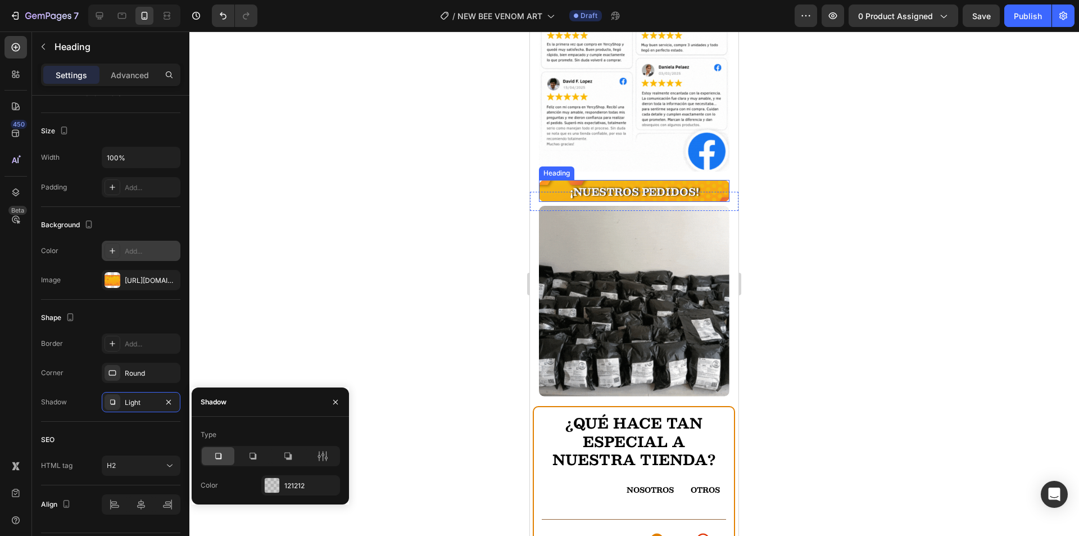
click at [637, 183] on strong "¡NUESTROS PEDIDOS!" at bounding box center [634, 191] width 129 height 17
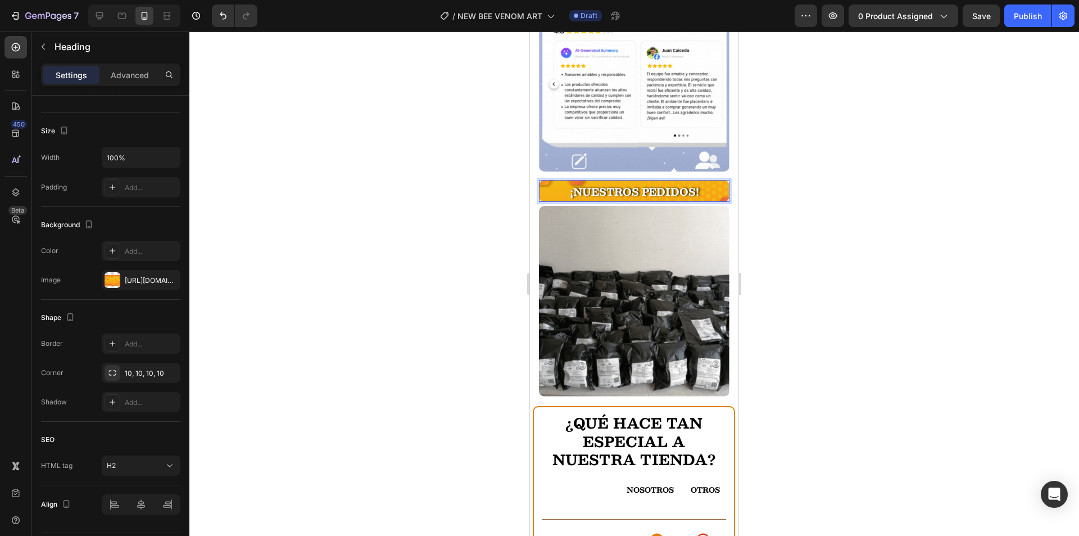
click at [637, 183] on strong "¡NUESTROS PEDIDOS!" at bounding box center [634, 191] width 129 height 17
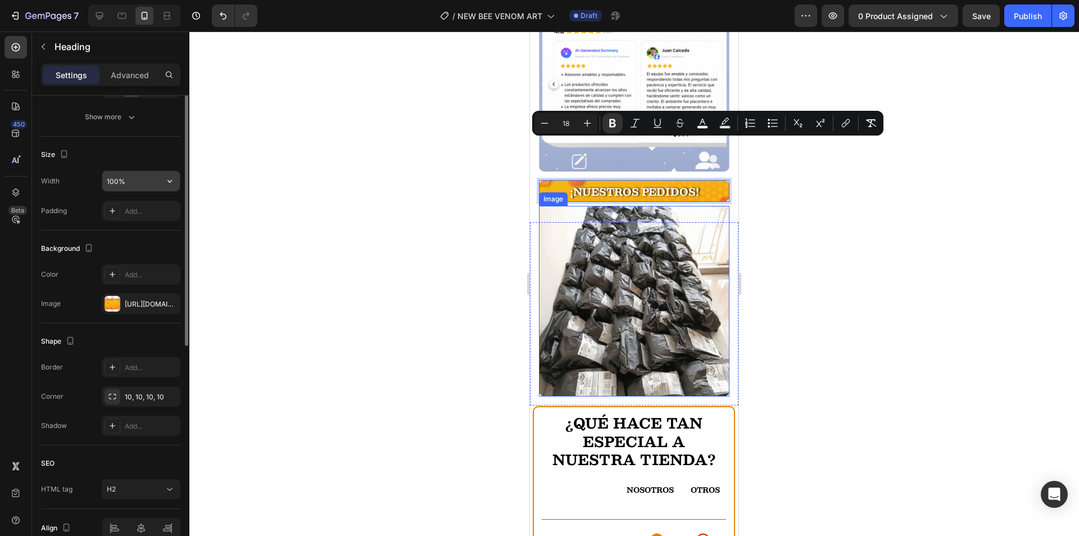
scroll to position [33, 0]
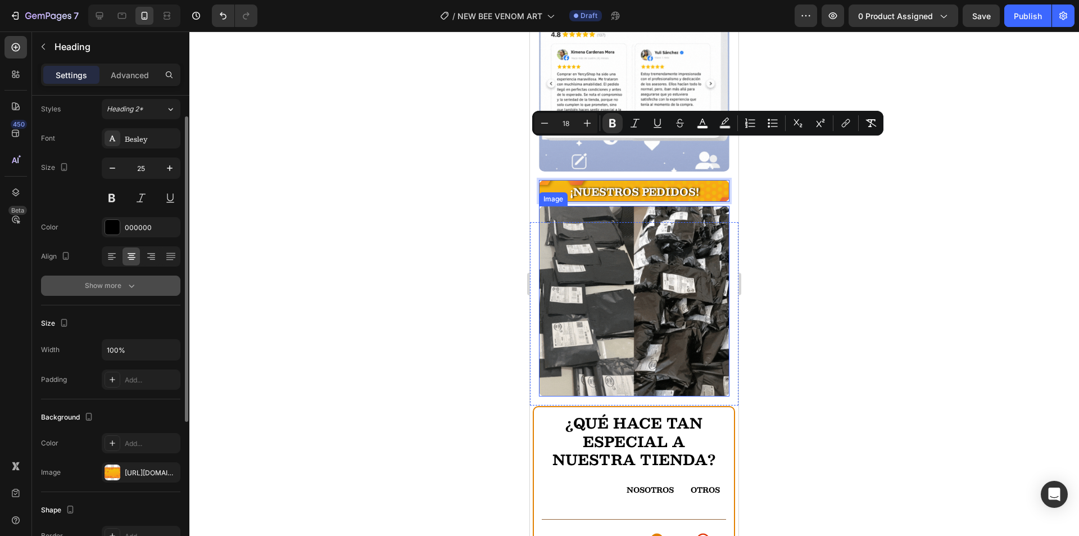
click at [138, 277] on button "Show more" at bounding box center [110, 285] width 139 height 20
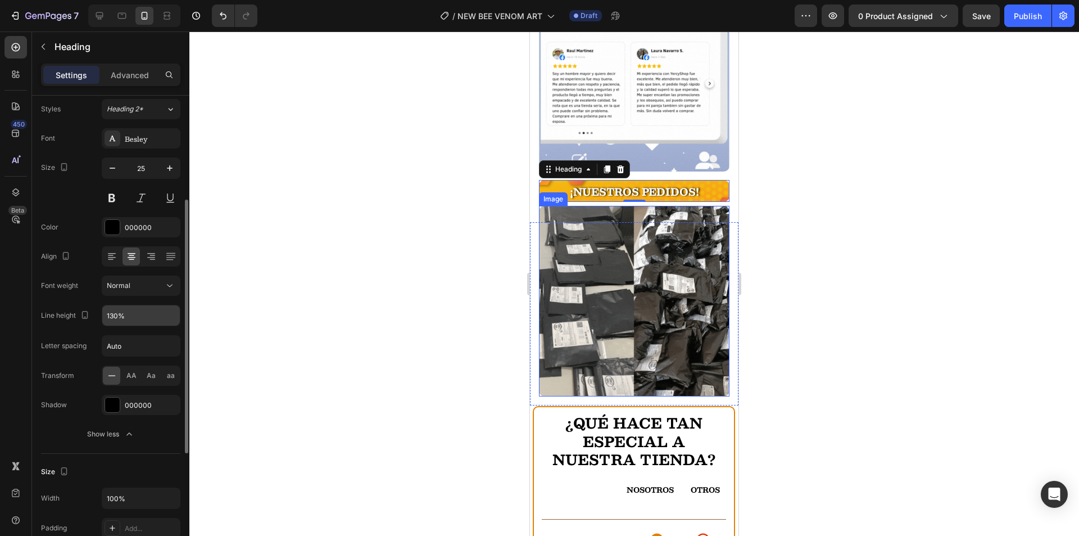
scroll to position [89, 0]
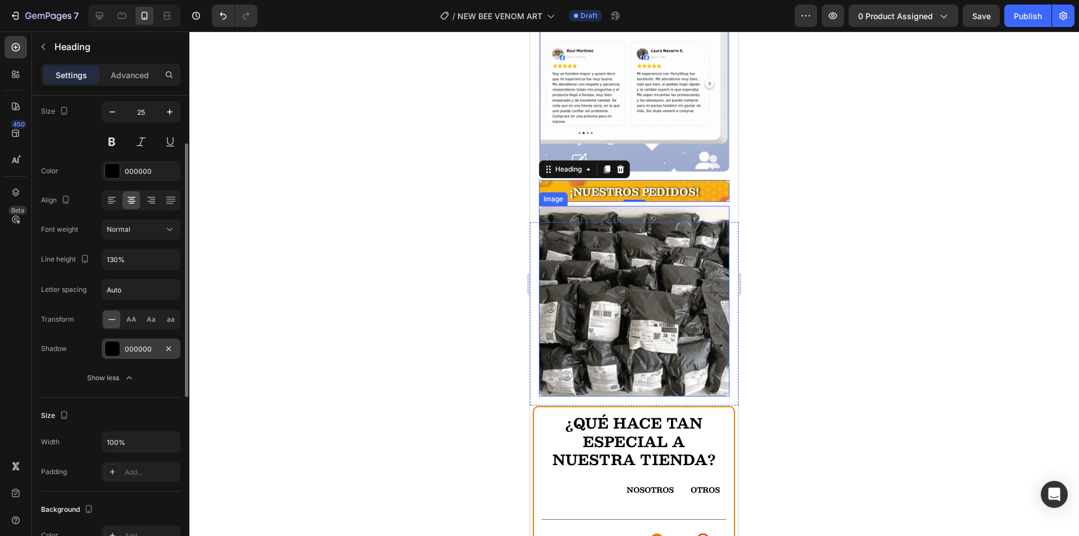
click at [137, 341] on div "000000" at bounding box center [141, 348] width 79 height 20
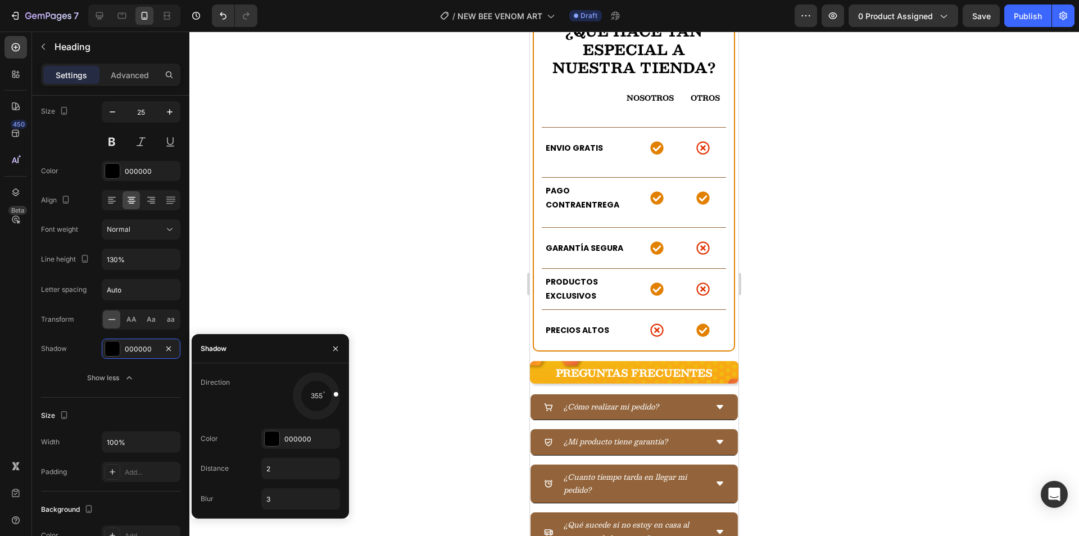
scroll to position [3091, 0]
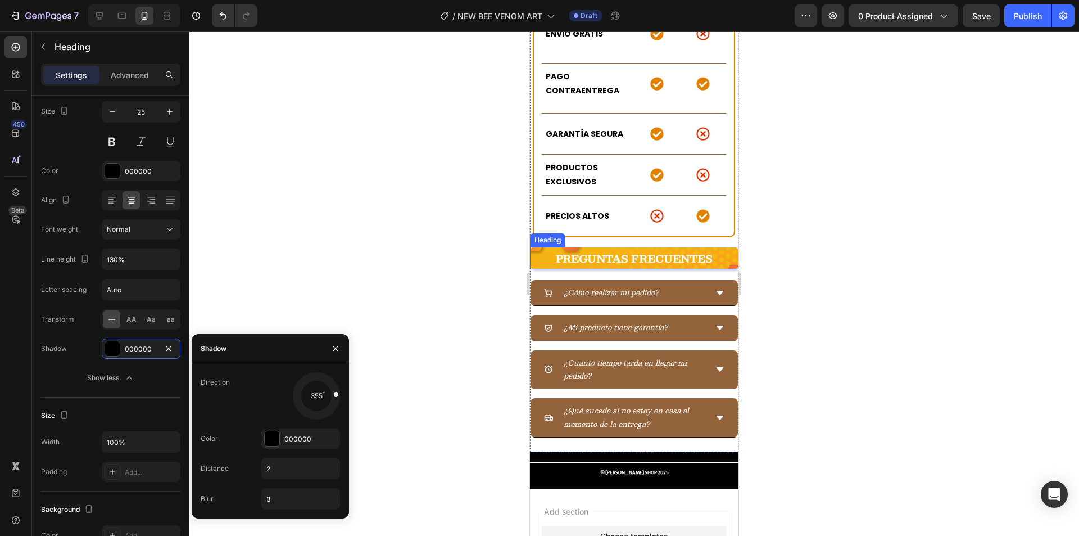
click at [606, 250] on strong "PREGUNTAS FRECUENTES" at bounding box center [634, 258] width 157 height 17
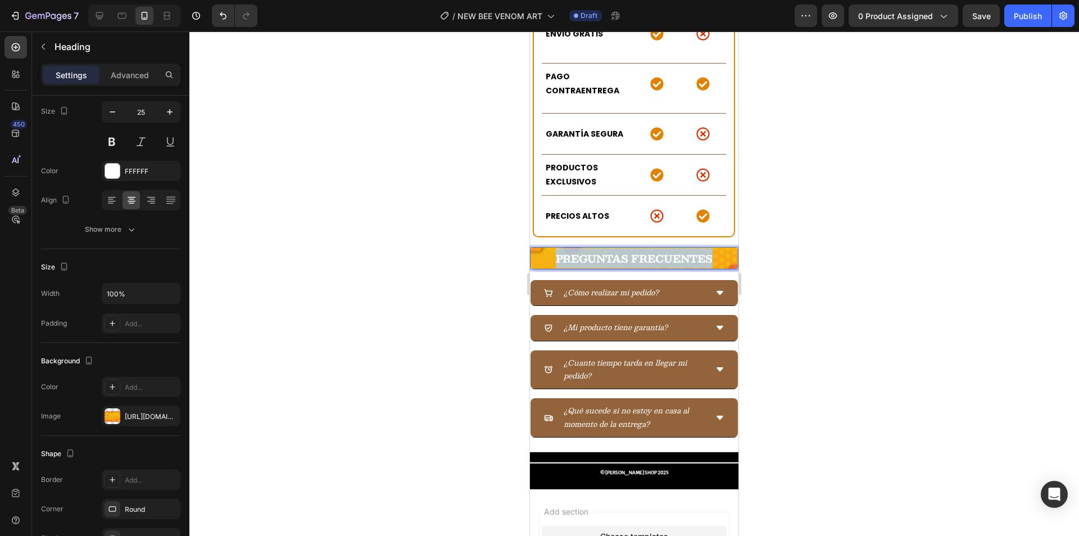
click at [606, 250] on strong "PREGUNTAS FRECUENTES" at bounding box center [634, 258] width 157 height 17
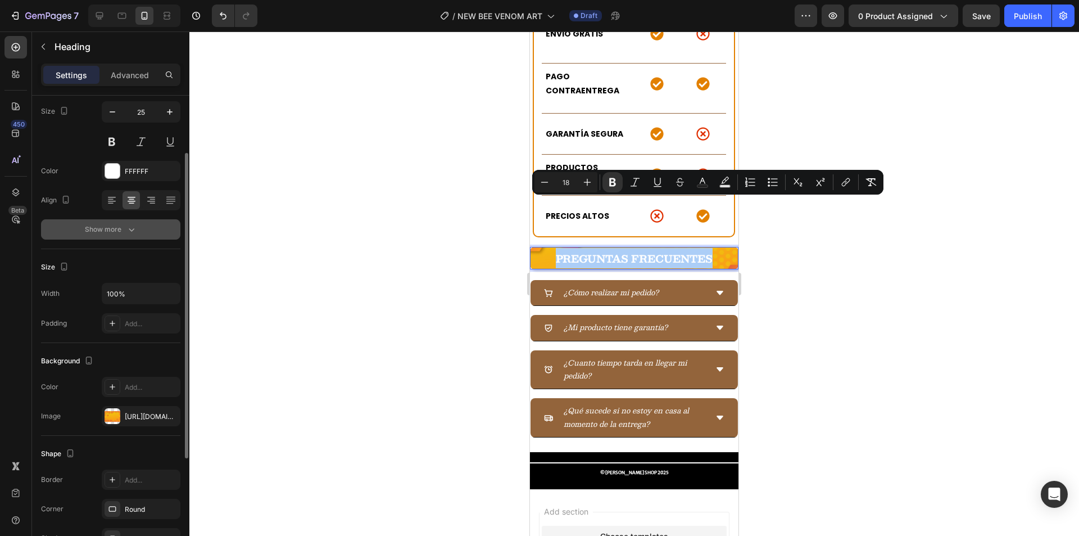
click at [124, 233] on div "Show more" at bounding box center [111, 229] width 52 height 11
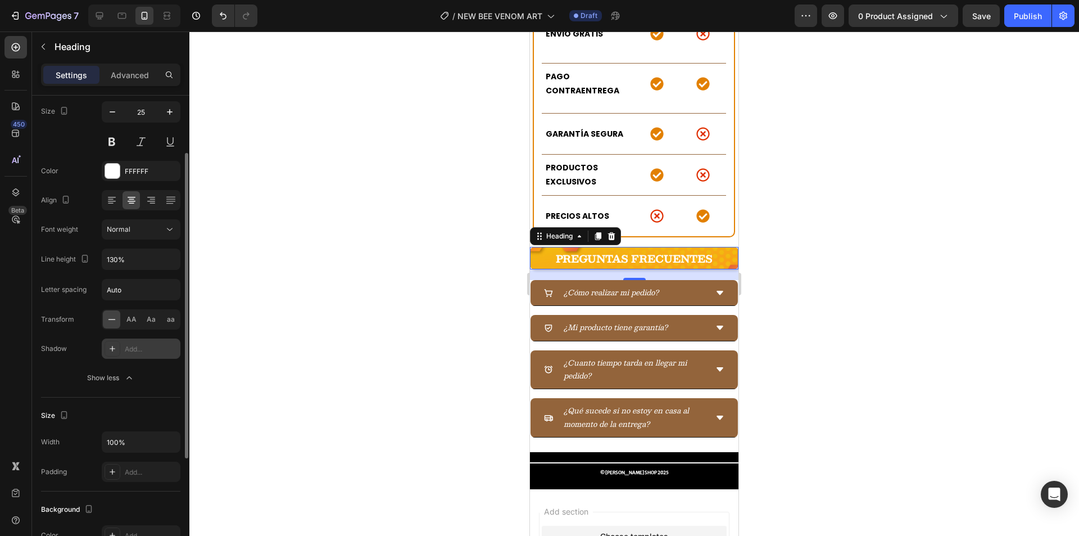
click at [130, 342] on div "Add..." at bounding box center [141, 348] width 79 height 20
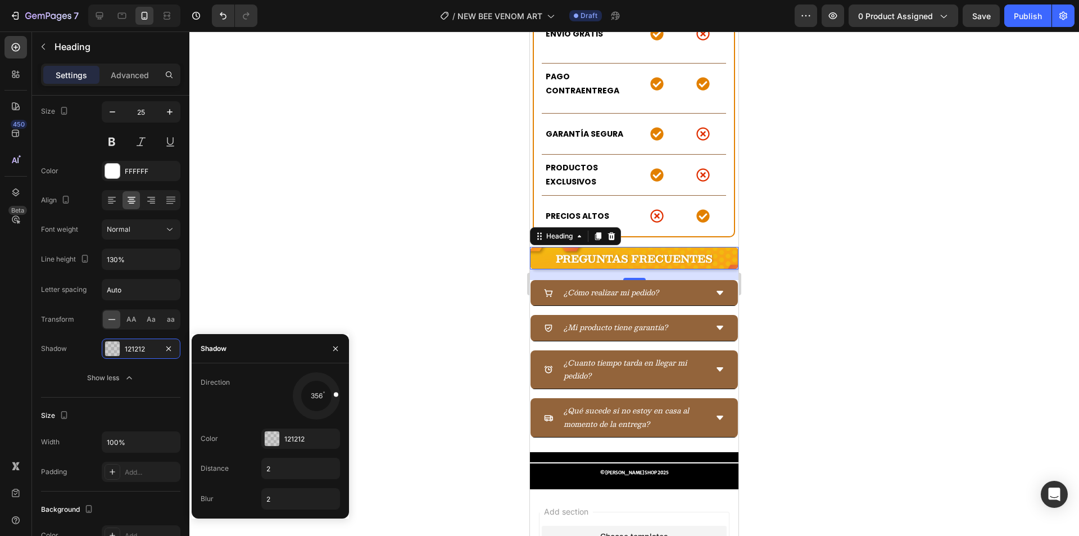
drag, startPoint x: 332, startPoint y: 388, endPoint x: 342, endPoint y: 392, distance: 11.4
click at [342, 392] on div "Direction 356 Color 121212 Distance 2 Blur 2" at bounding box center [270, 440] width 157 height 137
drag, startPoint x: 338, startPoint y: 395, endPoint x: 343, endPoint y: 392, distance: 6.6
click at [343, 392] on div "Direction 355 Color 121212 Distance 2 Blur 2" at bounding box center [270, 440] width 157 height 137
click at [306, 467] on input "2" at bounding box center [301, 468] width 78 height 20
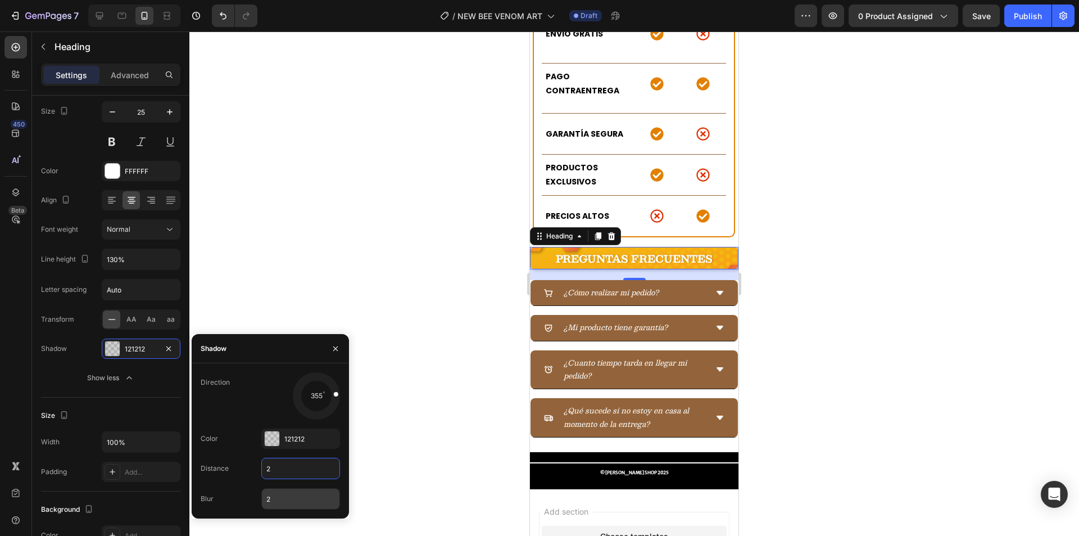
click at [297, 508] on input "2" at bounding box center [301, 498] width 78 height 20
type input "3"
click at [310, 439] on div "121212" at bounding box center [300, 439] width 33 height 10
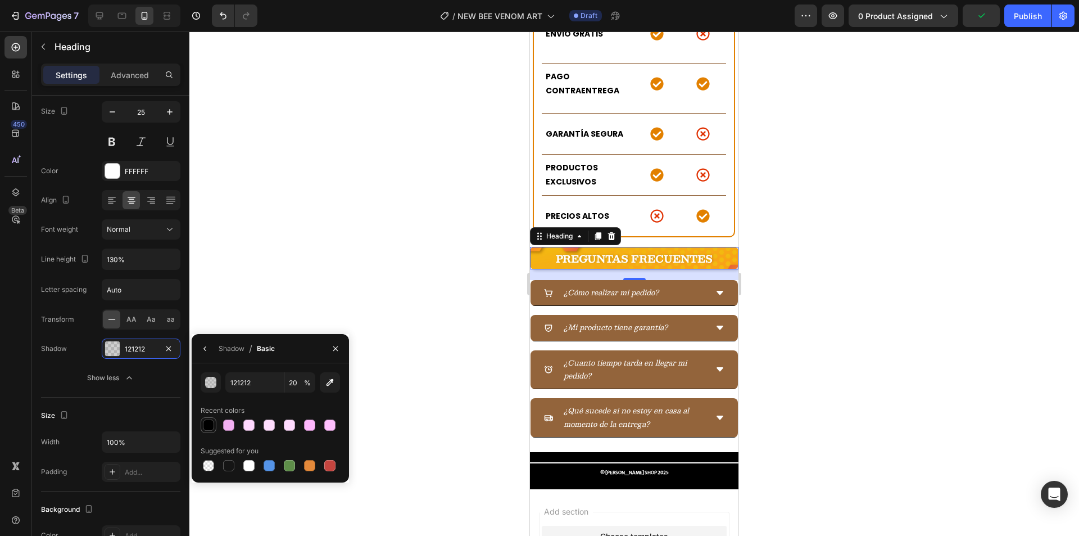
click at [209, 426] on div at bounding box center [208, 424] width 11 height 11
type input "000000"
type input "100"
click at [230, 348] on div "Shadow" at bounding box center [232, 348] width 26 height 10
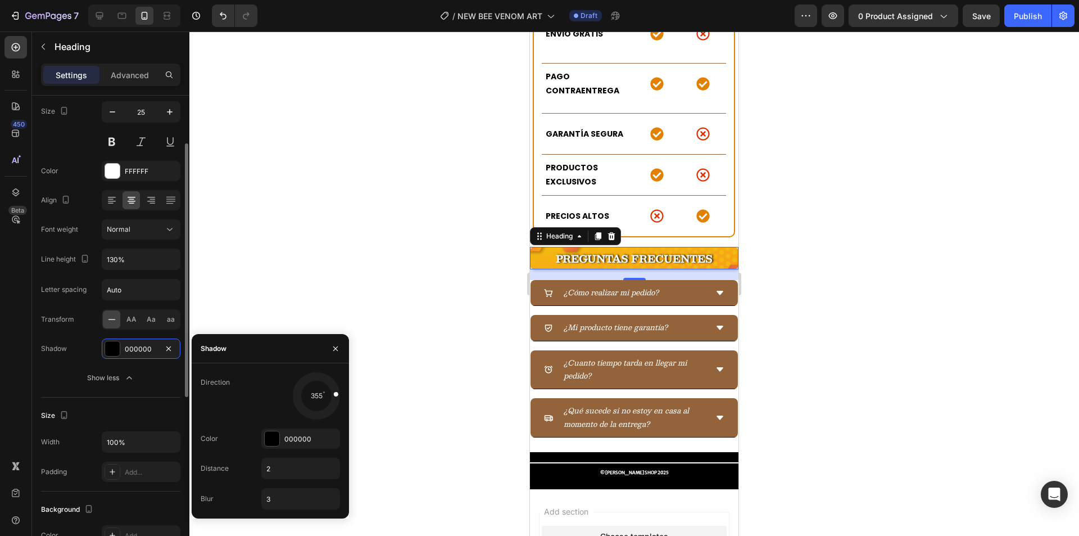
click at [78, 360] on div "Font Besley Size 25 Color FFFFFF Align Font weight Normal Line height 130% Lett…" at bounding box center [110, 230] width 139 height 316
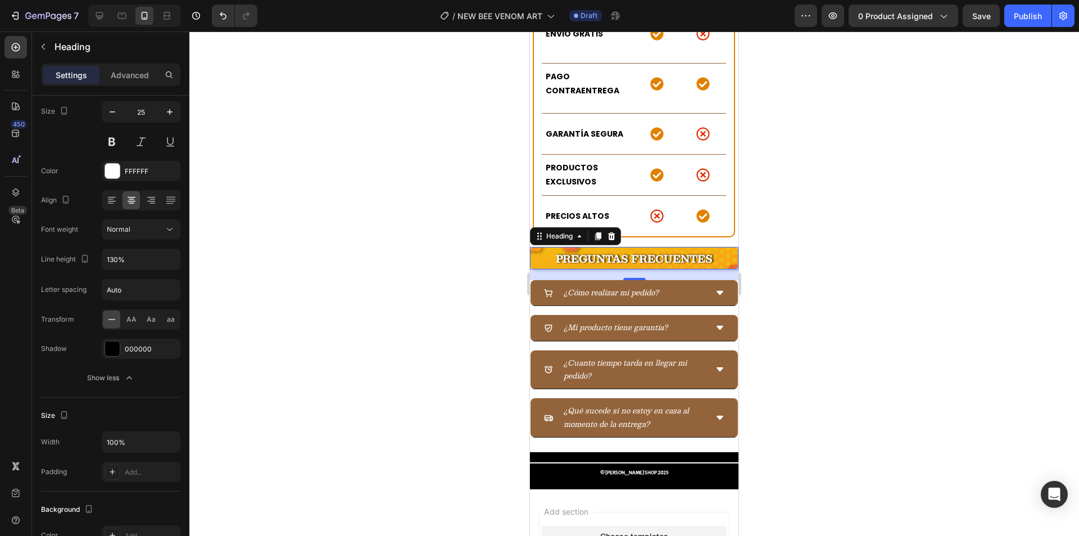
click at [459, 245] on div at bounding box center [634, 283] width 890 height 504
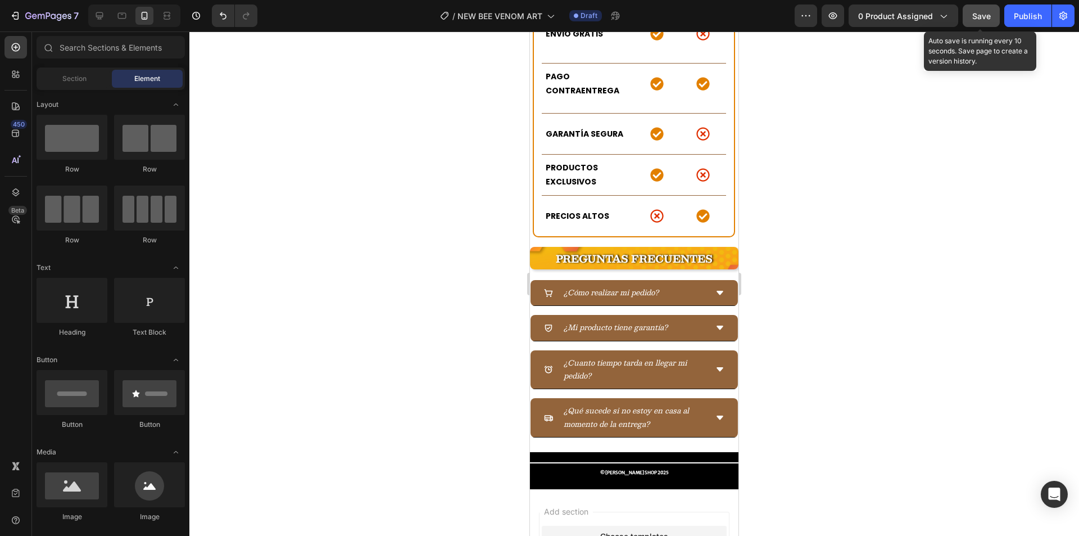
click at [982, 23] on button "Save" at bounding box center [981, 15] width 37 height 22
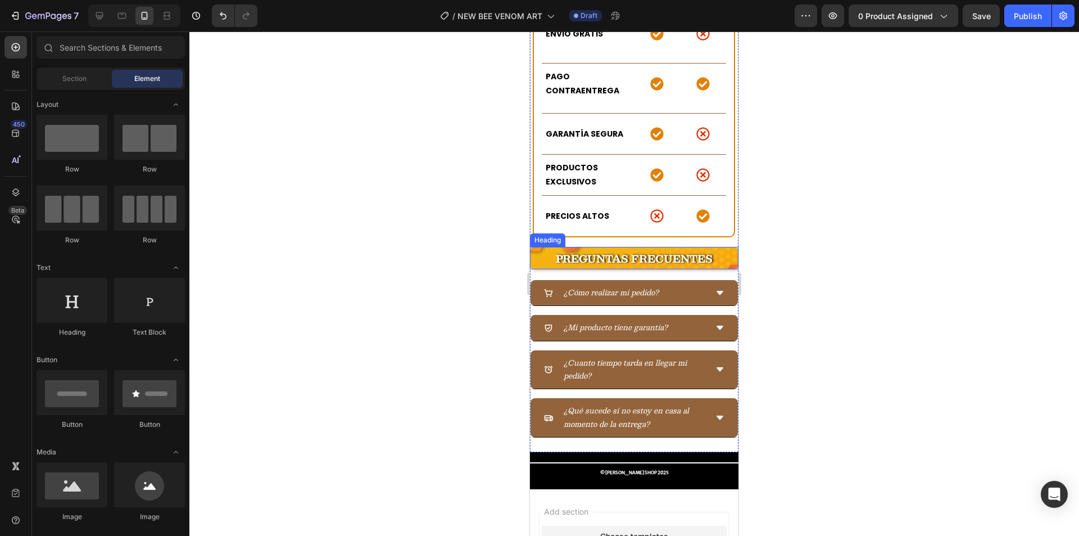
click at [539, 248] on p "⁠⁠⁠⁠⁠⁠⁠ PREGUNTAS FRECUENTES" at bounding box center [634, 258] width 206 height 20
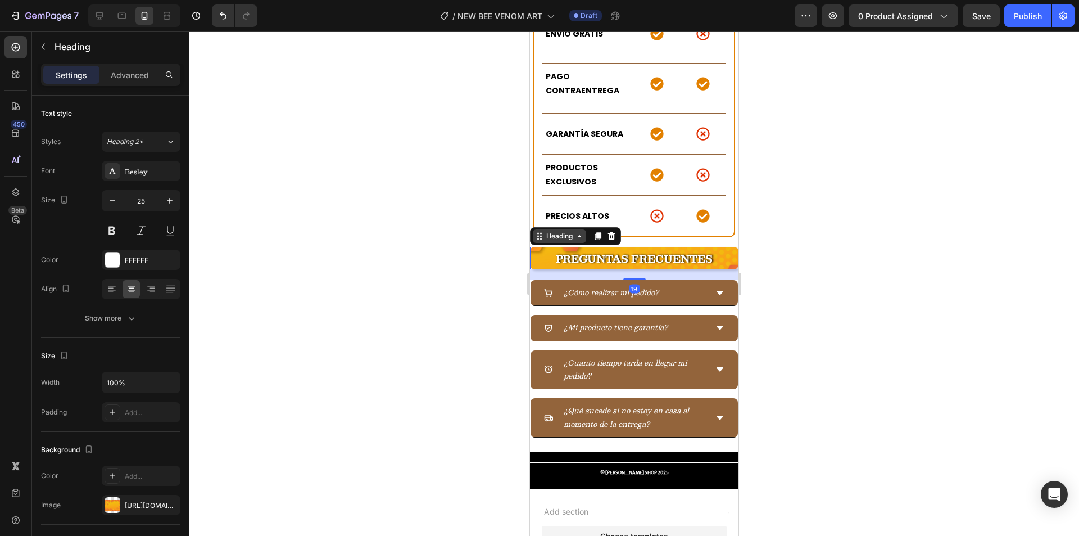
click at [550, 231] on div "Heading" at bounding box center [559, 236] width 31 height 10
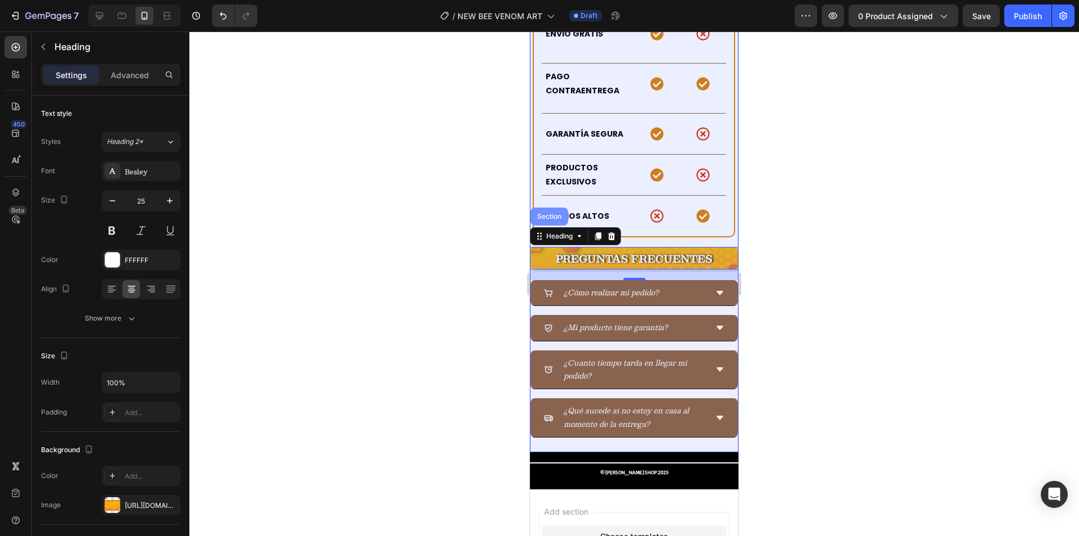
click at [553, 207] on div "Section" at bounding box center [550, 216] width 38 height 18
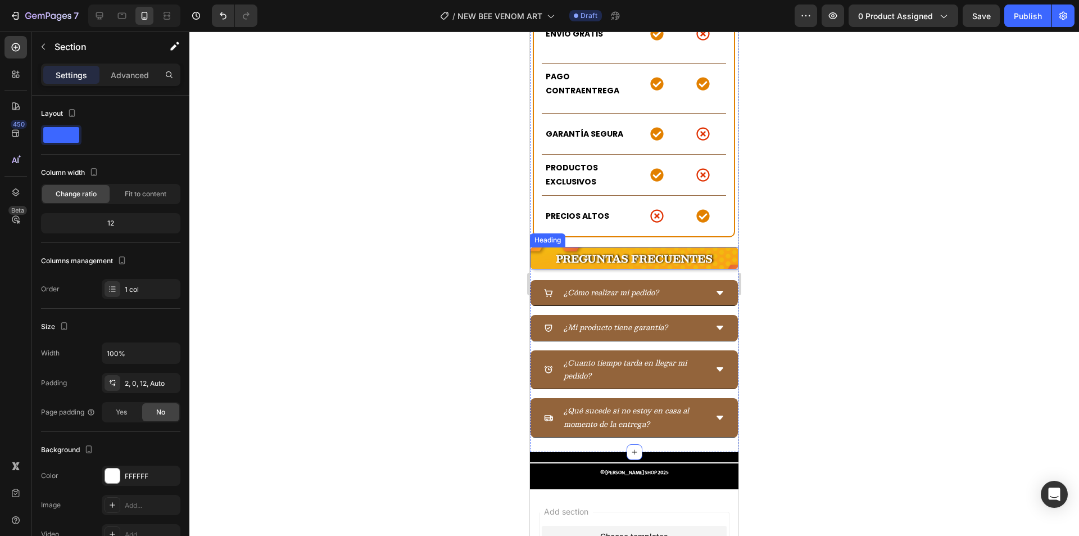
click at [544, 248] on p "⁠⁠⁠⁠⁠⁠⁠ PREGUNTAS FRECUENTES" at bounding box center [634, 258] width 206 height 20
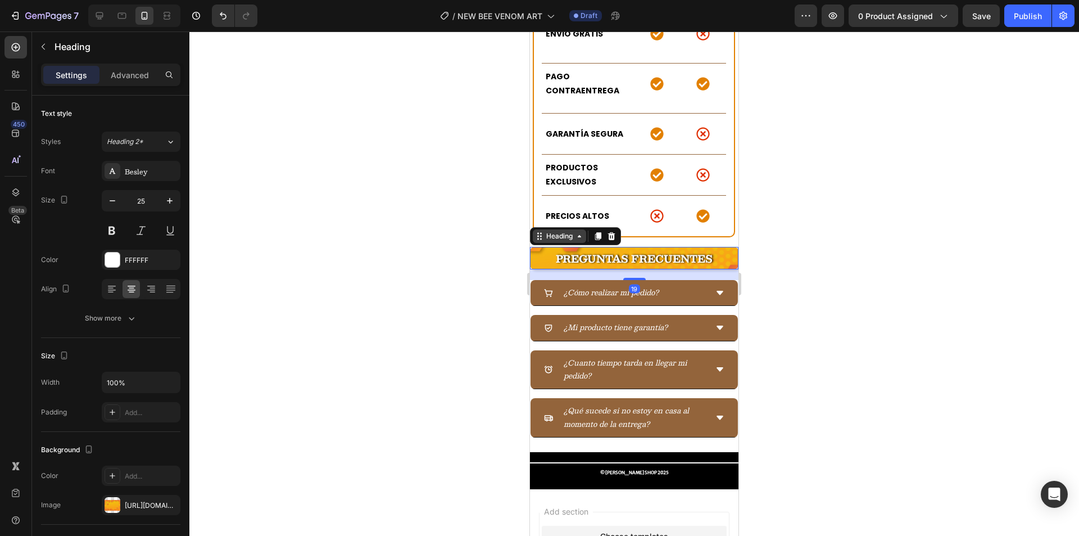
click at [552, 229] on div "Heading" at bounding box center [559, 235] width 53 height 13
drag, startPoint x: 485, startPoint y: 230, endPoint x: 529, endPoint y: 221, distance: 44.6
click at [485, 229] on div at bounding box center [634, 283] width 890 height 504
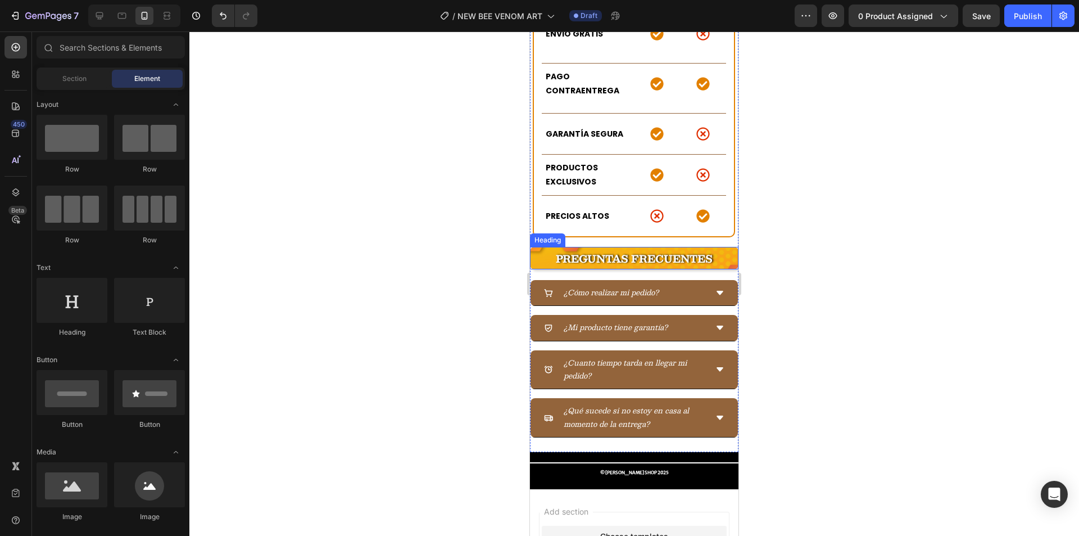
click at [701, 250] on strong "PREGUNTAS FRECUENTES" at bounding box center [634, 258] width 157 height 17
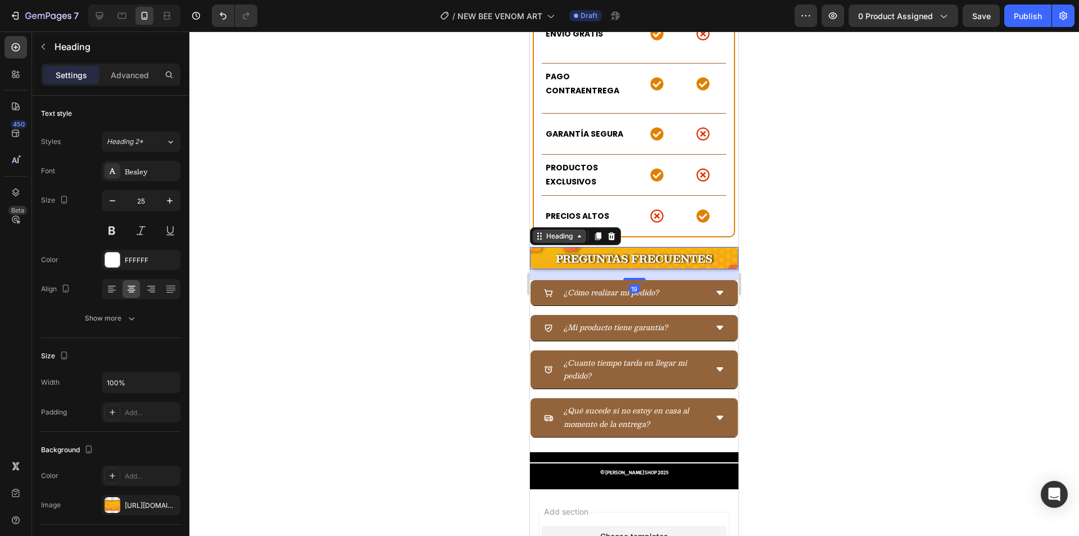
click at [578, 232] on icon at bounding box center [579, 236] width 9 height 9
click at [714, 248] on p "PREGUNTAS FRECUENTES" at bounding box center [634, 258] width 206 height 20
click at [130, 71] on p "Advanced" at bounding box center [130, 75] width 38 height 12
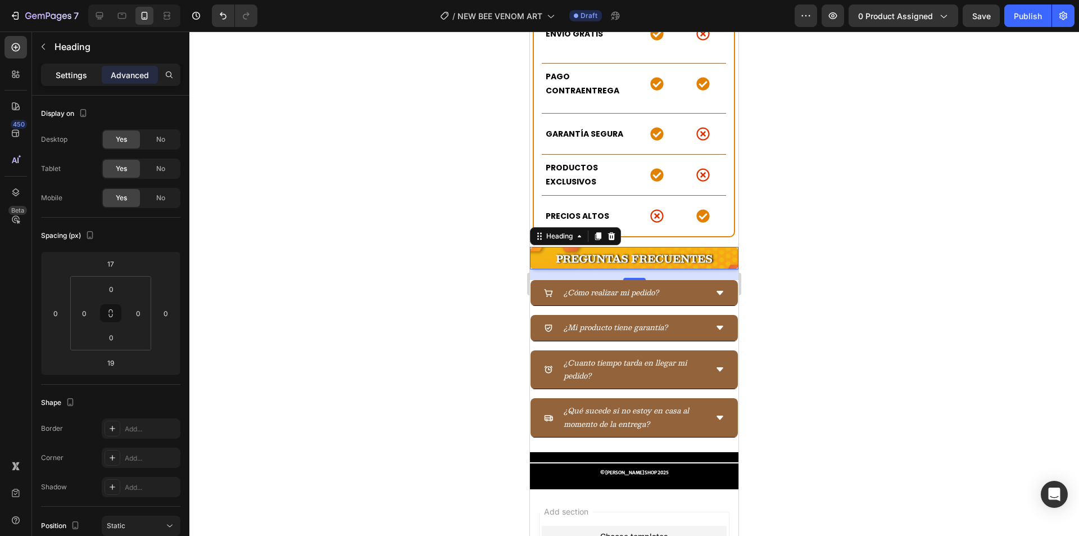
click at [54, 70] on div "Settings" at bounding box center [71, 75] width 56 height 18
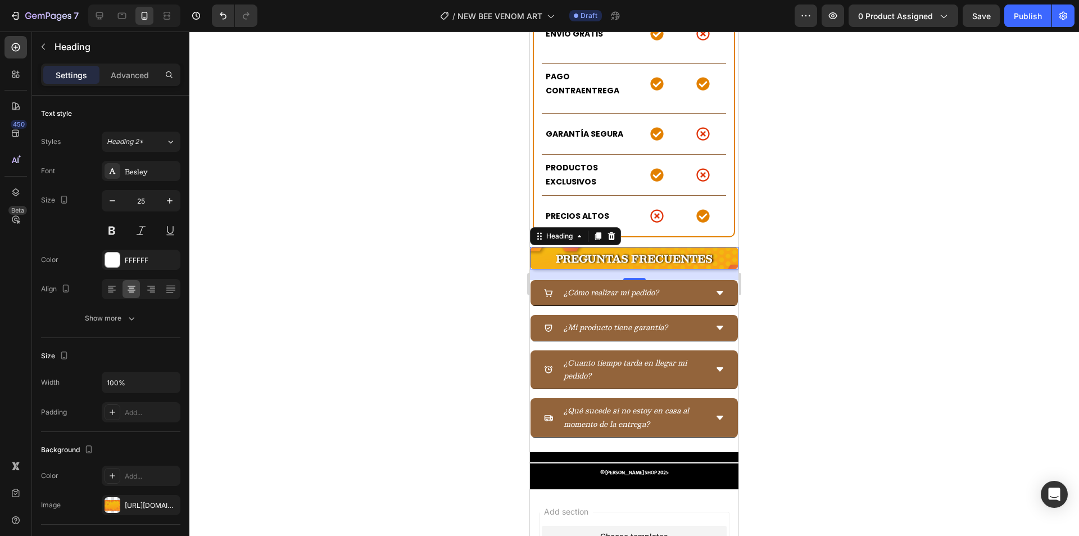
click at [480, 189] on div at bounding box center [634, 283] width 890 height 504
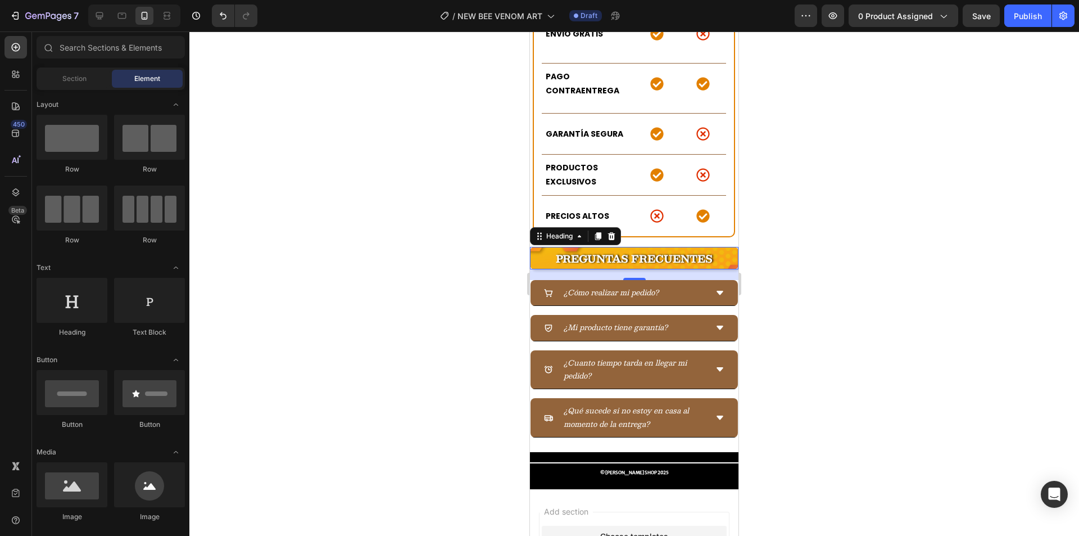
click at [535, 248] on p "⁠⁠⁠⁠⁠⁠⁠ PREGUNTAS FRECUENTES" at bounding box center [634, 258] width 206 height 20
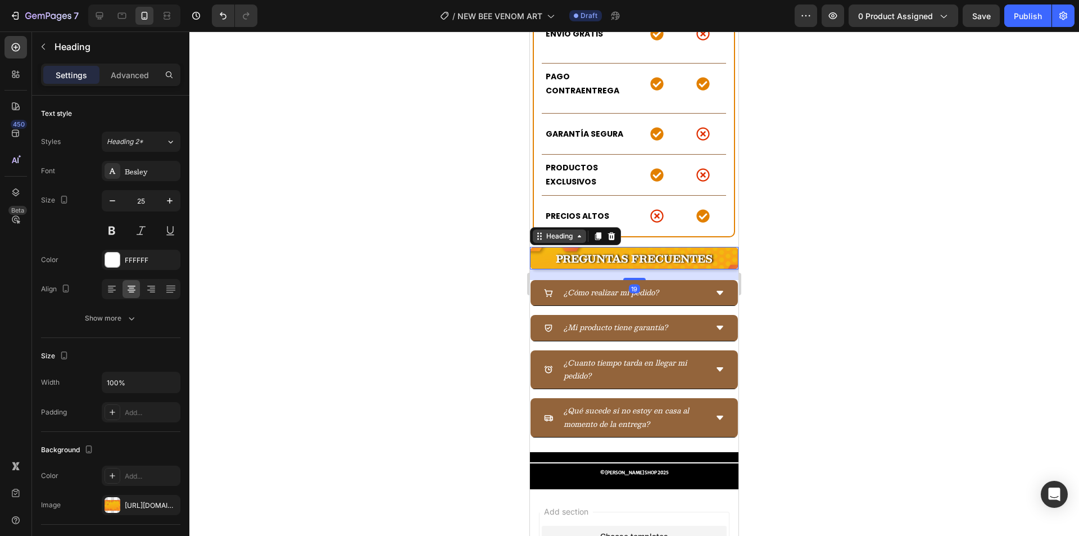
click at [545, 231] on div "Heading" at bounding box center [559, 236] width 31 height 10
click at [546, 231] on div "Heading" at bounding box center [559, 236] width 31 height 10
click at [115, 74] on p "Advanced" at bounding box center [130, 75] width 38 height 12
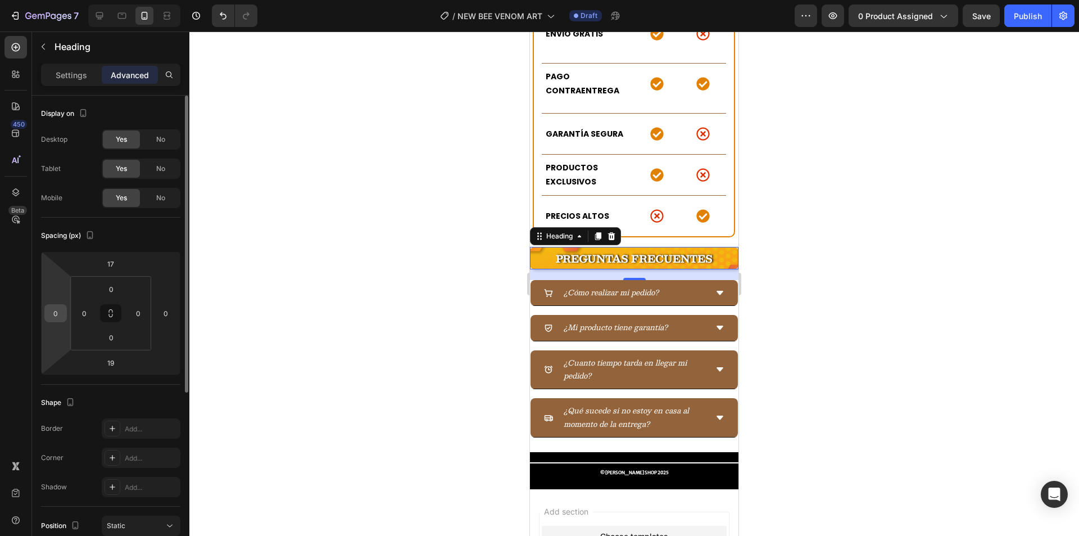
click at [60, 314] on input "0" at bounding box center [55, 313] width 17 height 17
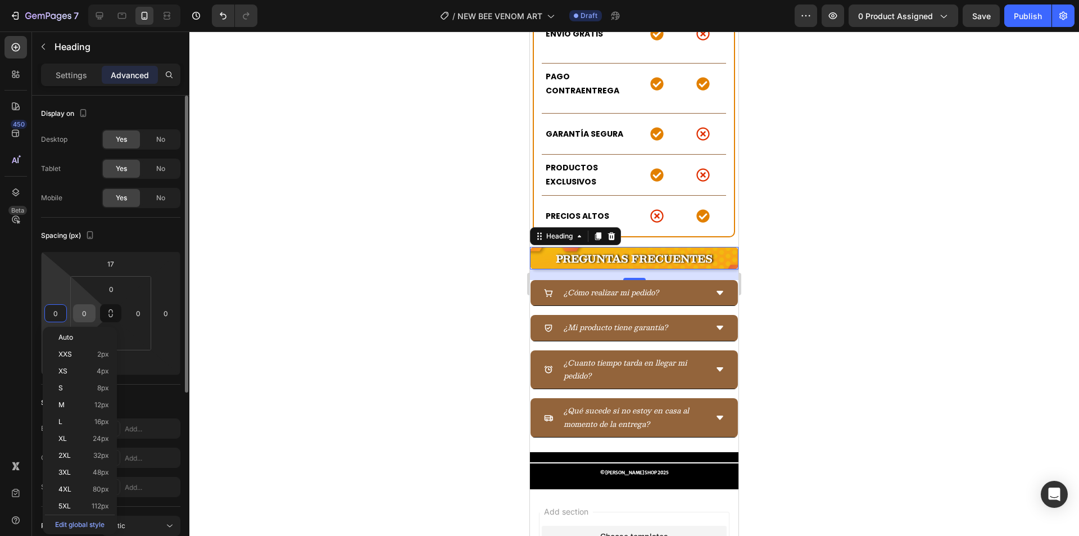
click at [85, 315] on input "0" at bounding box center [84, 313] width 17 height 17
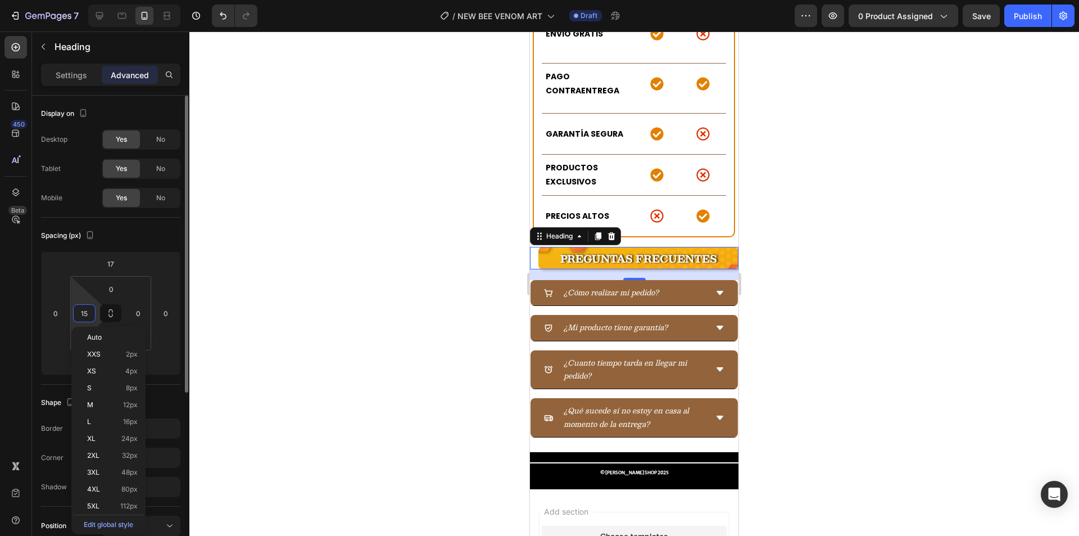
type input "16"
click at [144, 314] on input "0" at bounding box center [138, 313] width 17 height 17
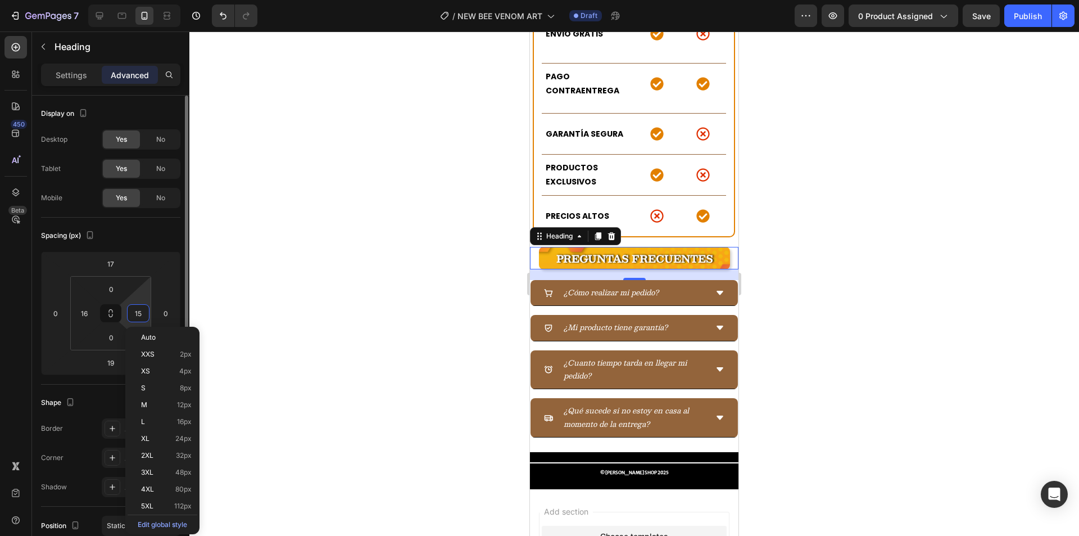
type input "16"
click at [117, 285] on input "0" at bounding box center [111, 288] width 22 height 17
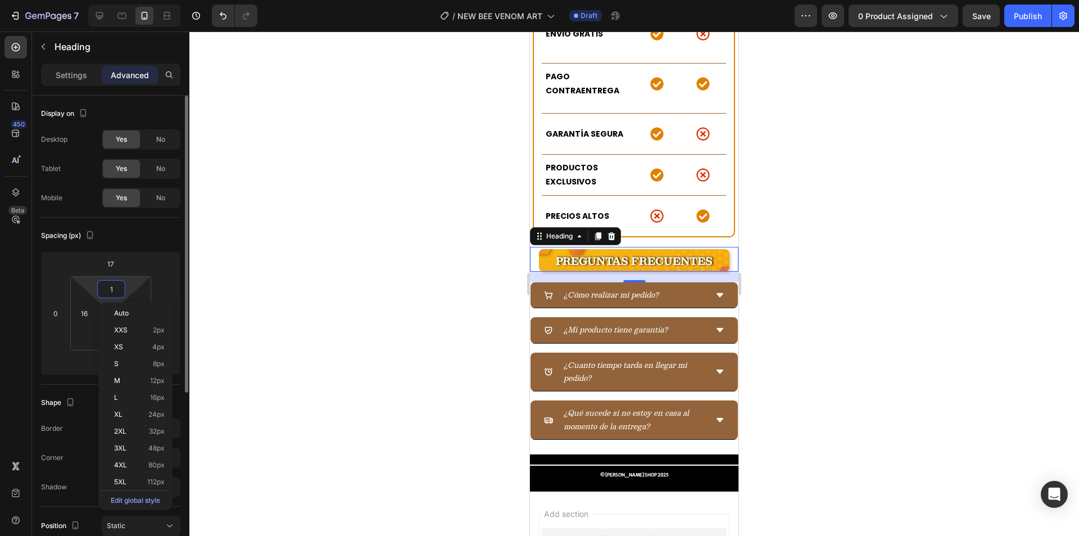
type input "0"
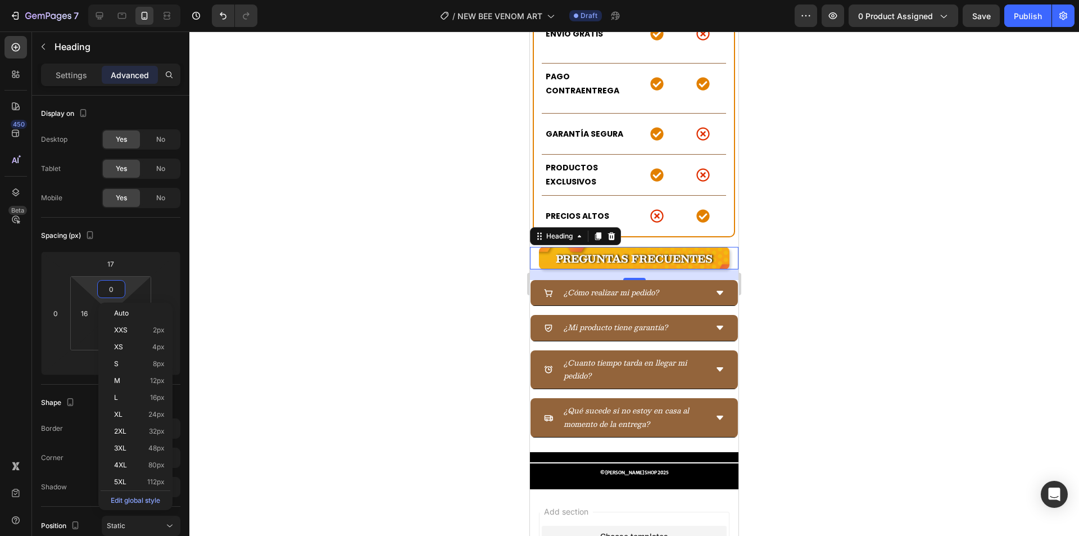
click at [466, 206] on div at bounding box center [634, 283] width 890 height 504
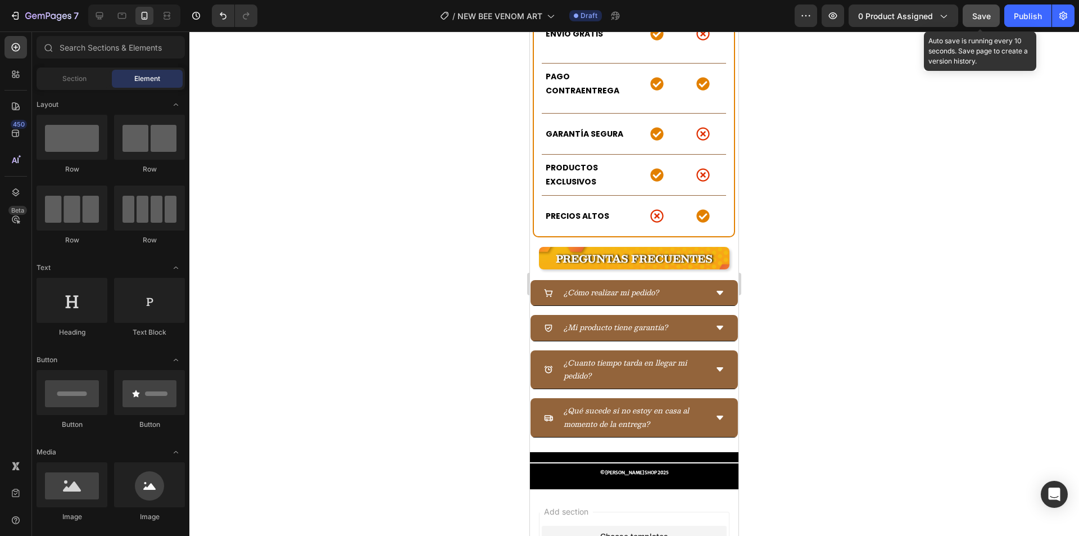
click at [973, 21] on div "Save" at bounding box center [981, 16] width 19 height 12
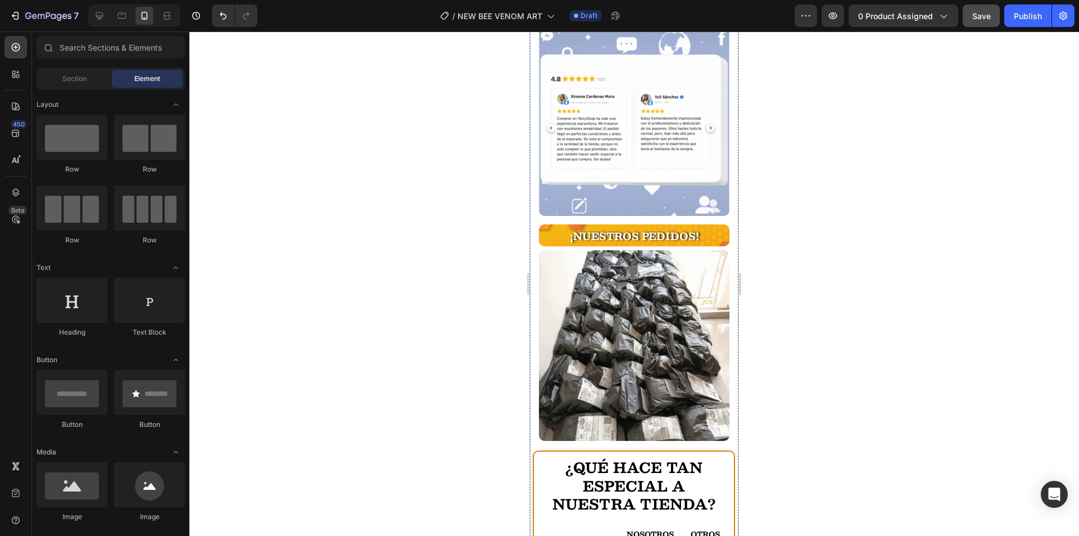
scroll to position [2529, 0]
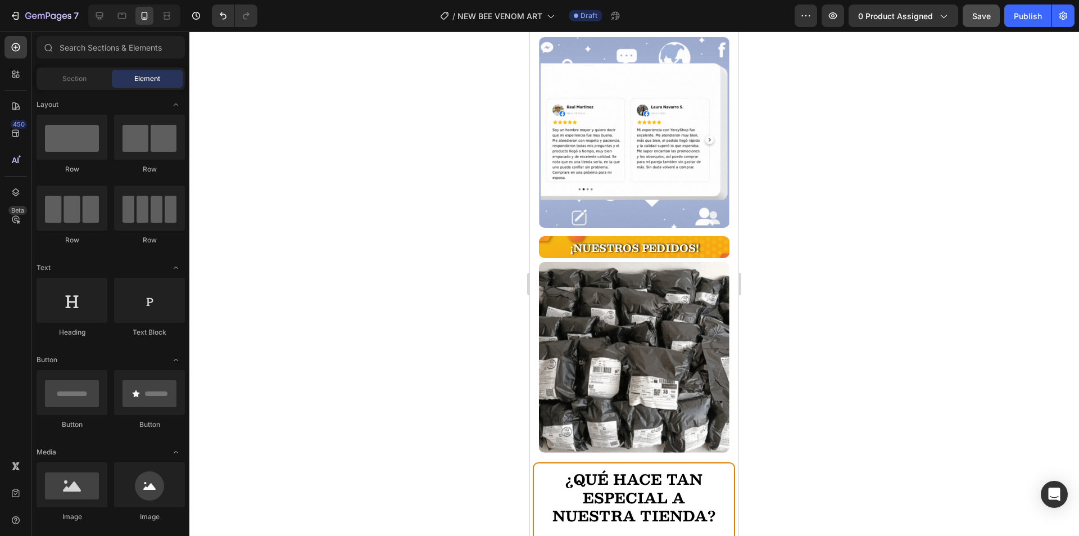
click at [460, 232] on div at bounding box center [634, 283] width 890 height 504
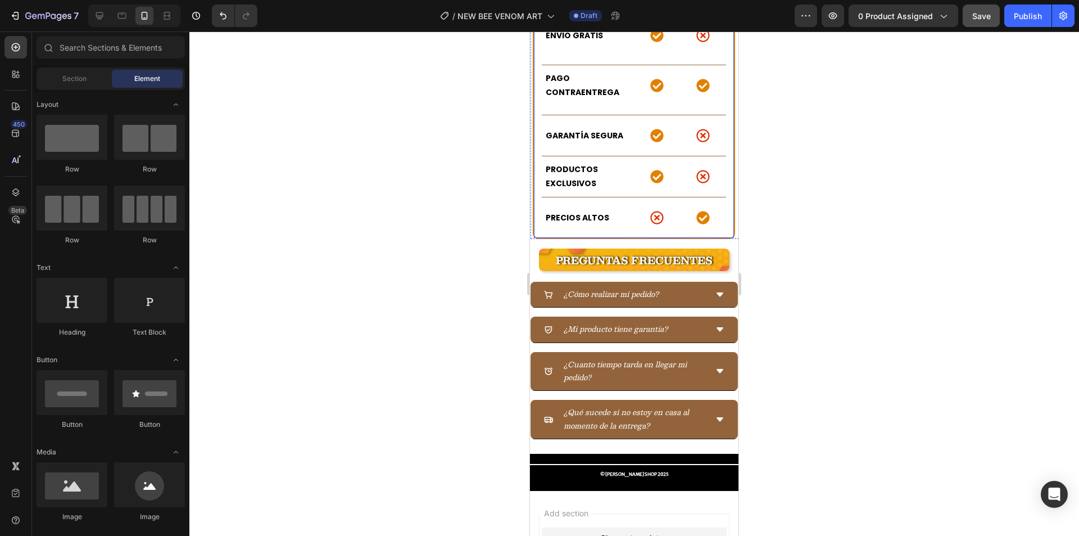
scroll to position [3147, 0]
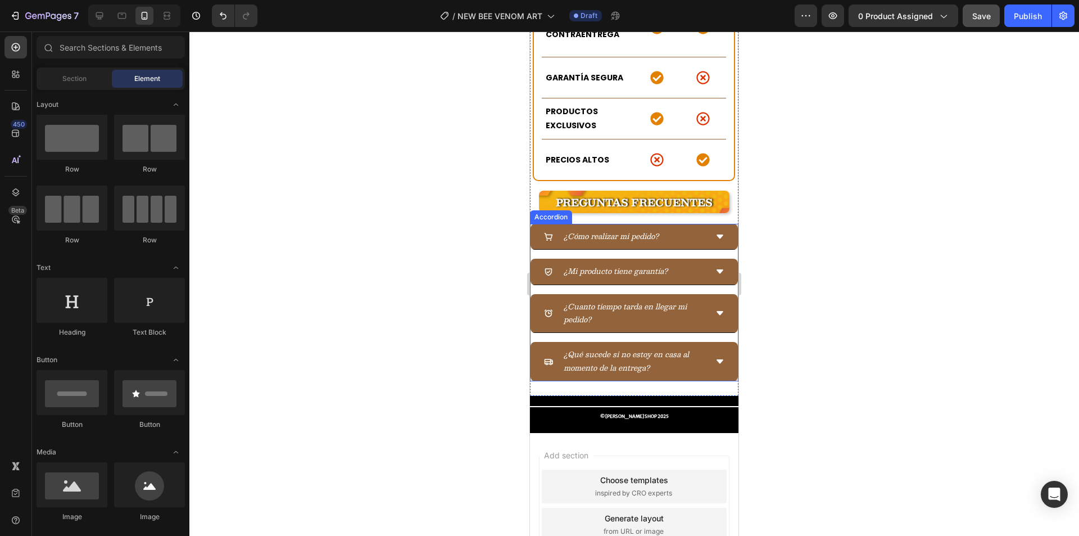
click at [578, 224] on div "¿Cómo realizar mi pedido? ¿Mi producto tiene garantía? ¿Cuanto tiempo tarda en …" at bounding box center [634, 302] width 209 height 157
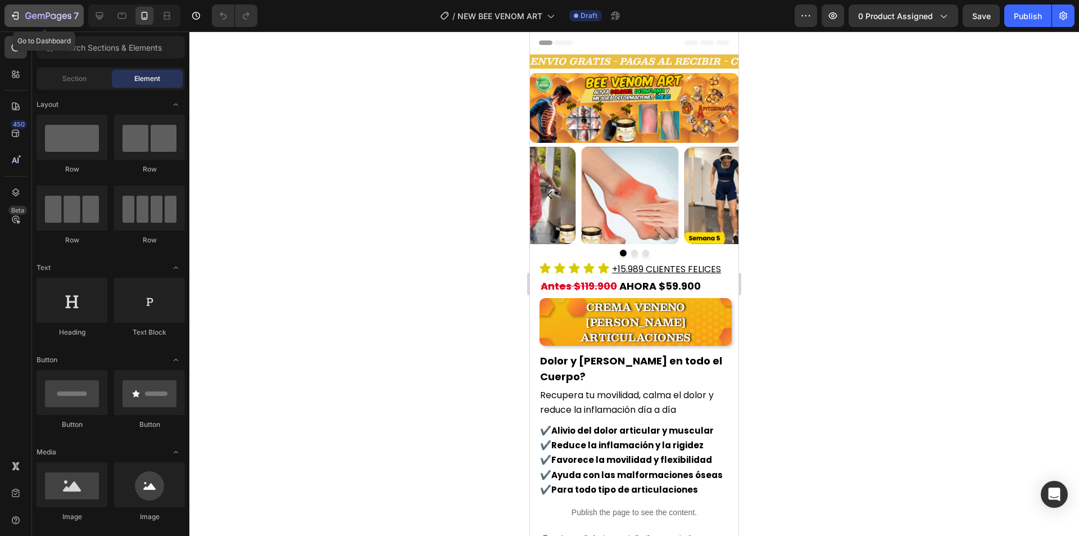
click at [34, 18] on icon "button" at bounding box center [34, 15] width 5 height 5
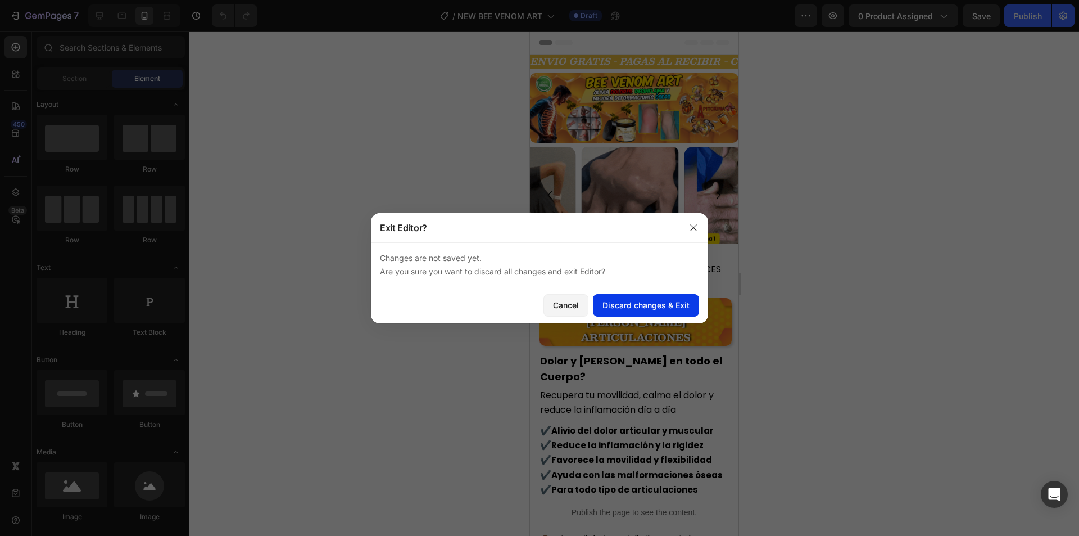
click at [632, 307] on div "Discard changes & Exit" at bounding box center [646, 305] width 87 height 12
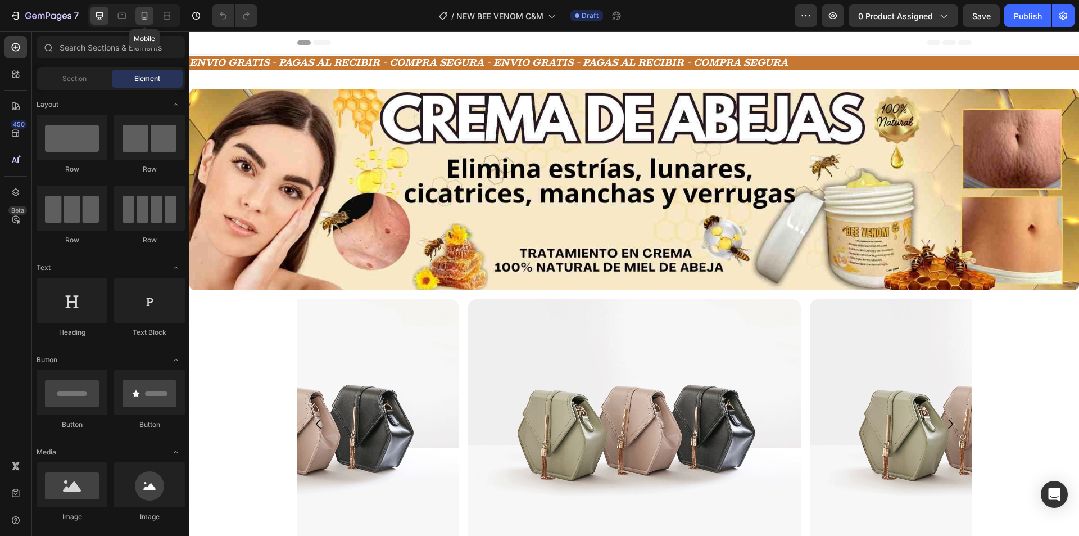
click at [139, 19] on icon at bounding box center [144, 15] width 11 height 11
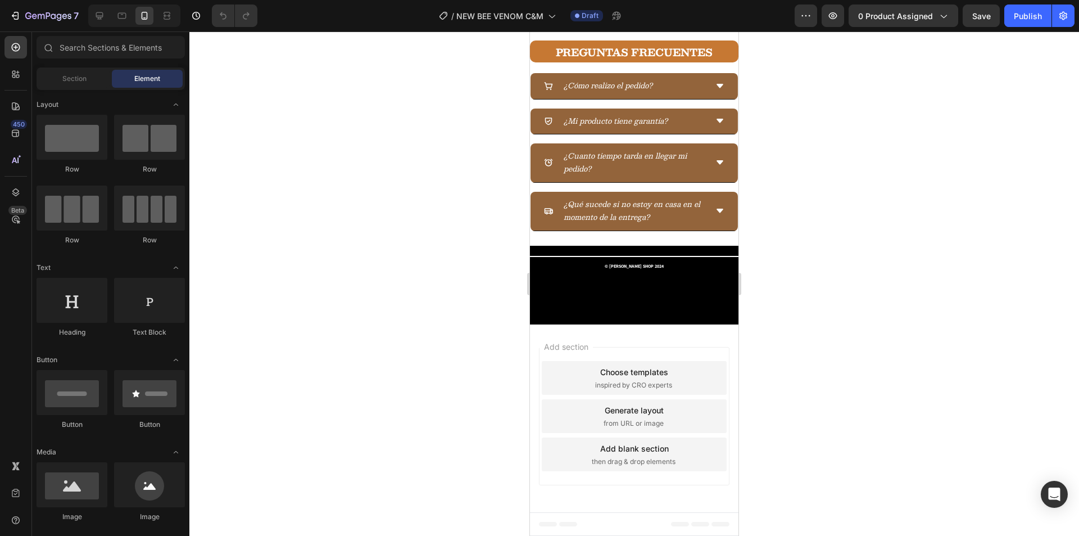
scroll to position [2598, 0]
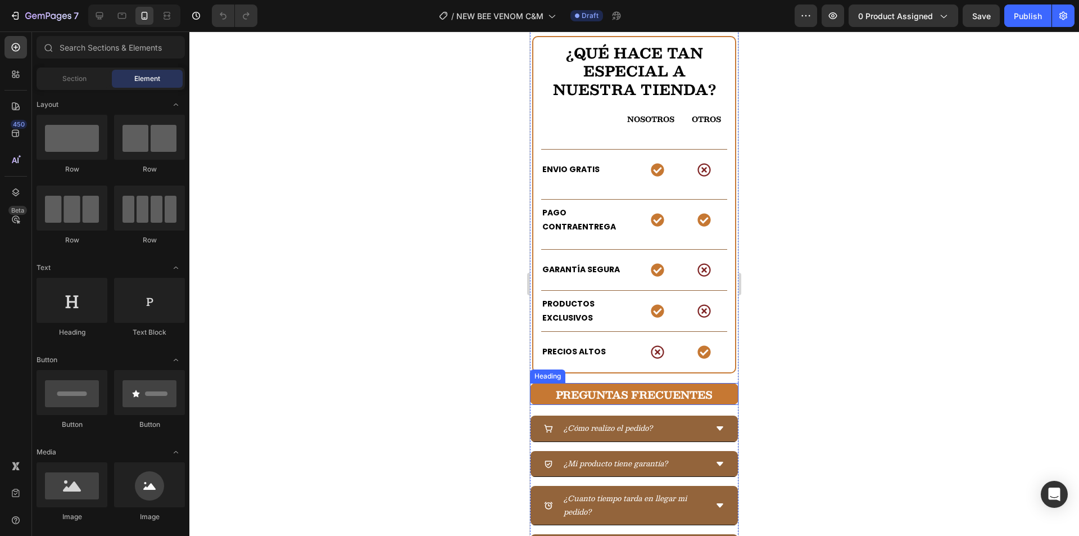
click at [681, 386] on strong "PREGUNTAS FRECUENTES" at bounding box center [634, 394] width 157 height 17
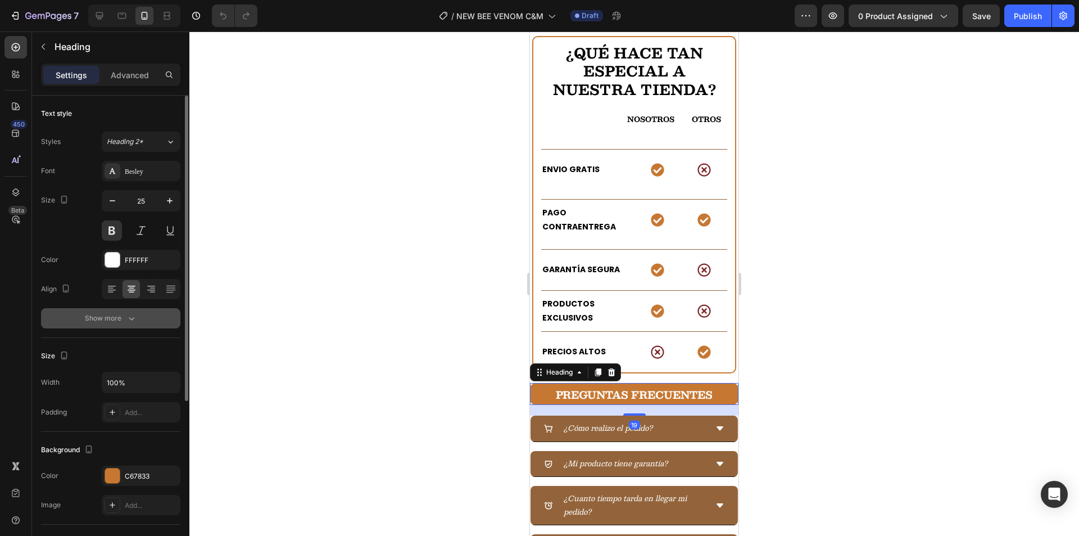
click at [121, 314] on div "Show more" at bounding box center [111, 318] width 52 height 11
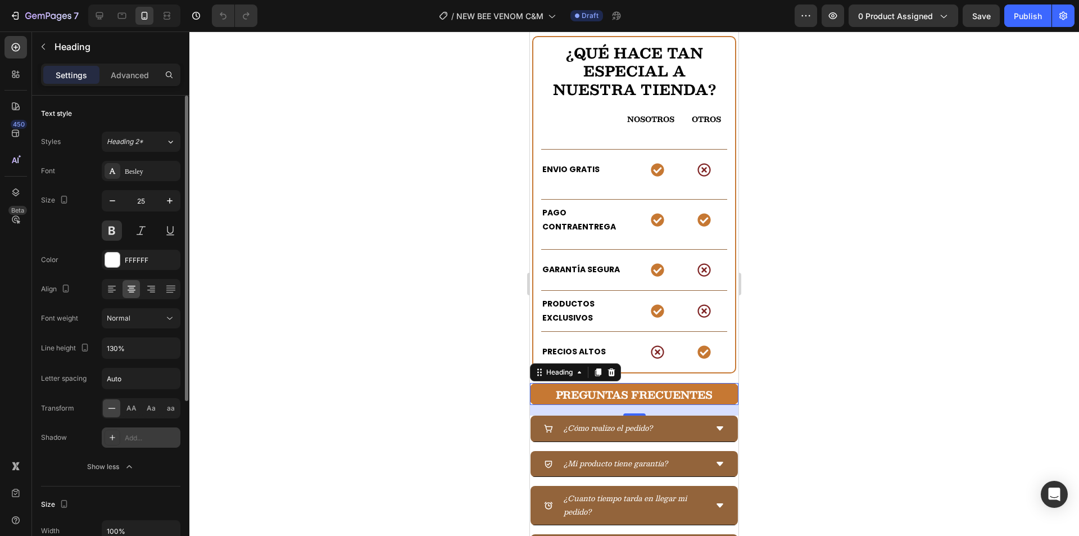
click at [125, 432] on div "Add..." at bounding box center [141, 437] width 79 height 20
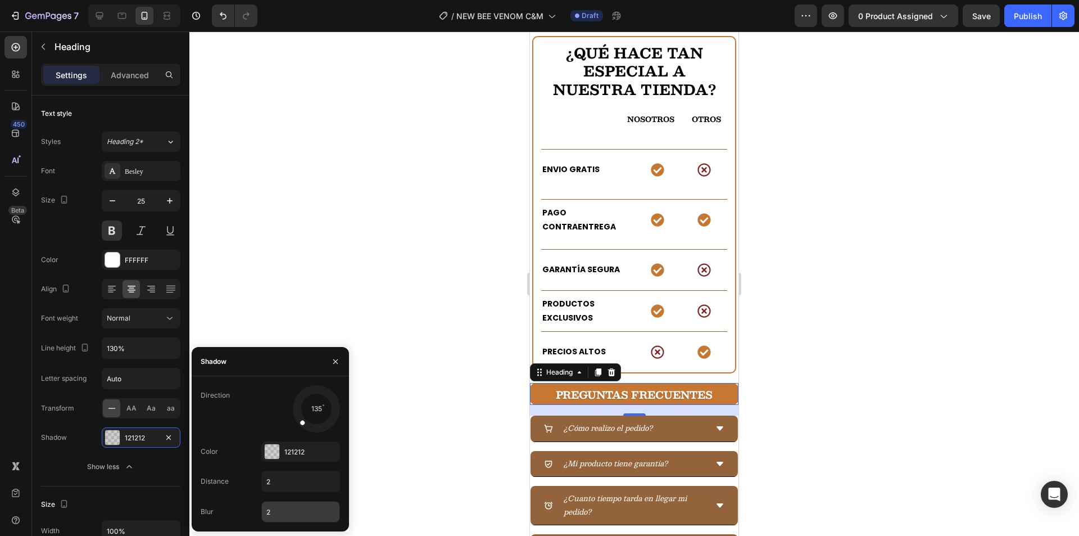
click at [298, 509] on input "2" at bounding box center [301, 511] width 78 height 20
type input "3"
click at [311, 451] on div "121212" at bounding box center [300, 452] width 33 height 10
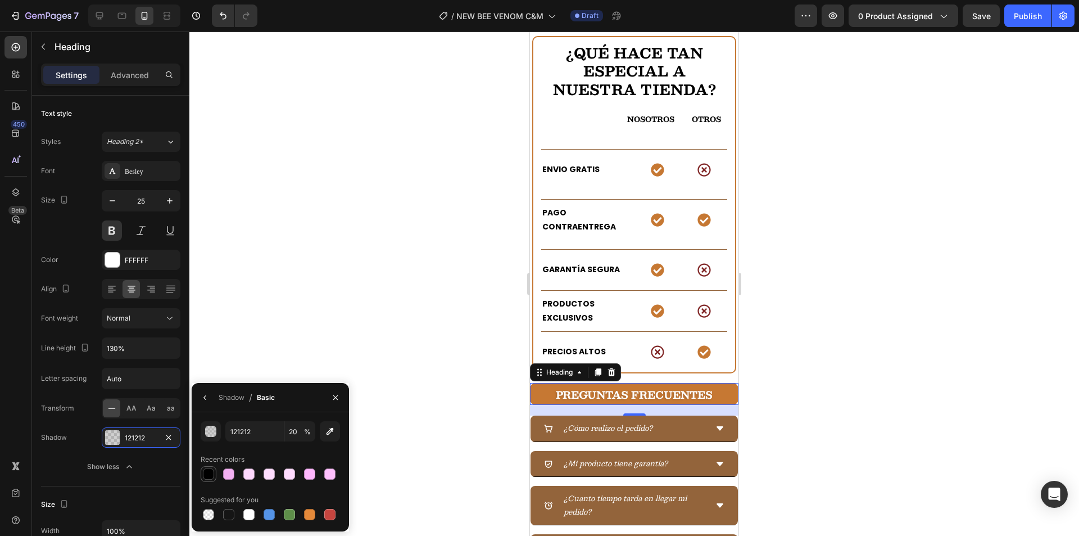
click at [210, 479] on div at bounding box center [208, 473] width 11 height 11
type input "000000"
type input "100"
click at [221, 404] on div "Shadow" at bounding box center [232, 397] width 26 height 18
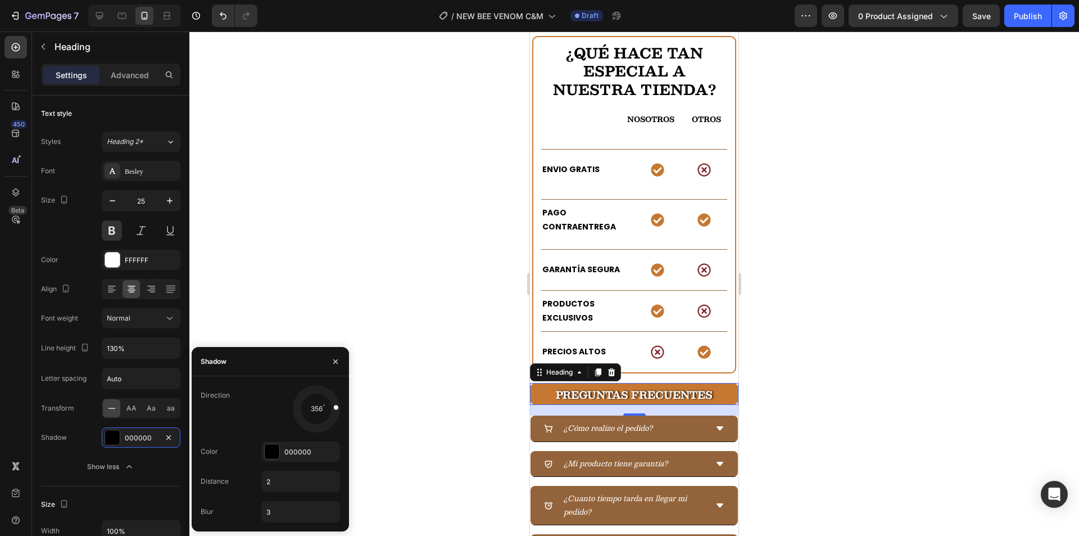
click at [338, 405] on div at bounding box center [316, 408] width 50 height 50
click at [339, 405] on div at bounding box center [328, 407] width 25 height 9
click at [247, 363] on div "Shadow" at bounding box center [270, 361] width 157 height 29
click at [261, 423] on div "355" at bounding box center [300, 408] width 79 height 47
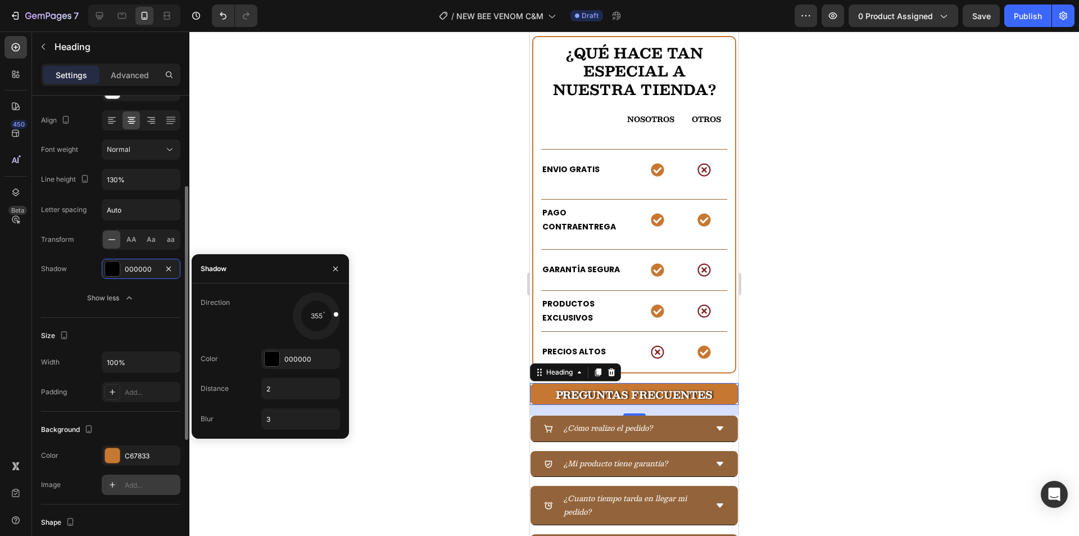
scroll to position [281, 0]
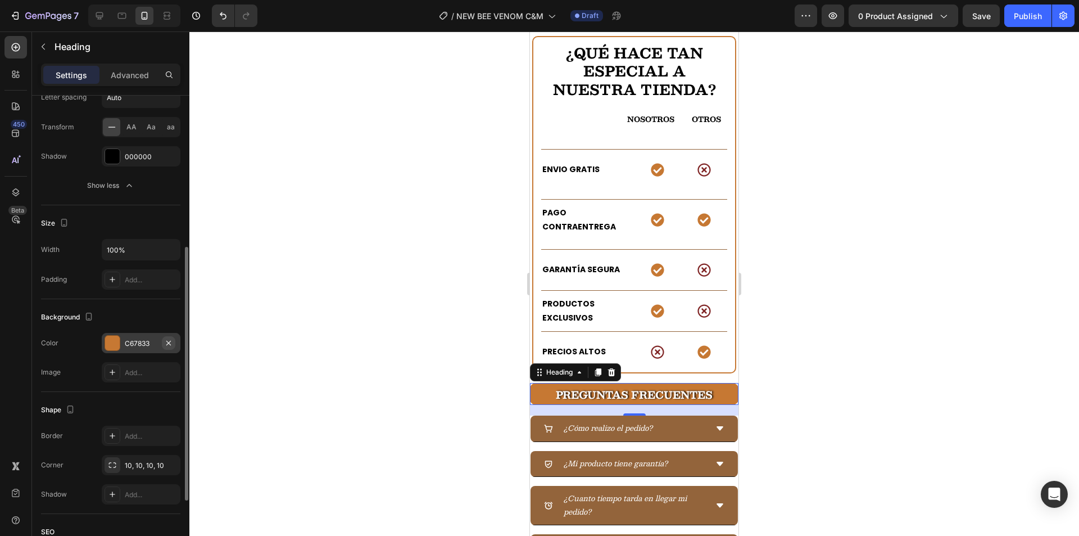
click at [169, 343] on icon "button" at bounding box center [168, 342] width 4 height 4
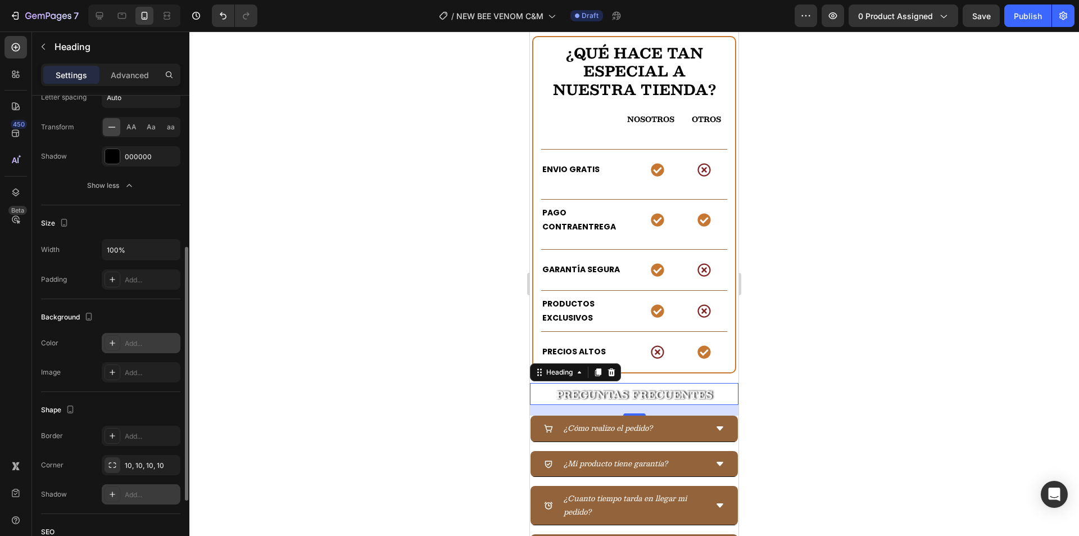
click at [150, 488] on div "Add..." at bounding box center [141, 494] width 79 height 20
click at [138, 377] on div "Add..." at bounding box center [151, 373] width 53 height 10
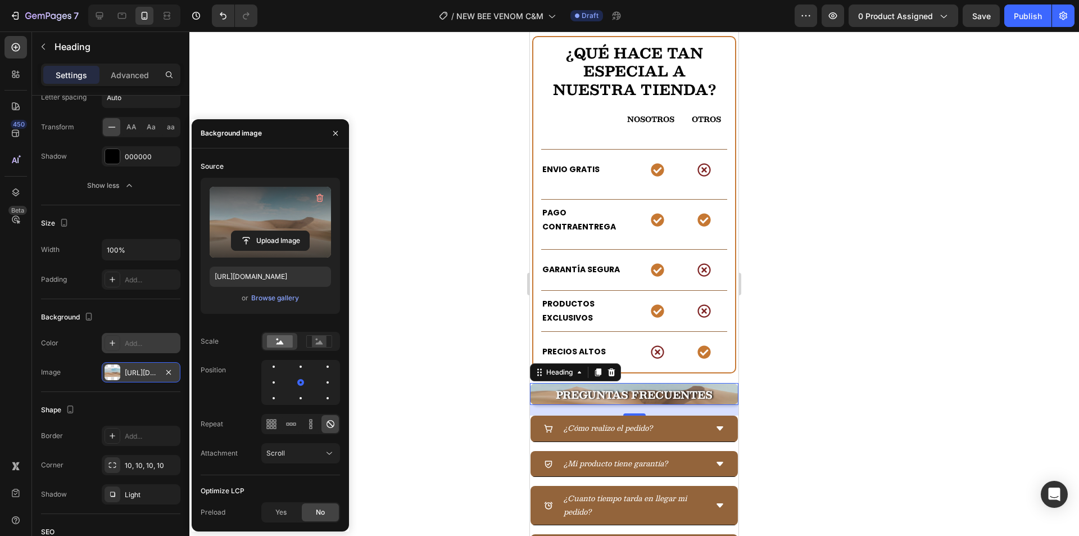
click at [271, 213] on label at bounding box center [270, 222] width 121 height 71
click at [271, 231] on input "file" at bounding box center [271, 240] width 78 height 19
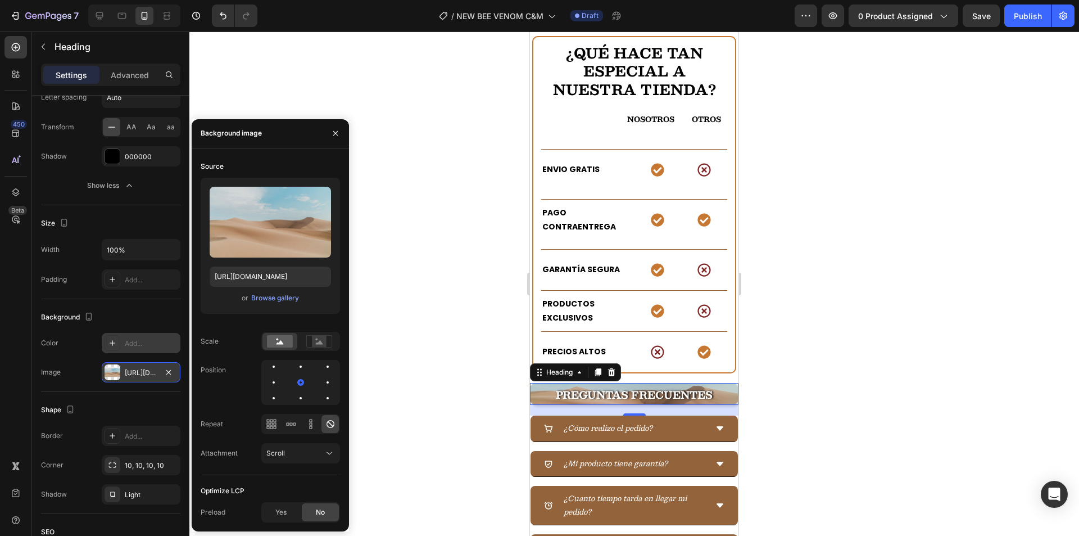
type input "https://cdn.shopify.com/s/files/1/0654/3848/2663/files/gempages_481659705752552…"
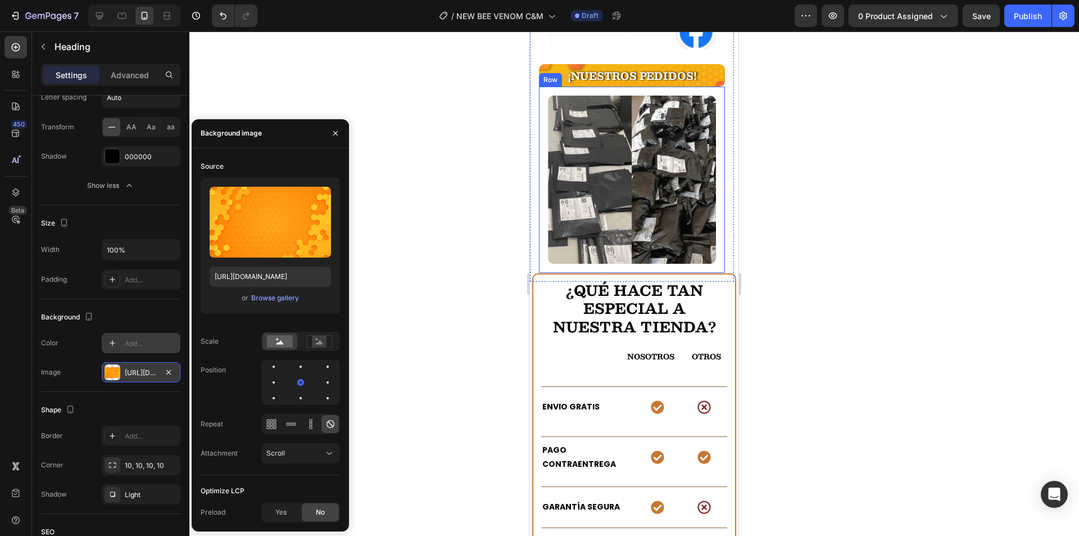
scroll to position [2192, 0]
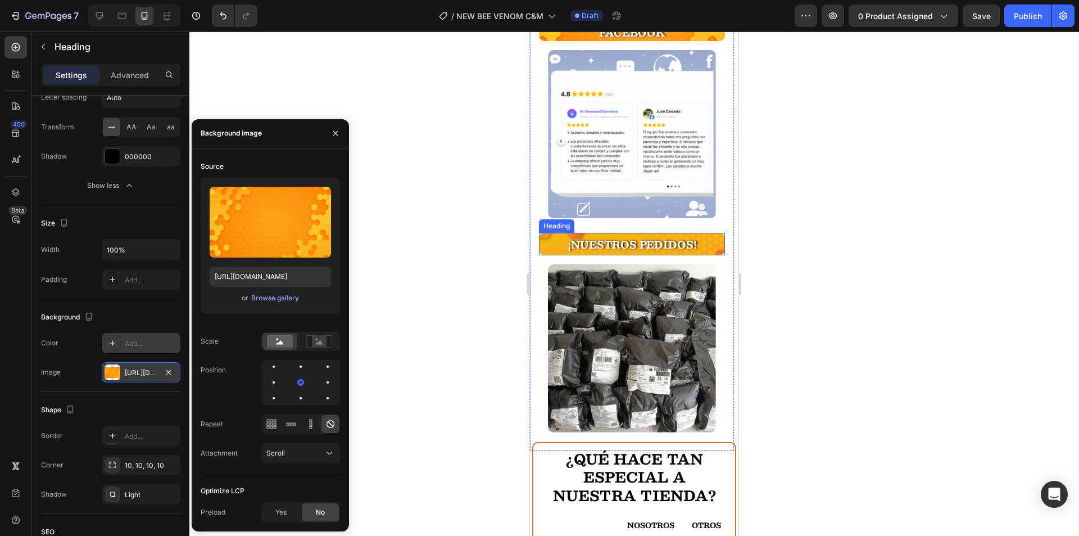
click at [650, 236] on strong "¡NUESTROS PEDIDOS!" at bounding box center [632, 244] width 129 height 17
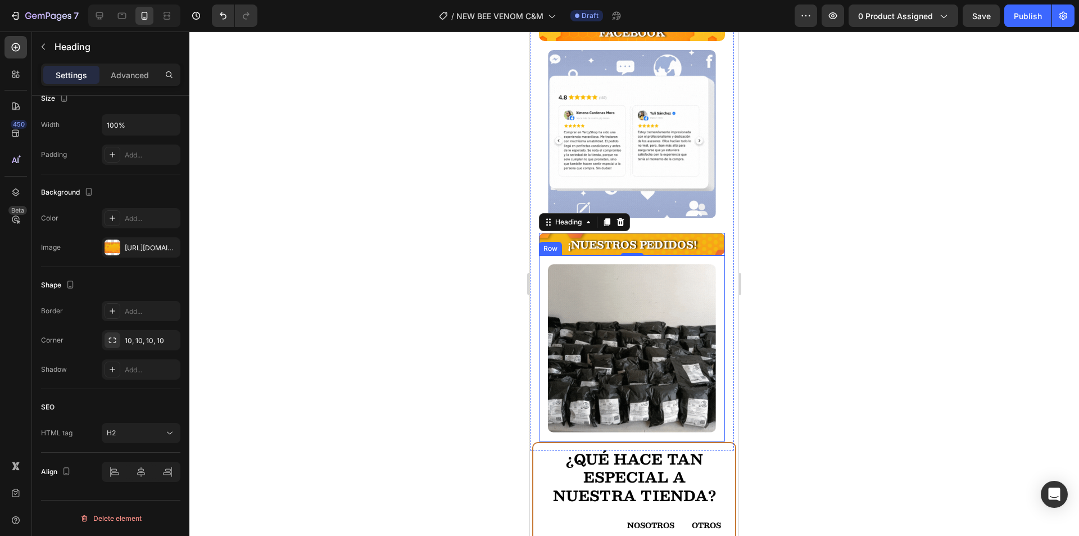
click at [472, 251] on div at bounding box center [634, 283] width 890 height 504
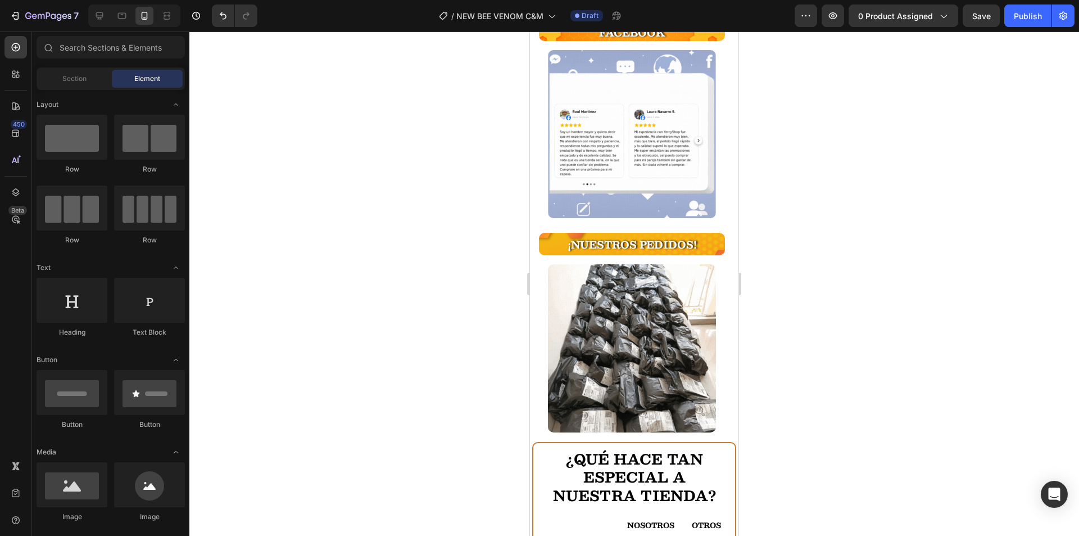
click at [763, 209] on div at bounding box center [634, 283] width 890 height 504
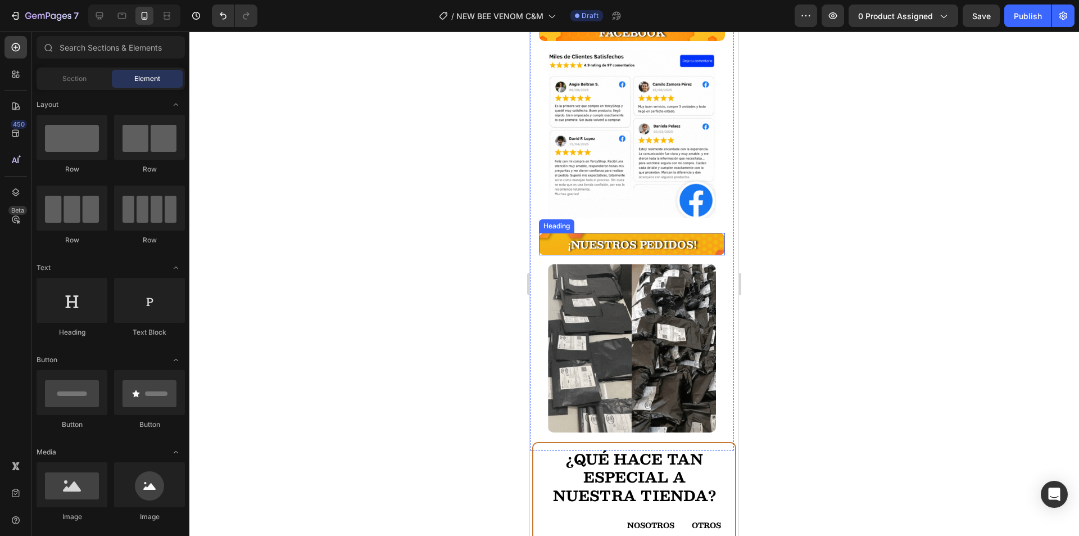
click at [683, 236] on strong "¡NUESTROS PEDIDOS!" at bounding box center [632, 244] width 129 height 17
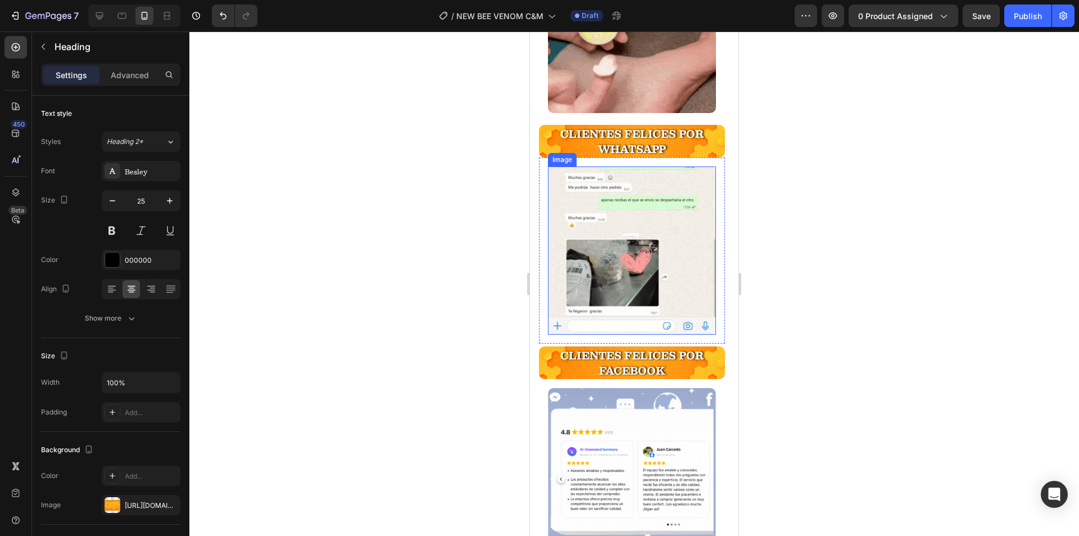
scroll to position [1630, 0]
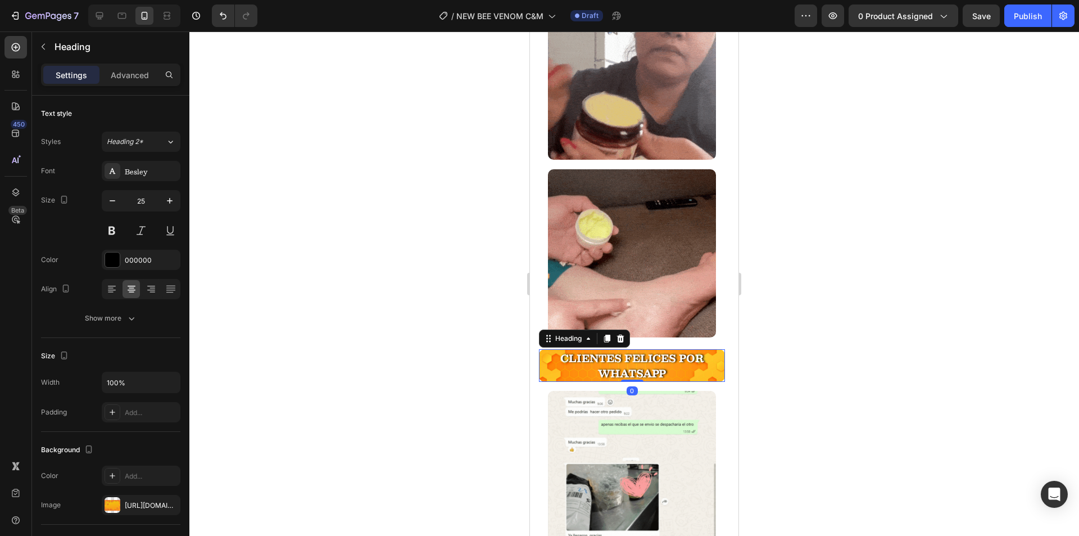
click at [634, 350] on strong "CLIENTES FELICES POR WHATSAPP" at bounding box center [632, 366] width 144 height 32
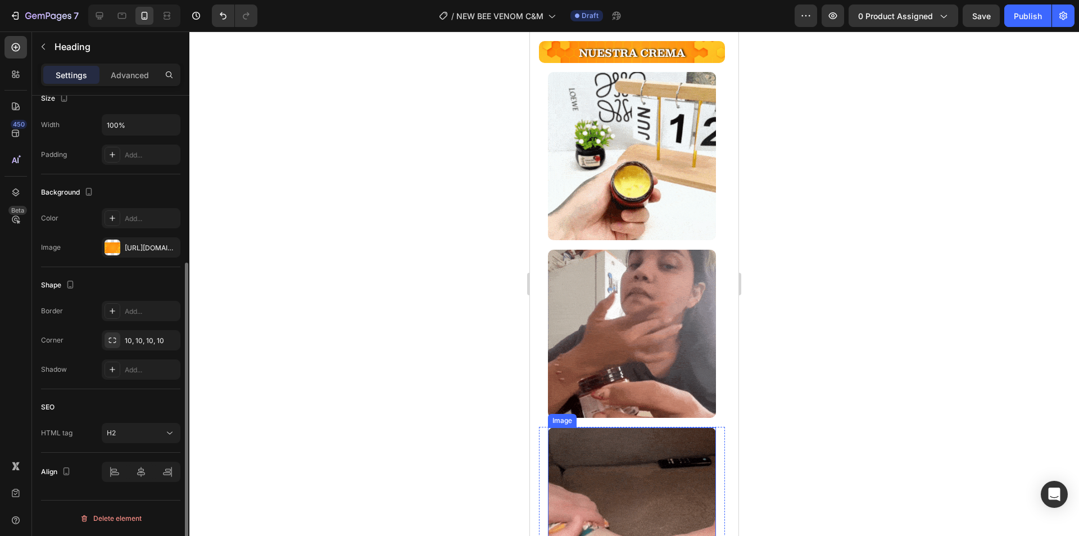
scroll to position [1533, 0]
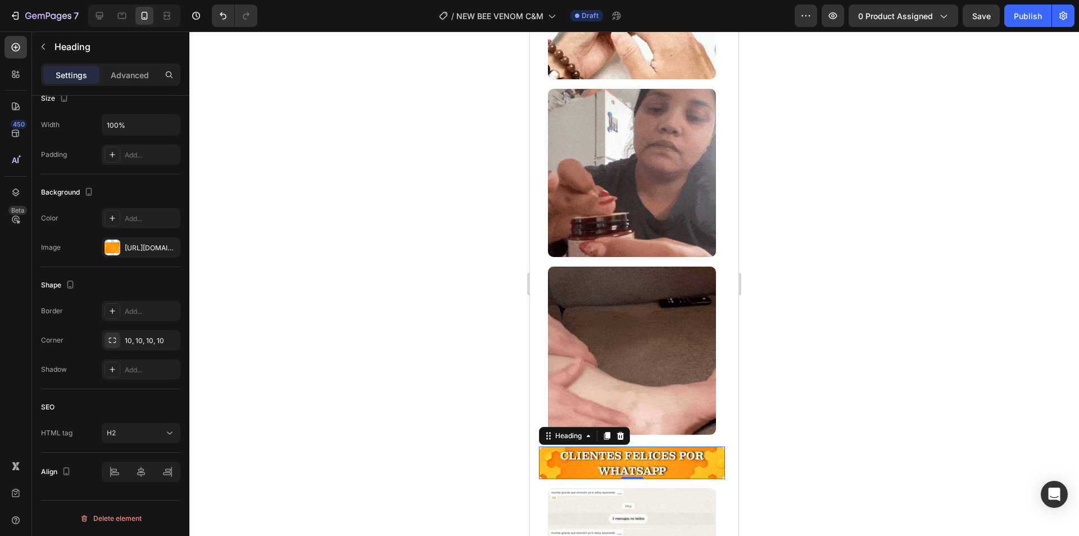
drag, startPoint x: 550, startPoint y: 442, endPoint x: 877, endPoint y: 350, distance: 340.2
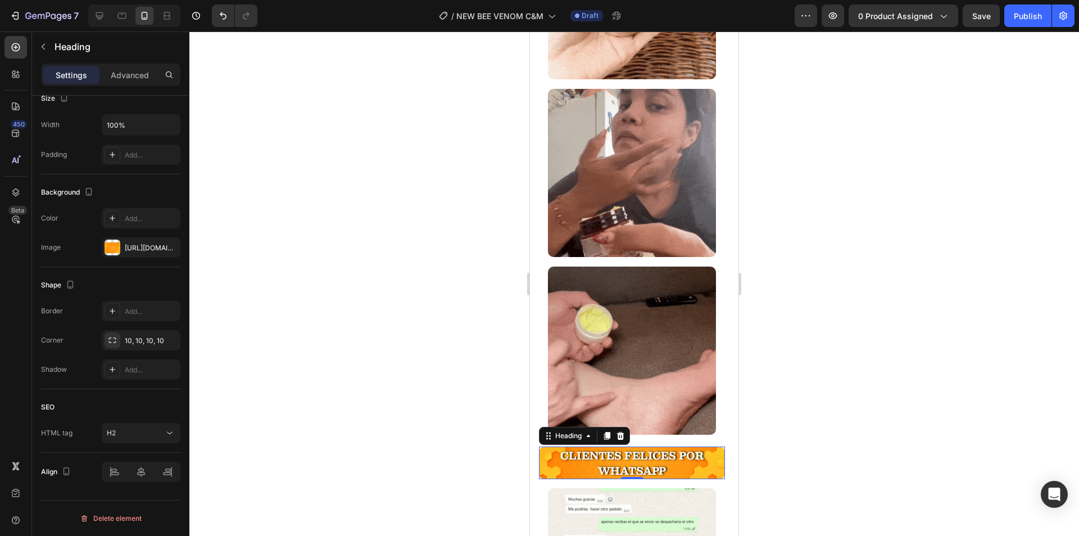
click at [550, 446] on h2 "CLIENTES FELICES POR WHATSAPP" at bounding box center [632, 462] width 186 height 33
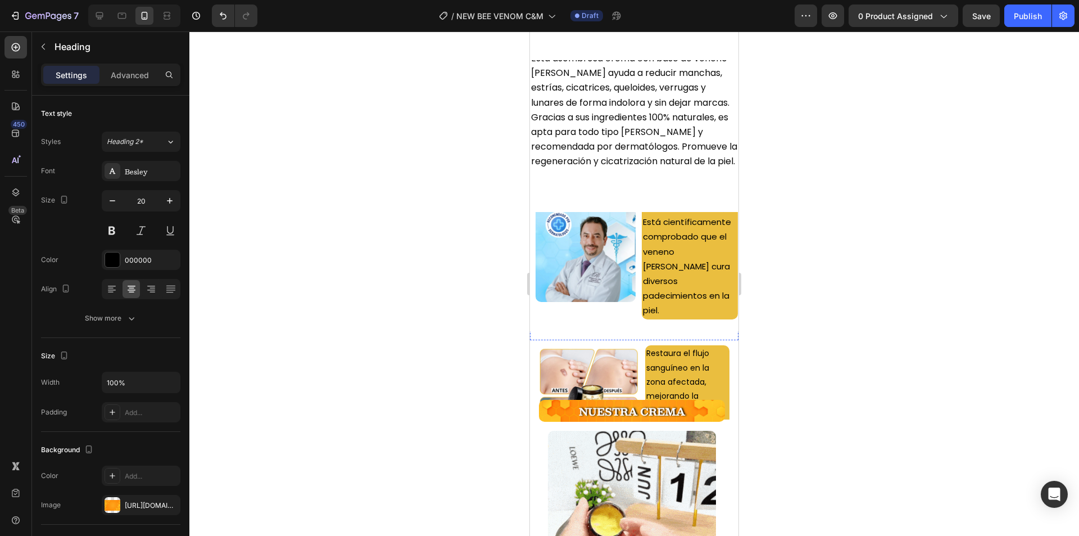
scroll to position [1139, 0]
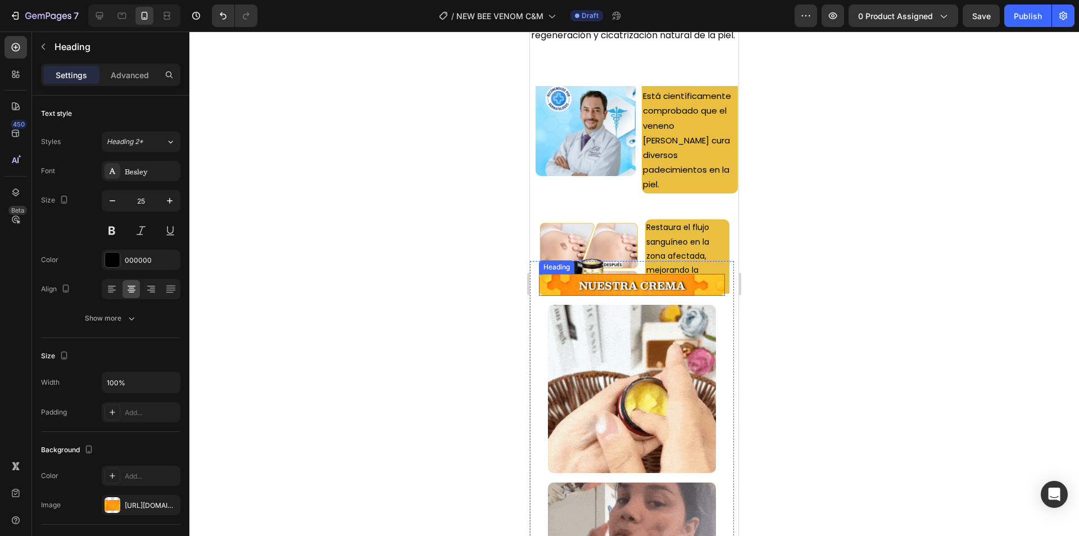
click at [581, 289] on div "Esta asombrosa crema con base de veneno de abeja ayuda a reducir manchas, estrí…" at bounding box center [634, 520] width 209 height 3210
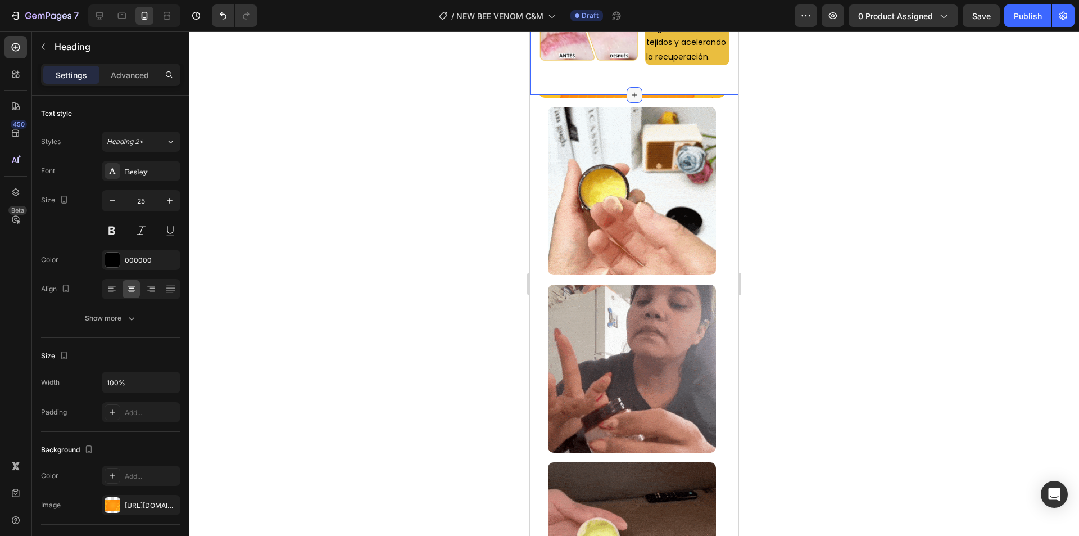
scroll to position [1420, 0]
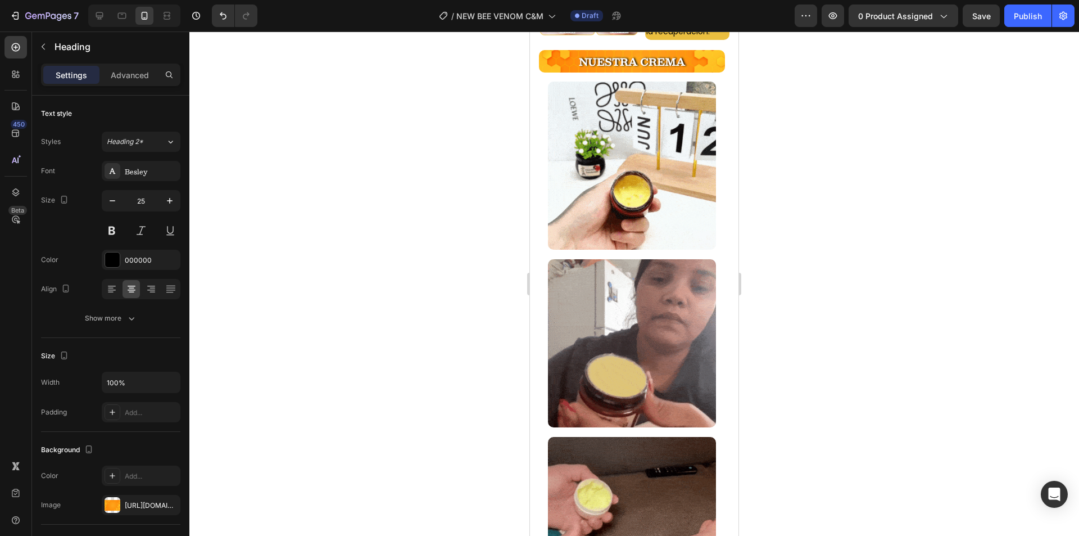
click at [572, 73] on h2 "NUESTRA CREMA" at bounding box center [632, 61] width 186 height 22
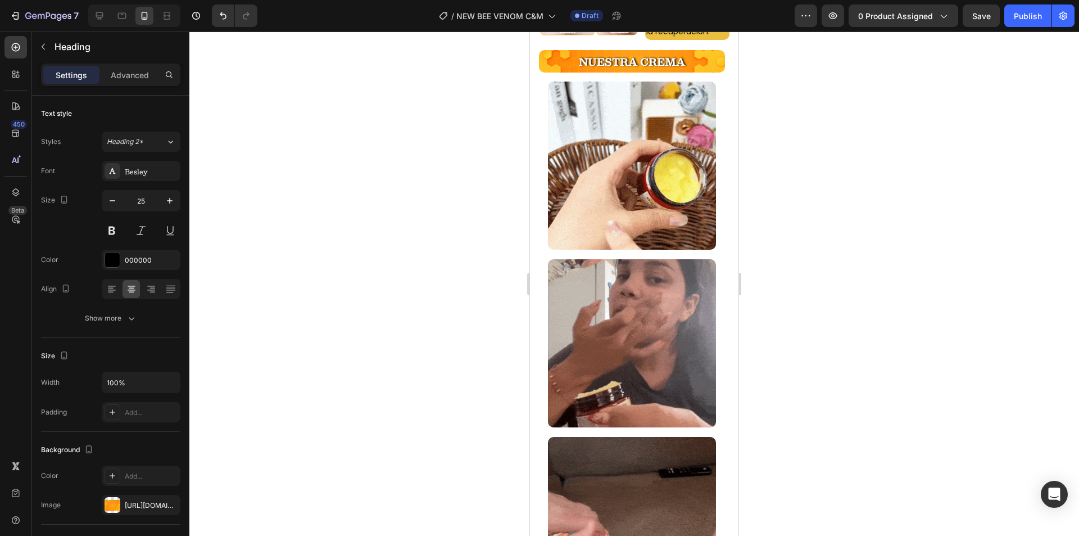
click at [551, 71] on p "NUESTRA CREMA" at bounding box center [632, 61] width 184 height 20
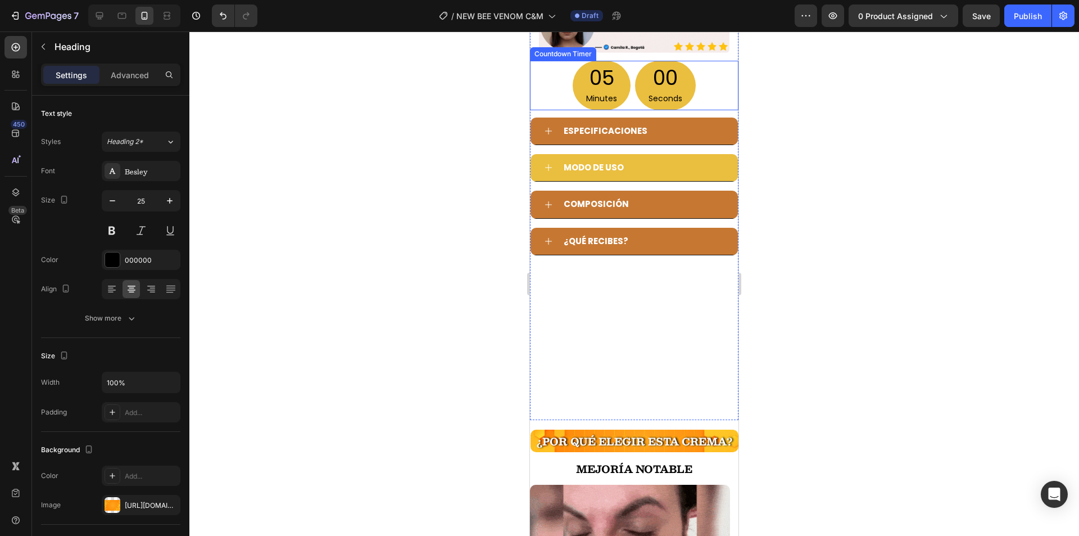
scroll to position [409, 0]
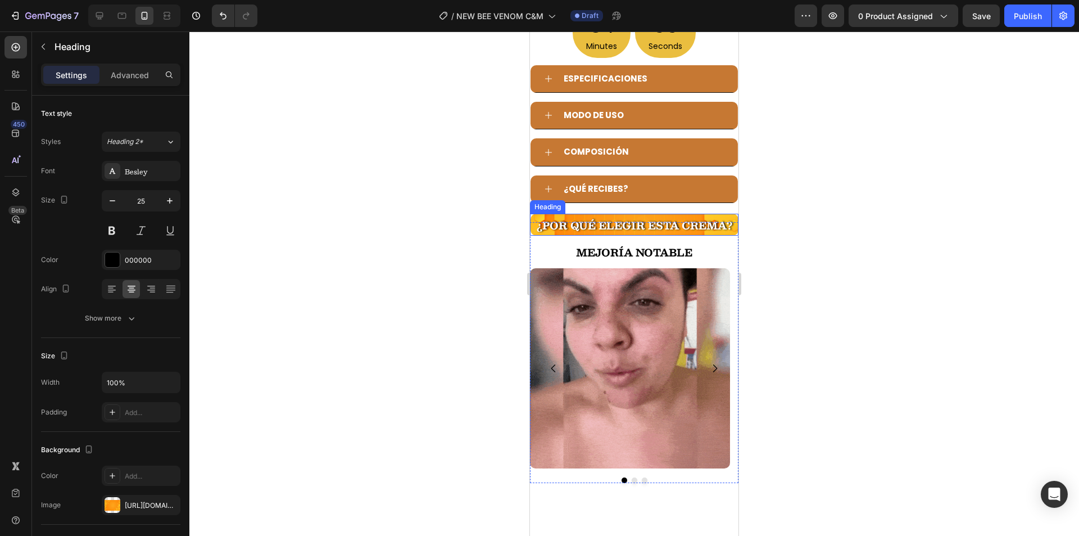
click at [550, 234] on strong "¿Por qué elegir esta crema?" at bounding box center [635, 225] width 196 height 17
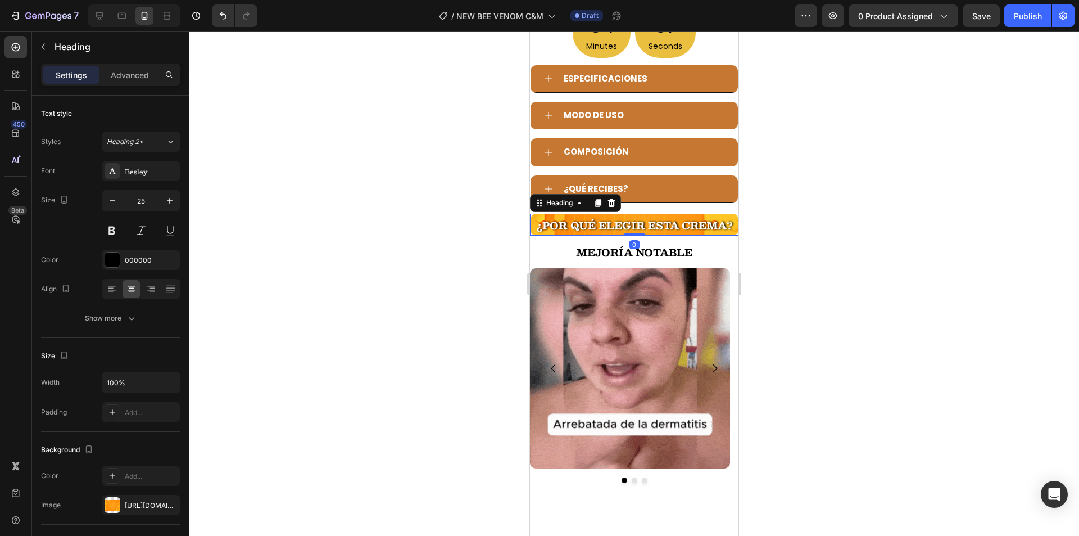
click at [400, 385] on div at bounding box center [634, 283] width 890 height 504
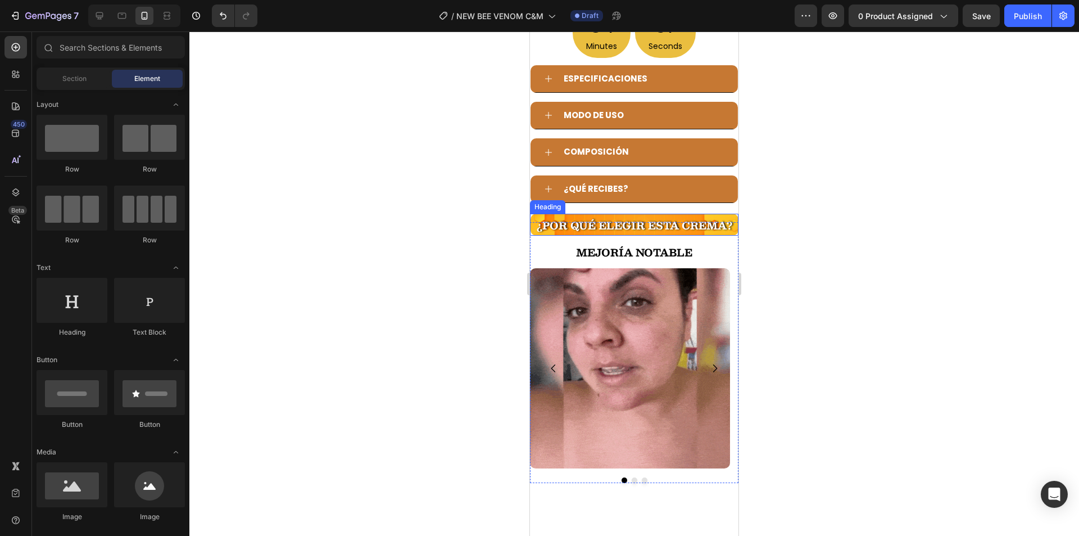
click at [554, 268] on p "MEJORÍA notable" at bounding box center [634, 250] width 188 height 33
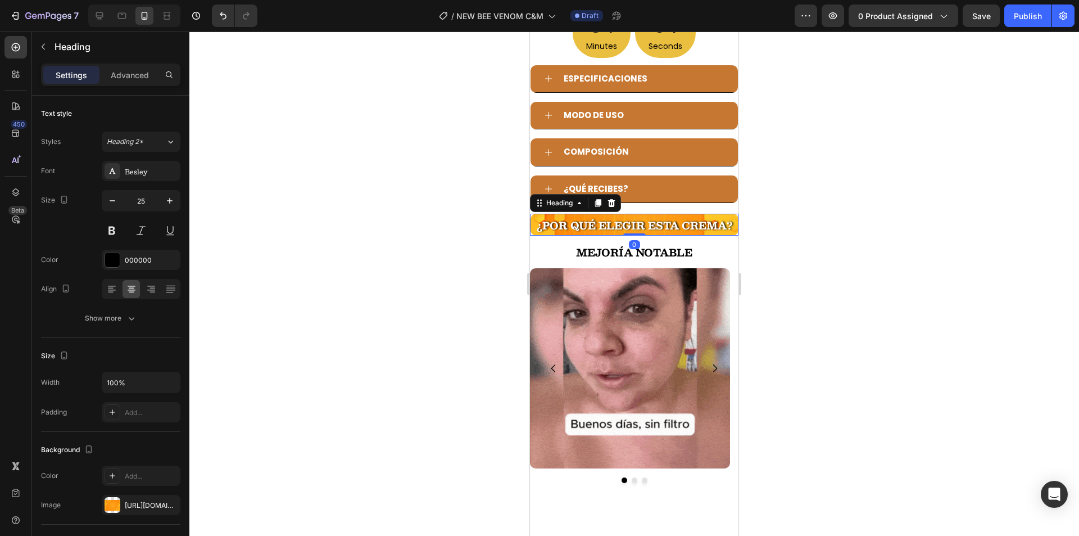
click at [707, 234] on strong "¿Por qué elegir esta crema?" at bounding box center [635, 225] width 196 height 17
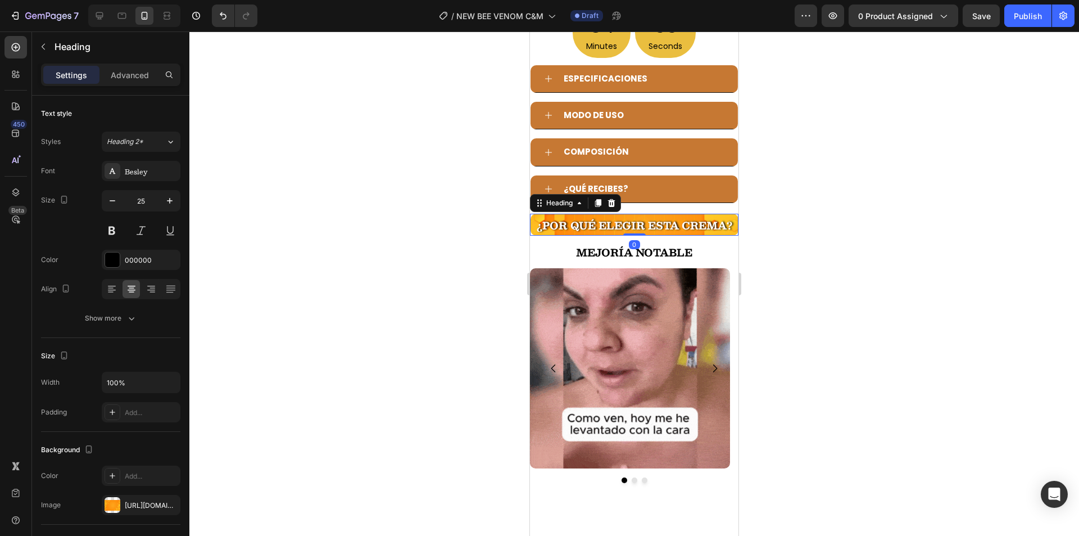
click at [398, 297] on div at bounding box center [634, 283] width 890 height 504
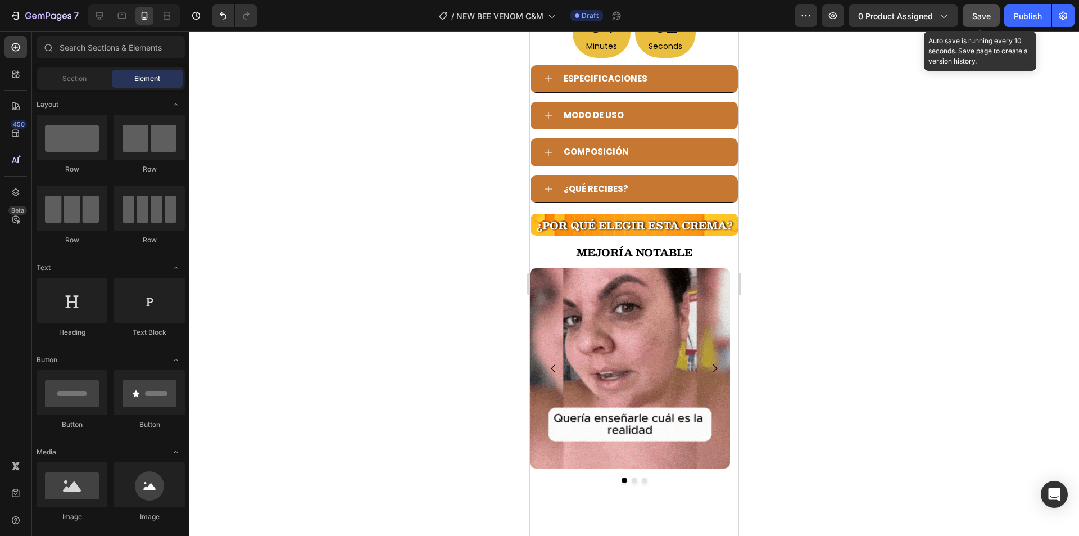
click at [977, 12] on span "Save" at bounding box center [981, 16] width 19 height 10
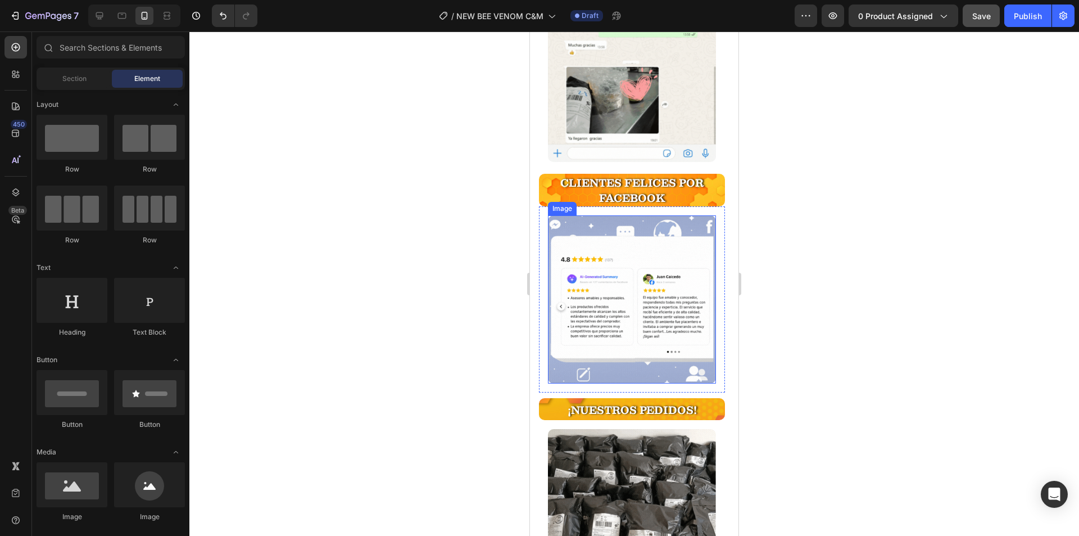
scroll to position [2299, 0]
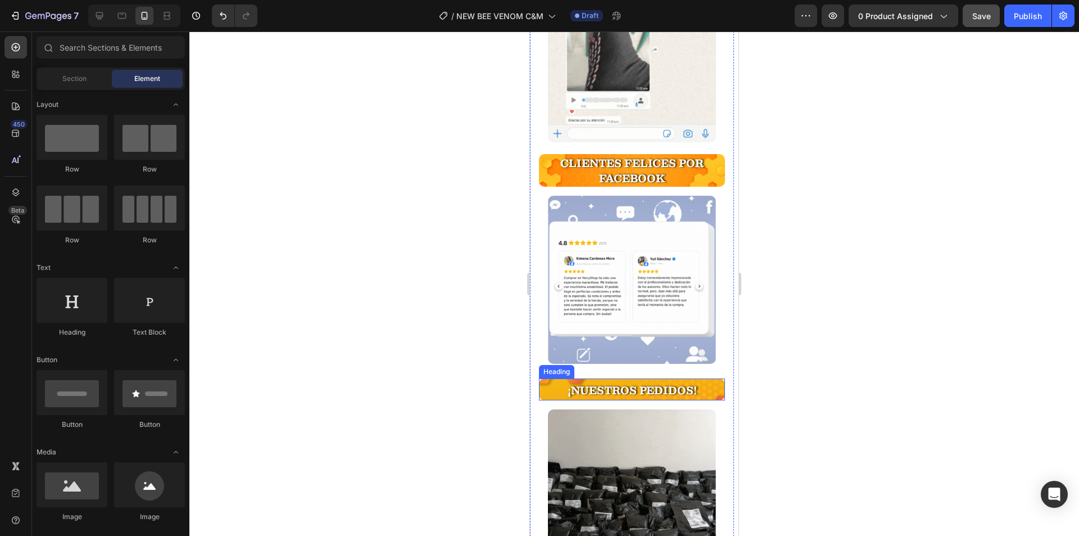
click at [708, 378] on h2 "¡NUESTROS PEDIDOS!" at bounding box center [632, 389] width 186 height 22
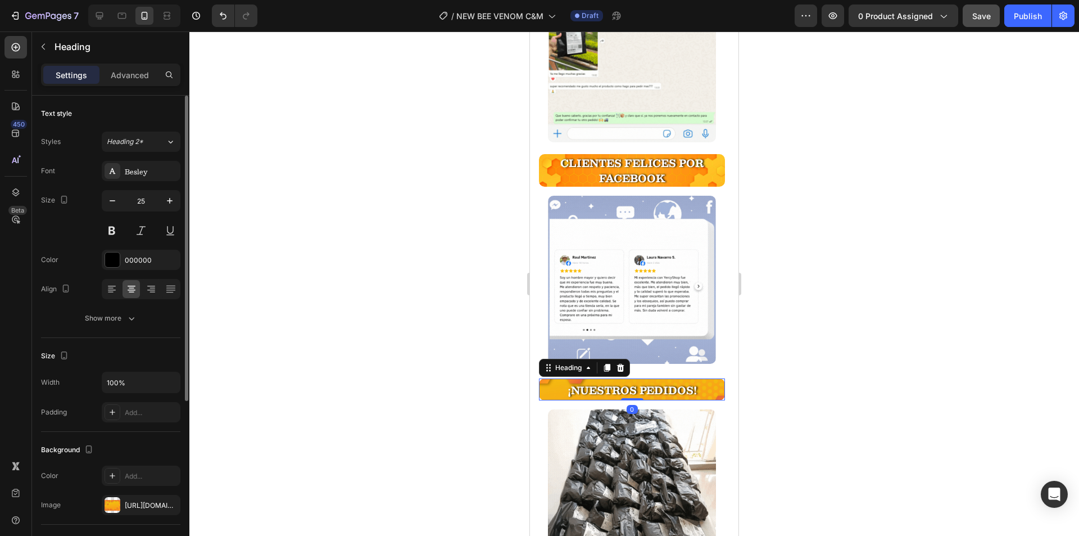
scroll to position [169, 0]
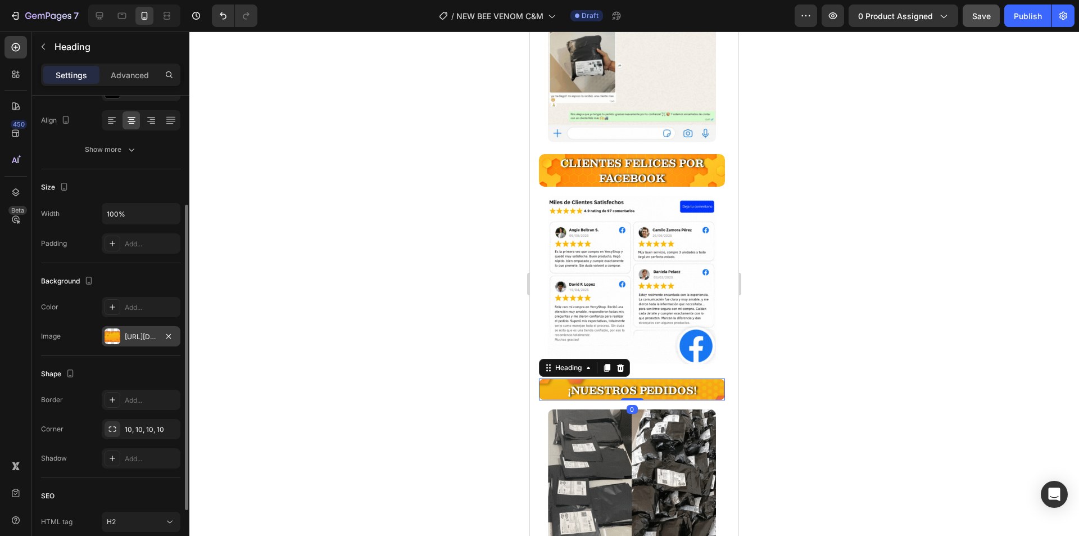
click at [148, 338] on div "https://cdn.shopify.com/s/files/1/0654/3848/2663/files/gempages_481659705752552…" at bounding box center [141, 337] width 33 height 10
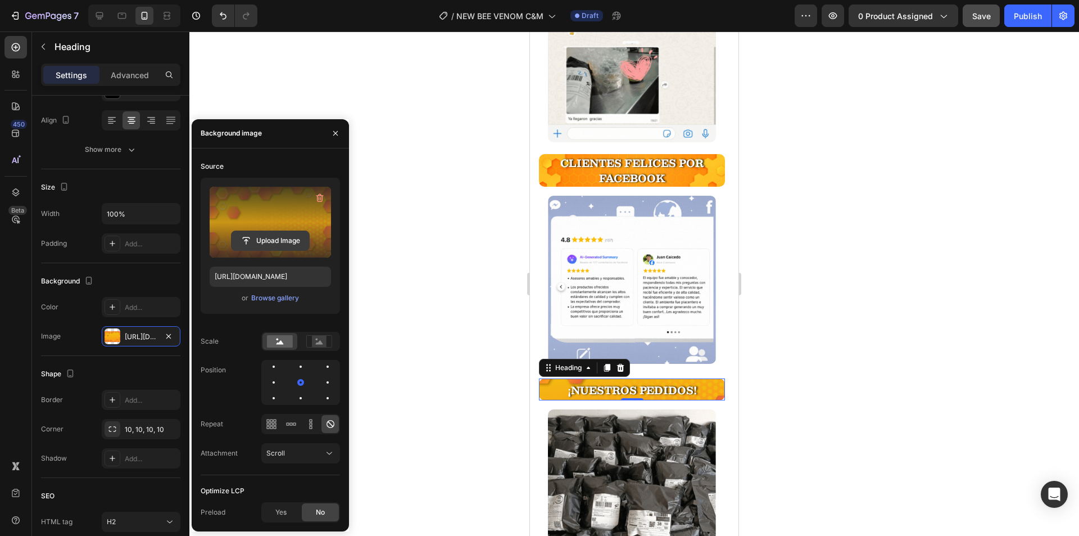
click at [281, 237] on input "file" at bounding box center [271, 240] width 78 height 19
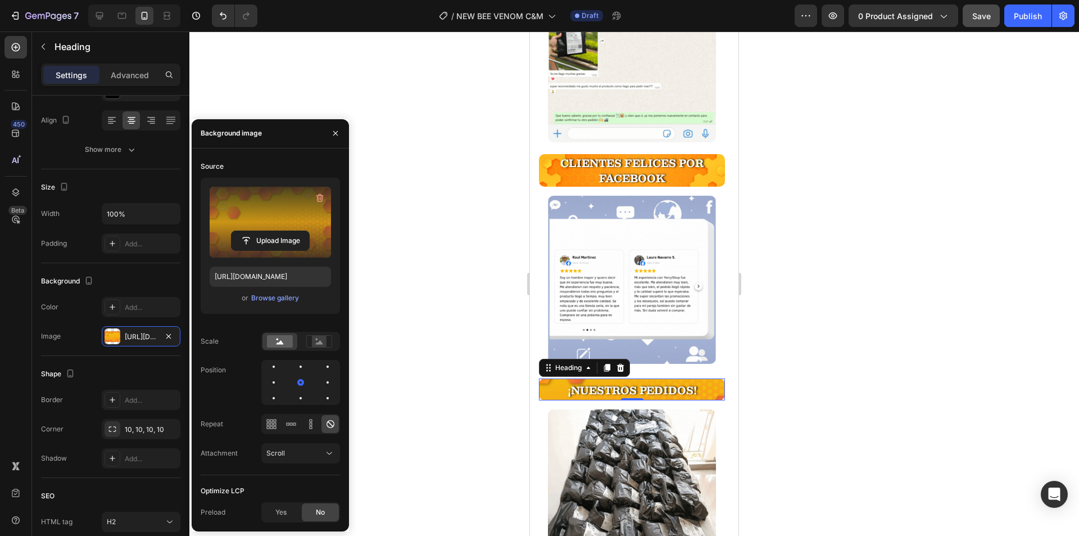
click at [270, 223] on label at bounding box center [270, 222] width 121 height 71
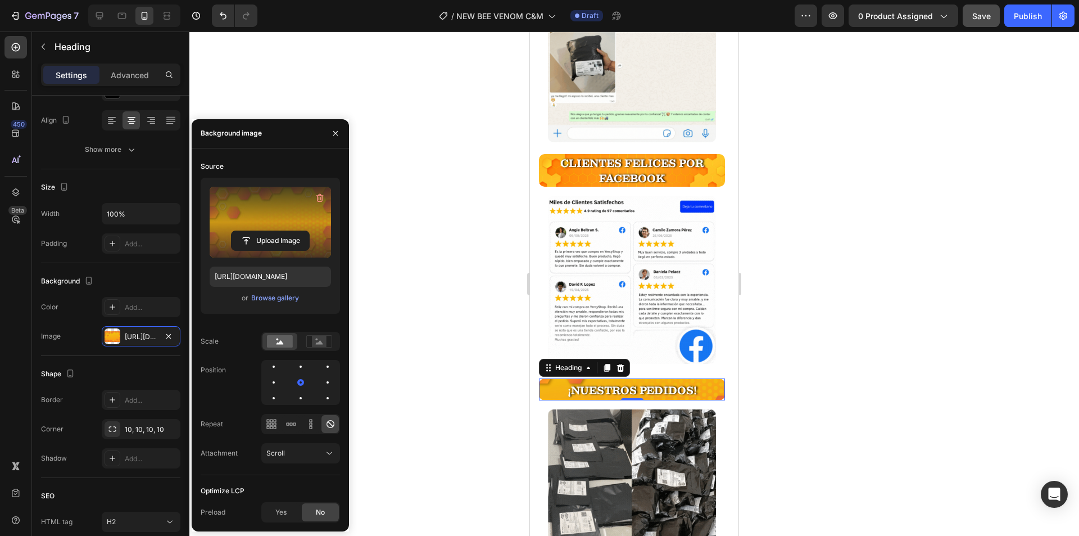
click at [270, 231] on input "file" at bounding box center [271, 240] width 78 height 19
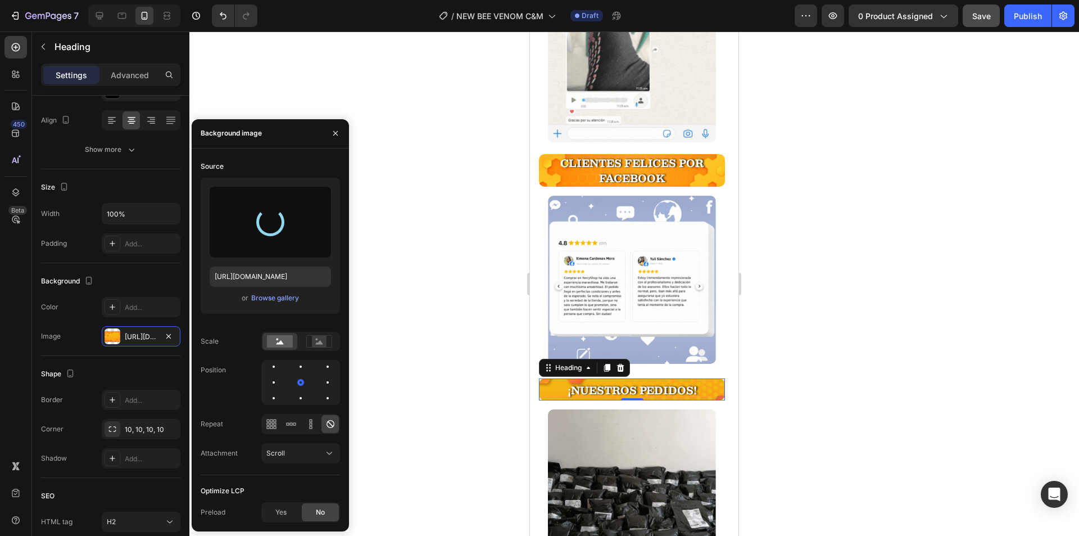
type input "https://cdn.shopify.com/s/files/1/0654/3848/2663/files/gempages_481659705752552…"
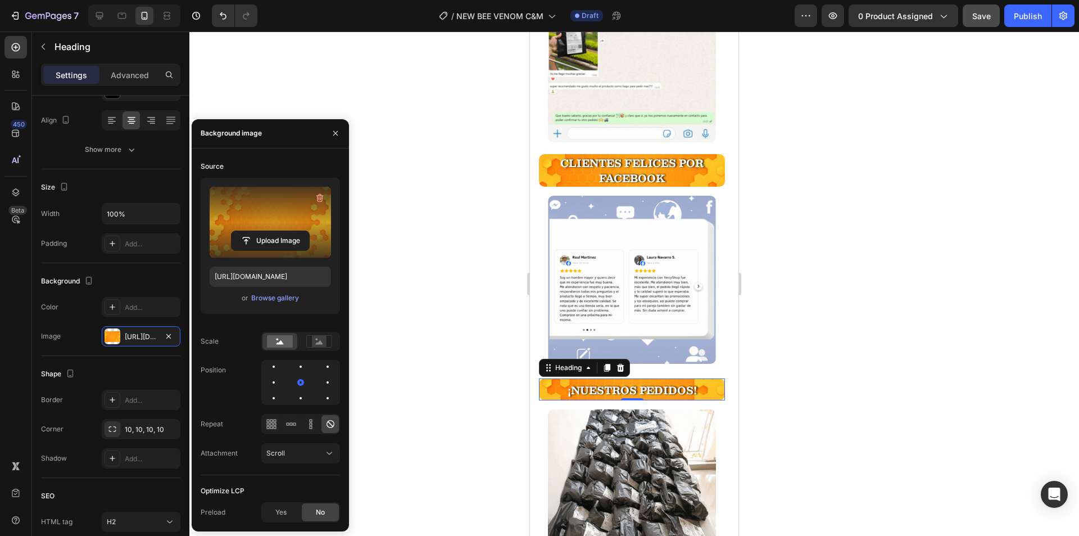
click at [835, 296] on div at bounding box center [634, 283] width 890 height 504
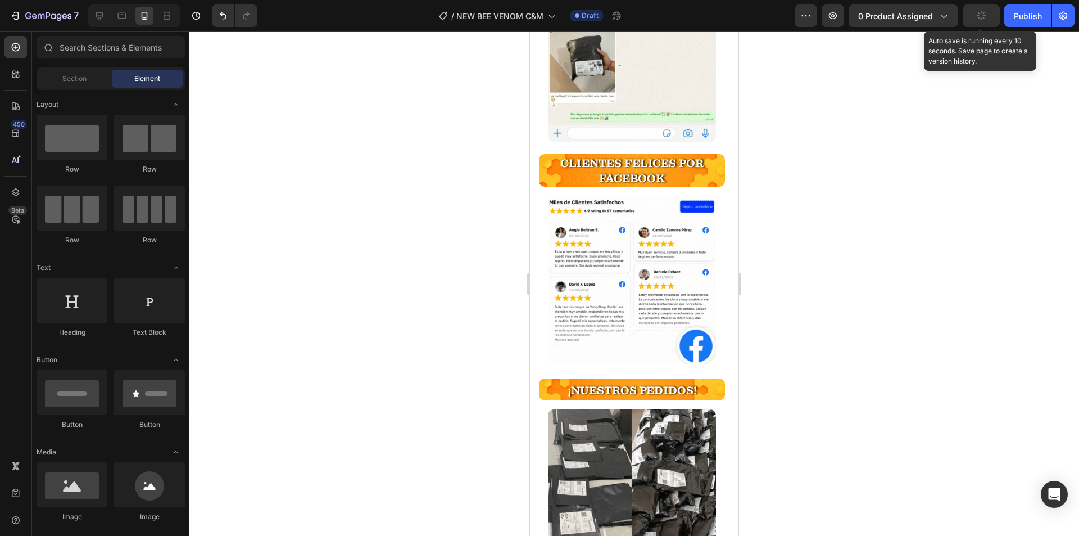
click at [988, 16] on button "button" at bounding box center [981, 15] width 37 height 22
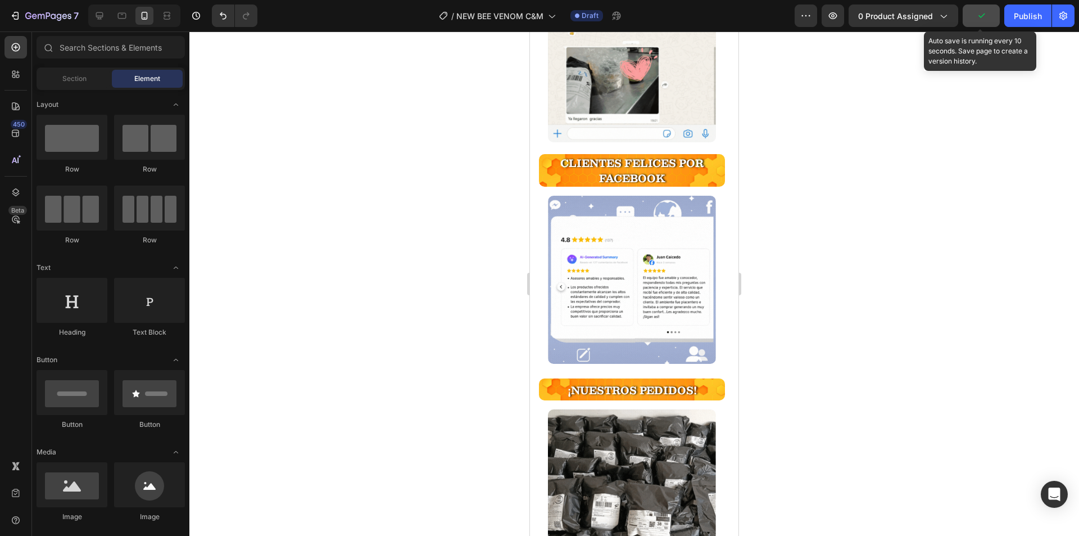
click at [980, 16] on icon "button" at bounding box center [982, 15] width 6 height 4
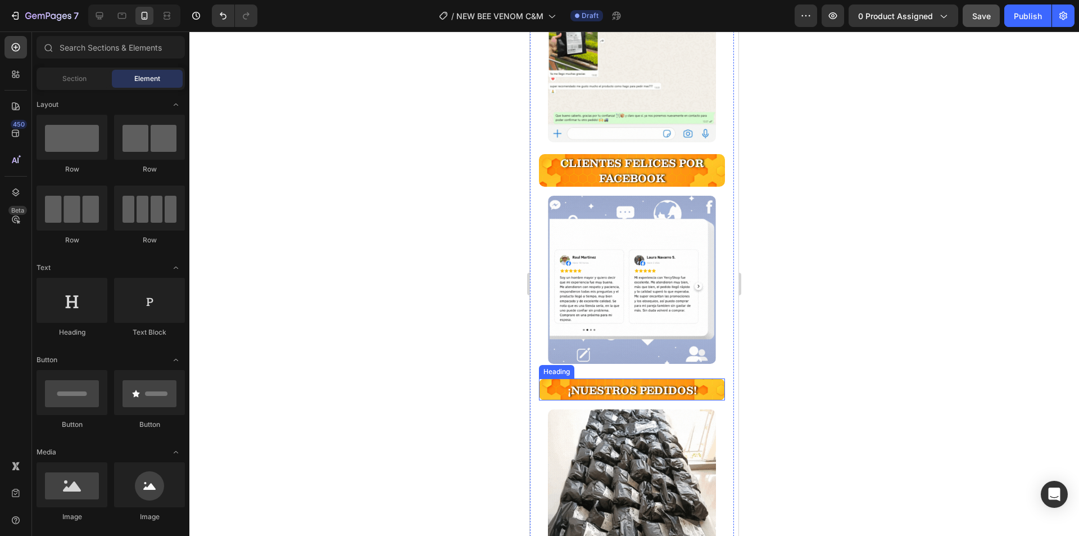
click at [552, 378] on h2 "¡NUESTROS PEDIDOS!" at bounding box center [632, 389] width 186 height 22
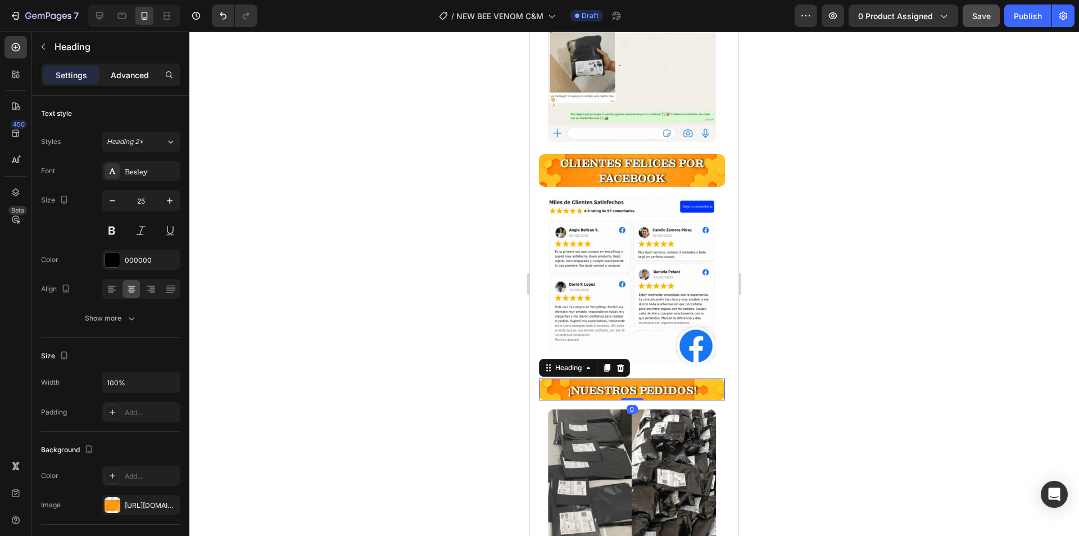
click at [143, 73] on p "Advanced" at bounding box center [130, 75] width 38 height 12
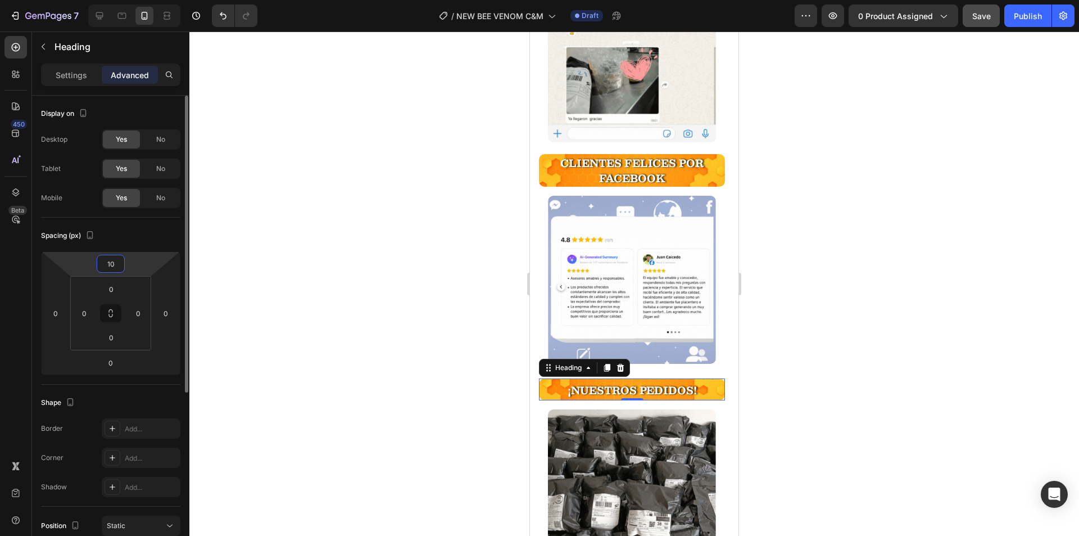
click at [118, 271] on input "10" at bounding box center [110, 263] width 22 height 17
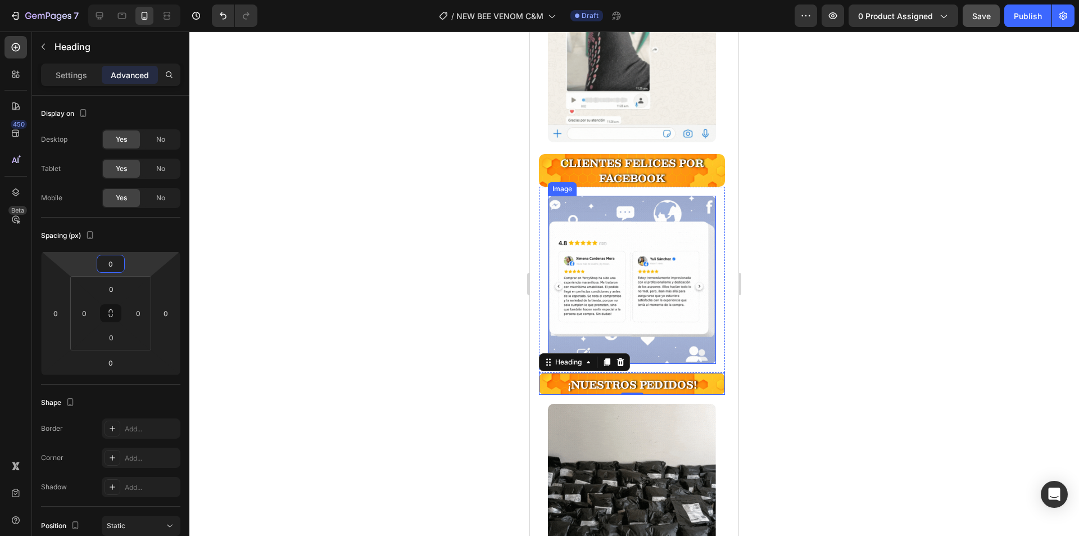
type input "-1"
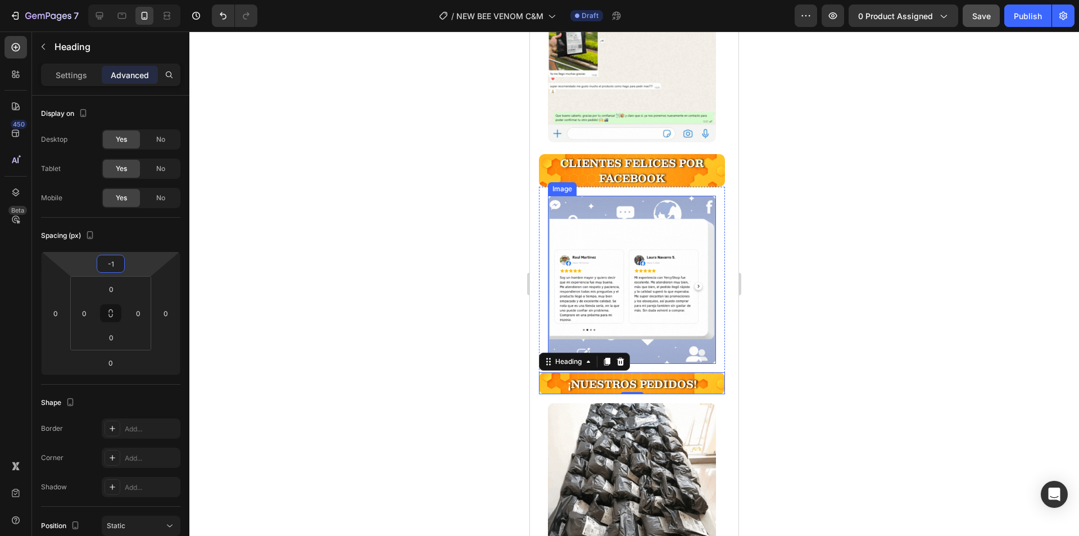
click at [422, 279] on div at bounding box center [634, 283] width 890 height 504
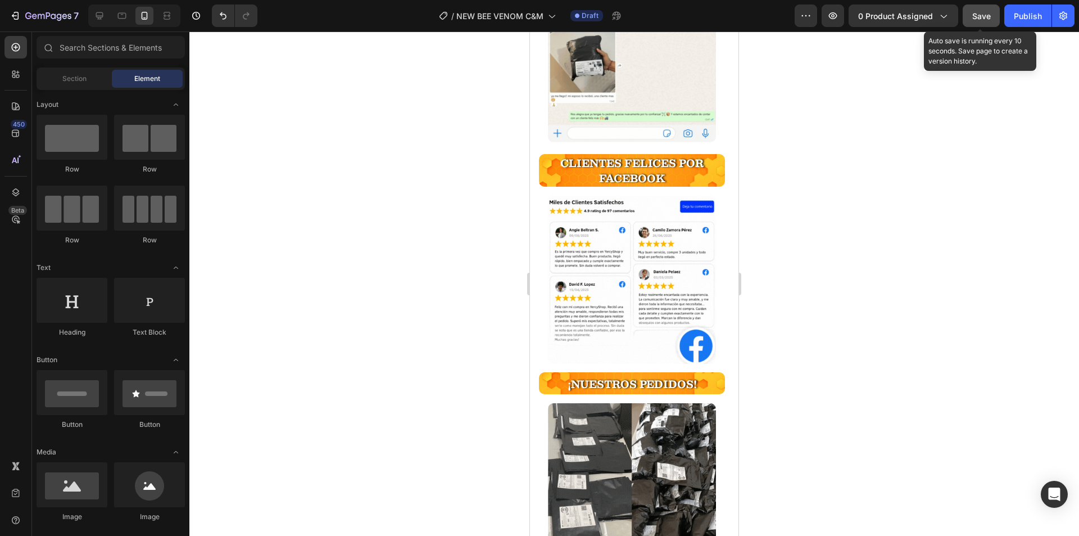
click at [976, 11] on span "Save" at bounding box center [981, 16] width 19 height 10
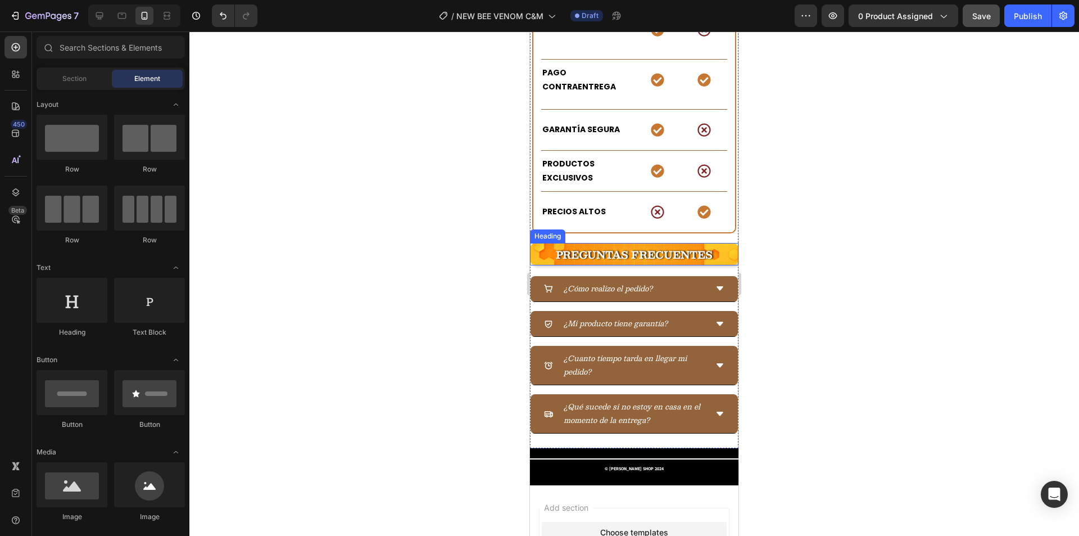
scroll to position [2982, 0]
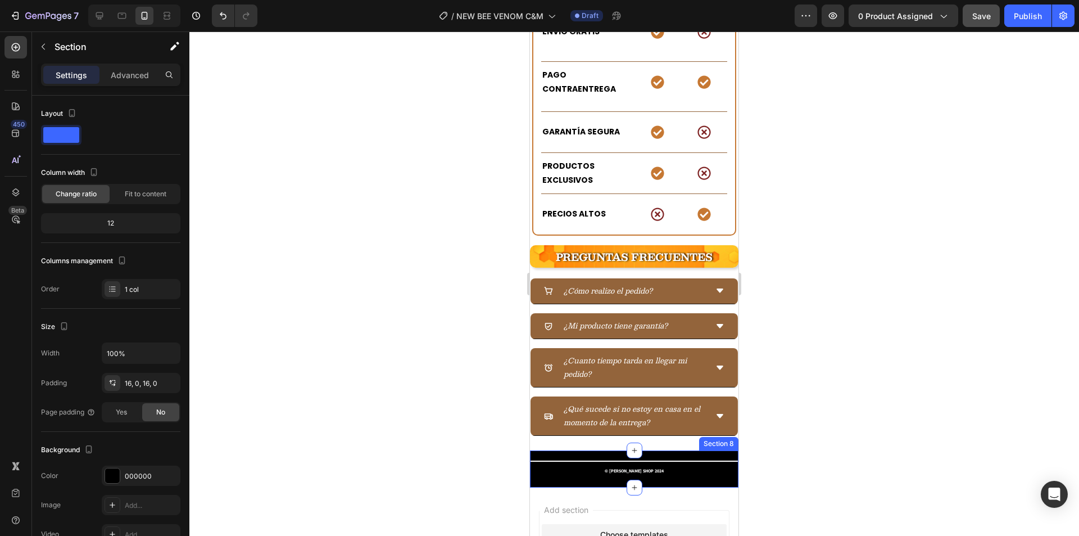
click at [590, 450] on div "Title Line © YERCY SHOP 2024 Text Block Section 8" at bounding box center [634, 468] width 209 height 37
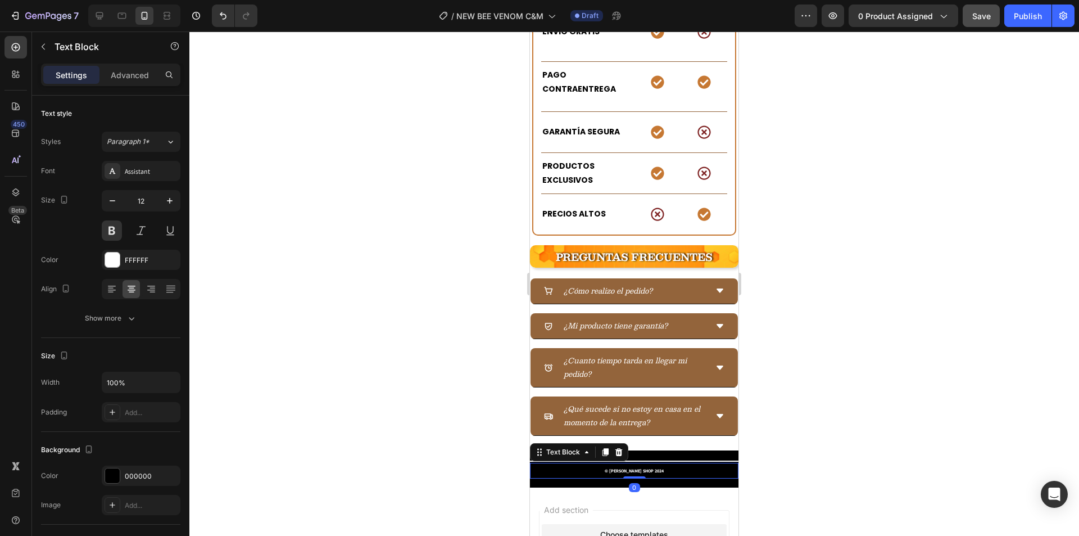
click at [569, 464] on p "© YERCY SHOP 2024" at bounding box center [634, 470] width 206 height 13
click at [499, 418] on div at bounding box center [634, 283] width 890 height 504
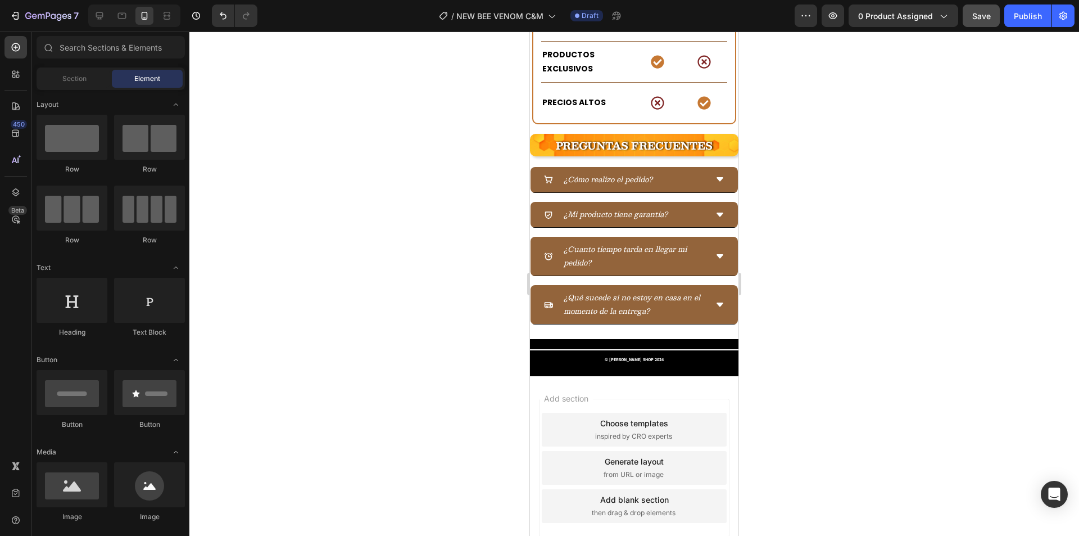
scroll to position [3094, 0]
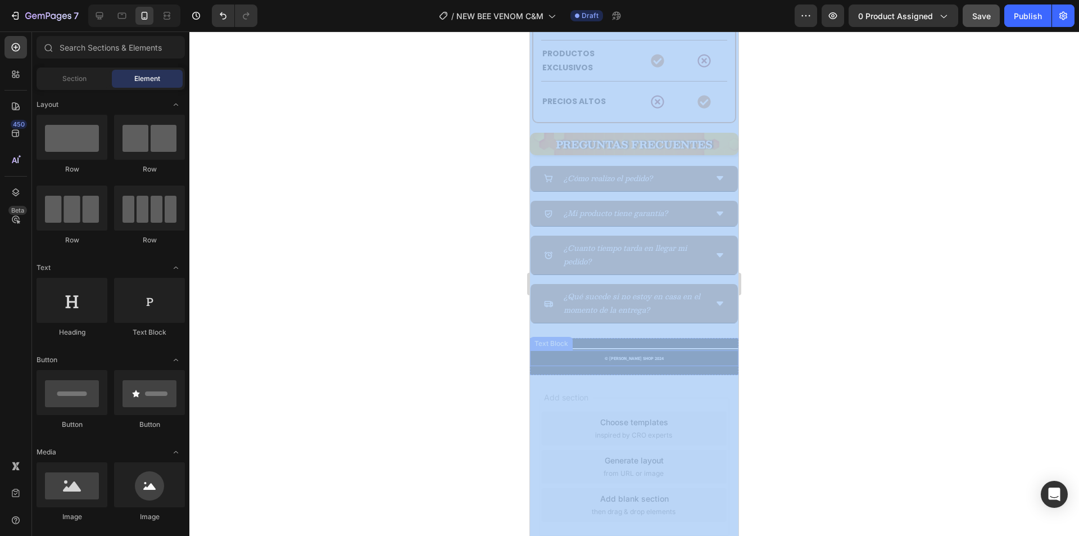
drag, startPoint x: 732, startPoint y: 319, endPoint x: 686, endPoint y: 301, distance: 49.3
click at [778, 323] on div at bounding box center [634, 283] width 890 height 504
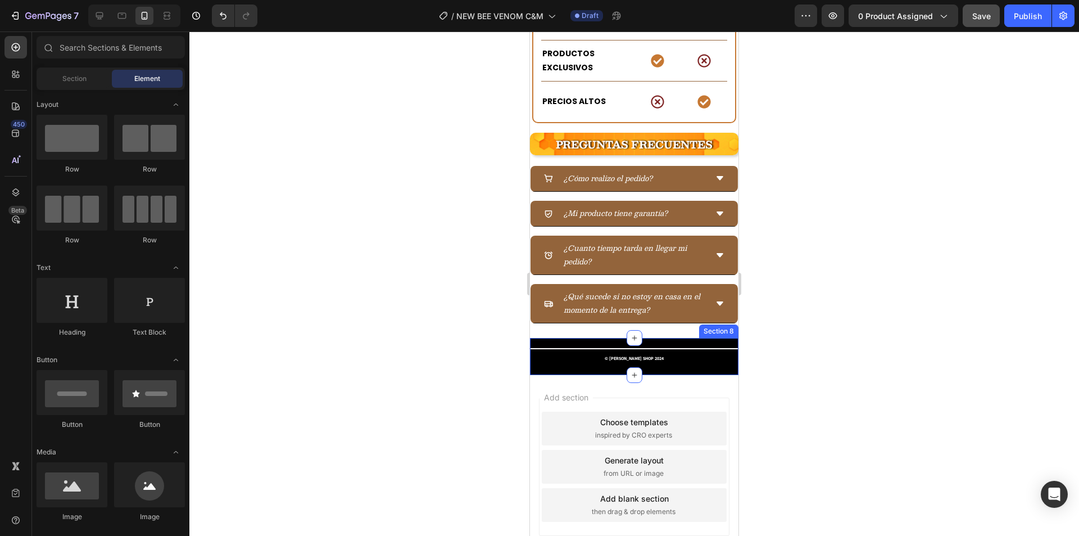
click at [705, 338] on div "Title Line © YERCY SHOP 2024 Text Block Section 8" at bounding box center [634, 356] width 209 height 37
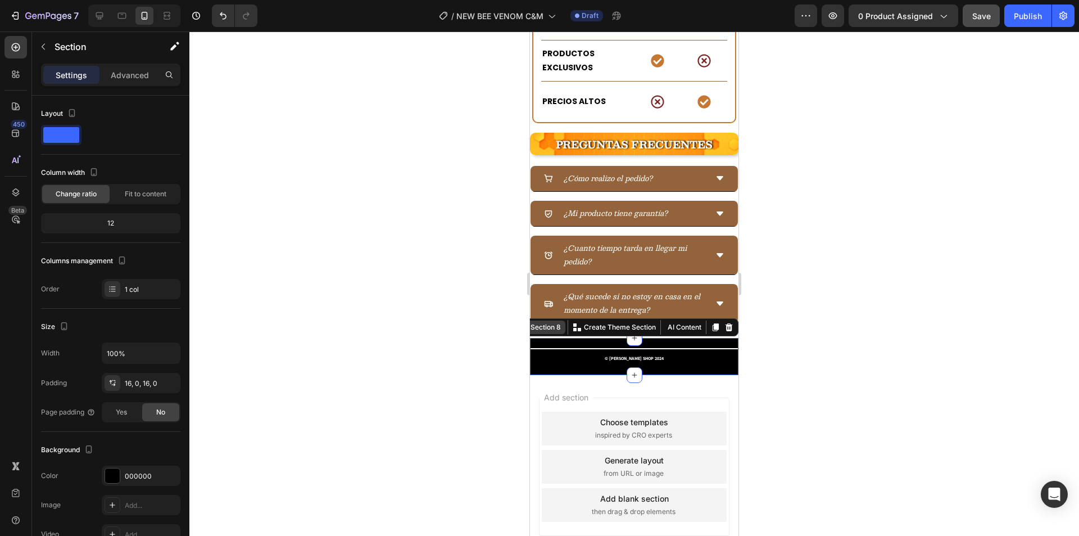
click at [552, 322] on div "Section 8" at bounding box center [545, 327] width 35 height 10
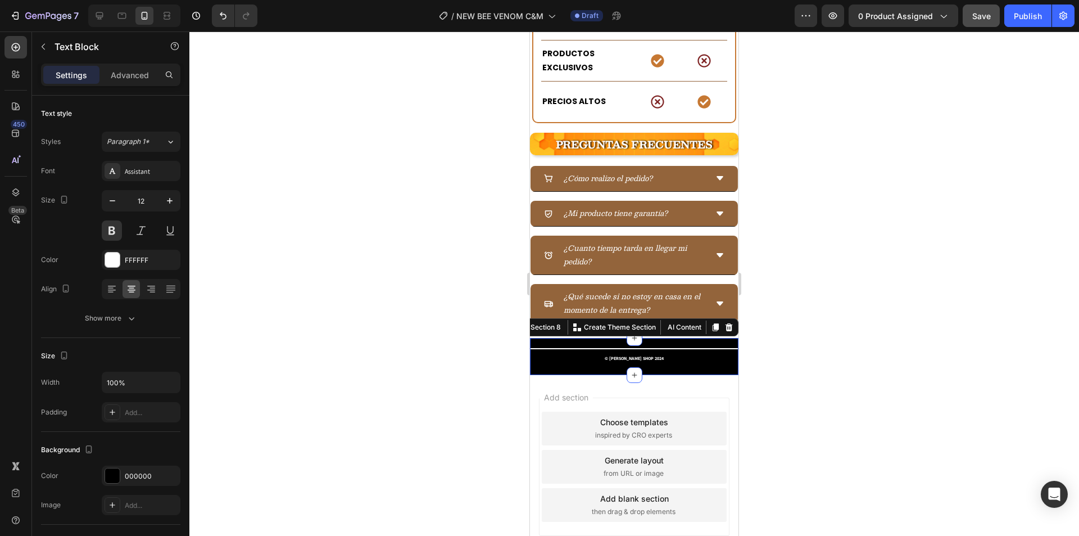
click at [664, 351] on p "© YERCY SHOP 2024" at bounding box center [634, 357] width 206 height 13
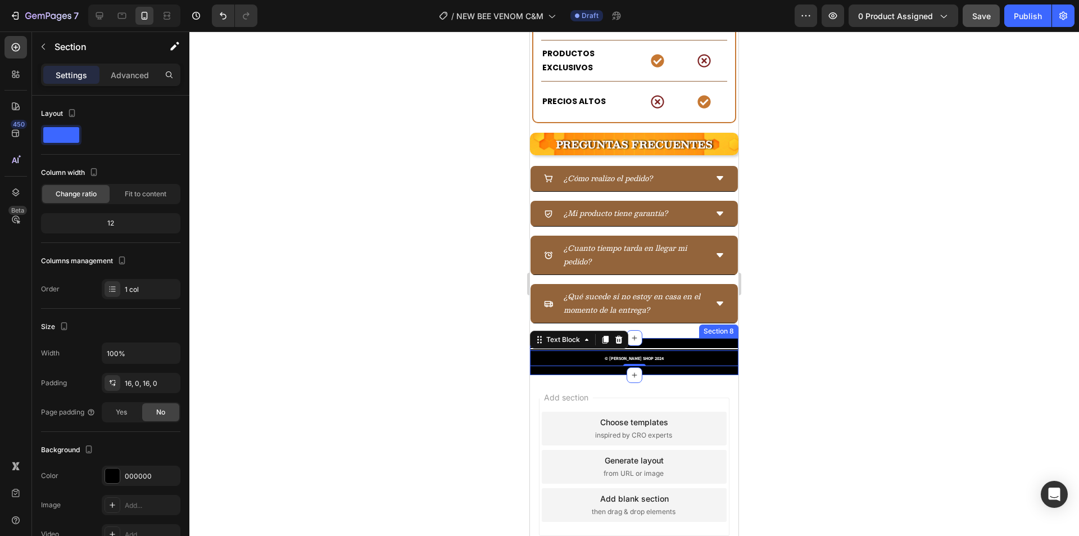
click at [655, 338] on div "Title Line © YERCY SHOP 2024 Text Block 0 Section 8" at bounding box center [634, 356] width 209 height 37
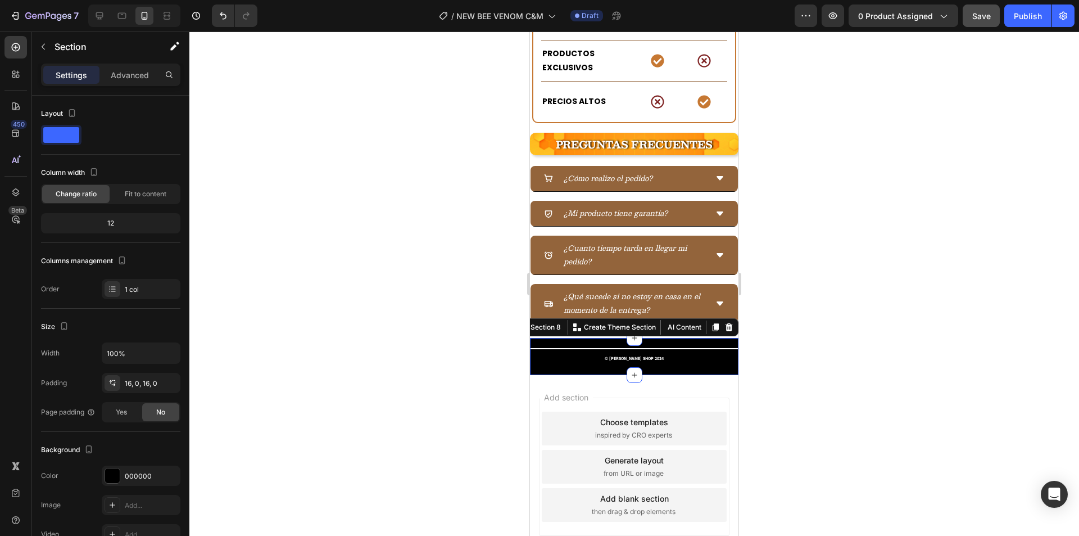
click at [815, 194] on div at bounding box center [634, 283] width 890 height 504
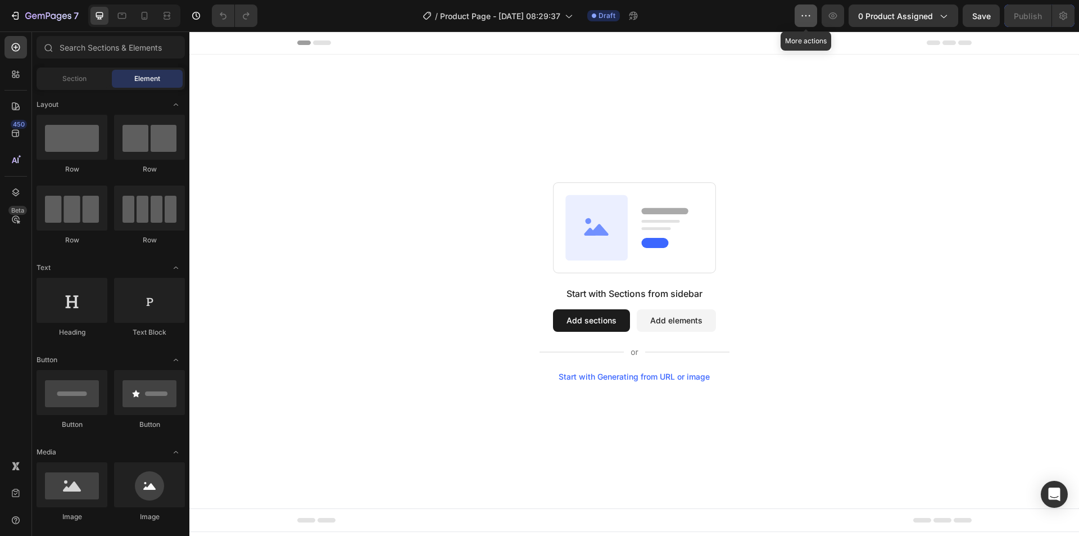
click at [810, 15] on icon "button" at bounding box center [805, 15] width 11 height 11
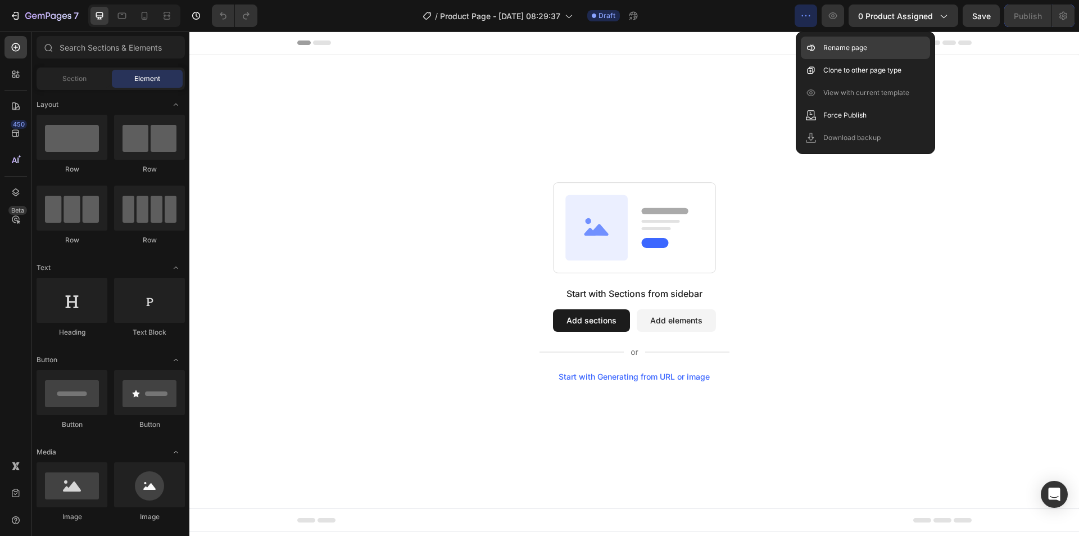
click at [845, 42] on p "Rename page" at bounding box center [845, 47] width 44 height 11
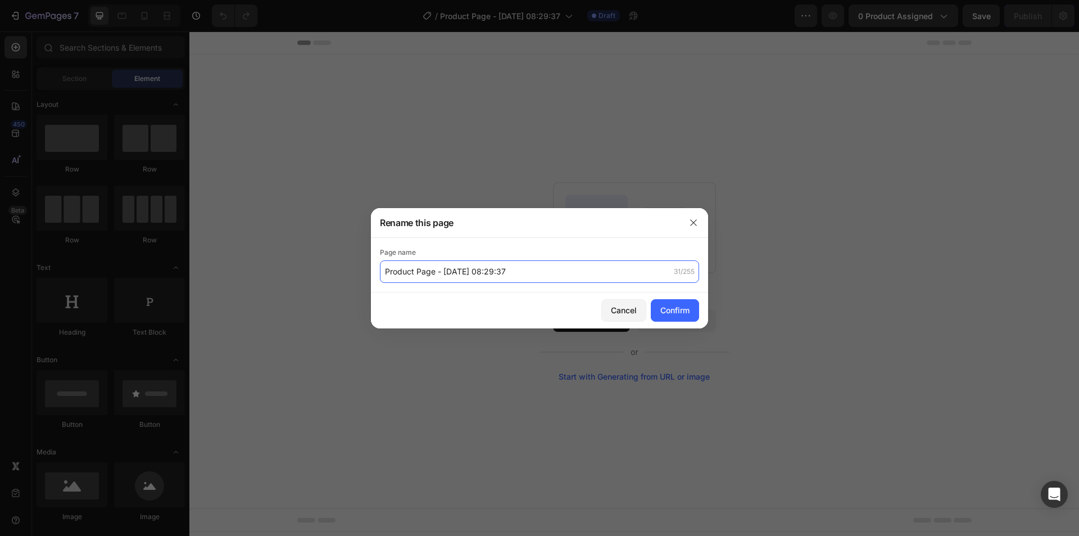
click at [558, 274] on input "Product Page - [DATE] 08:29:37" at bounding box center [539, 271] width 319 height 22
type input "n"
click at [434, 272] on input "New Medias Terapia Magnética" at bounding box center [539, 271] width 319 height 22
type input "New Medias Turmalinas de Terapia Magnética"
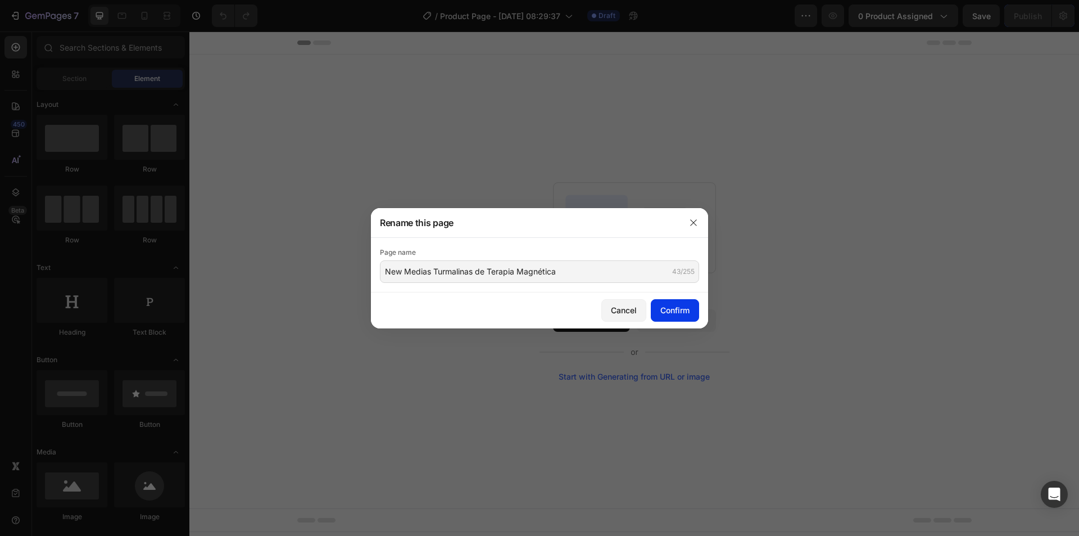
click at [662, 312] on div "Confirm" at bounding box center [674, 310] width 29 height 12
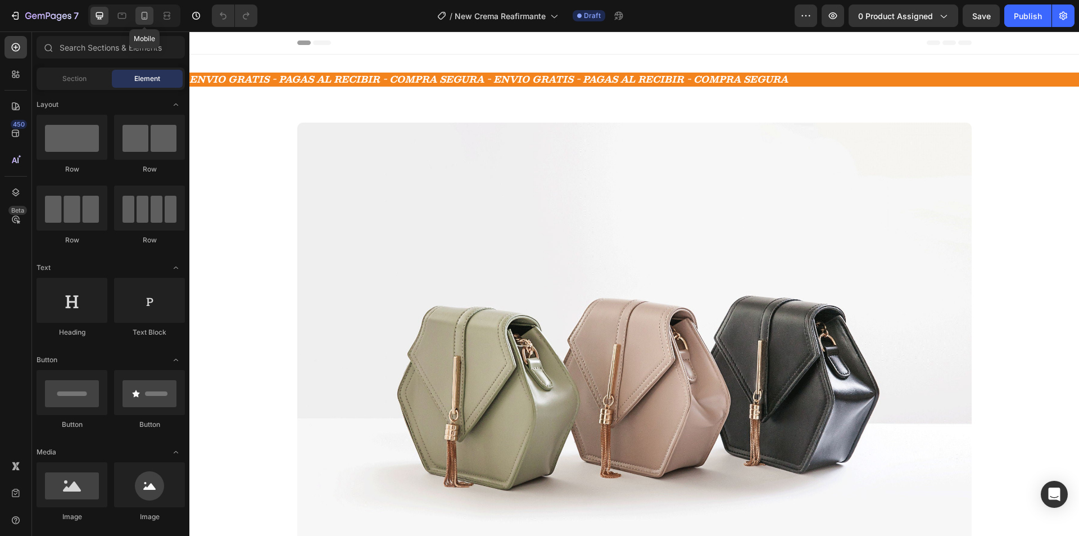
click at [148, 20] on icon at bounding box center [144, 15] width 11 height 11
